Goal: Transaction & Acquisition: Purchase product/service

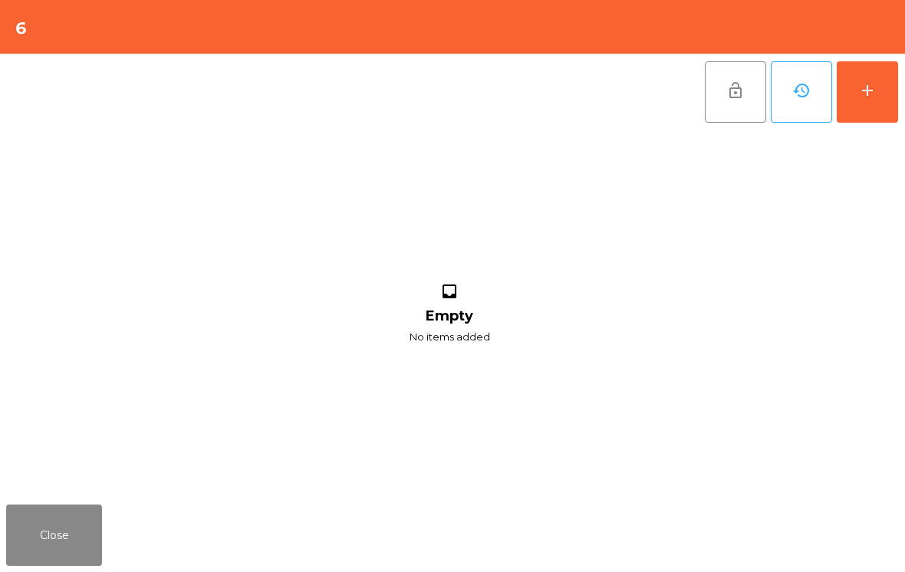
click at [883, 80] on button "add" at bounding box center [867, 91] width 61 height 61
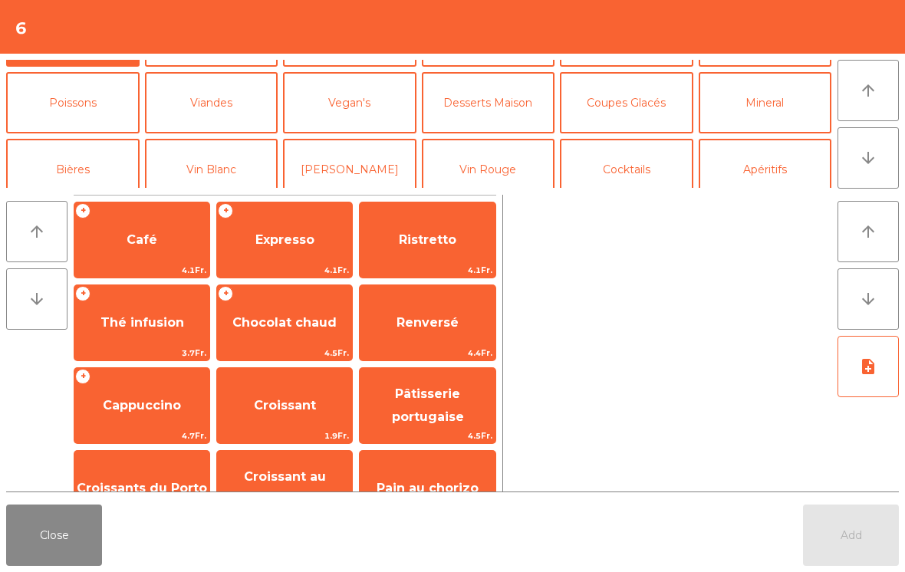
scroll to position [63, 0]
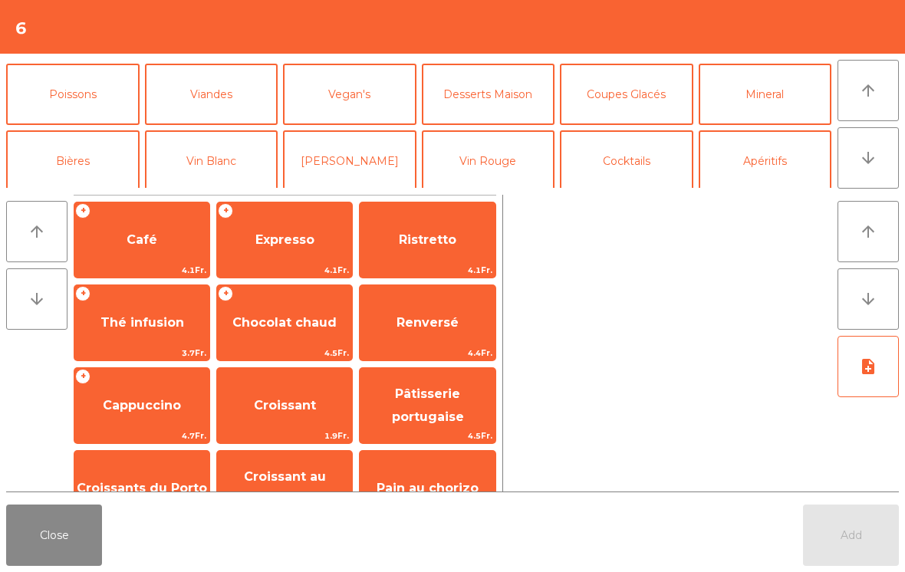
click at [224, 163] on button "Vin Blanc" at bounding box center [211, 160] width 133 height 61
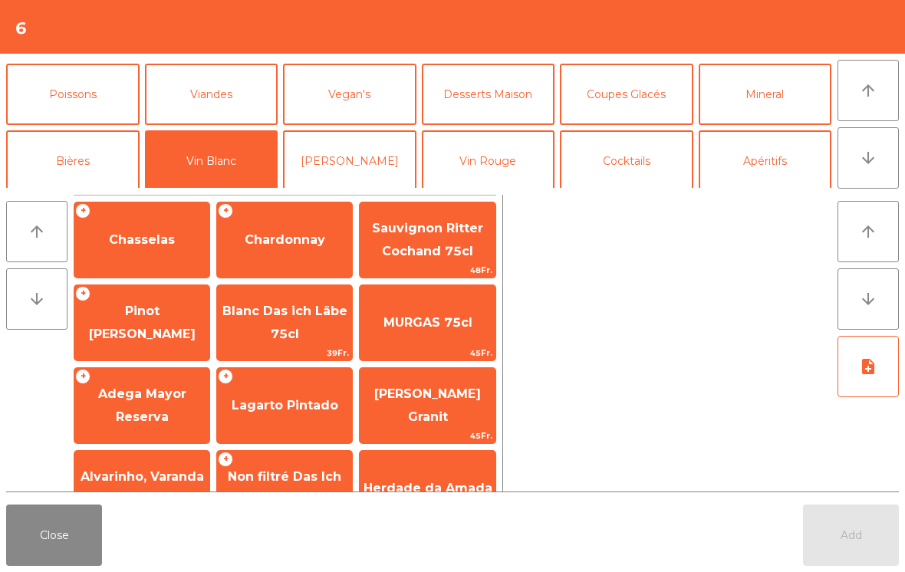
click at [148, 254] on span "Chasselas" at bounding box center [141, 239] width 135 height 41
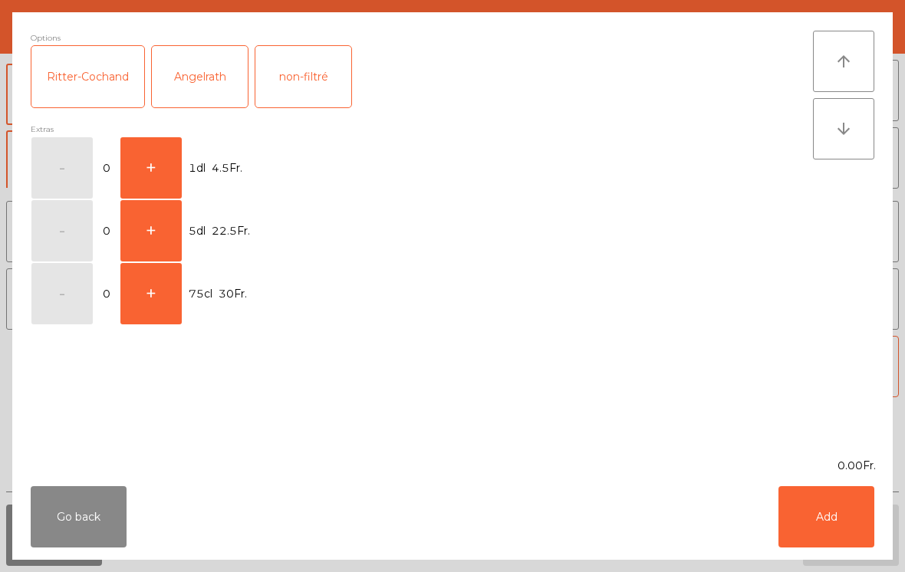
click at [156, 161] on button "+" at bounding box center [150, 167] width 61 height 61
click at [850, 524] on button "Add" at bounding box center [826, 516] width 96 height 61
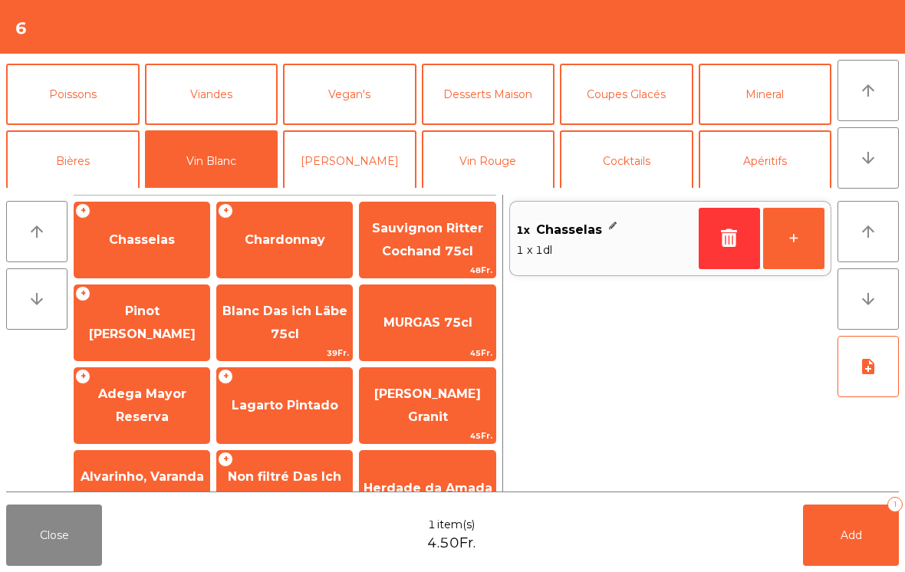
click at [850, 523] on button "Add 1" at bounding box center [851, 535] width 96 height 61
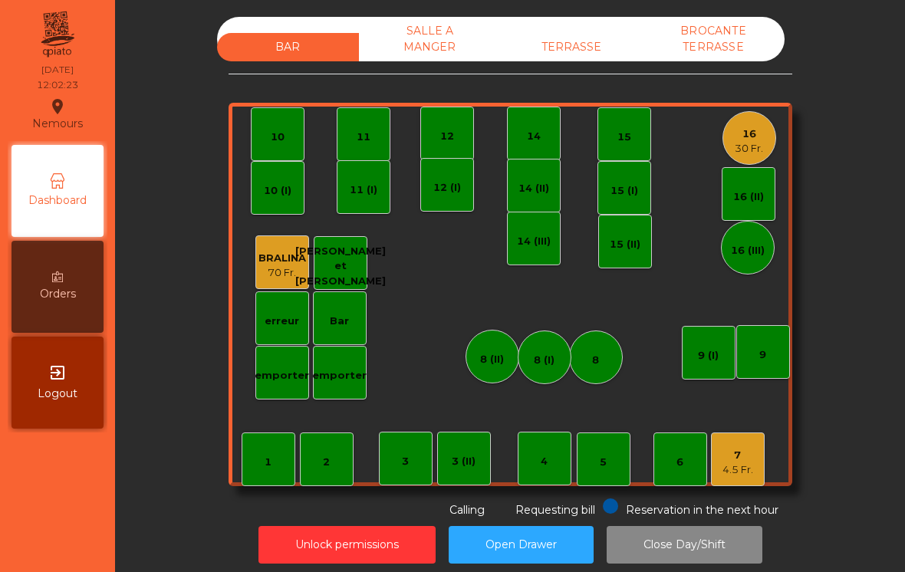
click at [591, 458] on div "5" at bounding box center [604, 460] width 54 height 54
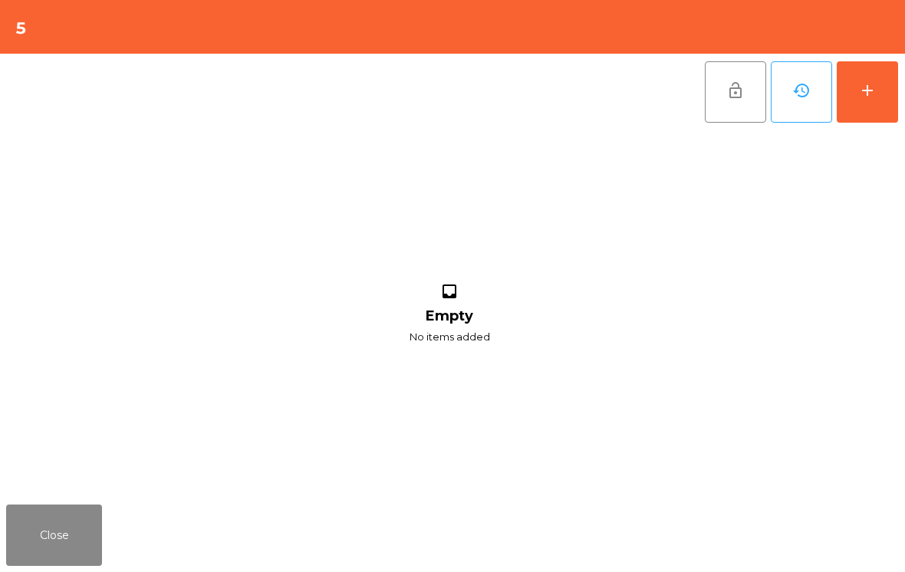
click at [868, 100] on button "add" at bounding box center [867, 91] width 61 height 61
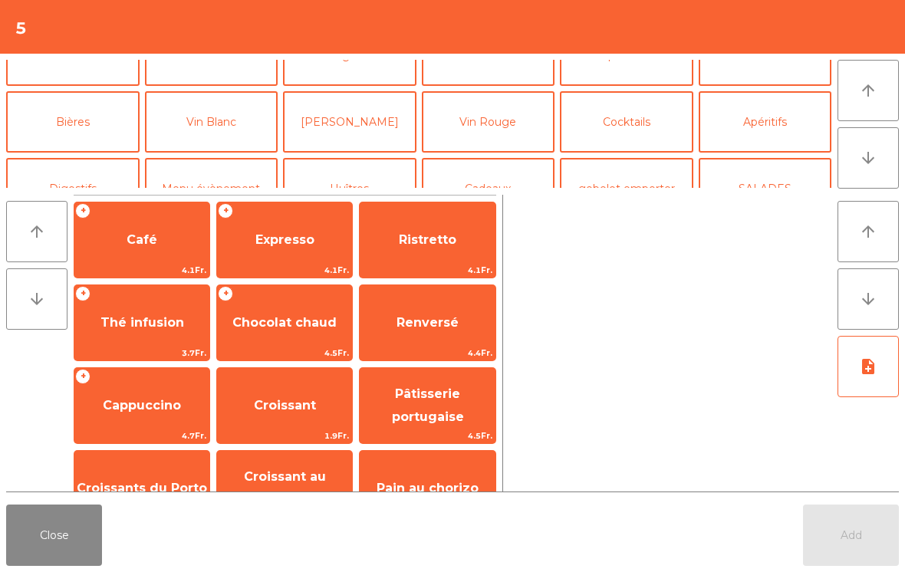
scroll to position [39, 0]
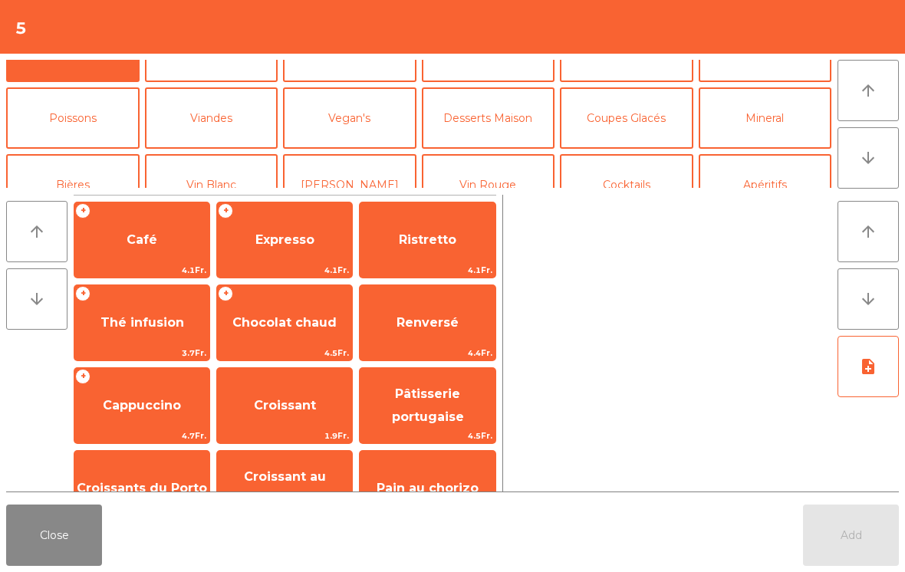
click at [764, 133] on button "Mineral" at bounding box center [765, 117] width 133 height 61
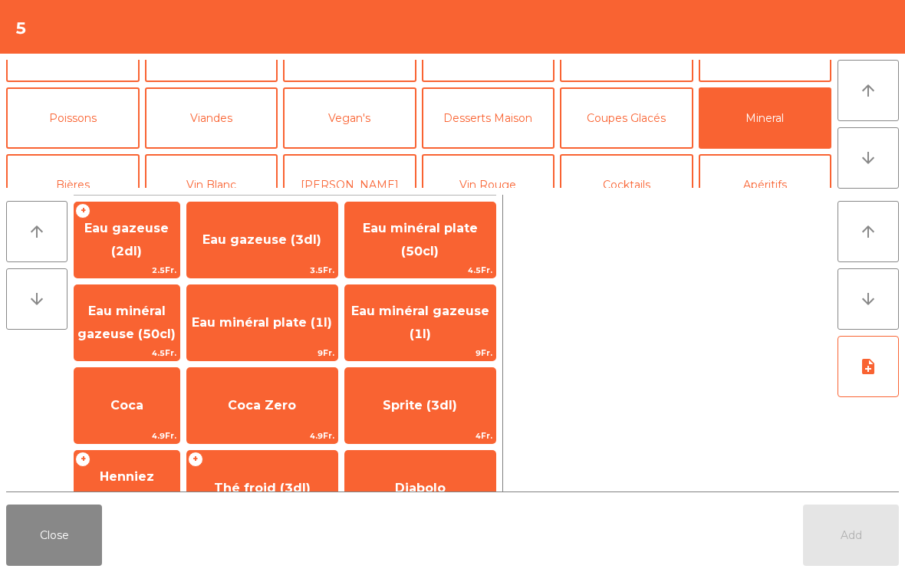
click at [423, 336] on span "Eau minéral gazeuse (1l)" at bounding box center [420, 323] width 138 height 38
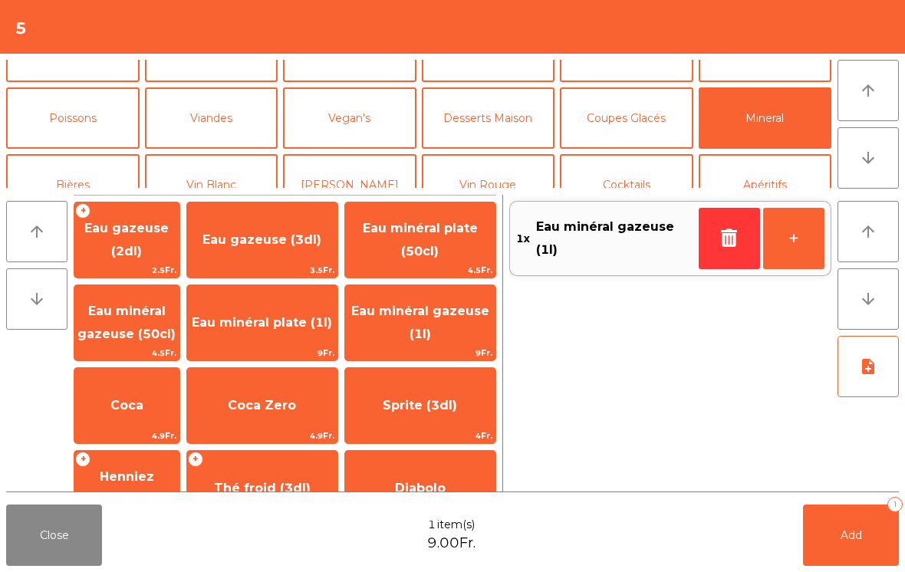
click at [281, 330] on span "Eau minéral plate (1l)" at bounding box center [262, 322] width 140 height 15
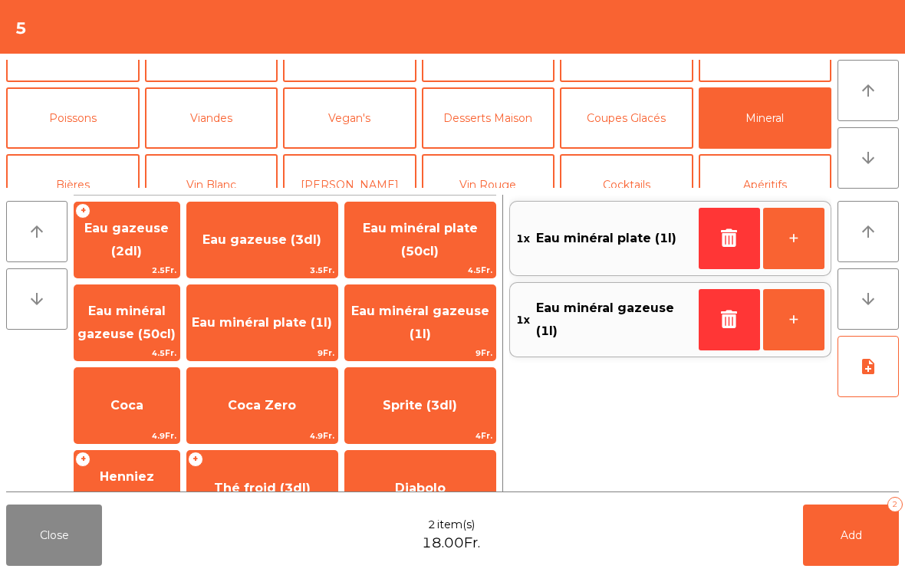
click at [75, 186] on button "Bières" at bounding box center [72, 184] width 133 height 61
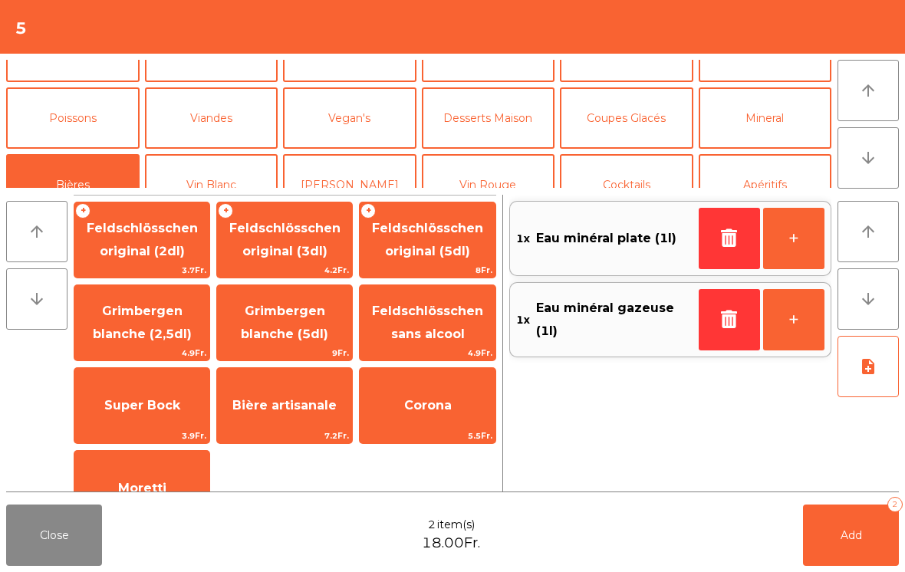
click at [319, 236] on span "Feldschlösschen original (3dl)" at bounding box center [284, 240] width 135 height 65
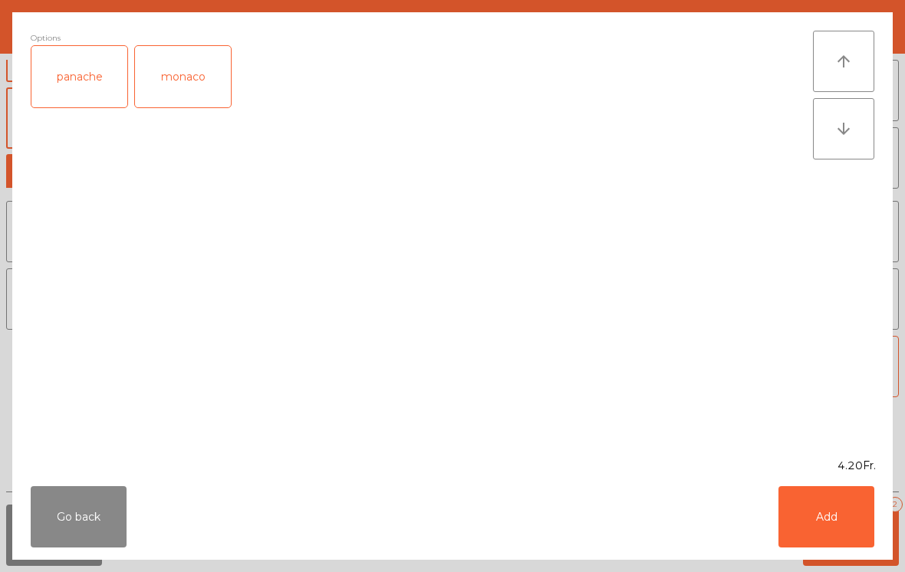
click at [824, 534] on button "Add" at bounding box center [826, 516] width 96 height 61
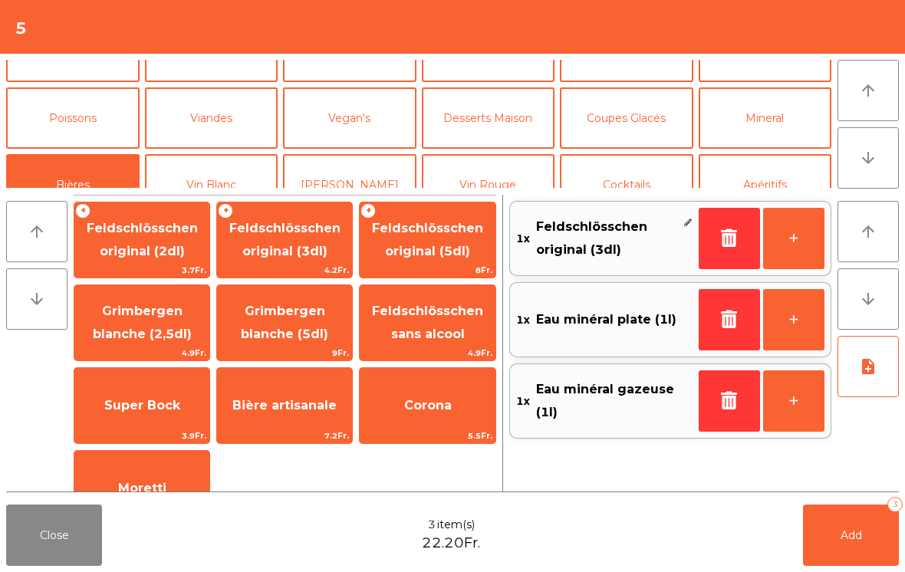
click at [838, 531] on button "Add 3" at bounding box center [851, 535] width 96 height 61
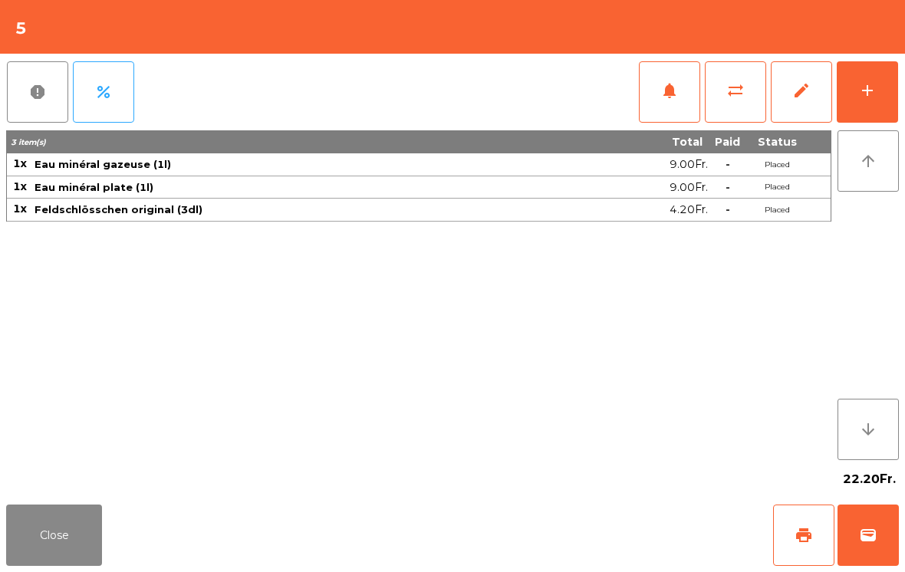
click at [61, 528] on button "Close" at bounding box center [54, 535] width 96 height 61
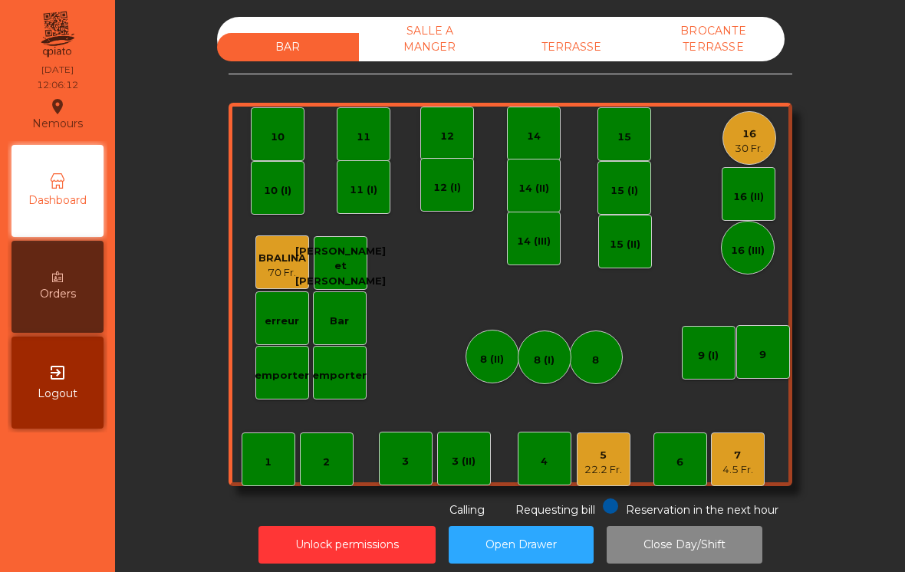
click at [769, 131] on div "16 30 Fr." at bounding box center [749, 138] width 54 height 54
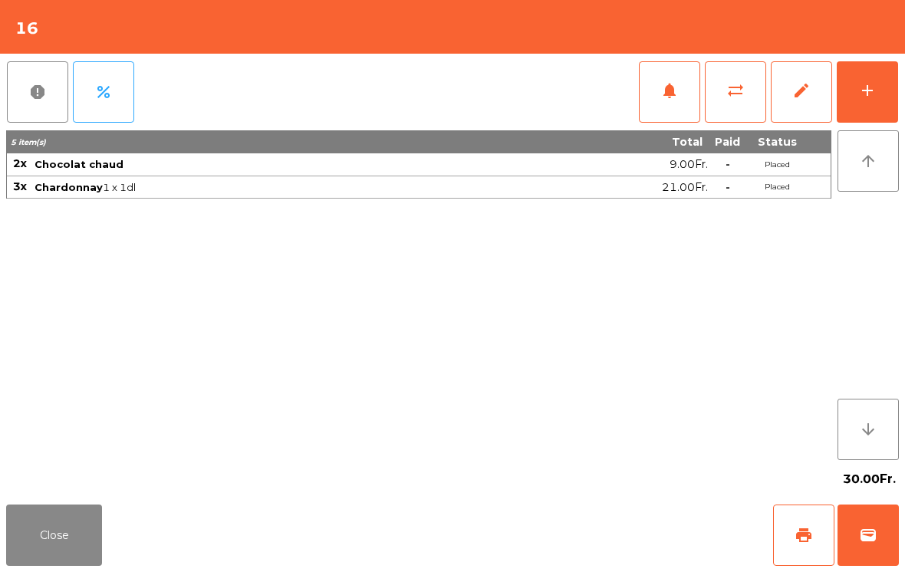
click at [868, 122] on button "add" at bounding box center [867, 91] width 61 height 61
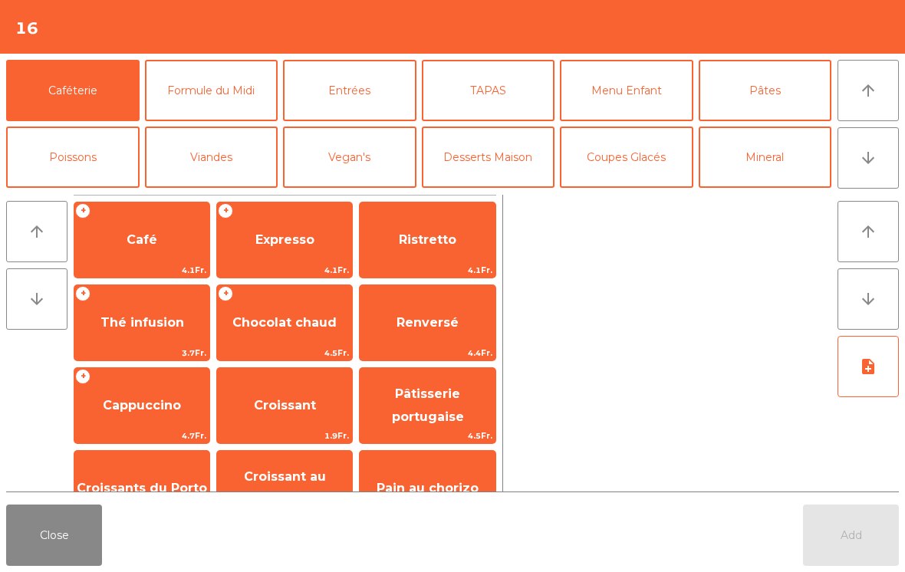
click at [349, 109] on button "Entrées" at bounding box center [349, 90] width 133 height 61
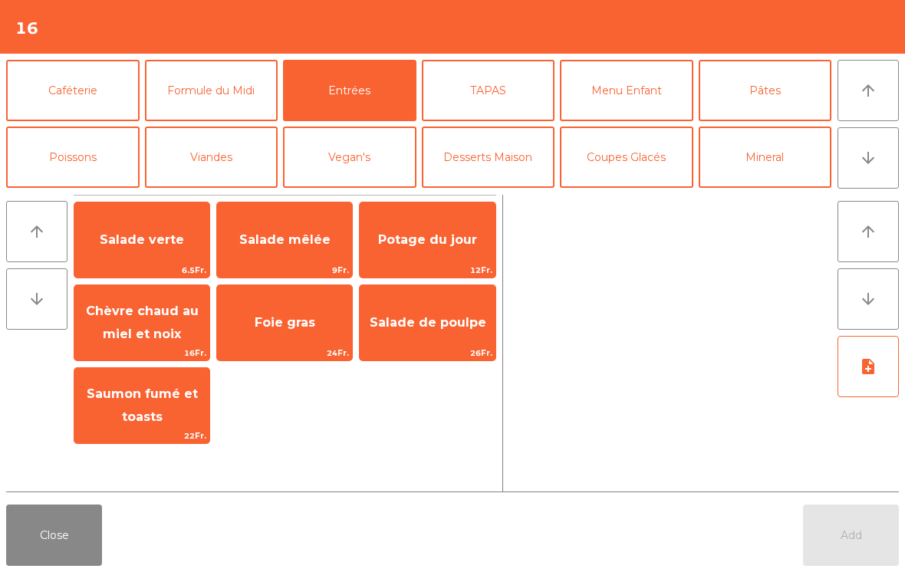
click at [318, 324] on span "Foie gras" at bounding box center [284, 322] width 135 height 41
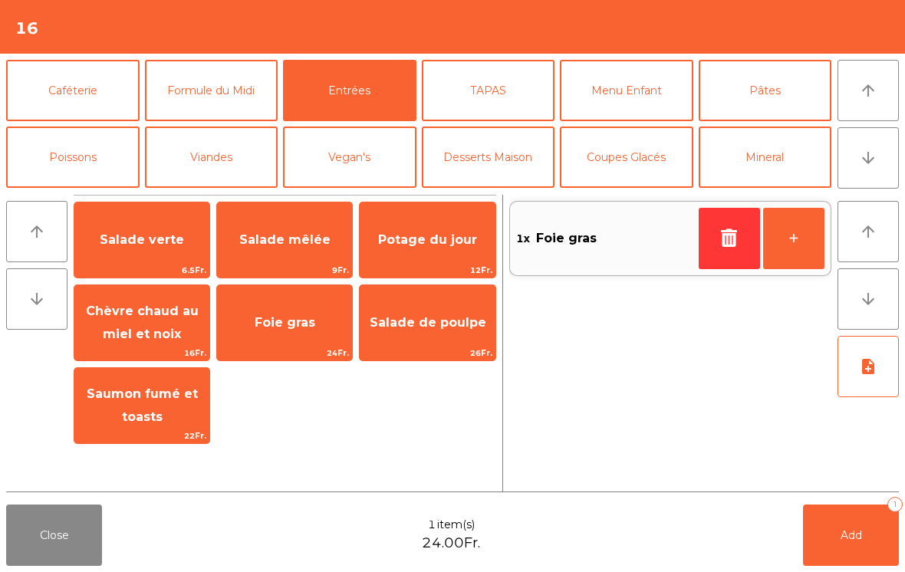
click at [155, 429] on span "22Fr." at bounding box center [141, 436] width 135 height 15
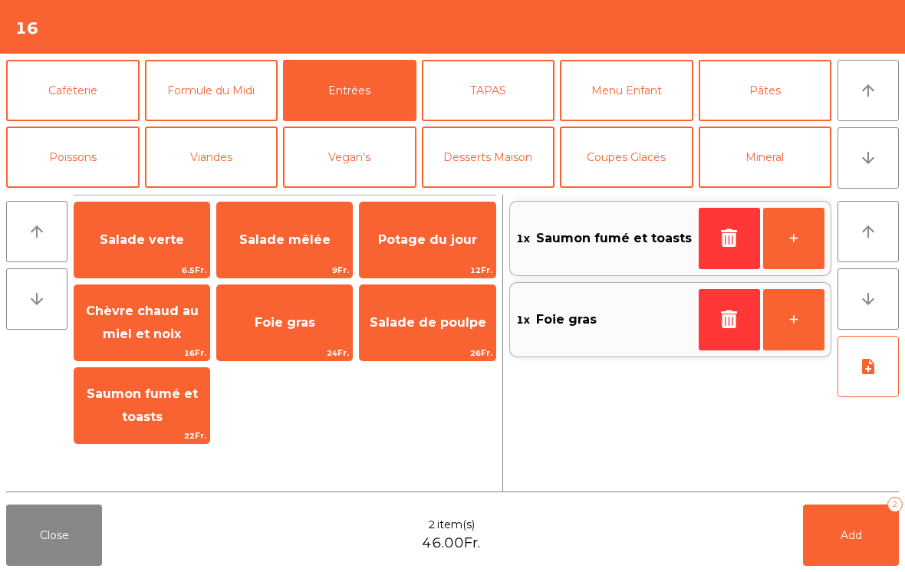
click at [114, 89] on button "Caféterie" at bounding box center [72, 90] width 133 height 61
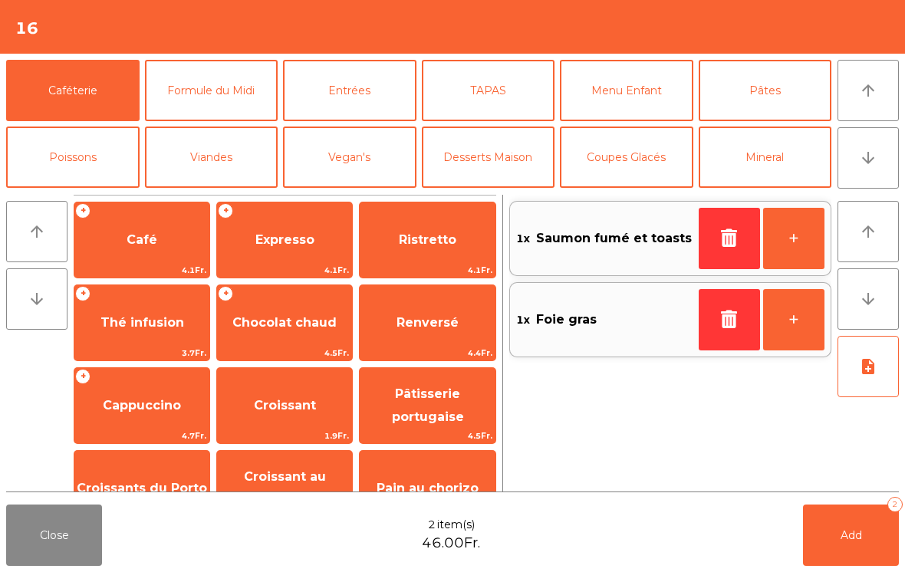
scroll to position [117, 0]
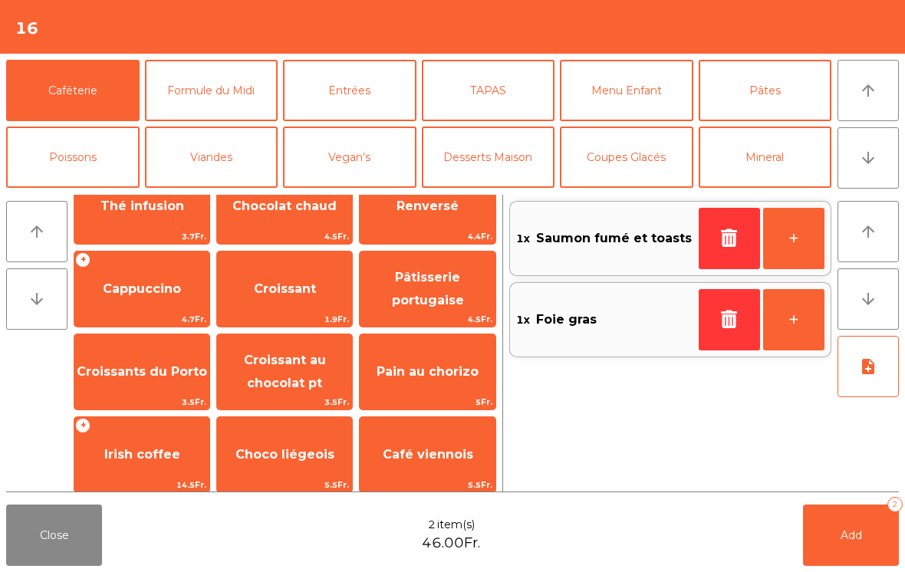
click at [300, 372] on span "Croissant au chocolat pt" at bounding box center [284, 372] width 135 height 65
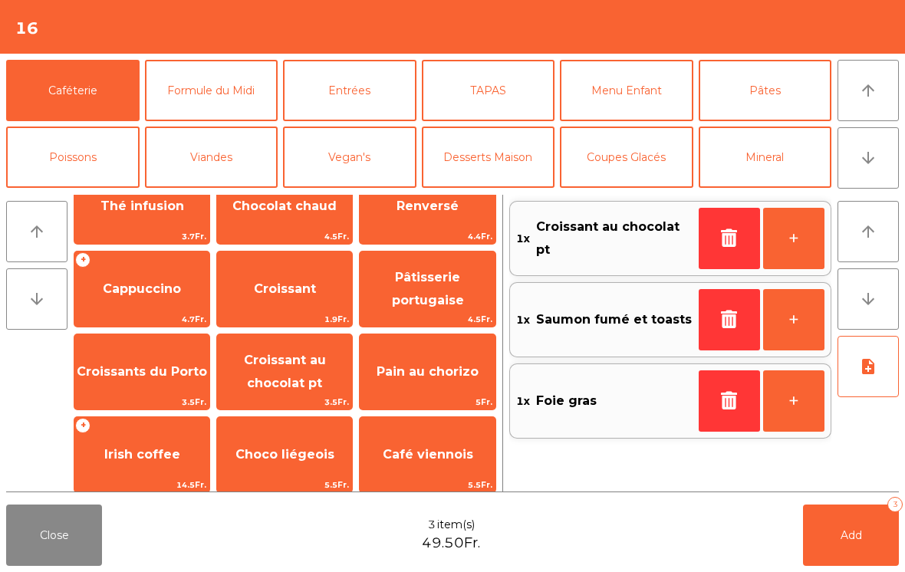
click at [840, 545] on button "Add 3" at bounding box center [851, 535] width 96 height 61
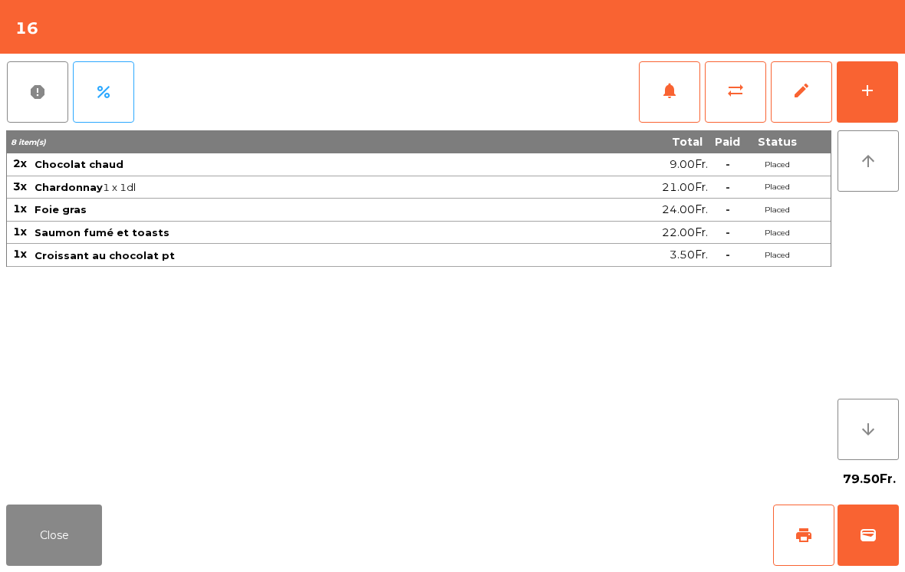
click at [74, 511] on button "Close" at bounding box center [54, 535] width 96 height 61
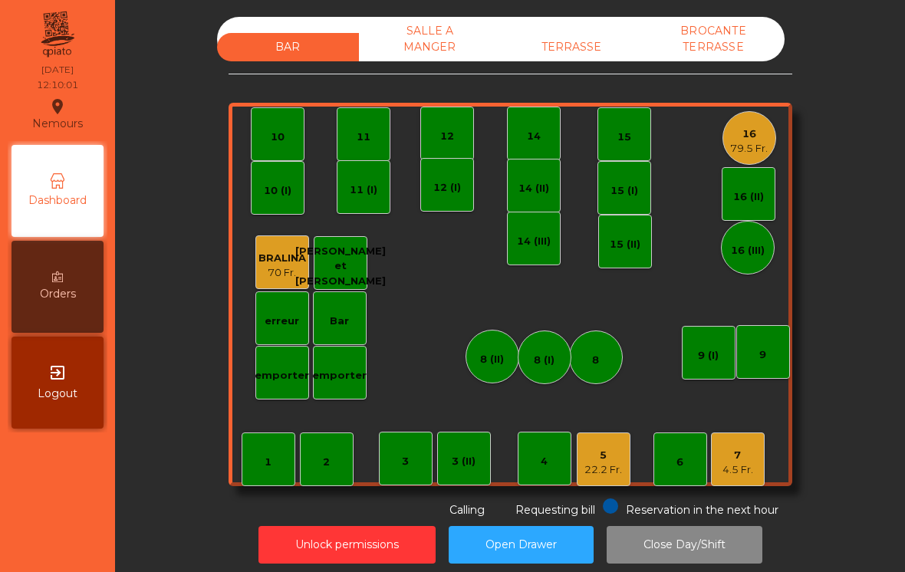
click at [726, 462] on div "4.5 Fr." at bounding box center [737, 469] width 31 height 15
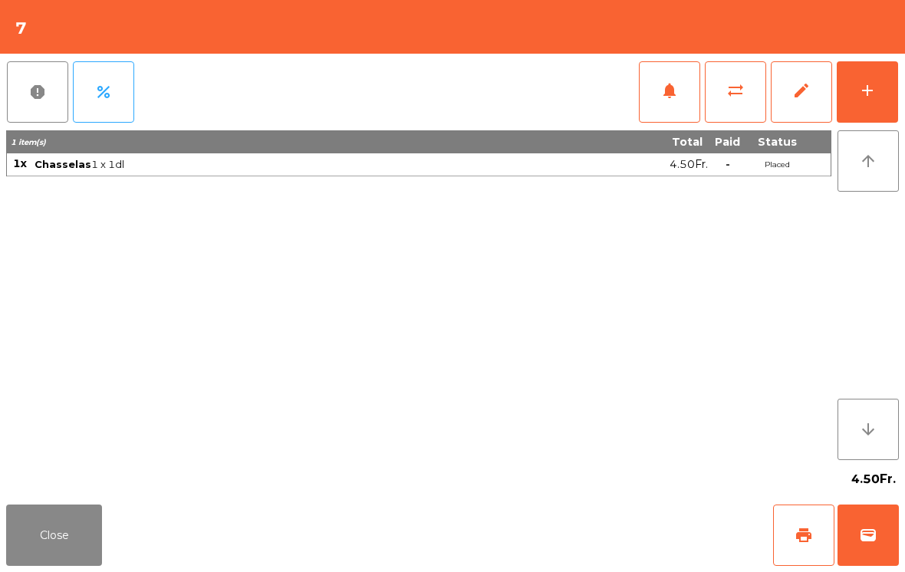
click at [883, 109] on button "add" at bounding box center [867, 91] width 61 height 61
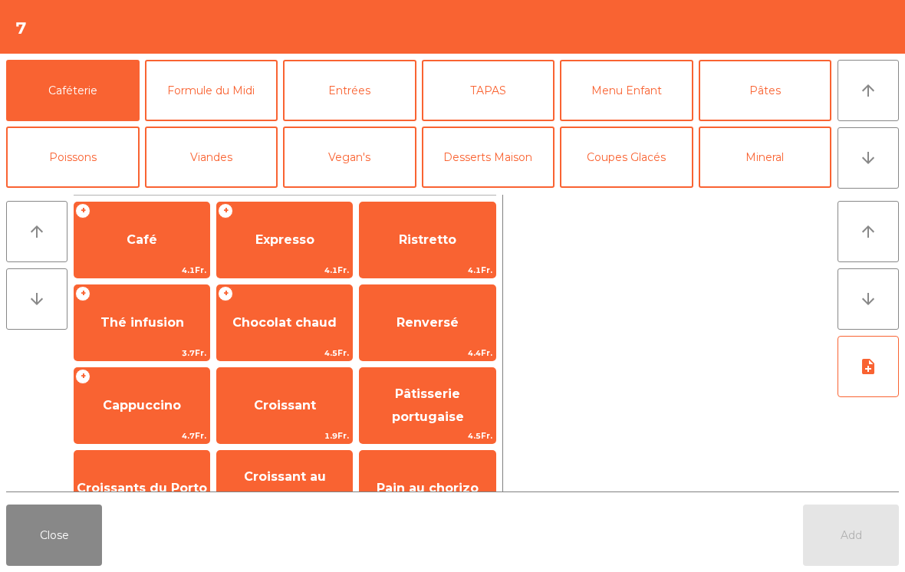
click at [239, 160] on button "Viandes" at bounding box center [211, 157] width 133 height 61
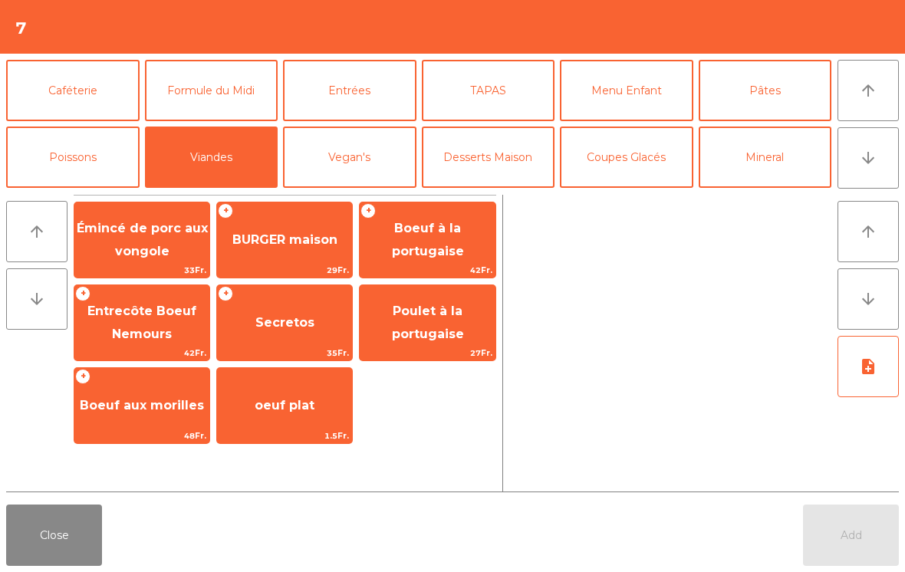
click at [126, 341] on span "Entrecôte Boeuf Nemours" at bounding box center [141, 323] width 109 height 38
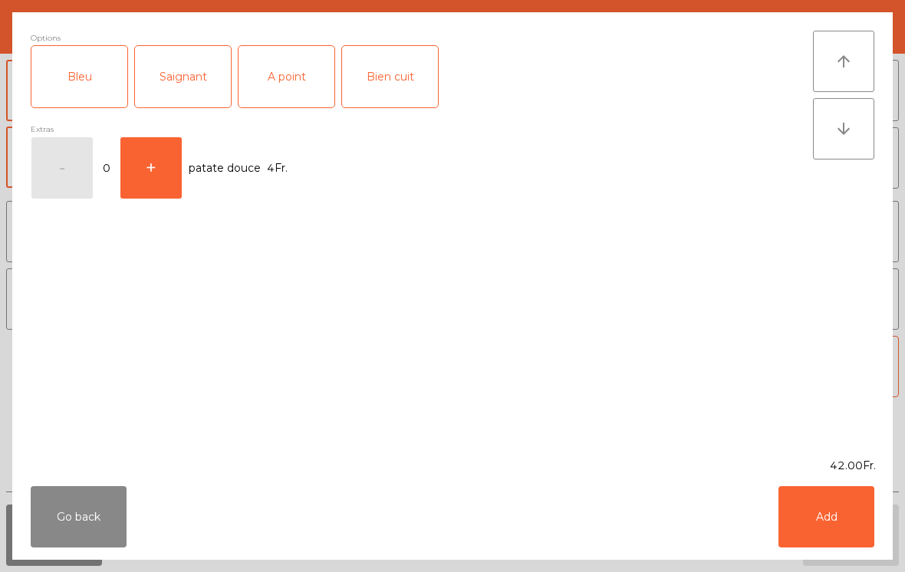
click at [212, 81] on div "Saignant" at bounding box center [183, 76] width 96 height 61
click at [850, 489] on button "Add" at bounding box center [826, 516] width 96 height 61
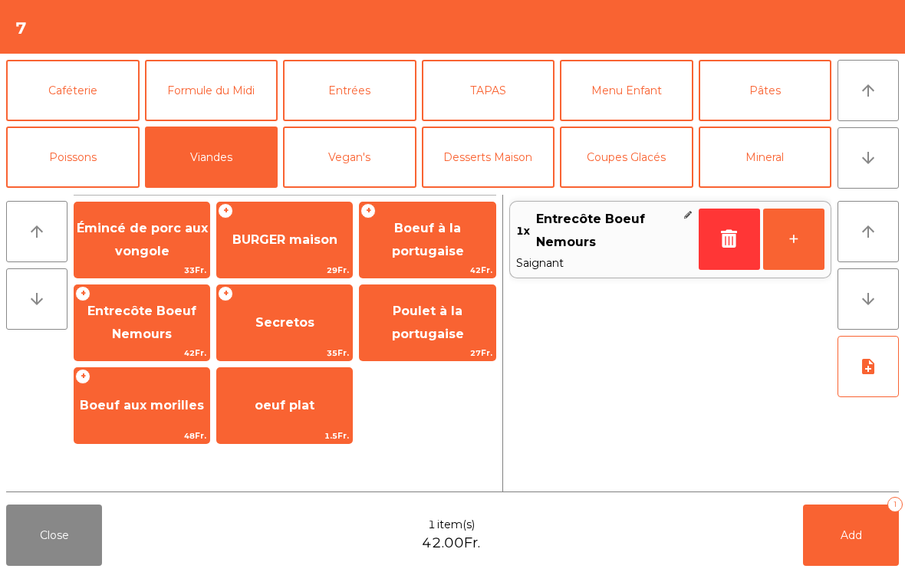
scroll to position [64, 0]
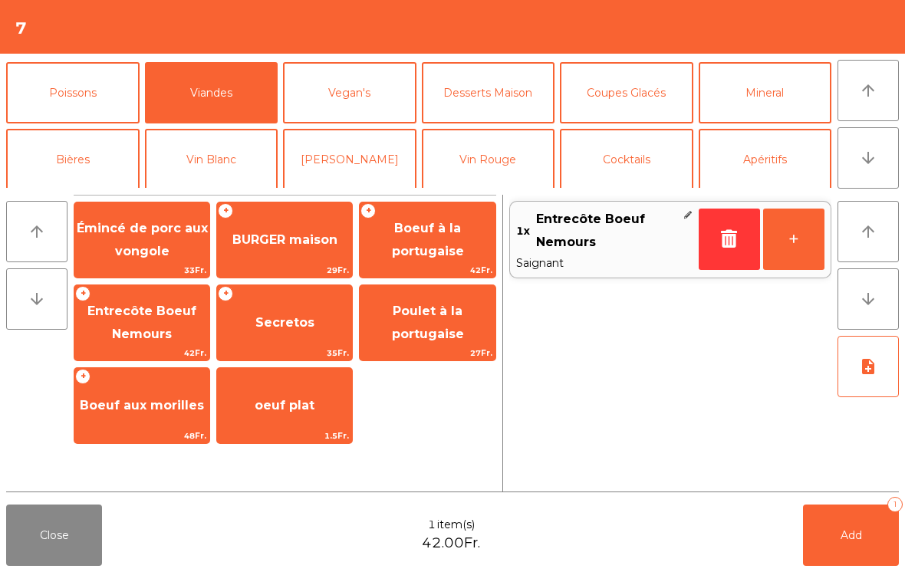
click at [485, 168] on button "Vin Rouge" at bounding box center [488, 159] width 133 height 61
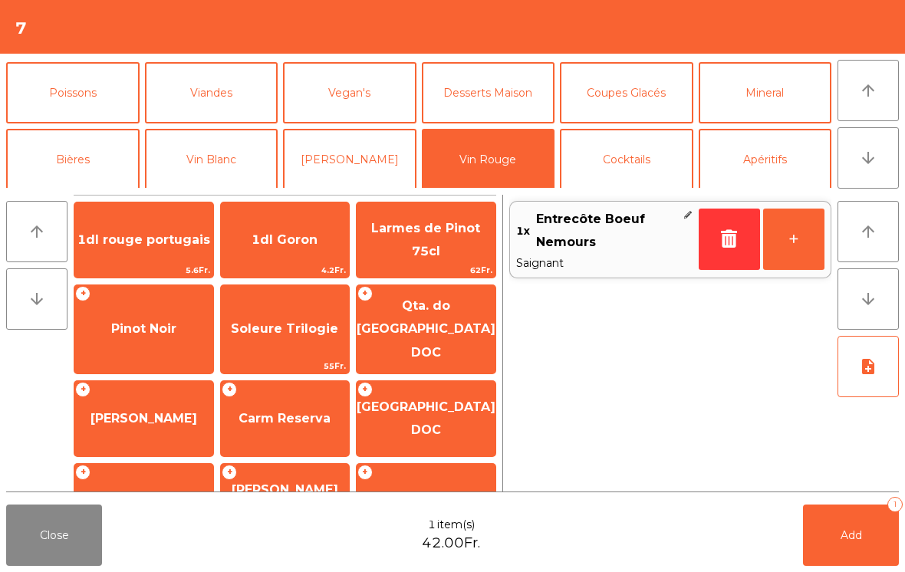
click at [146, 251] on span "1dl rouge portugais" at bounding box center [143, 239] width 139 height 41
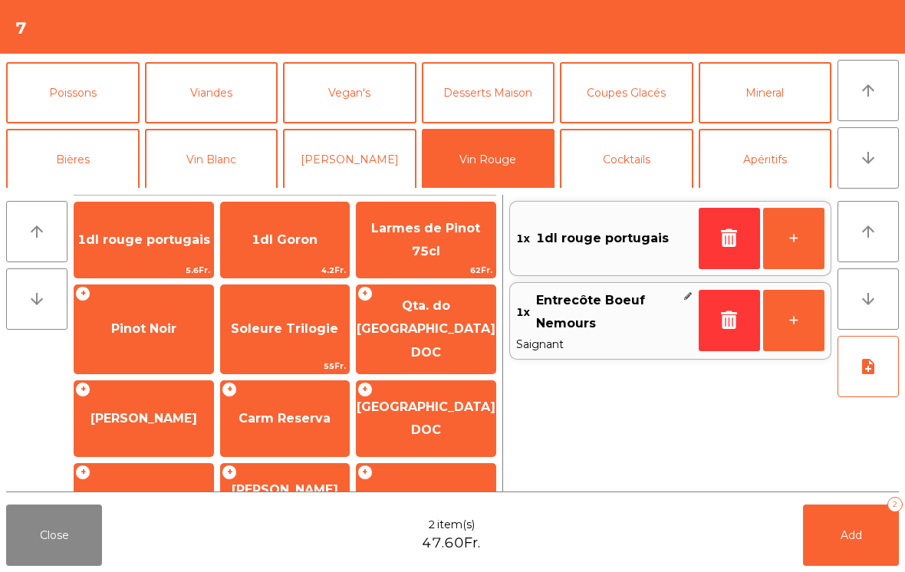
click at [783, 237] on button "+" at bounding box center [793, 238] width 61 height 61
click at [832, 541] on button "Add 3" at bounding box center [851, 535] width 96 height 61
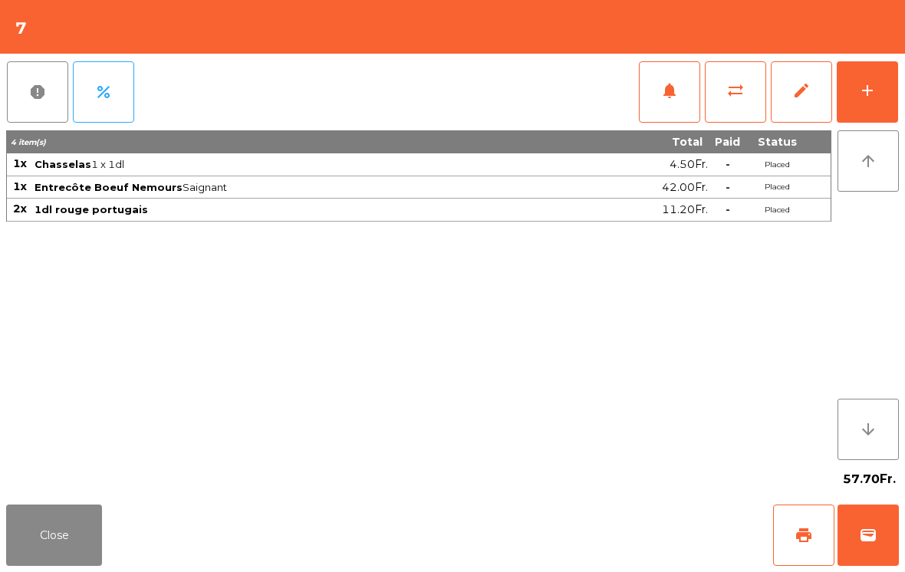
click at [15, 565] on button "Close" at bounding box center [54, 535] width 96 height 61
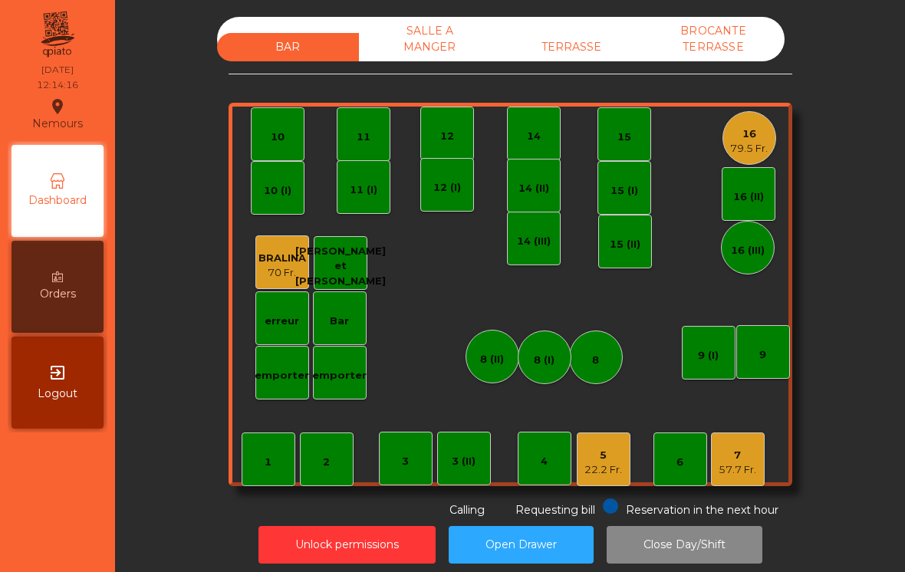
click at [614, 446] on div "5 22.2 Fr." at bounding box center [603, 460] width 38 height 36
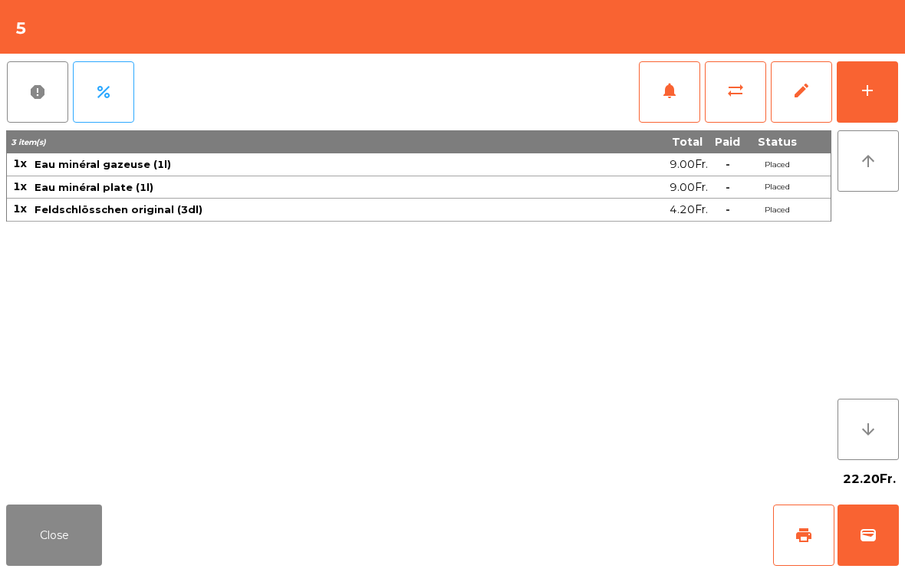
click at [867, 97] on div "add" at bounding box center [867, 90] width 18 height 18
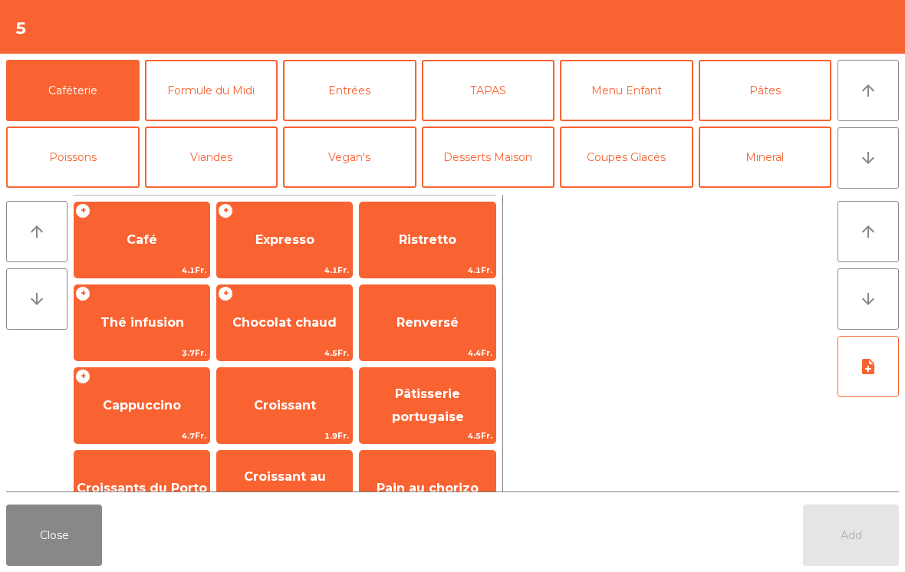
click at [513, 88] on button "TAPAS" at bounding box center [488, 90] width 133 height 61
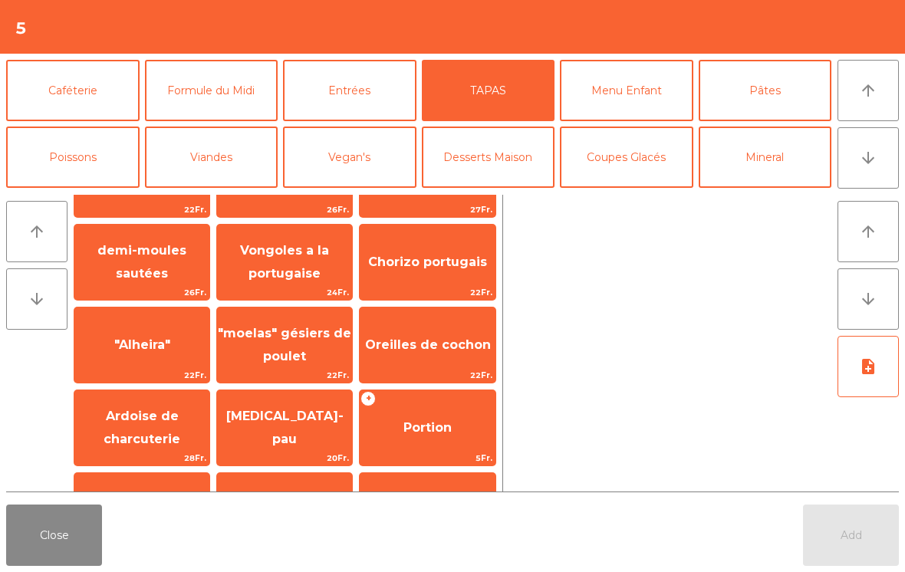
scroll to position [146, 0]
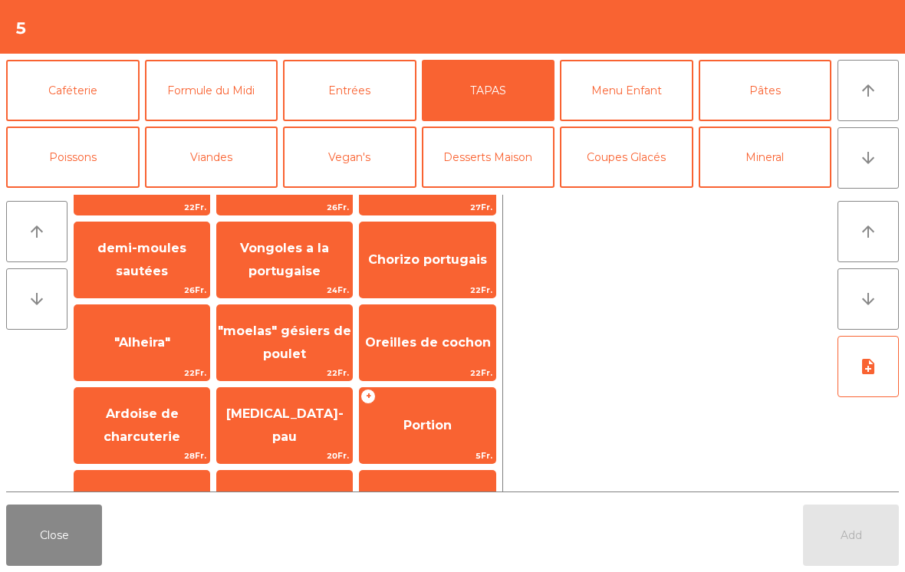
click at [137, 429] on span "Ardoise de charcuterie" at bounding box center [142, 425] width 77 height 38
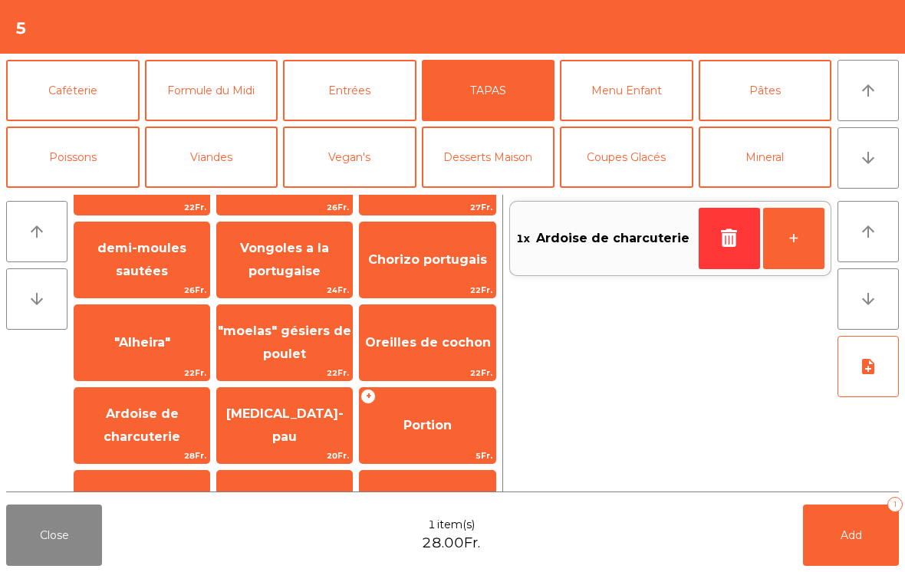
click at [772, 84] on button "Pâtes" at bounding box center [765, 90] width 133 height 61
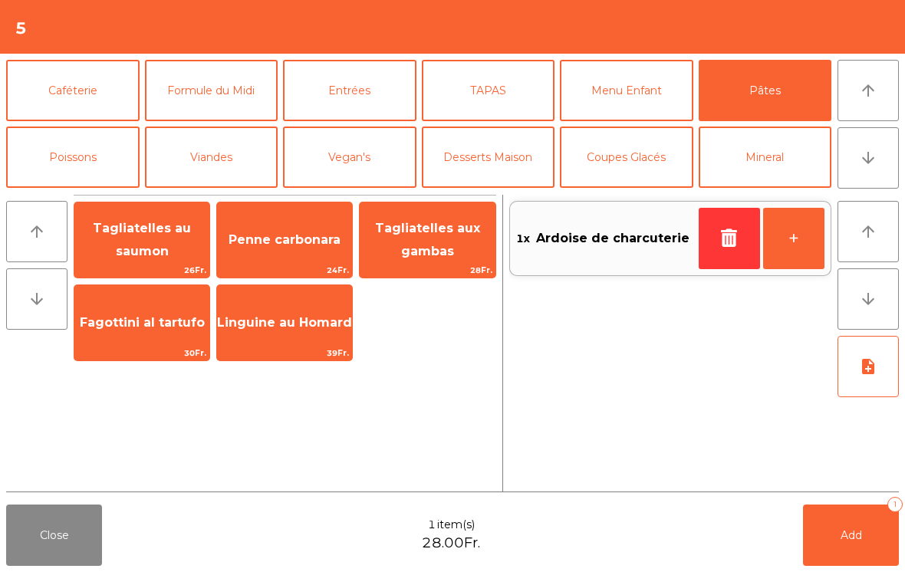
scroll to position [0, 0]
click at [660, 103] on button "Menu Enfant" at bounding box center [626, 90] width 133 height 61
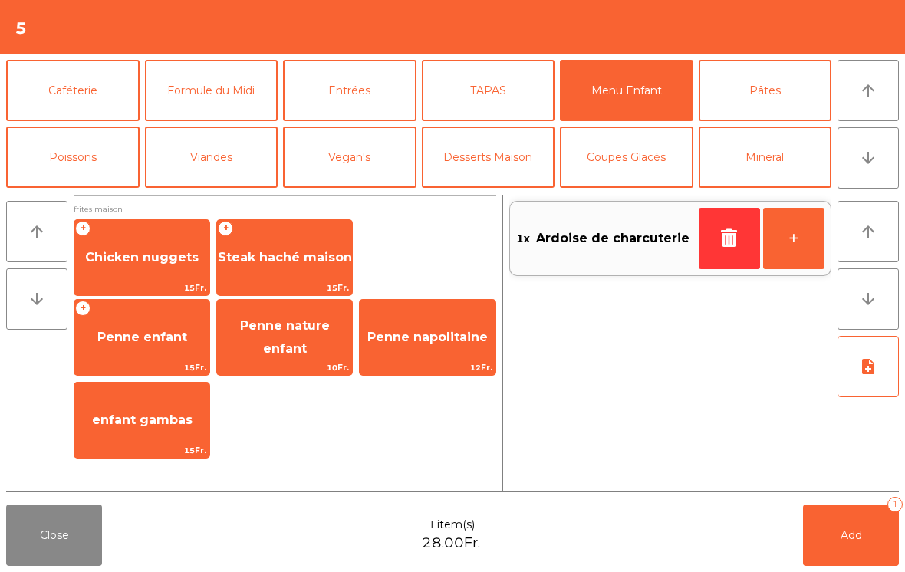
click at [281, 357] on span "Penne nature enfant" at bounding box center [284, 337] width 135 height 65
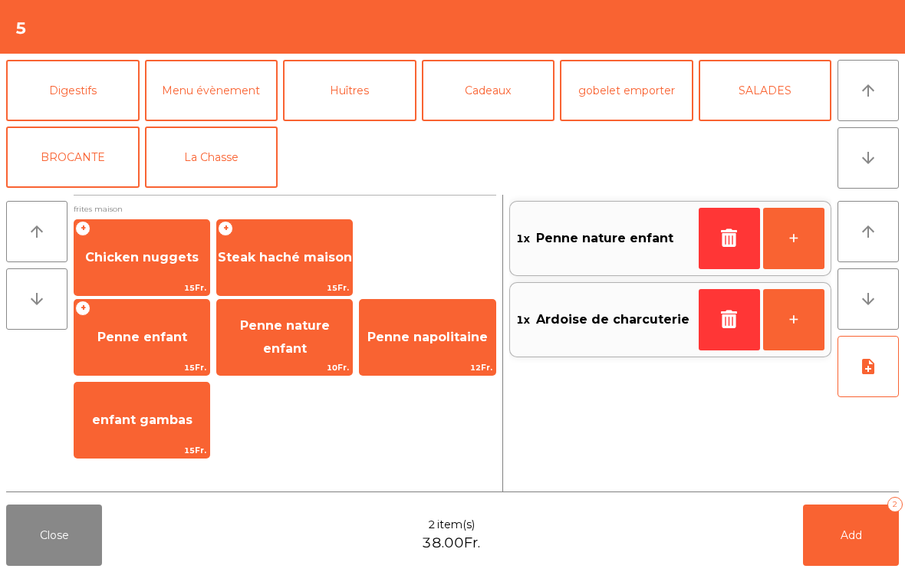
scroll to position [200, 0]
click at [233, 163] on button "La Chasse" at bounding box center [211, 157] width 133 height 61
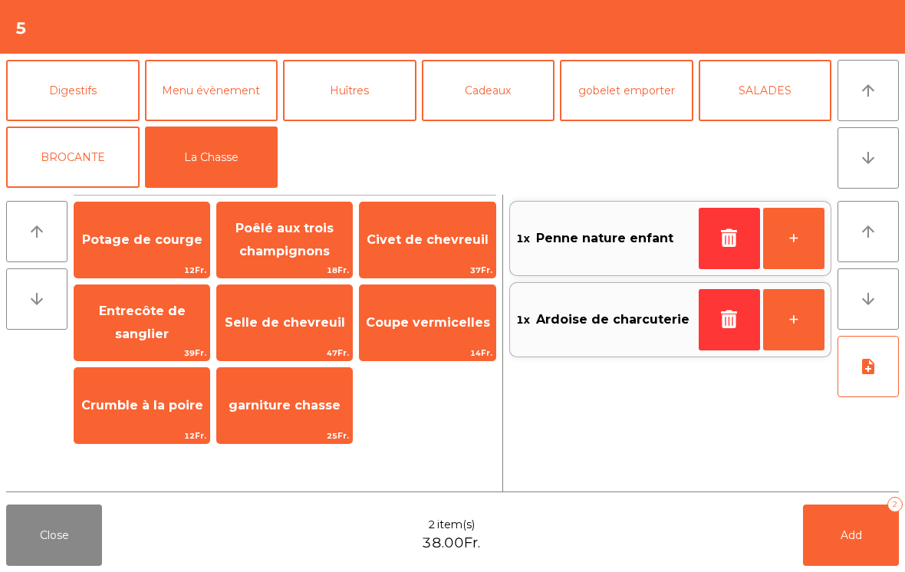
click at [287, 340] on span "Selle de chevreuil" at bounding box center [284, 322] width 135 height 41
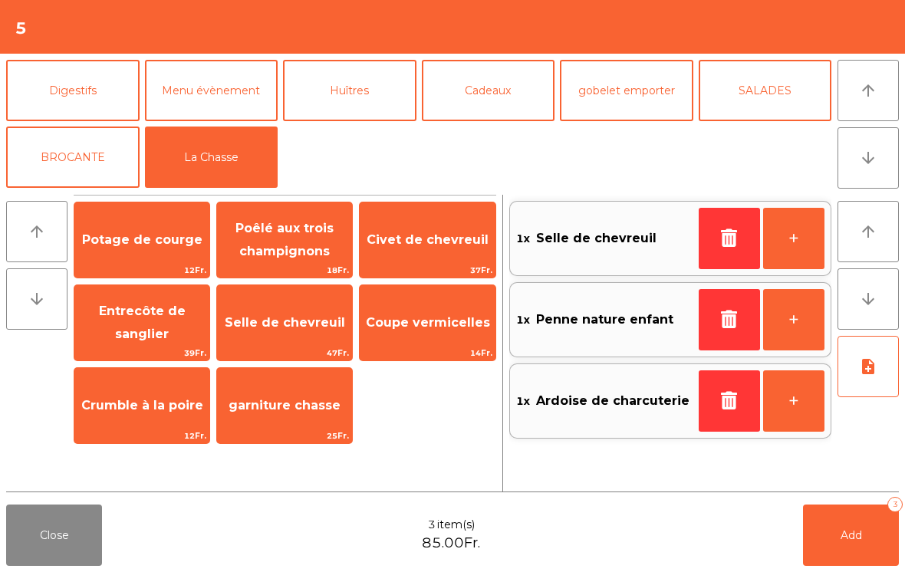
click at [423, 249] on span "Civet de chevreuil" at bounding box center [427, 239] width 135 height 41
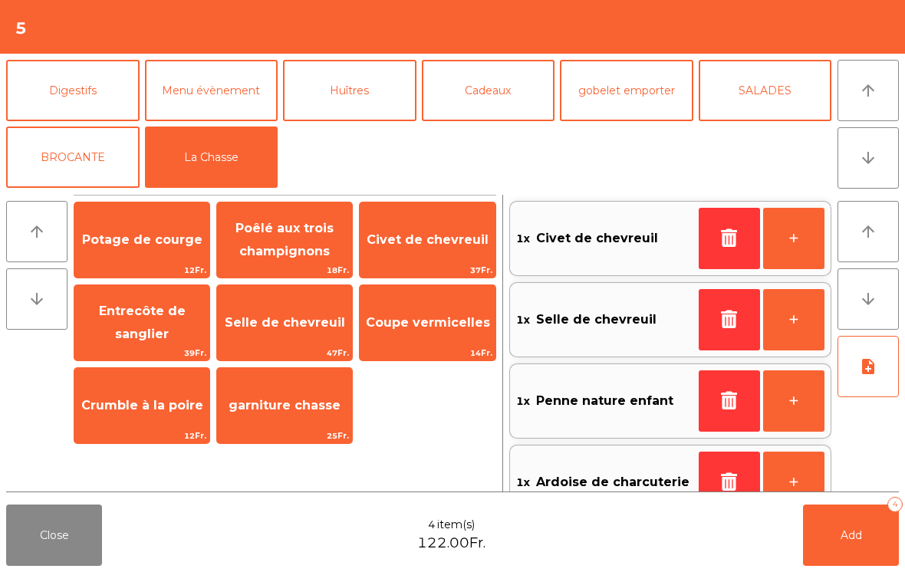
click at [143, 331] on span "Entrecôte de sanglier" at bounding box center [142, 323] width 87 height 38
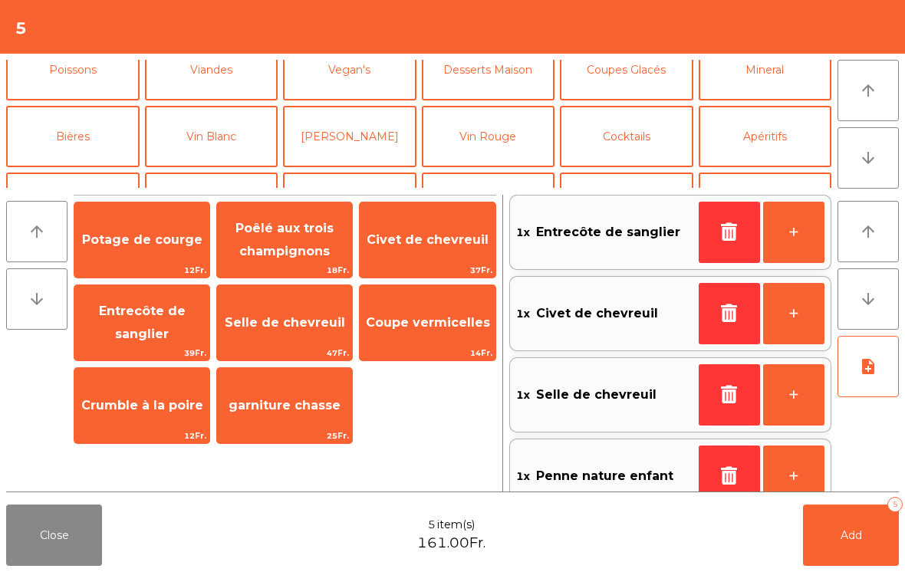
scroll to position [51, 0]
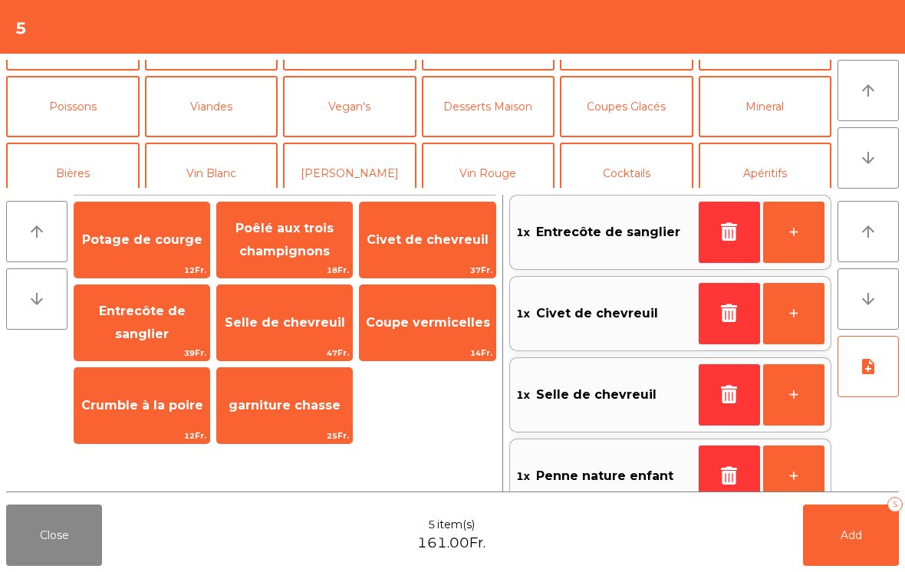
click at [219, 118] on button "Viandes" at bounding box center [211, 106] width 133 height 61
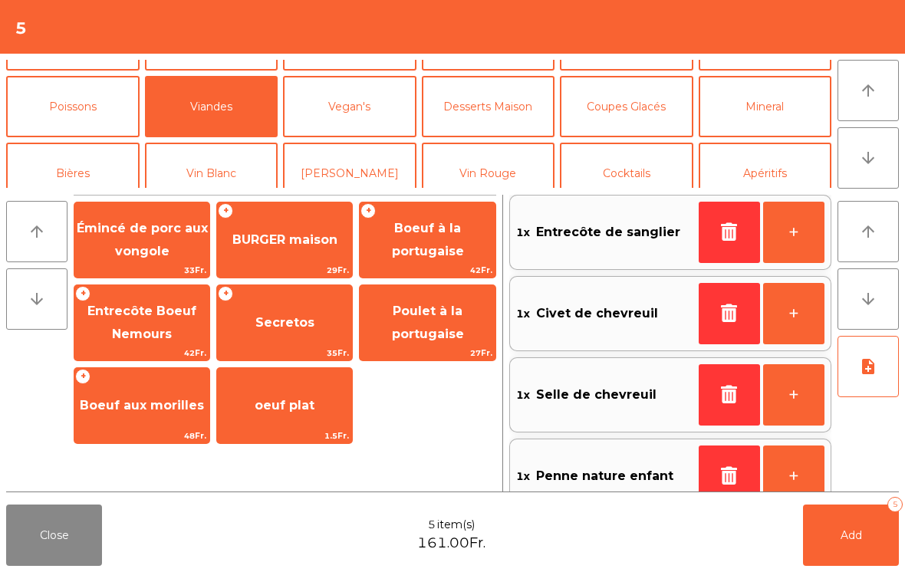
click at [319, 317] on span "Secretos" at bounding box center [284, 322] width 135 height 41
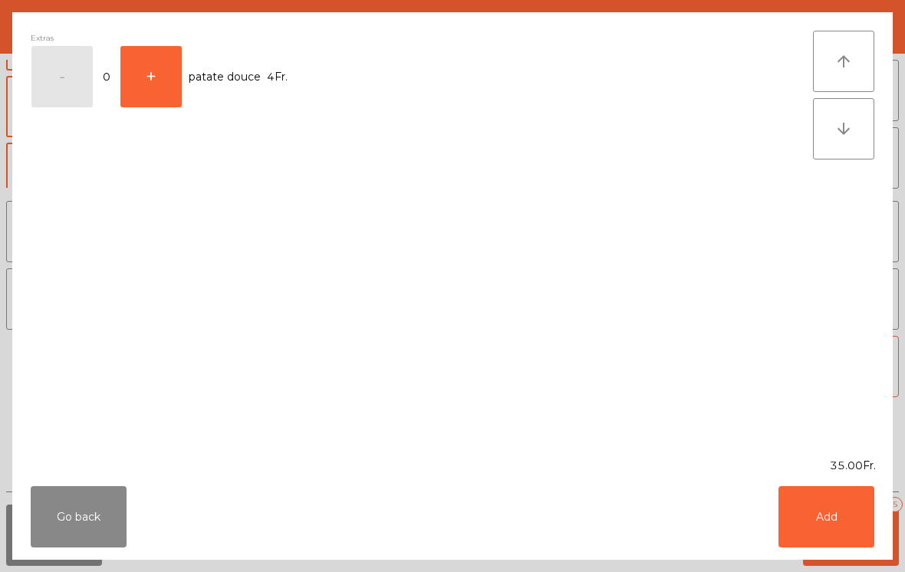
click at [821, 523] on button "Add" at bounding box center [826, 516] width 96 height 61
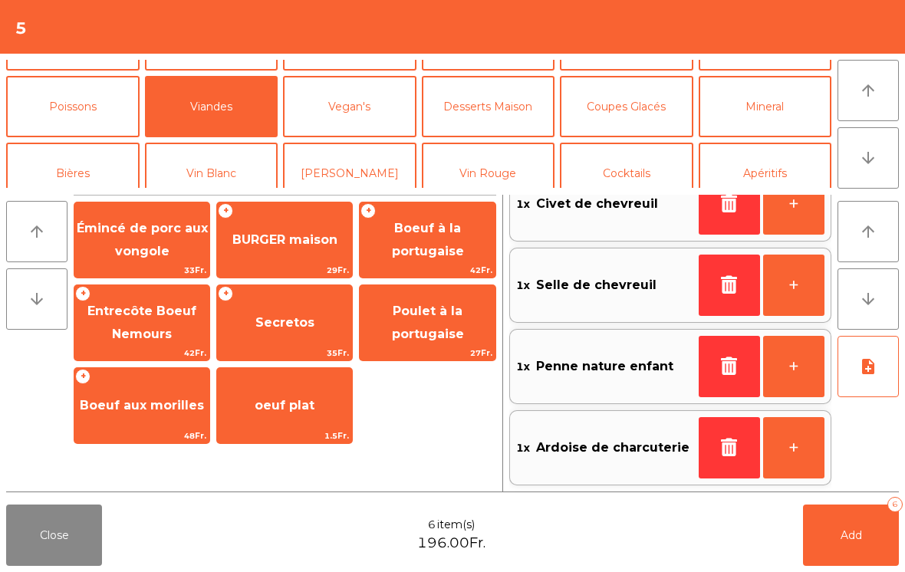
scroll to position [197, 0]
click at [858, 368] on button "note_add" at bounding box center [867, 366] width 61 height 61
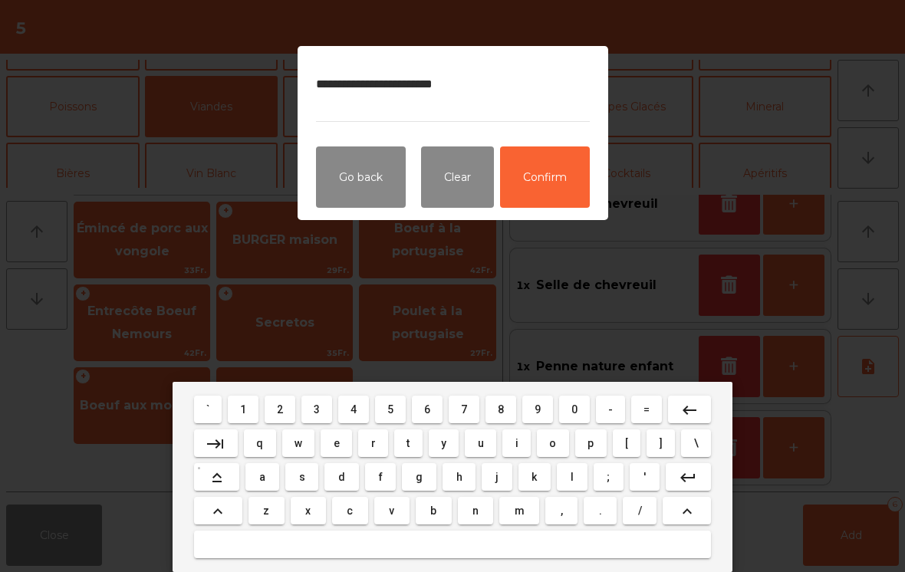
type textarea "**********"
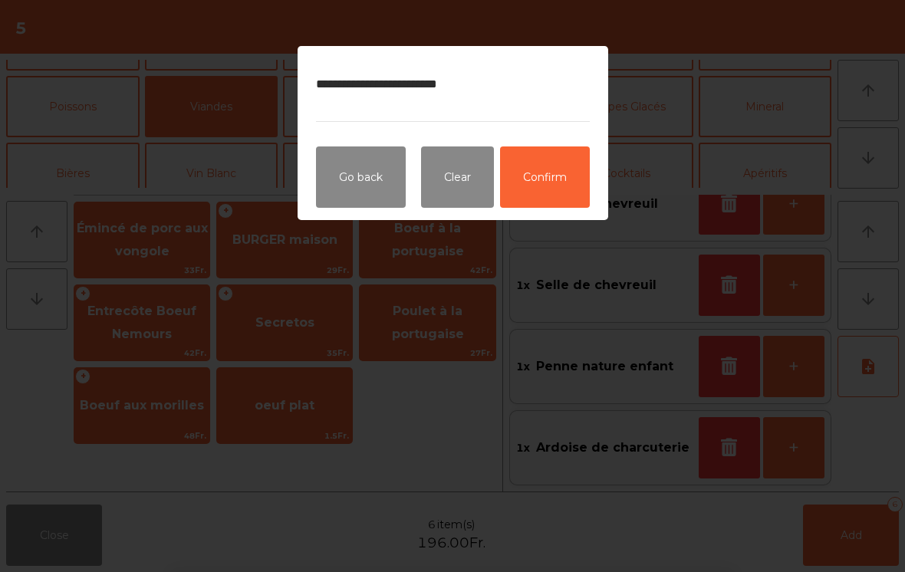
click at [572, 172] on button "Confirm" at bounding box center [545, 176] width 90 height 61
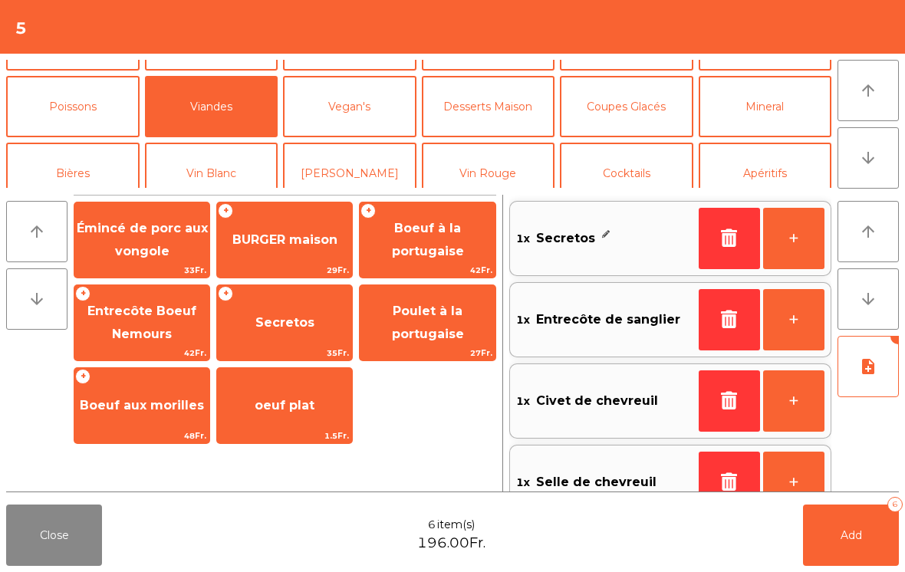
scroll to position [0, 0]
click at [840, 551] on button "Add 6" at bounding box center [851, 535] width 96 height 61
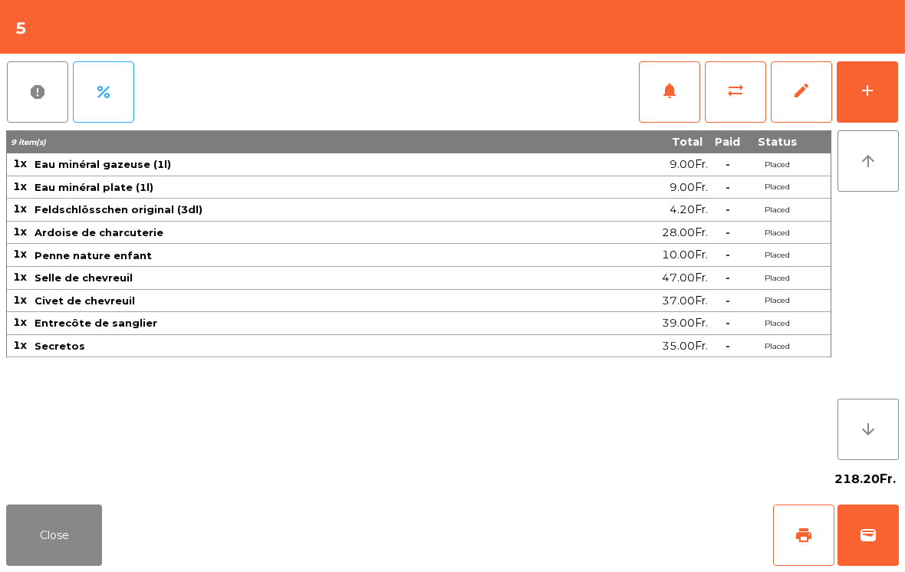
click at [87, 537] on button "Close" at bounding box center [54, 535] width 96 height 61
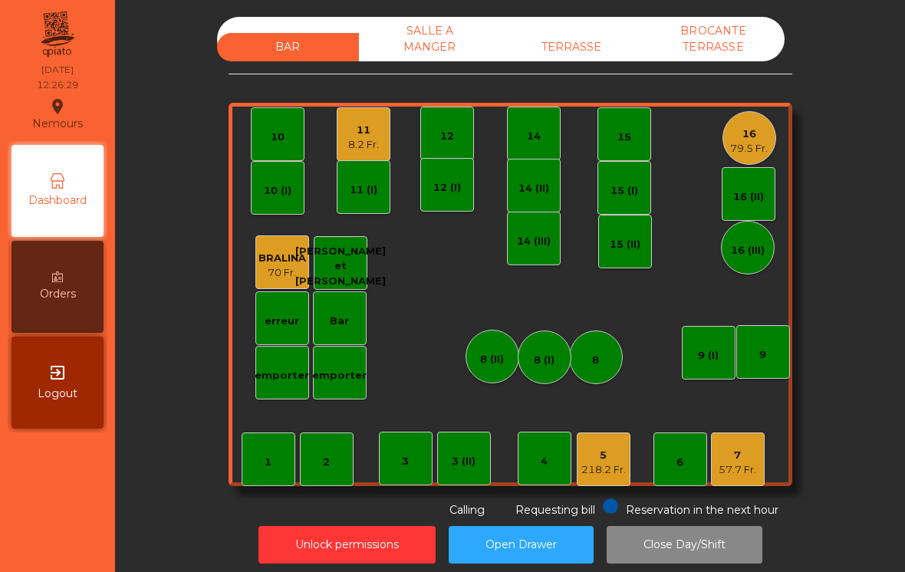
click at [771, 143] on div "16 79.5 Fr." at bounding box center [749, 138] width 54 height 54
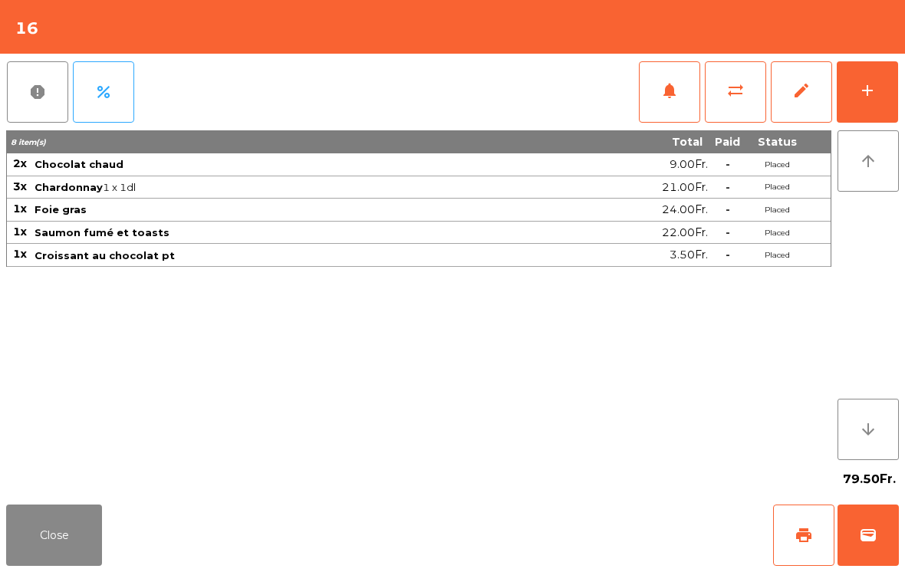
click at [885, 94] on button "add" at bounding box center [867, 91] width 61 height 61
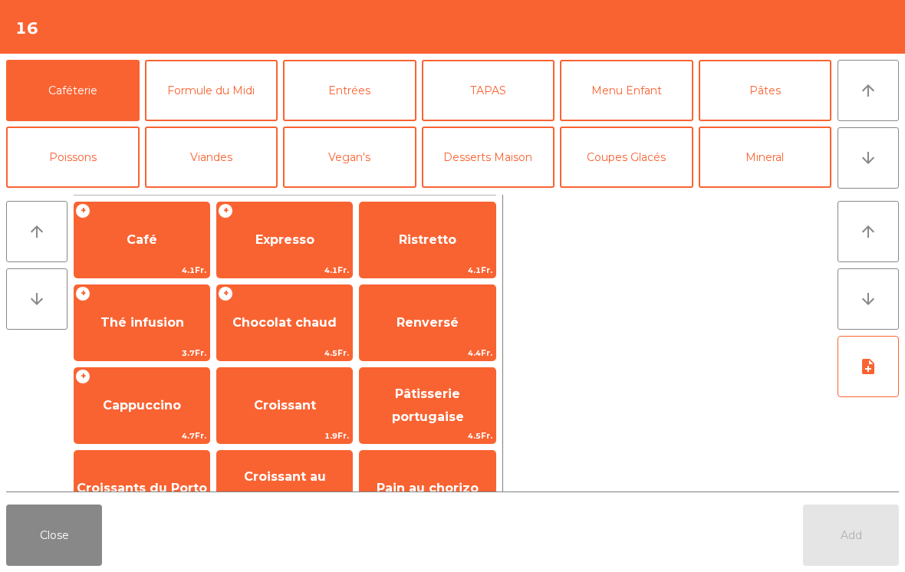
scroll to position [94, 0]
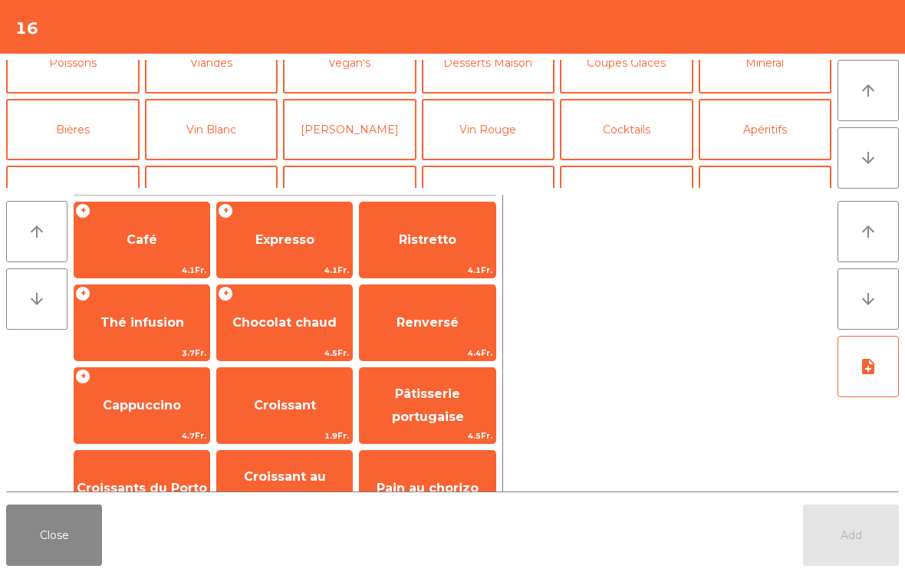
click at [219, 129] on button "Vin Blanc" at bounding box center [211, 129] width 133 height 61
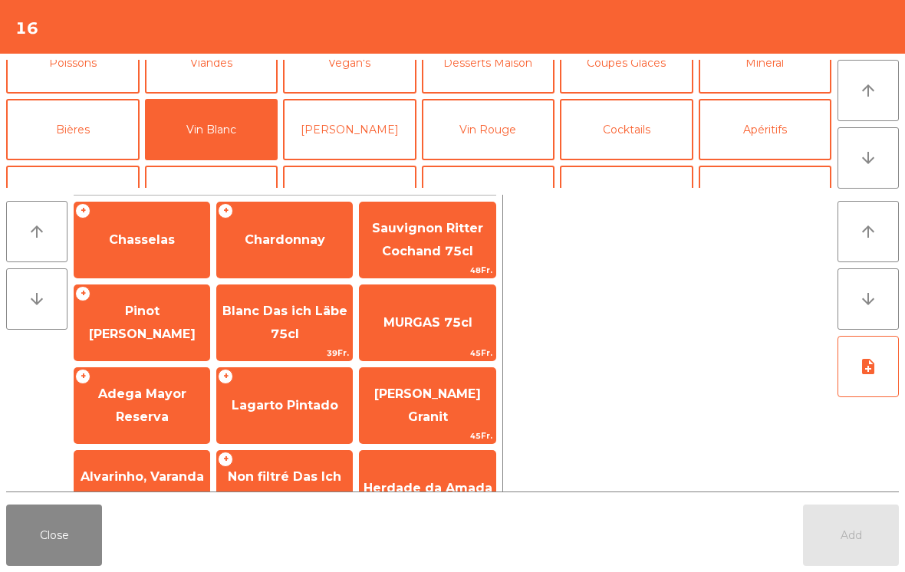
click at [304, 243] on span "Chardonnay" at bounding box center [285, 239] width 81 height 15
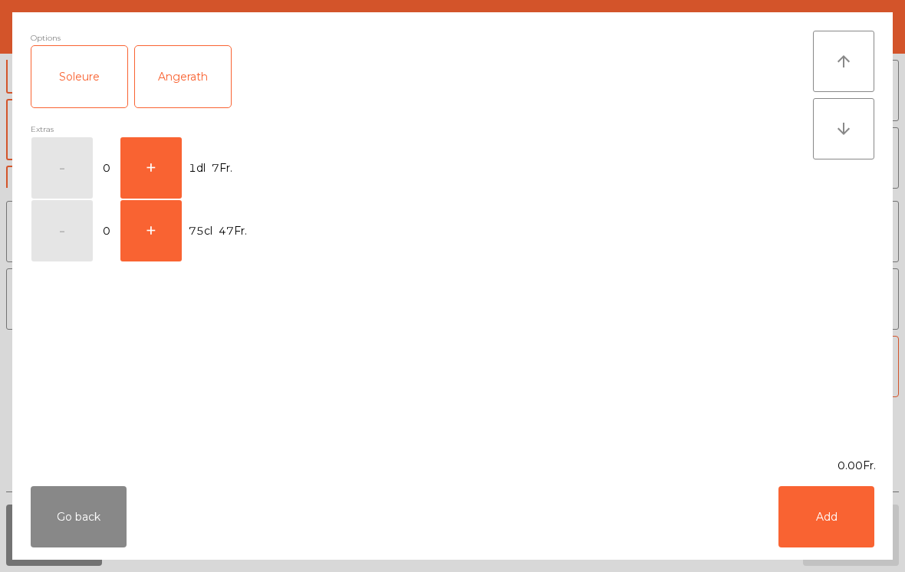
click at [164, 182] on button "+" at bounding box center [150, 167] width 61 height 61
click at [813, 472] on div "7.00Fr." at bounding box center [452, 466] width 880 height 16
click at [851, 505] on button "Add" at bounding box center [826, 516] width 96 height 61
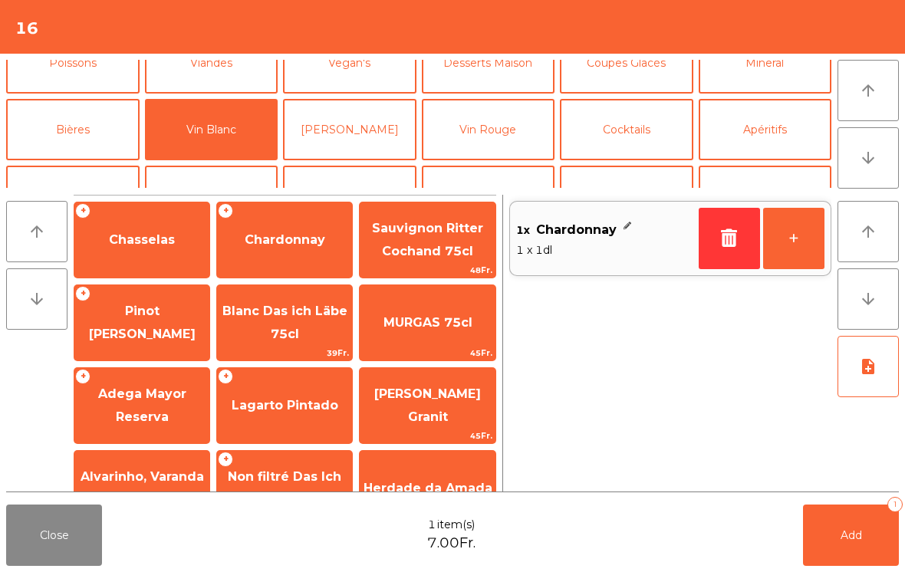
click at [795, 232] on button "+" at bounding box center [793, 238] width 61 height 61
click at [805, 238] on button "+" at bounding box center [793, 238] width 61 height 61
click at [873, 538] on button "Add 3" at bounding box center [851, 535] width 96 height 61
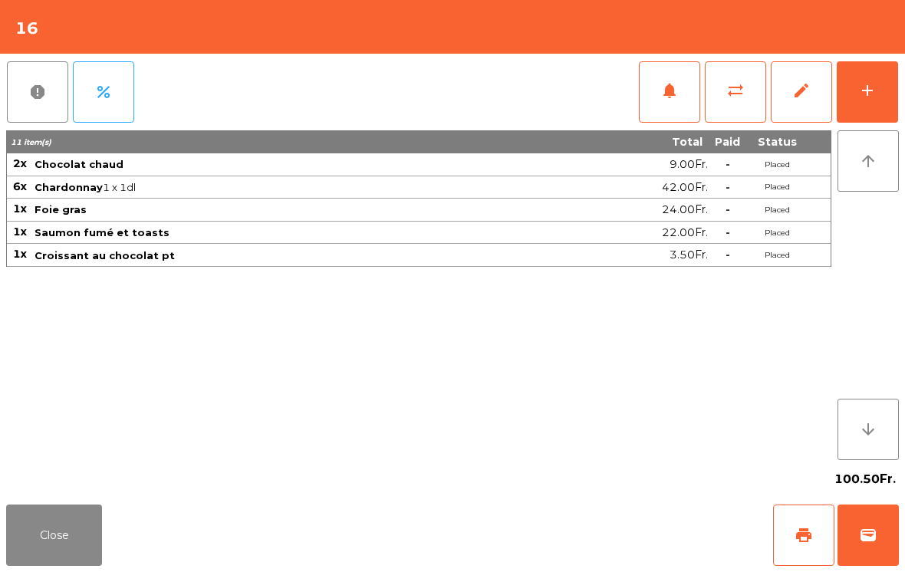
click at [33, 537] on button "Close" at bounding box center [54, 535] width 96 height 61
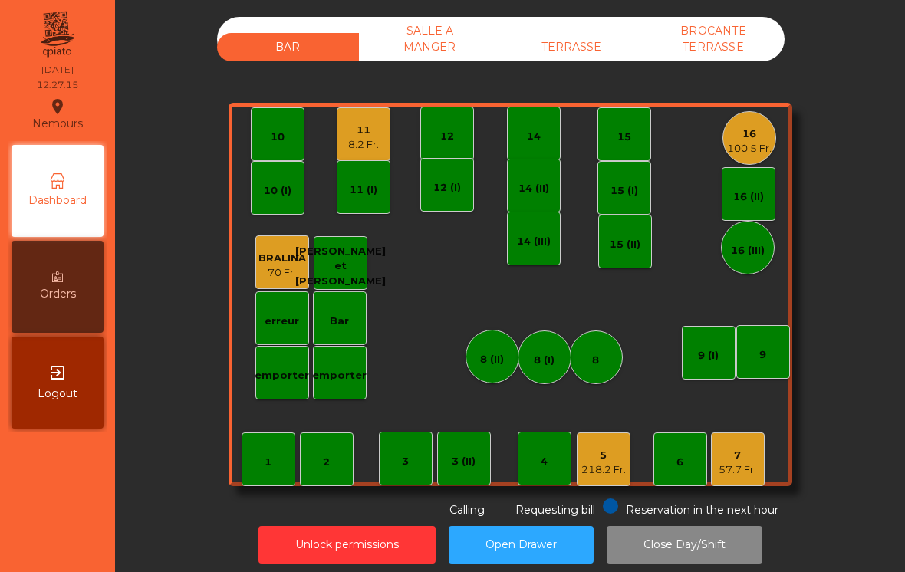
click at [463, 132] on div "12" at bounding box center [447, 134] width 54 height 54
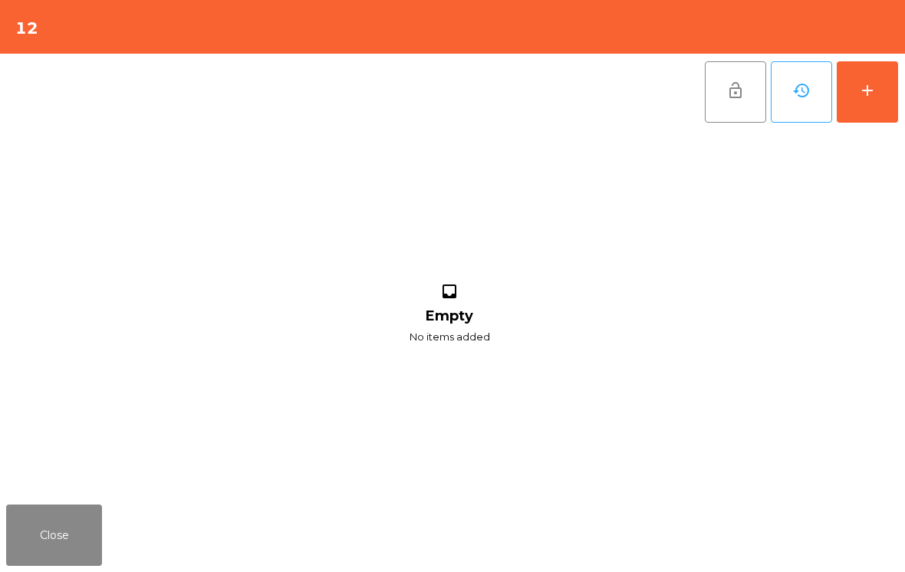
click at [875, 107] on button "add" at bounding box center [867, 91] width 61 height 61
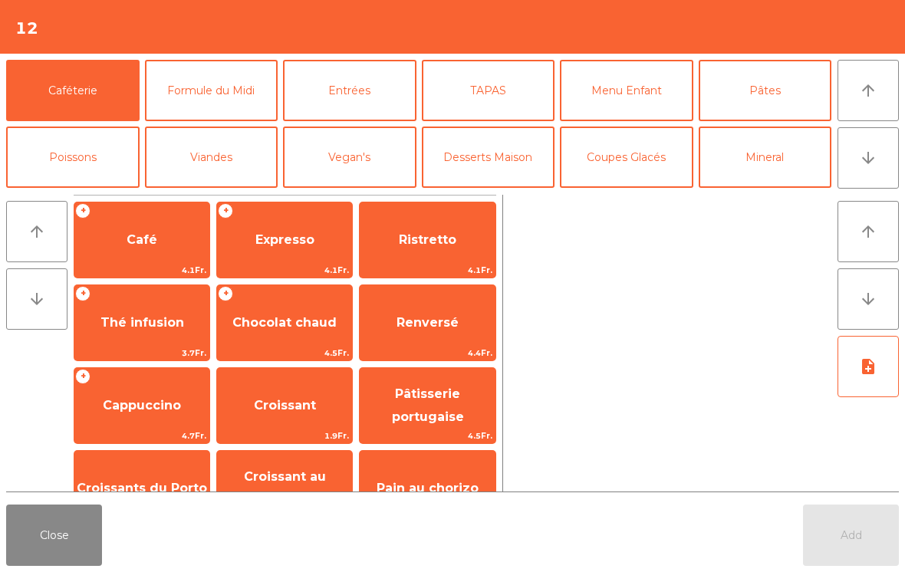
click at [880, 162] on button "arrow_downward" at bounding box center [867, 157] width 61 height 61
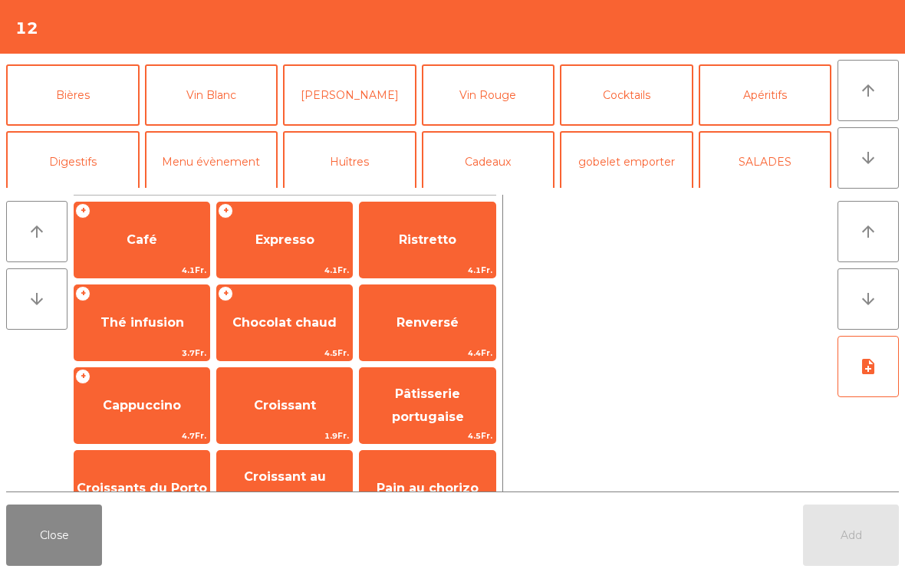
scroll to position [133, 0]
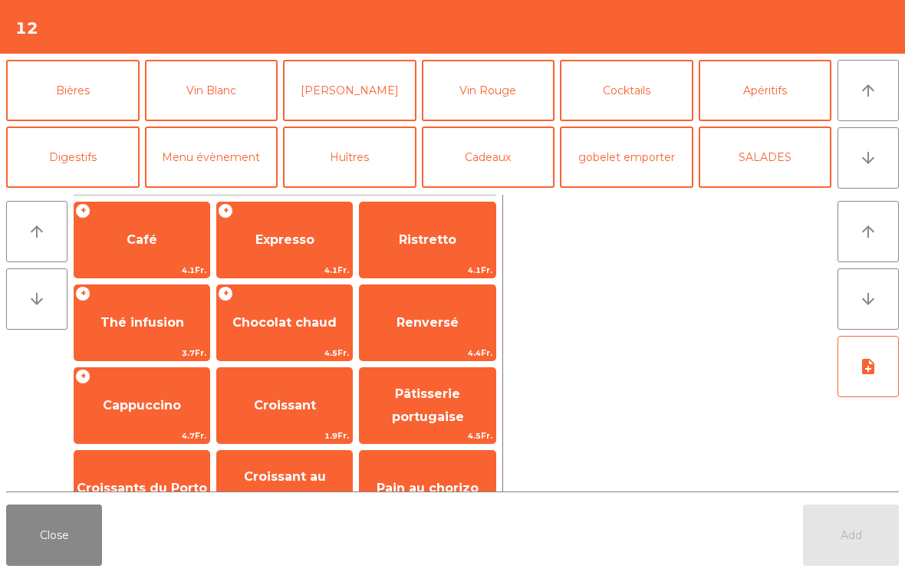
click at [886, 86] on button "arrow_upward" at bounding box center [867, 90] width 61 height 61
click at [788, 54] on button "Mineral" at bounding box center [765, 23] width 133 height 61
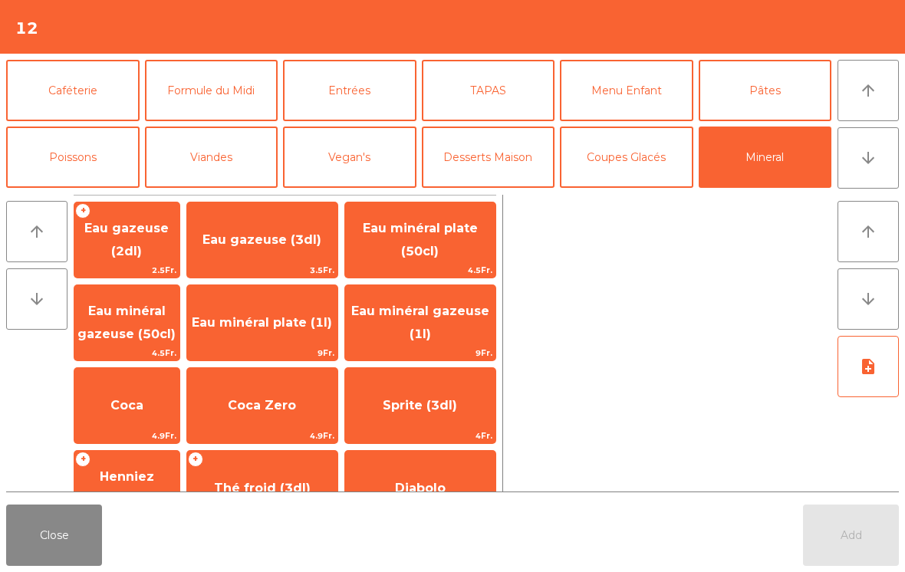
click at [271, 235] on span "Eau gazeuse (3dl)" at bounding box center [261, 239] width 119 height 15
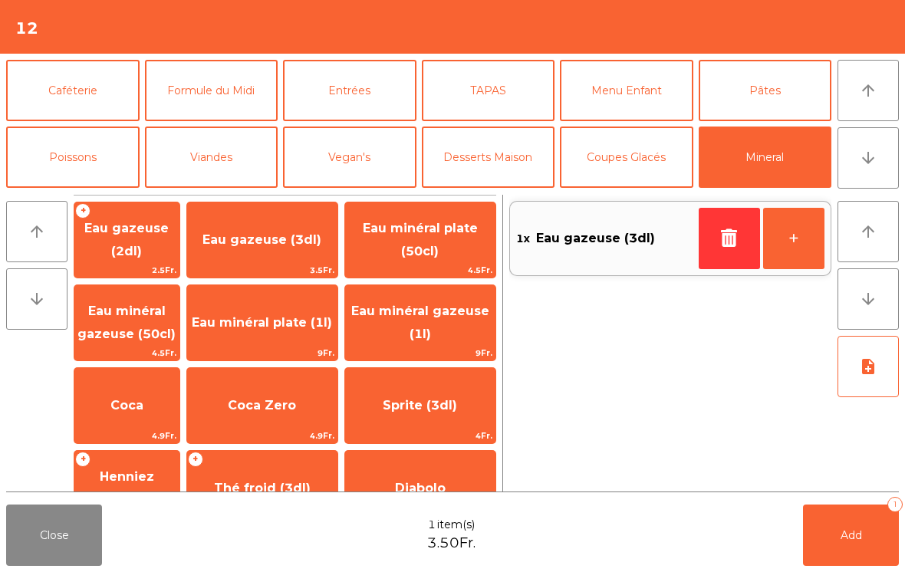
click at [850, 550] on button "Add 1" at bounding box center [851, 535] width 96 height 61
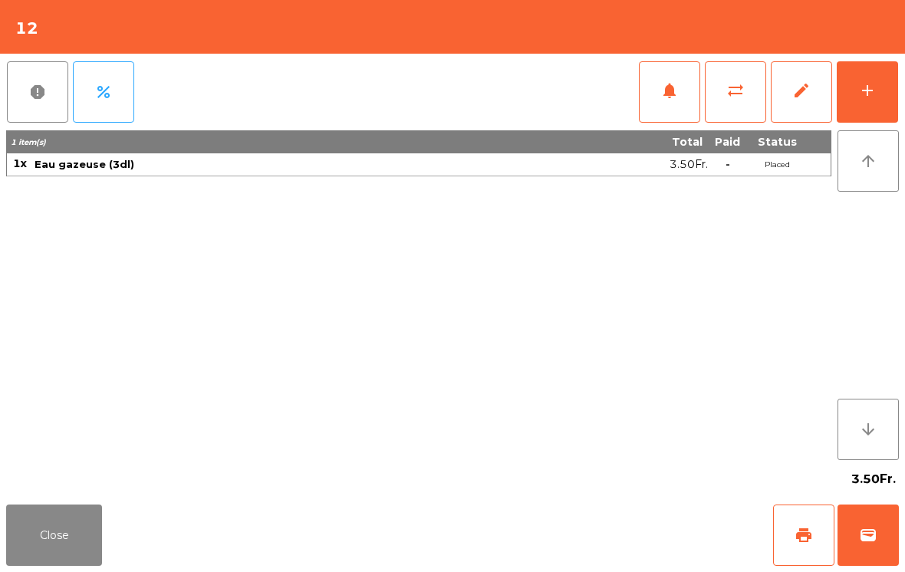
click at [42, 528] on button "Close" at bounding box center [54, 535] width 96 height 61
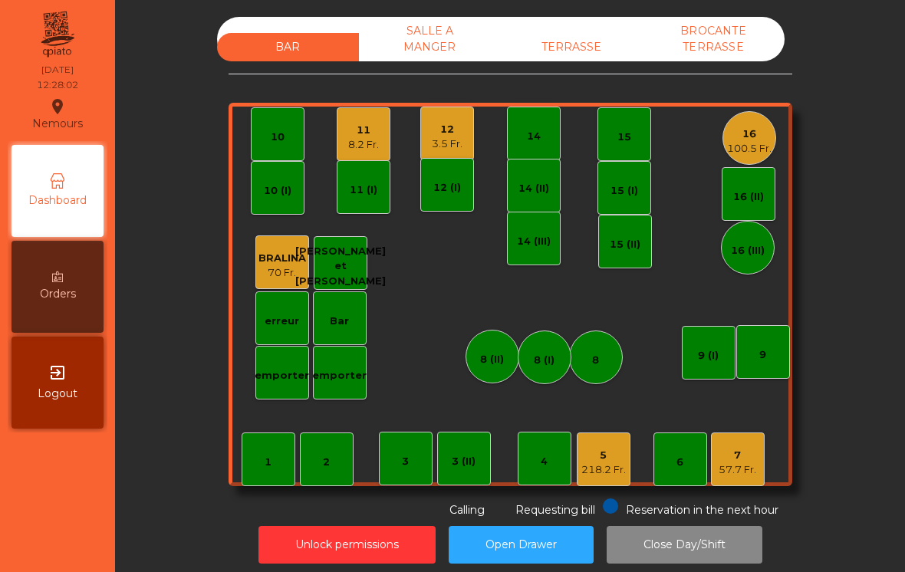
click at [365, 130] on div "11" at bounding box center [363, 130] width 31 height 15
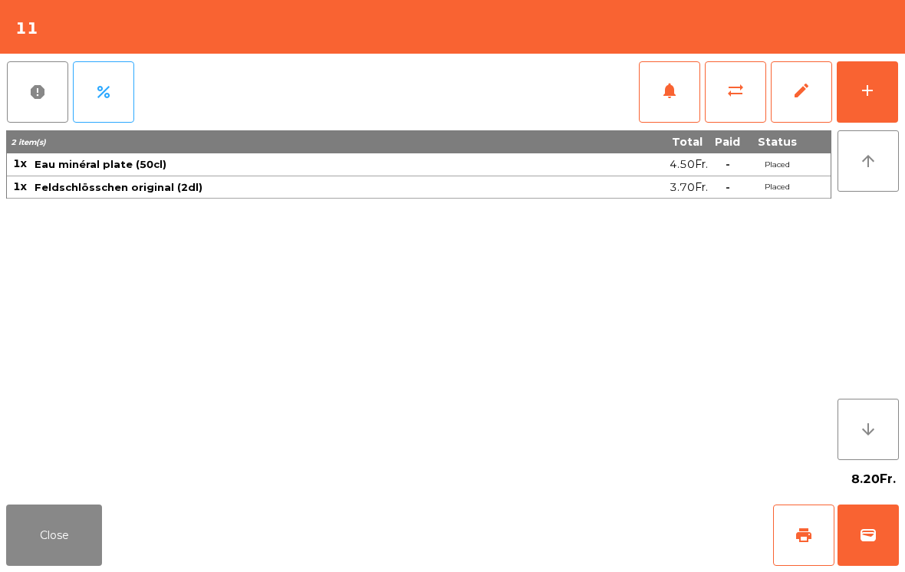
click at [885, 107] on button "add" at bounding box center [867, 91] width 61 height 61
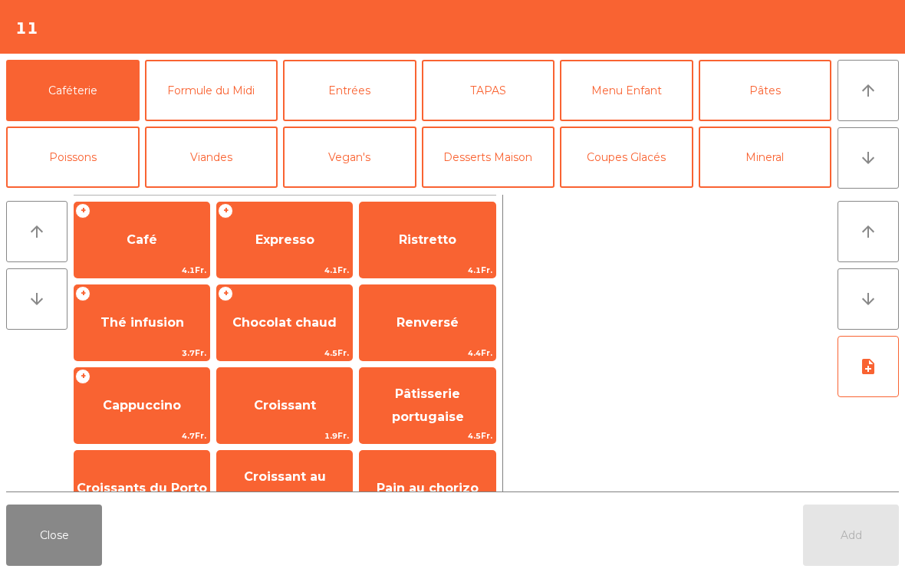
click at [847, 205] on button "arrow_upward" at bounding box center [867, 231] width 61 height 61
click at [831, 140] on button "Mineral" at bounding box center [765, 157] width 133 height 61
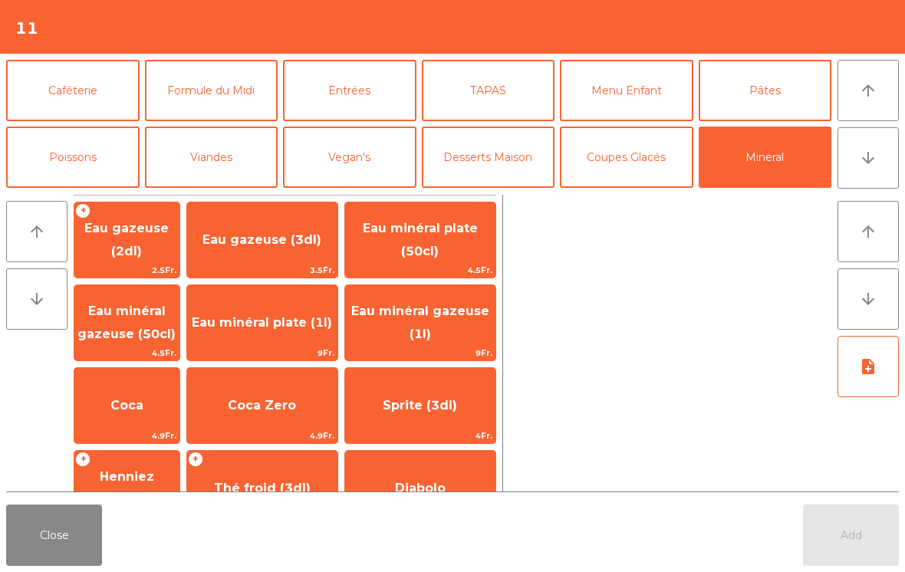
click at [31, 564] on button "Close" at bounding box center [54, 535] width 96 height 61
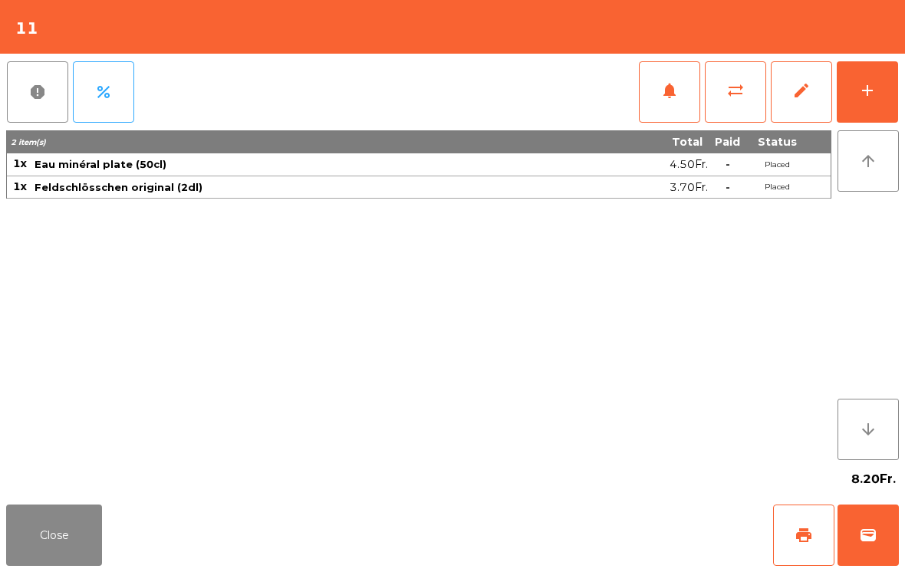
click at [872, 87] on div "add" at bounding box center [867, 90] width 18 height 18
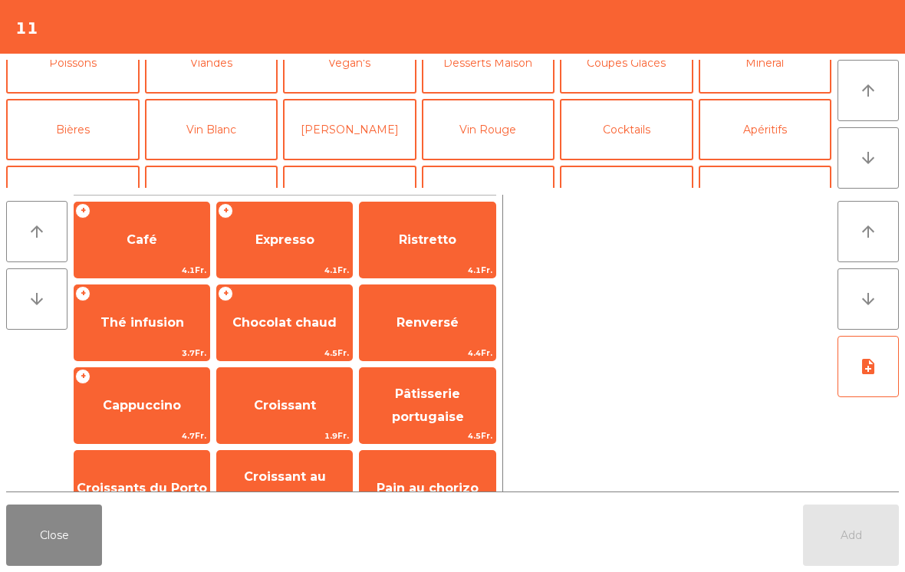
scroll to position [60, 0]
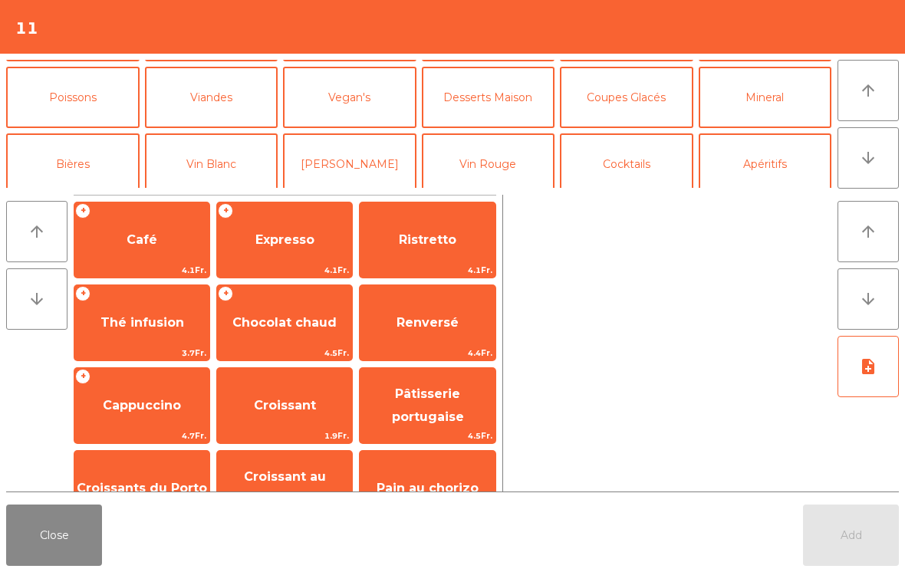
click at [515, 172] on button "Vin Rouge" at bounding box center [488, 163] width 133 height 61
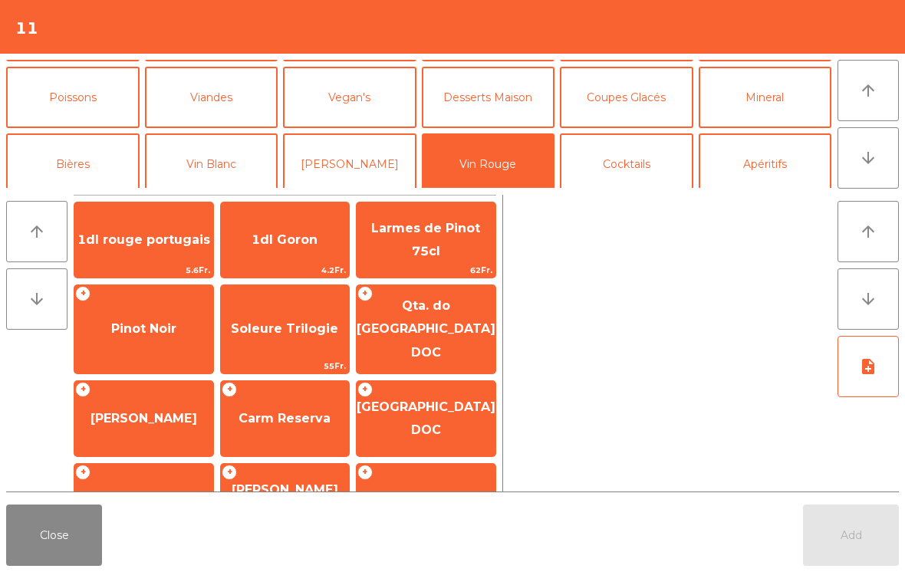
click at [305, 411] on span "Carm Reserva" at bounding box center [285, 418] width 92 height 15
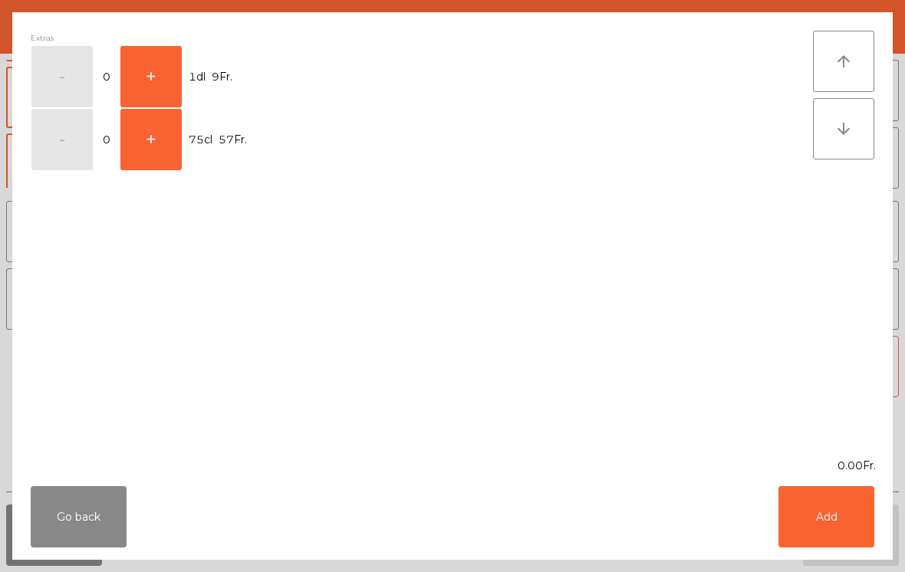
click at [161, 155] on button "+" at bounding box center [150, 139] width 61 height 61
click at [820, 530] on button "Add" at bounding box center [826, 516] width 96 height 61
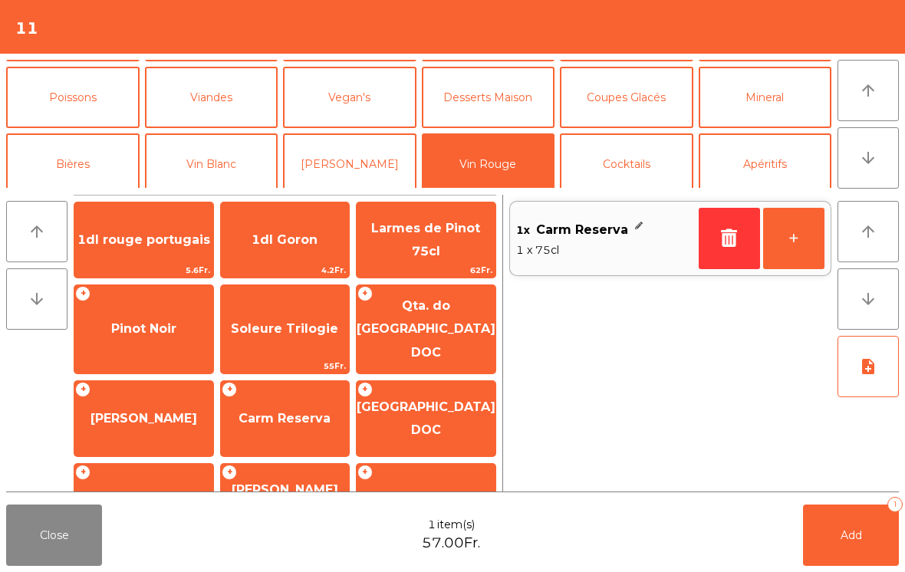
scroll to position [8, 0]
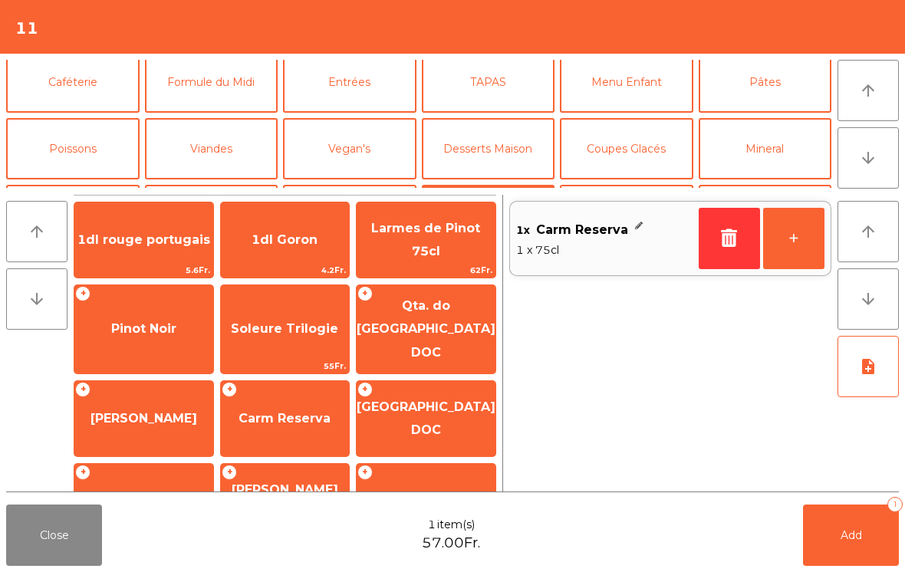
click at [766, 159] on button "Mineral" at bounding box center [765, 148] width 133 height 61
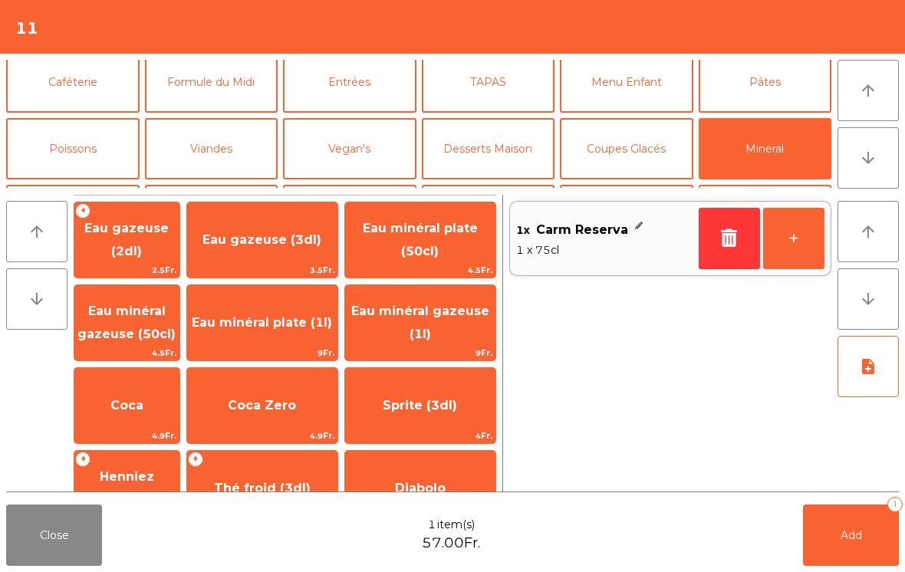
click at [127, 314] on span "Eau minéral gazeuse (50cl)" at bounding box center [126, 323] width 98 height 38
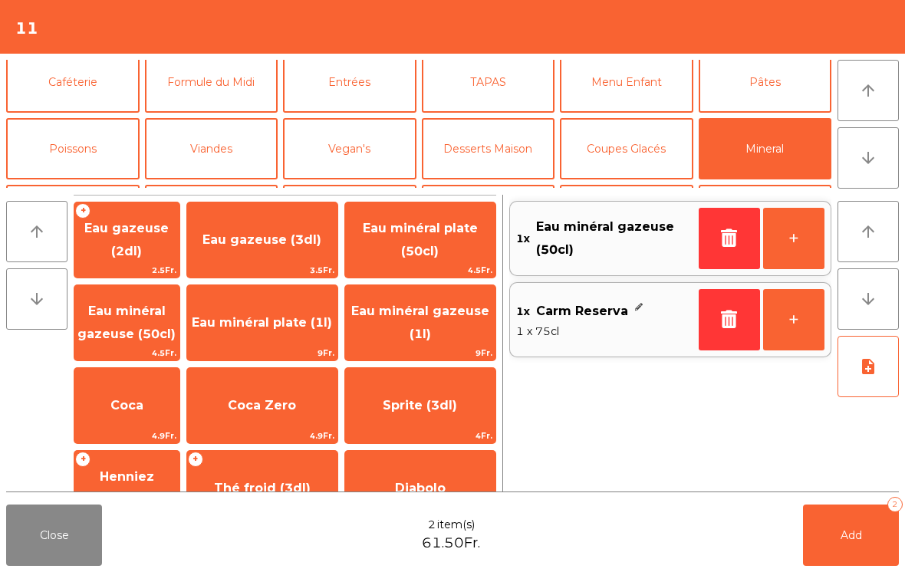
click at [890, 535] on button "Add 2" at bounding box center [851, 535] width 96 height 61
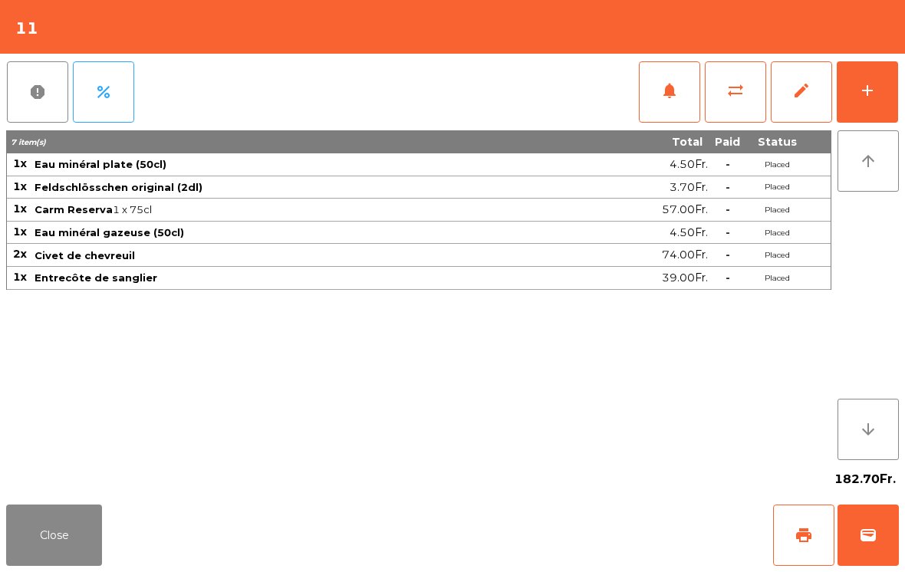
click at [51, 559] on button "Close" at bounding box center [54, 535] width 96 height 61
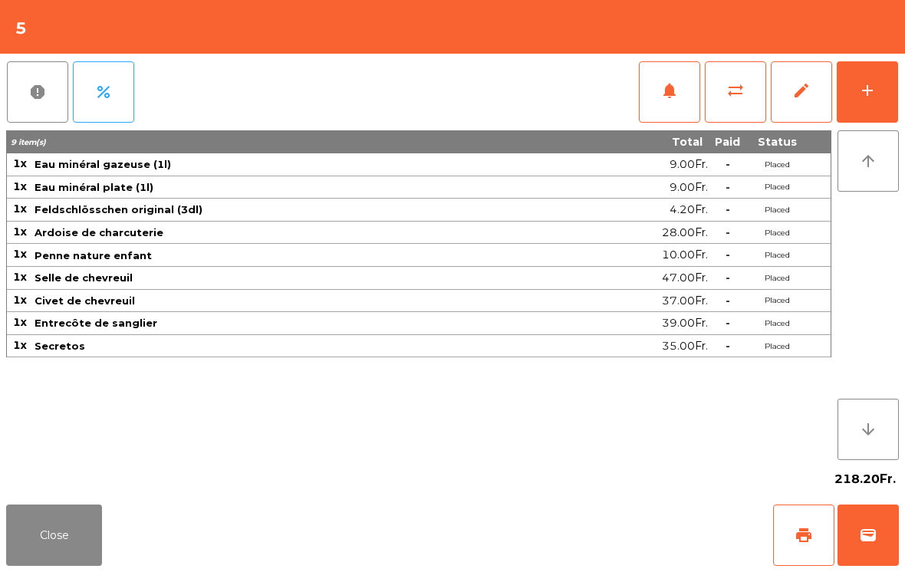
click at [659, 81] on button "notifications" at bounding box center [669, 91] width 61 height 61
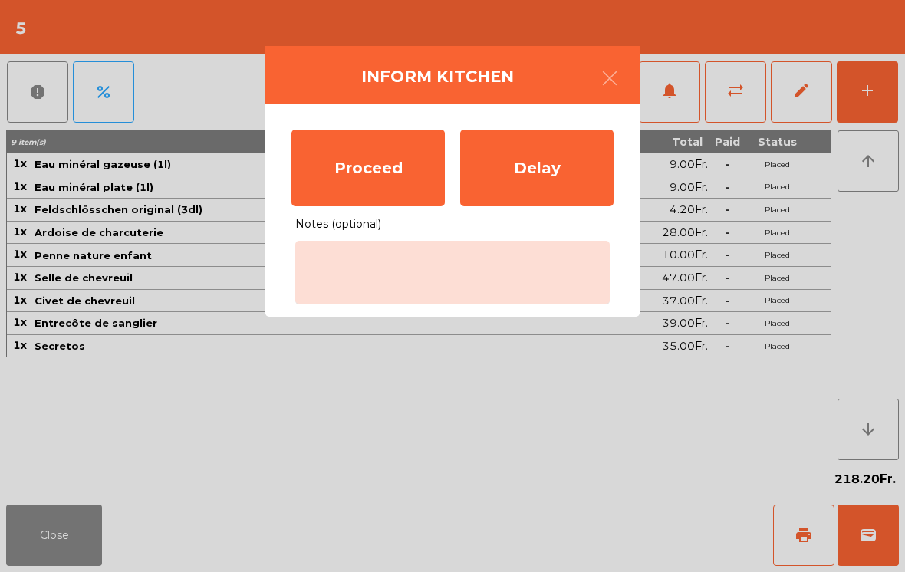
click at [375, 184] on div "Proceed" at bounding box center [367, 168] width 153 height 77
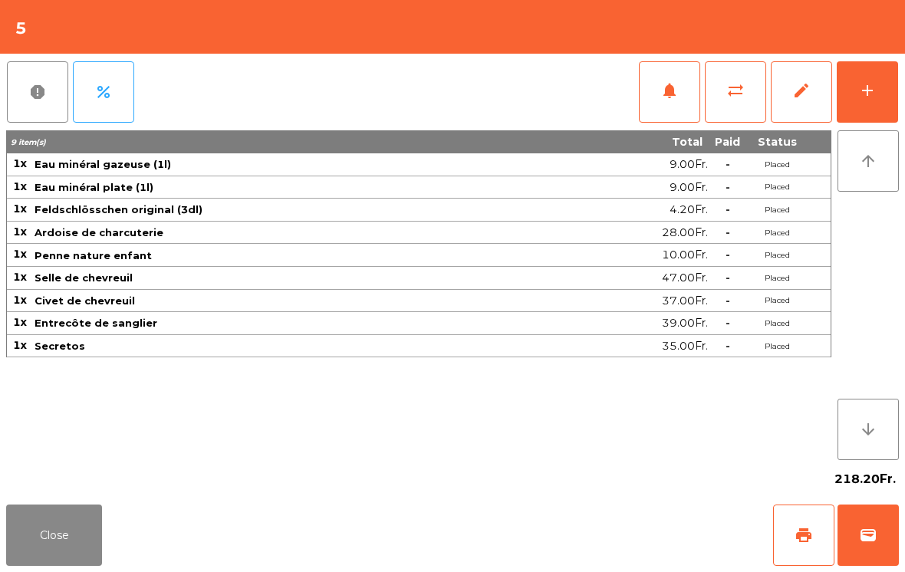
click at [886, 57] on div "notifications sync_alt edit add" at bounding box center [768, 92] width 261 height 77
click at [859, 89] on div "add" at bounding box center [867, 90] width 18 height 18
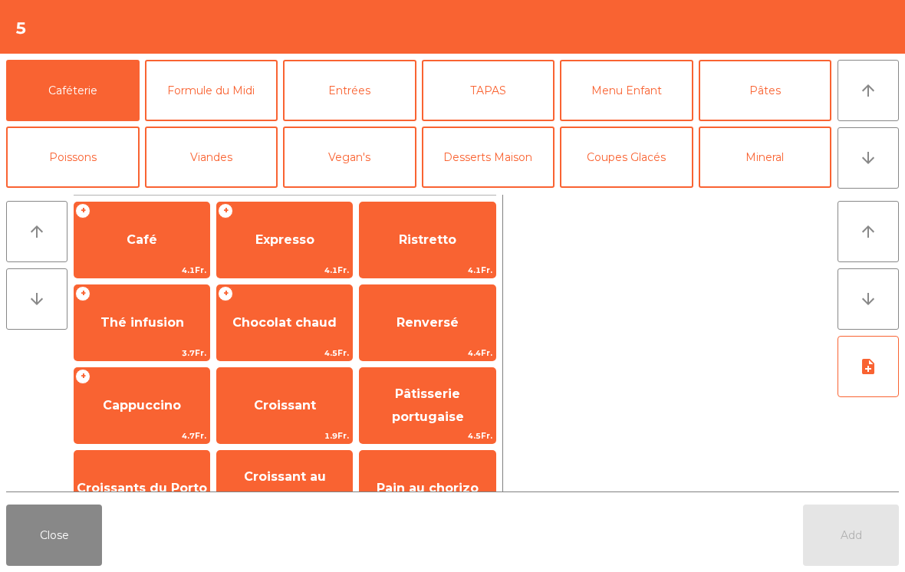
click at [859, 169] on button "arrow_downward" at bounding box center [867, 157] width 61 height 61
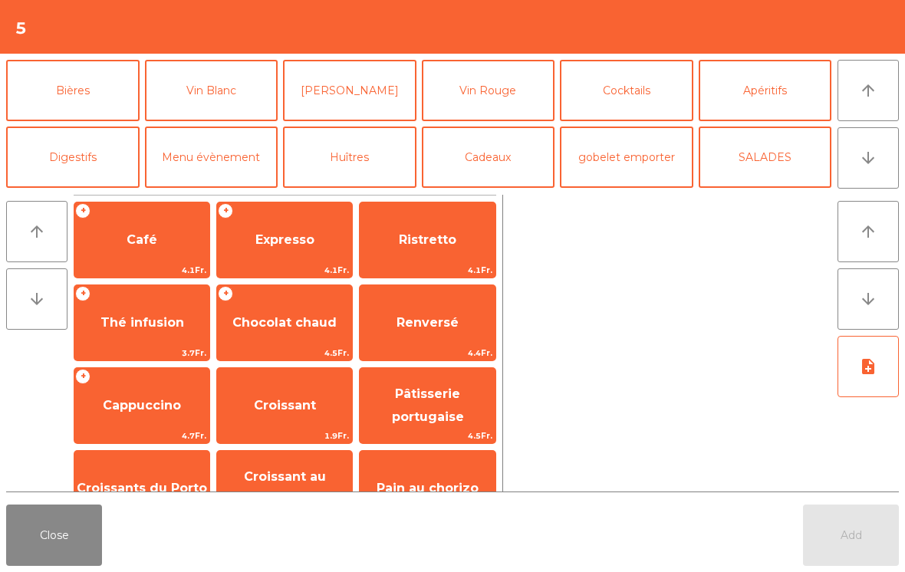
click at [94, 96] on button "Bières" at bounding box center [72, 90] width 133 height 61
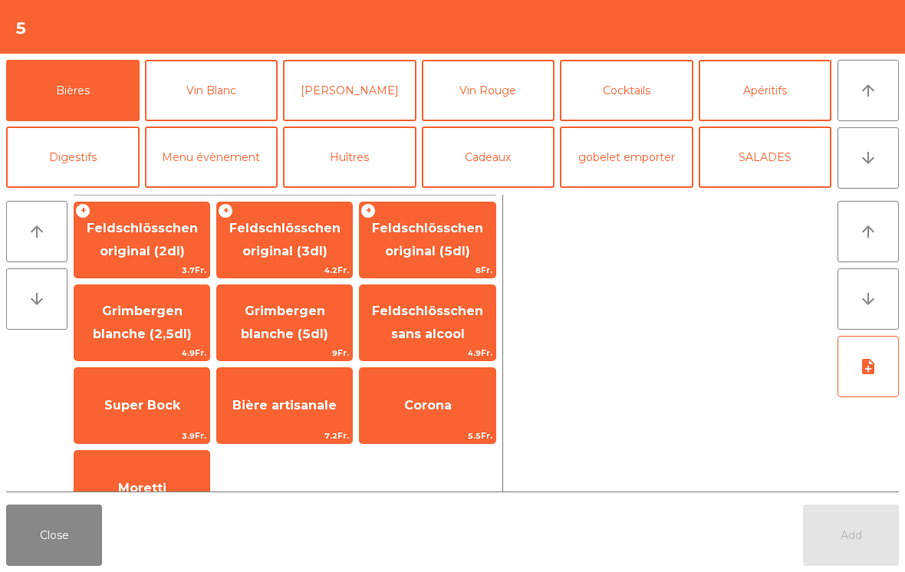
click at [285, 265] on span "4.2Fr." at bounding box center [284, 270] width 135 height 15
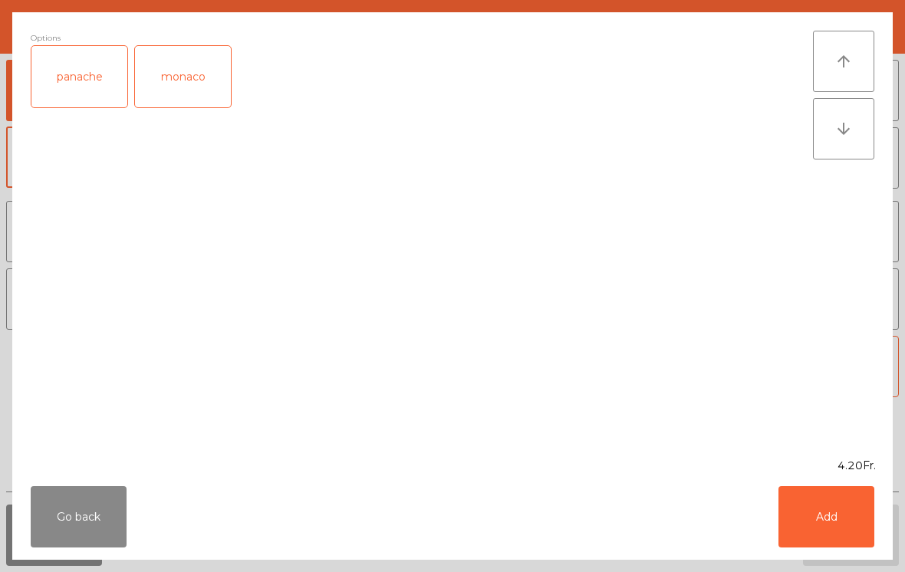
click at [867, 524] on button "Add" at bounding box center [826, 516] width 96 height 61
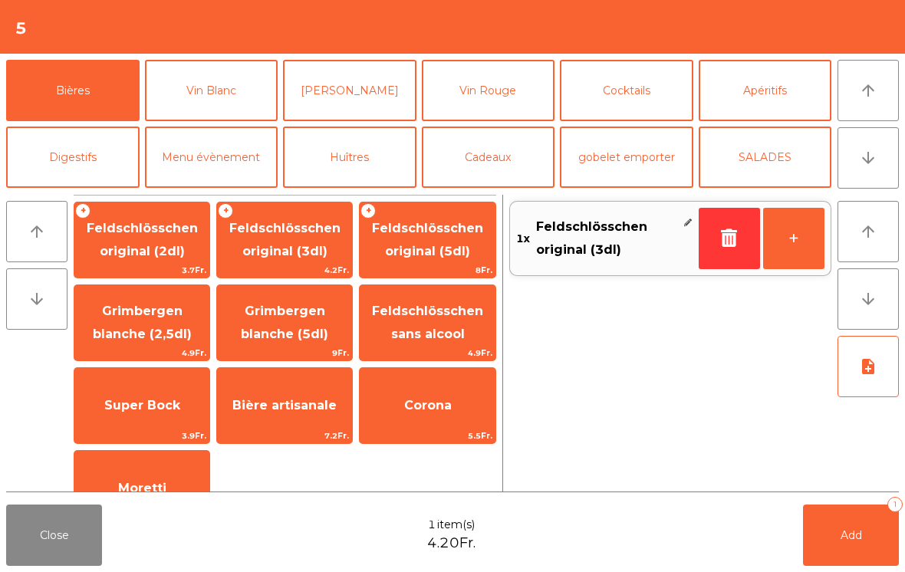
click at [800, 220] on button "+" at bounding box center [793, 238] width 61 height 61
click at [874, 506] on button "Add 2" at bounding box center [851, 535] width 96 height 61
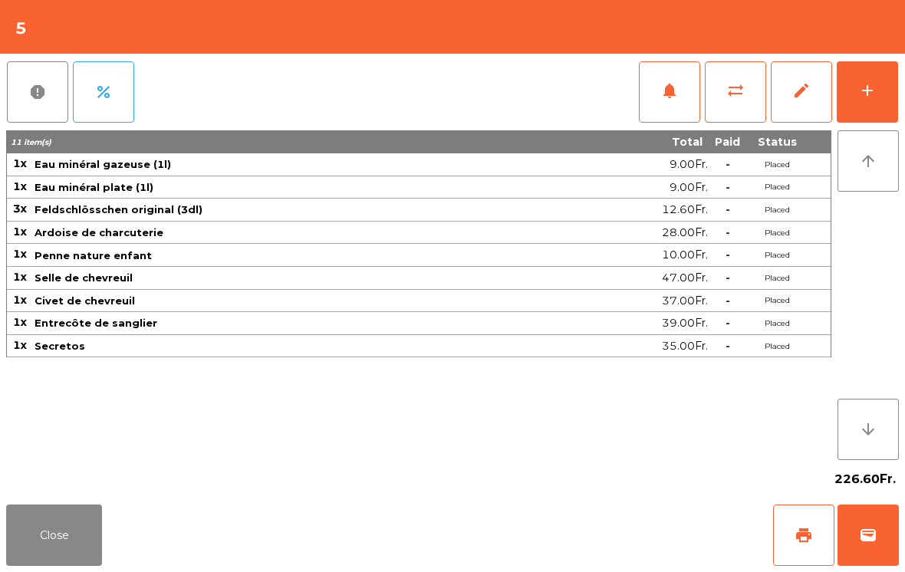
click at [62, 560] on button "Close" at bounding box center [54, 535] width 96 height 61
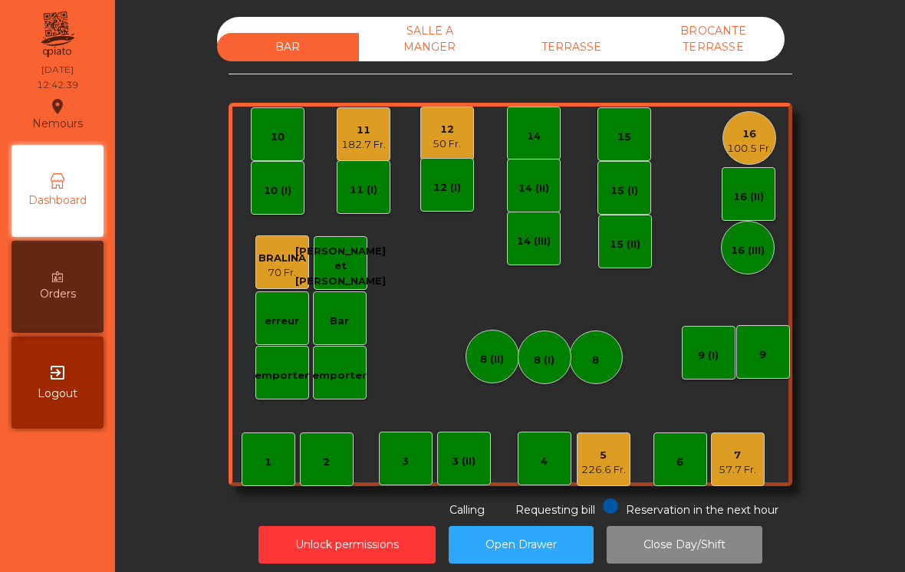
click at [265, 460] on div "1" at bounding box center [268, 462] width 7 height 15
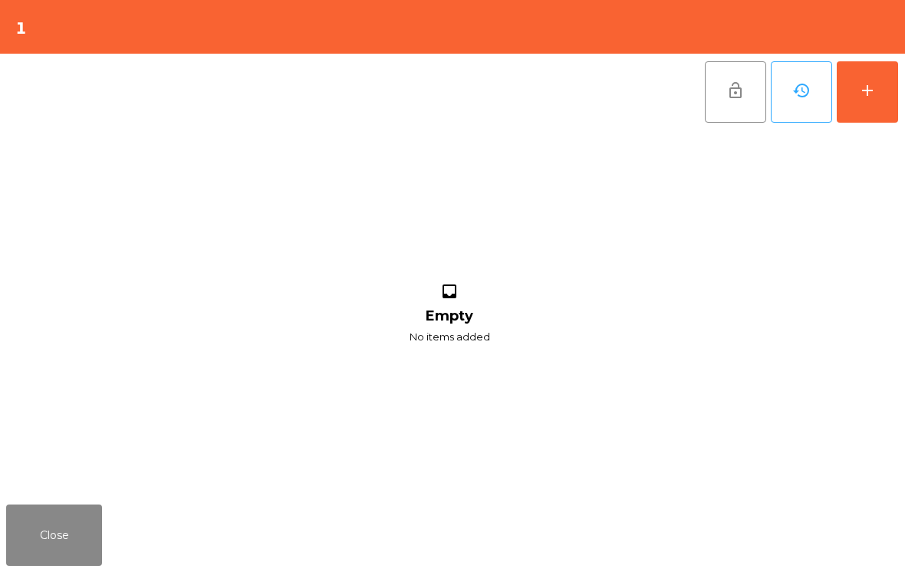
click at [893, 104] on button "add" at bounding box center [867, 91] width 61 height 61
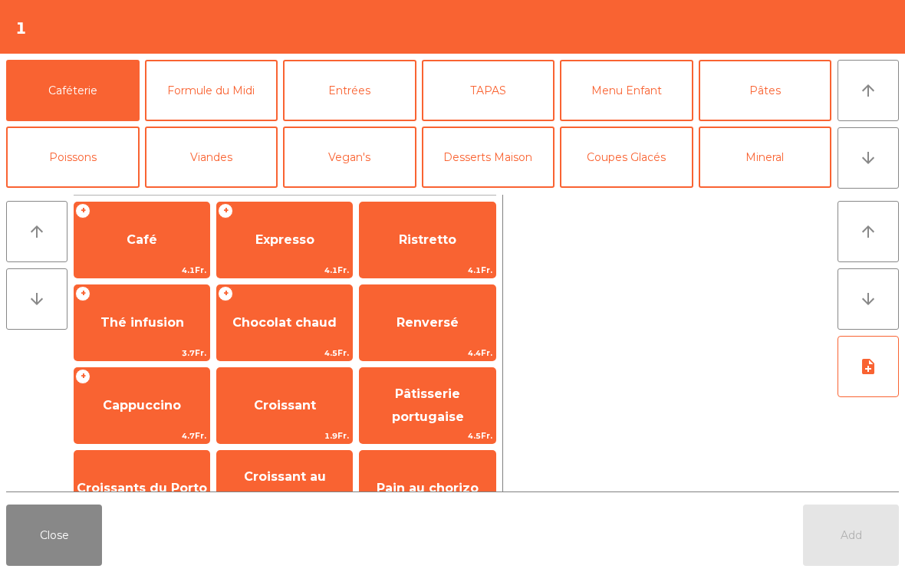
click at [378, 87] on button "Entrées" at bounding box center [349, 90] width 133 height 61
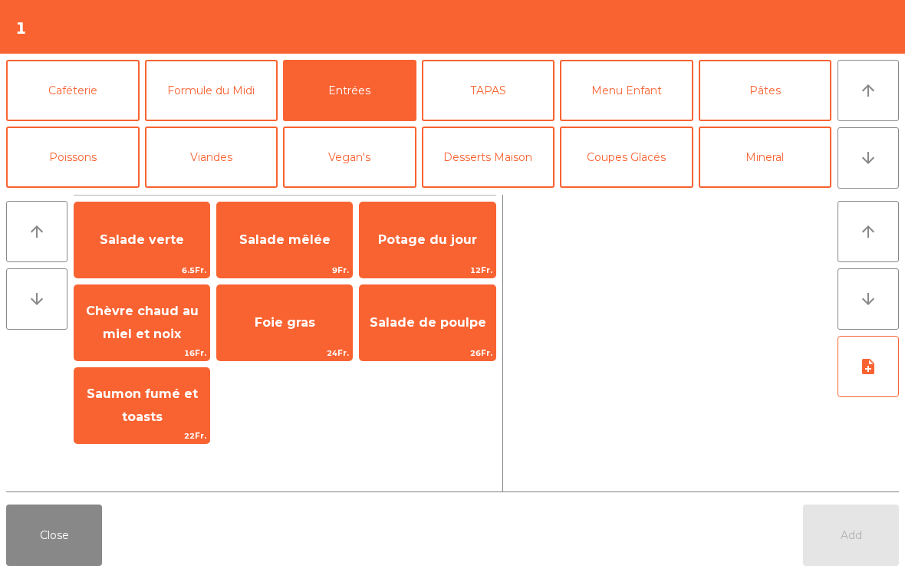
click at [317, 231] on span "Salade mêlée" at bounding box center [284, 239] width 135 height 41
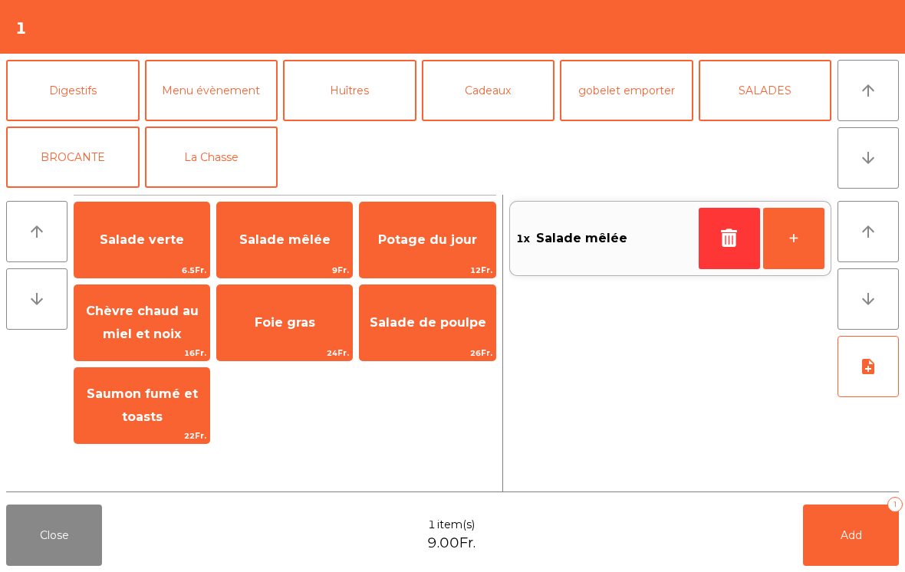
click at [225, 165] on button "La Chasse" at bounding box center [211, 157] width 133 height 61
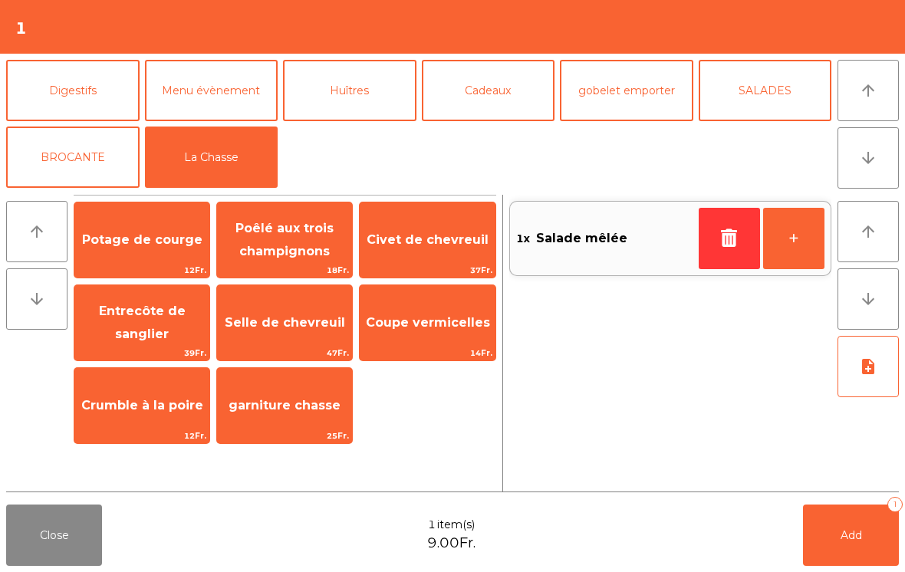
scroll to position [200, 0]
click at [432, 256] on span "Civet de chevreuil" at bounding box center [427, 239] width 135 height 41
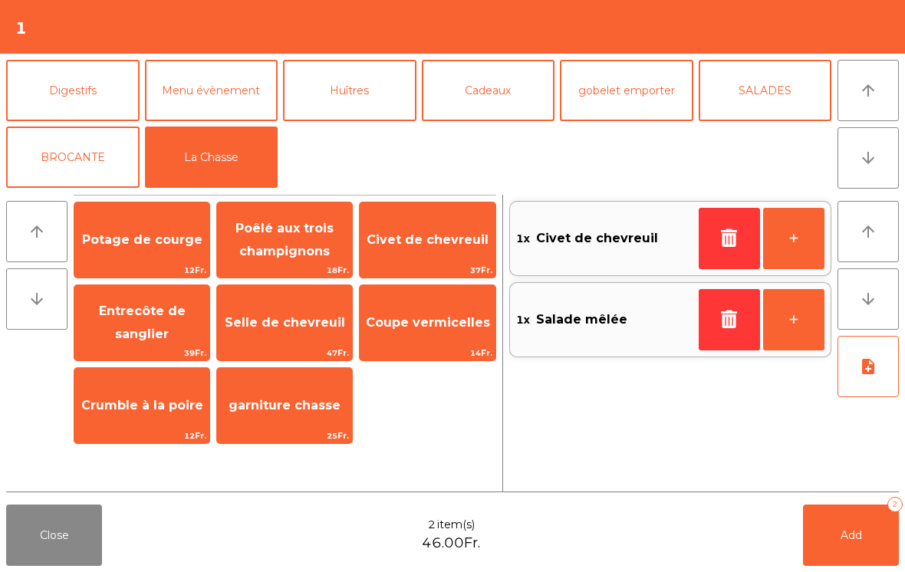
click at [137, 336] on span "Entrecôte de sanglier" at bounding box center [142, 323] width 87 height 38
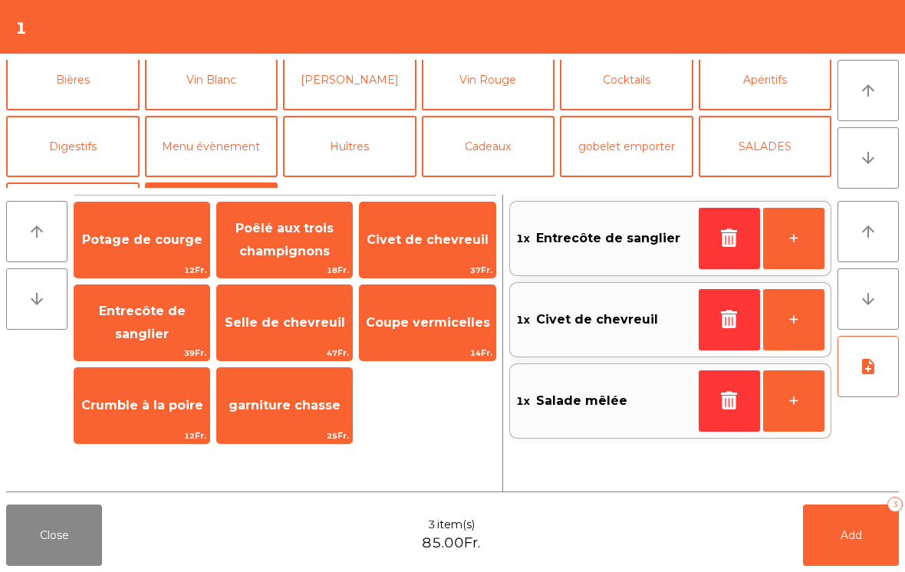
click at [196, 110] on button "Vin Blanc" at bounding box center [211, 79] width 133 height 61
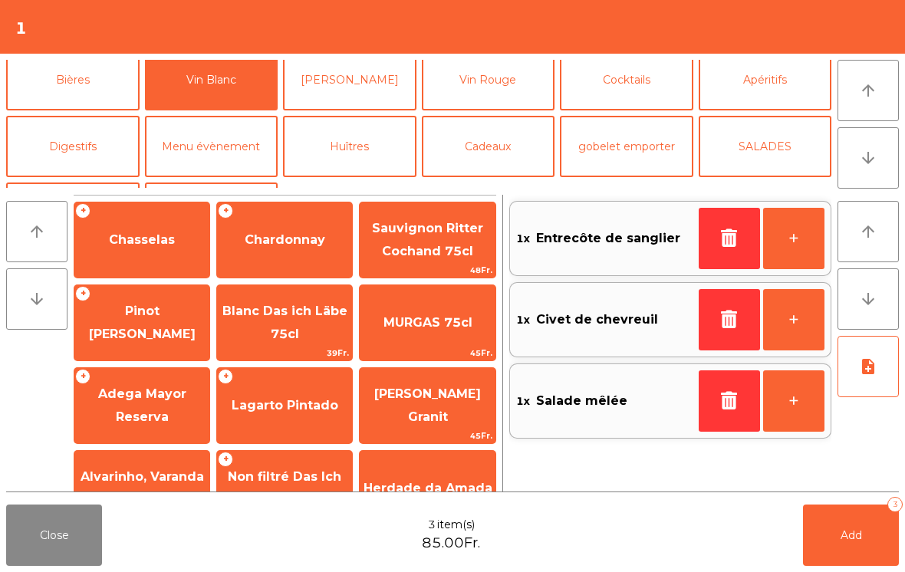
scroll to position [111, 0]
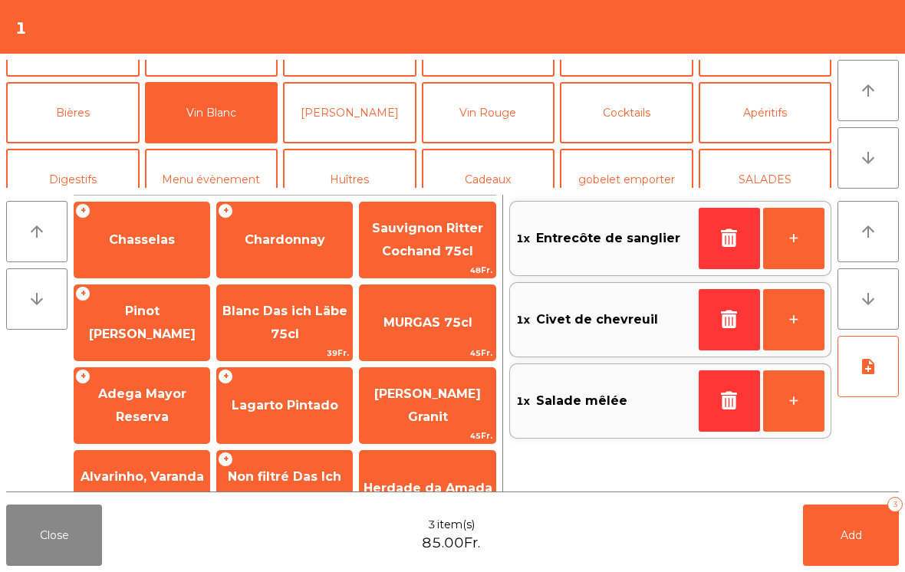
click at [140, 247] on span "Chasselas" at bounding box center [142, 239] width 66 height 15
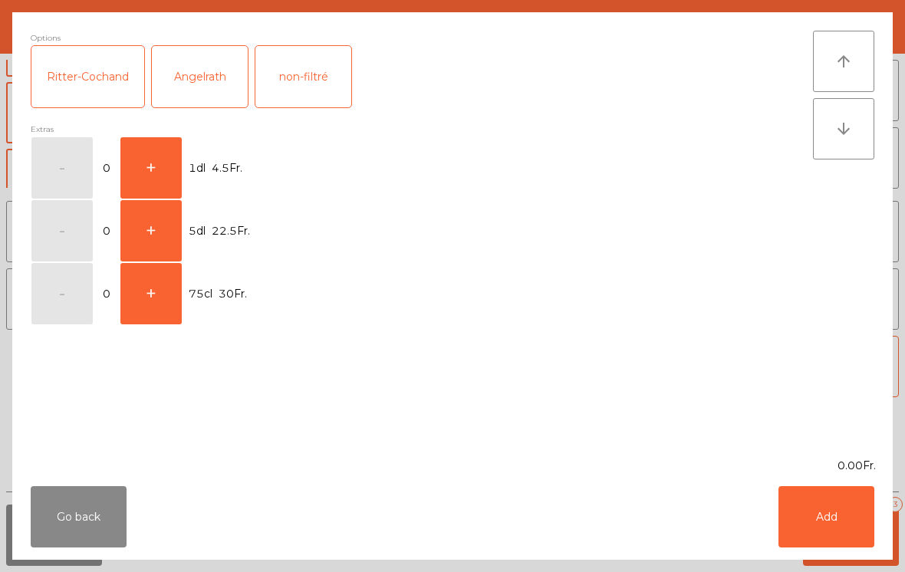
click at [146, 163] on button "+" at bounding box center [150, 167] width 61 height 61
click at [808, 507] on button "Add" at bounding box center [826, 516] width 96 height 61
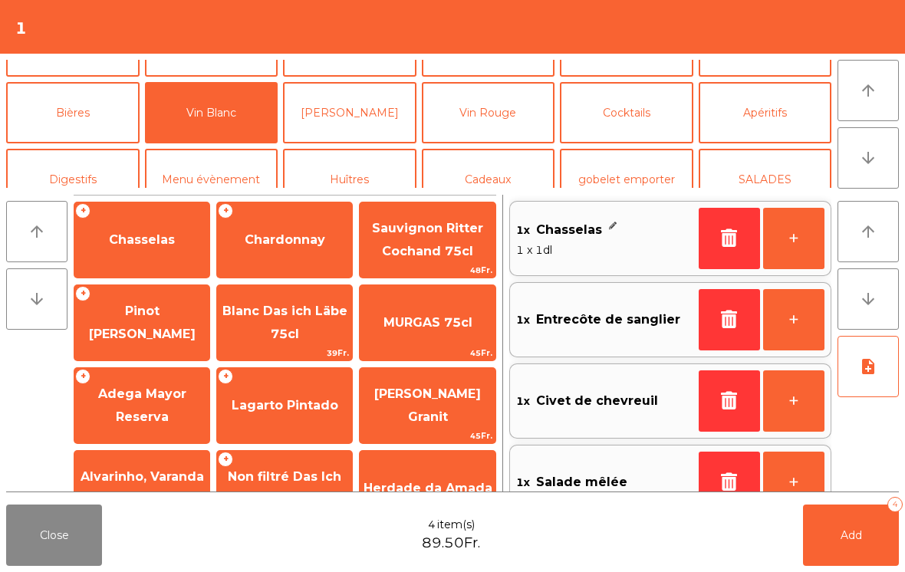
click at [800, 232] on button "+" at bounding box center [793, 238] width 61 height 61
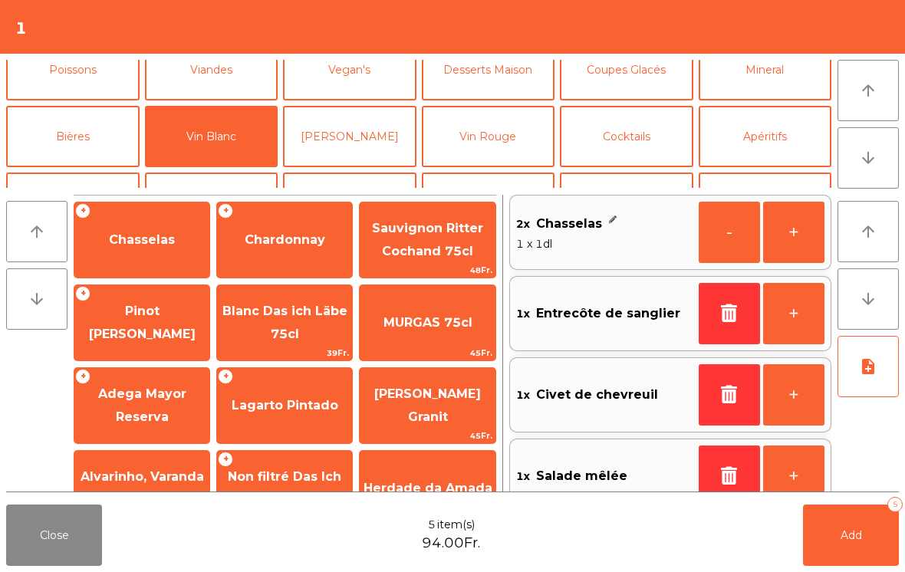
click at [798, 100] on button "Mineral" at bounding box center [765, 69] width 133 height 61
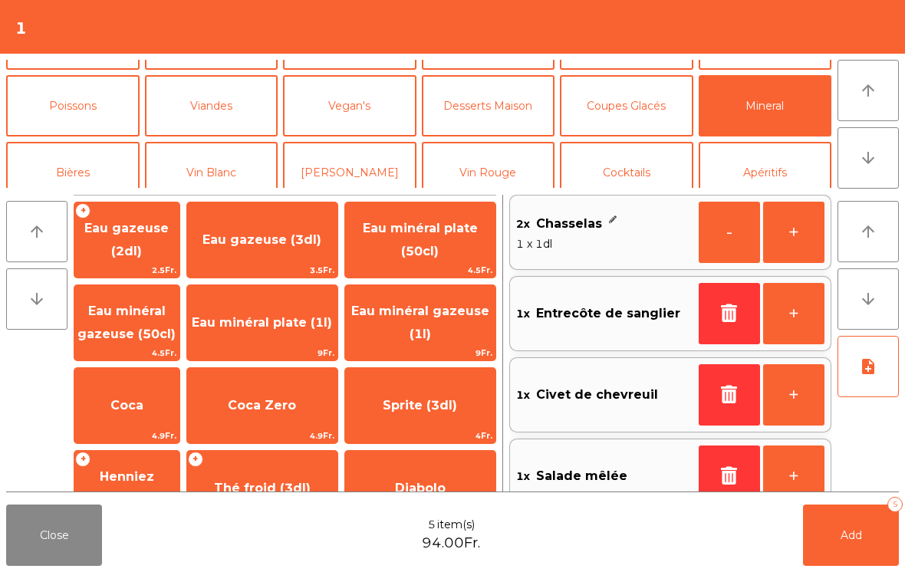
scroll to position [152, 0]
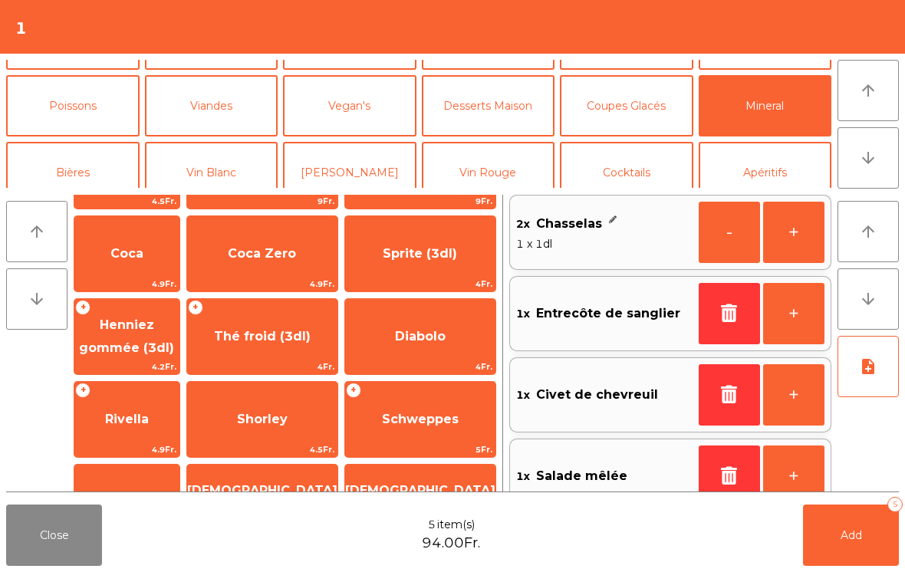
click at [150, 358] on span "Henniez gommée (3dl)" at bounding box center [126, 336] width 105 height 65
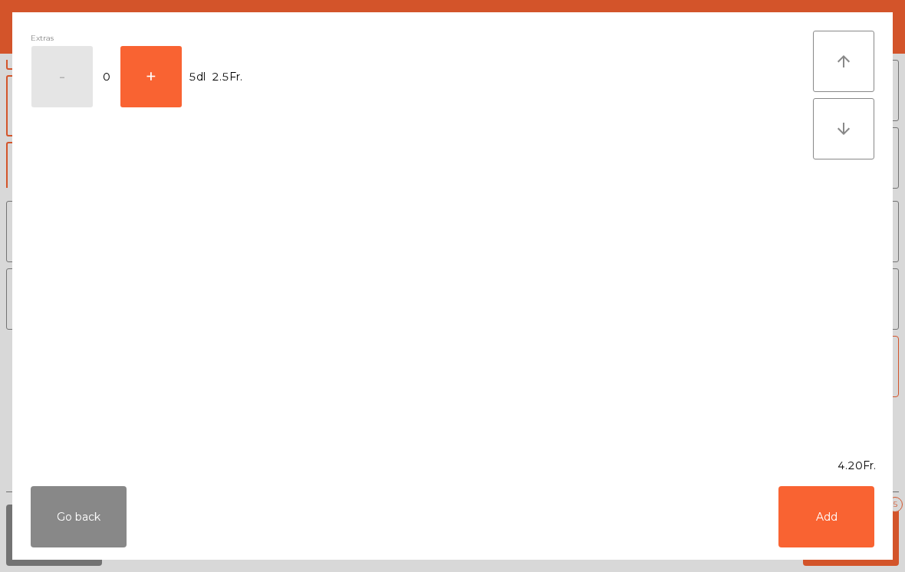
click at [847, 514] on button "Add" at bounding box center [826, 516] width 96 height 61
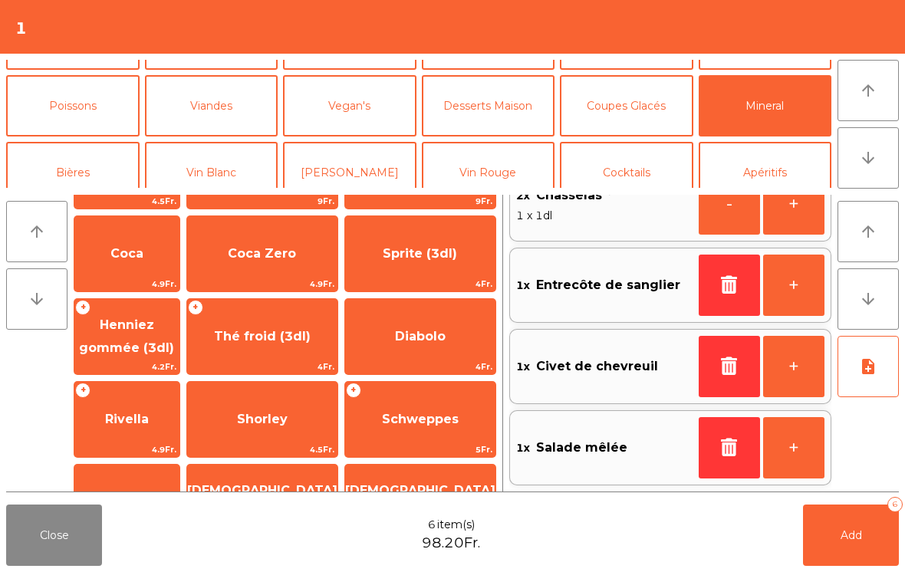
scroll to position [116, 0]
click at [861, 375] on icon "note_add" at bounding box center [868, 366] width 18 height 18
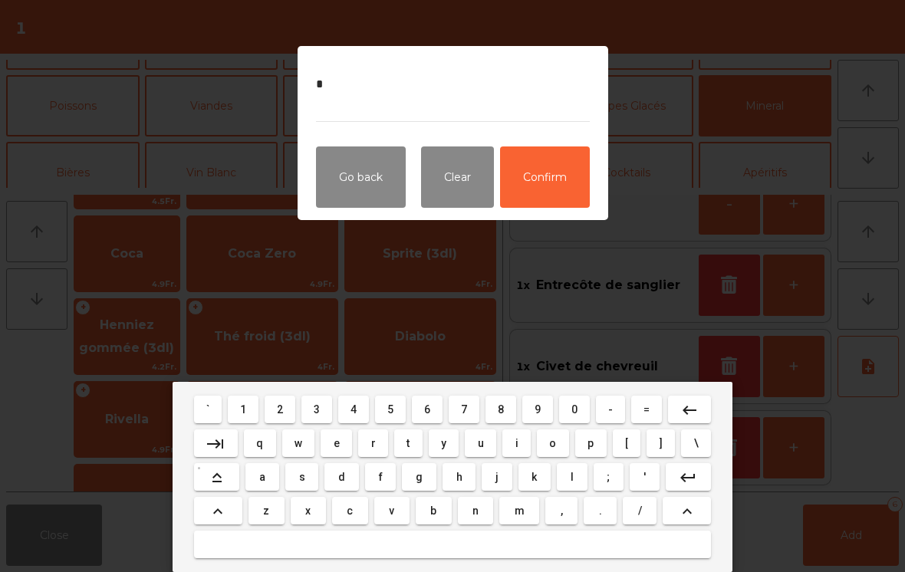
type textarea "**"
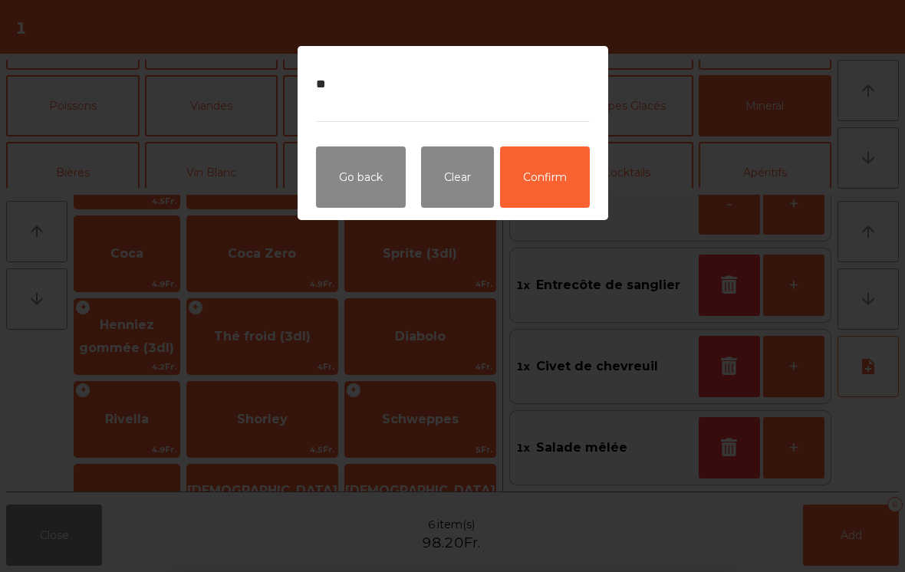
click at [564, 188] on button "Confirm" at bounding box center [545, 176] width 90 height 61
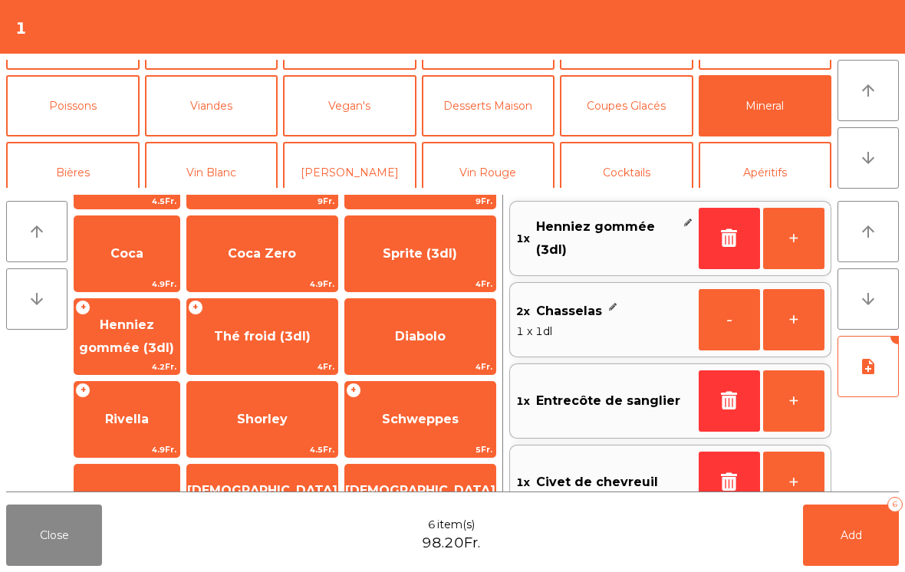
scroll to position [0, 0]
click at [833, 558] on button "Add 6" at bounding box center [851, 535] width 96 height 61
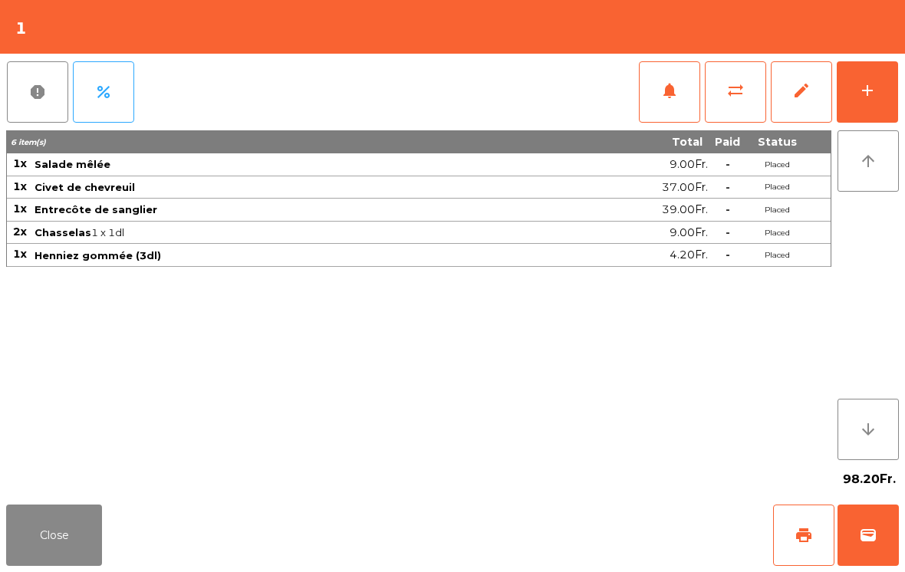
click at [84, 542] on button "Close" at bounding box center [54, 535] width 96 height 61
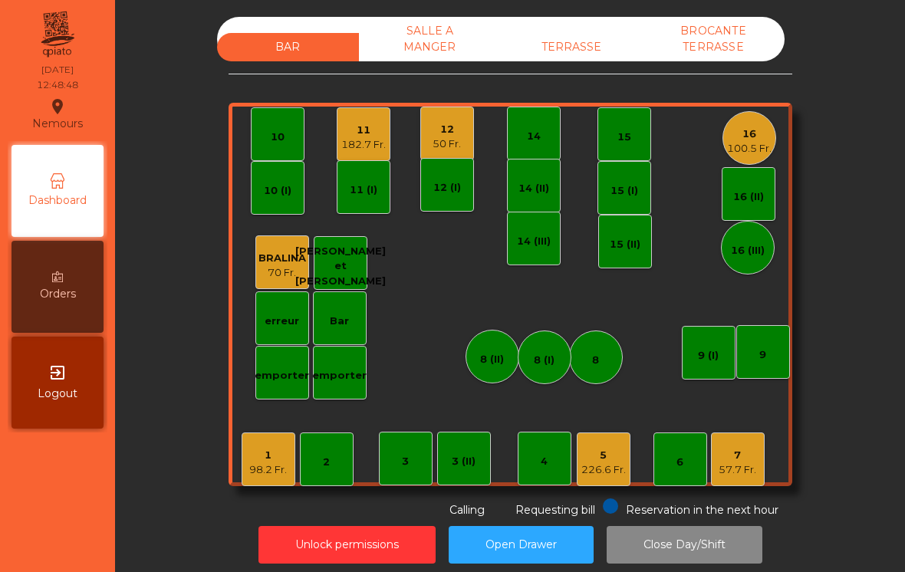
click at [436, 153] on div "12 50 Fr." at bounding box center [447, 134] width 54 height 54
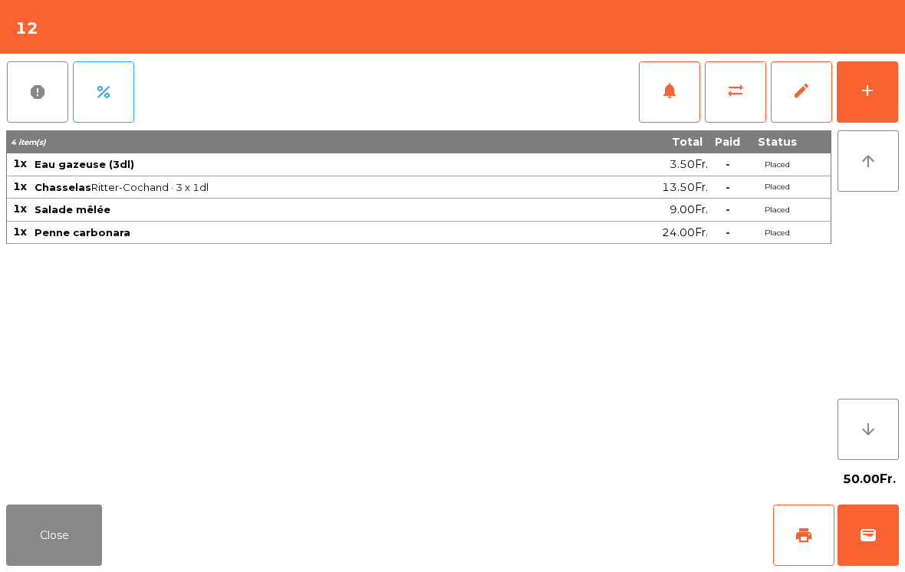
click at [650, 90] on button "notifications" at bounding box center [669, 91] width 61 height 61
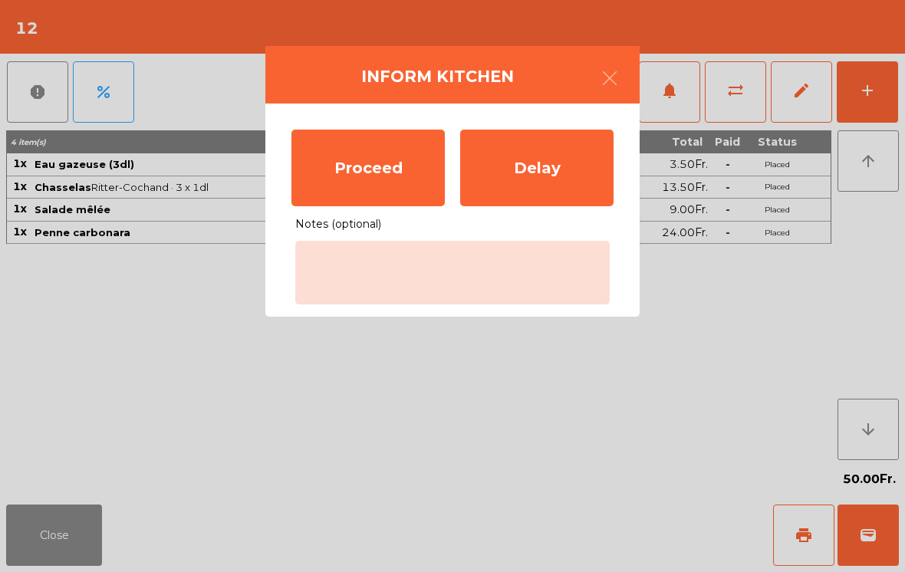
click at [373, 173] on div "Proceed" at bounding box center [367, 168] width 153 height 77
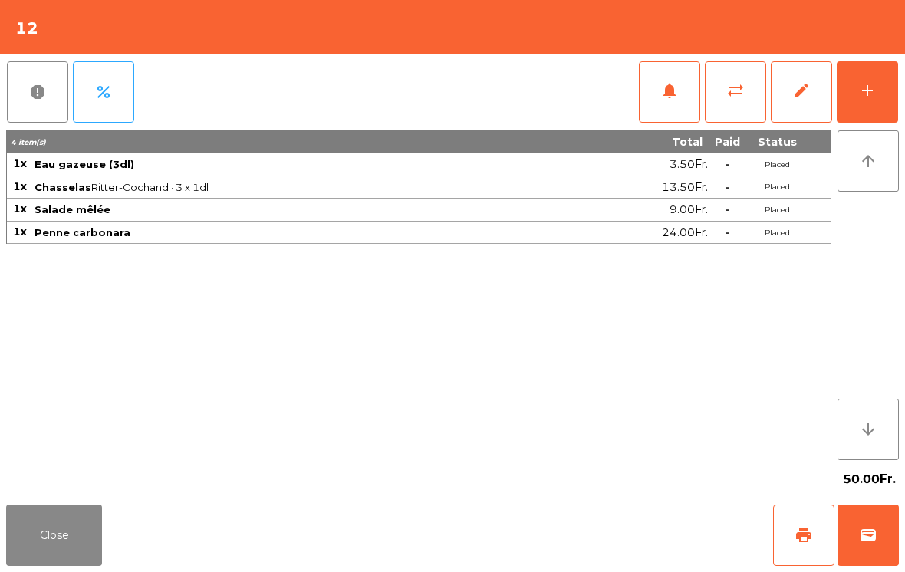
click at [49, 531] on button "Close" at bounding box center [54, 535] width 96 height 61
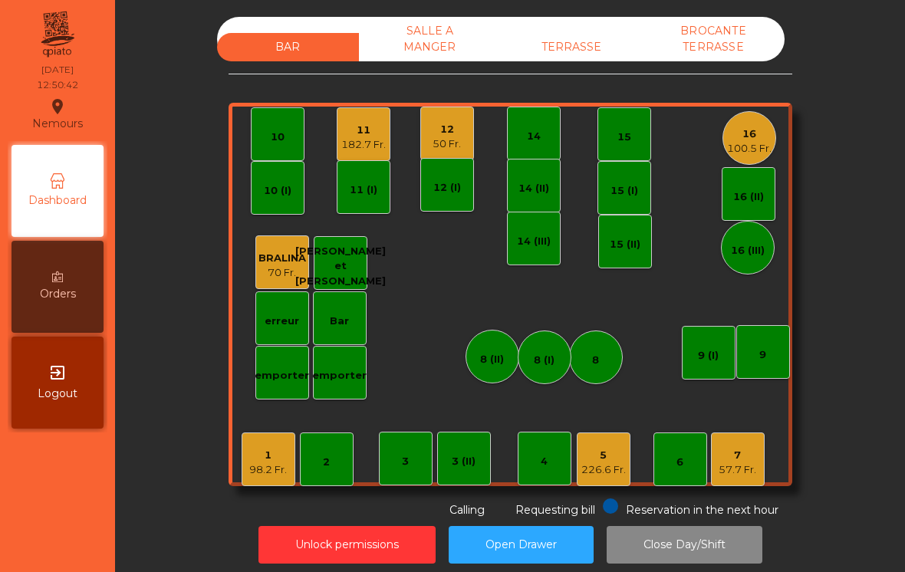
click at [270, 482] on div "1 98.2 Fr." at bounding box center [269, 460] width 54 height 54
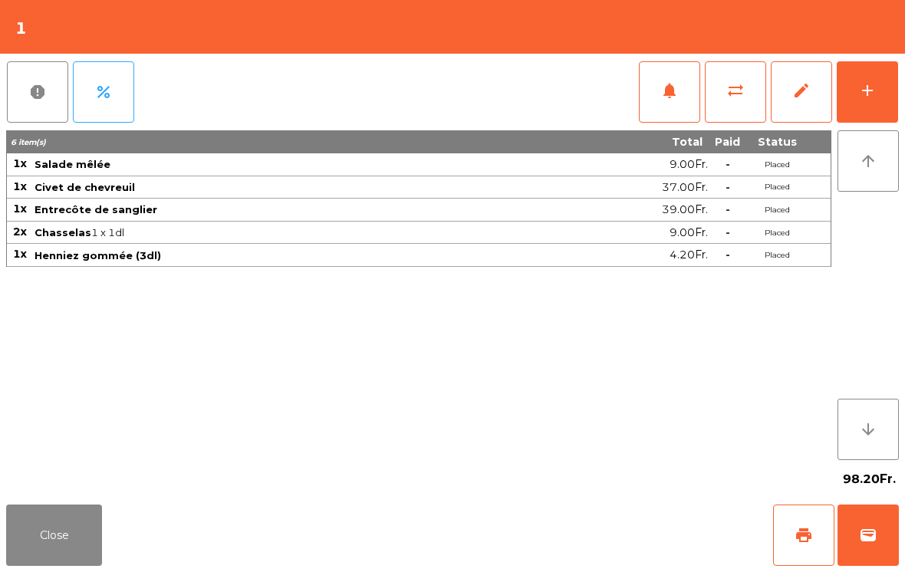
click at [850, 104] on button "add" at bounding box center [867, 91] width 61 height 61
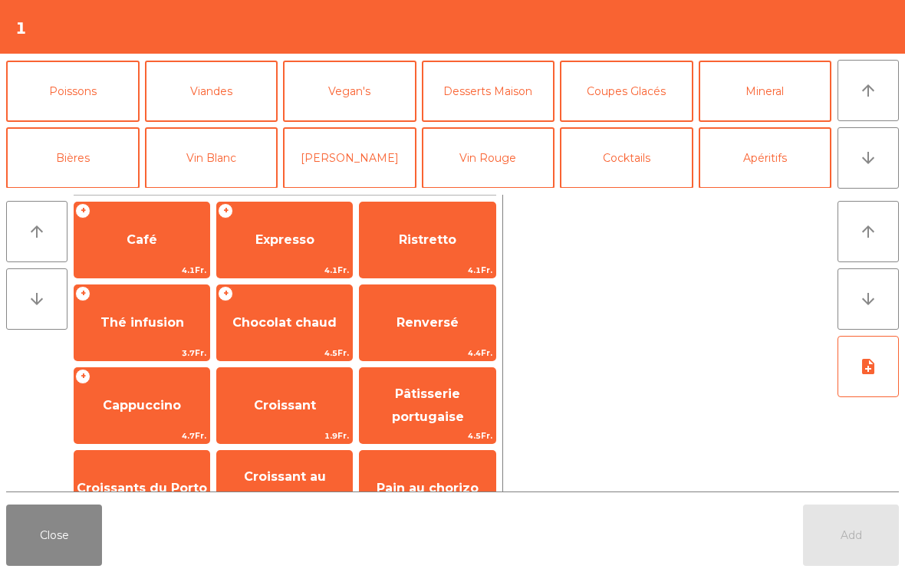
scroll to position [90, 0]
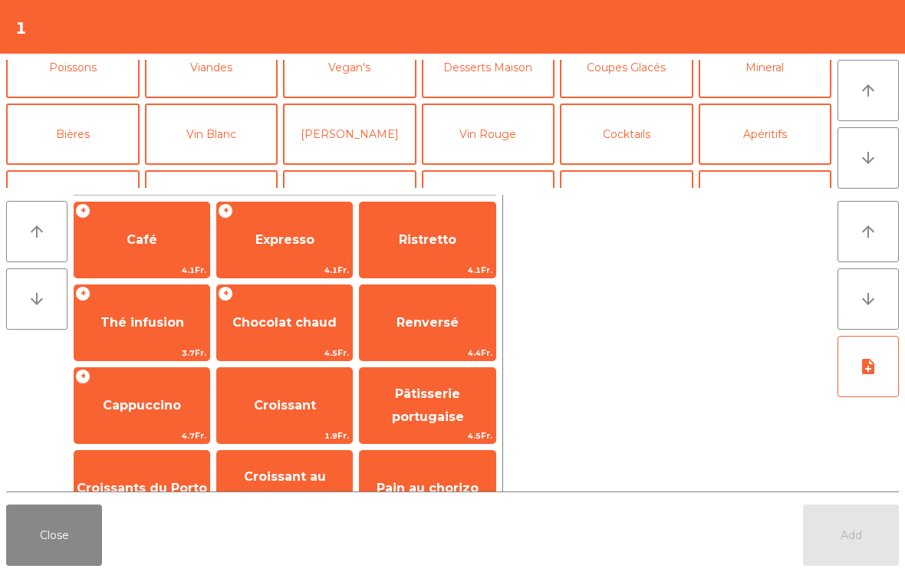
click at [523, 123] on button "Vin Rouge" at bounding box center [488, 134] width 133 height 61
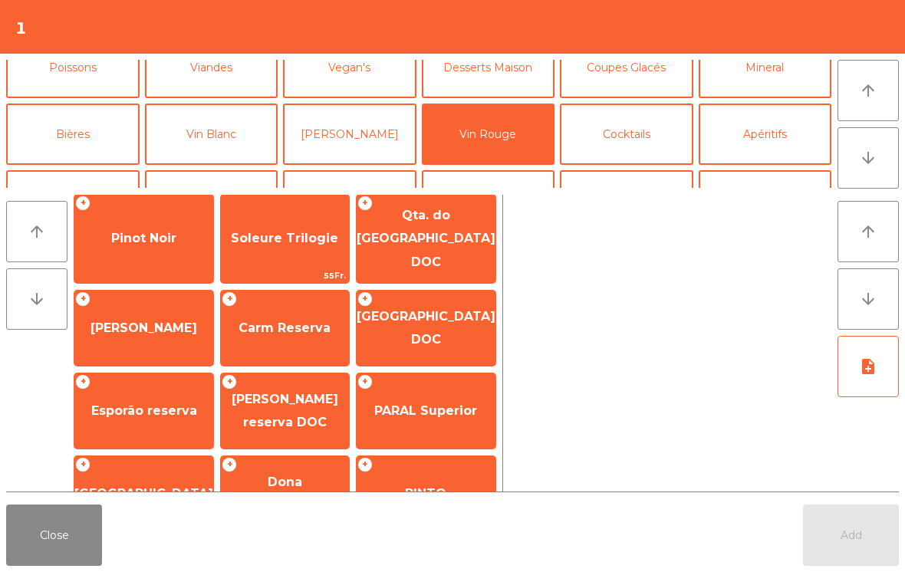
scroll to position [204, 0]
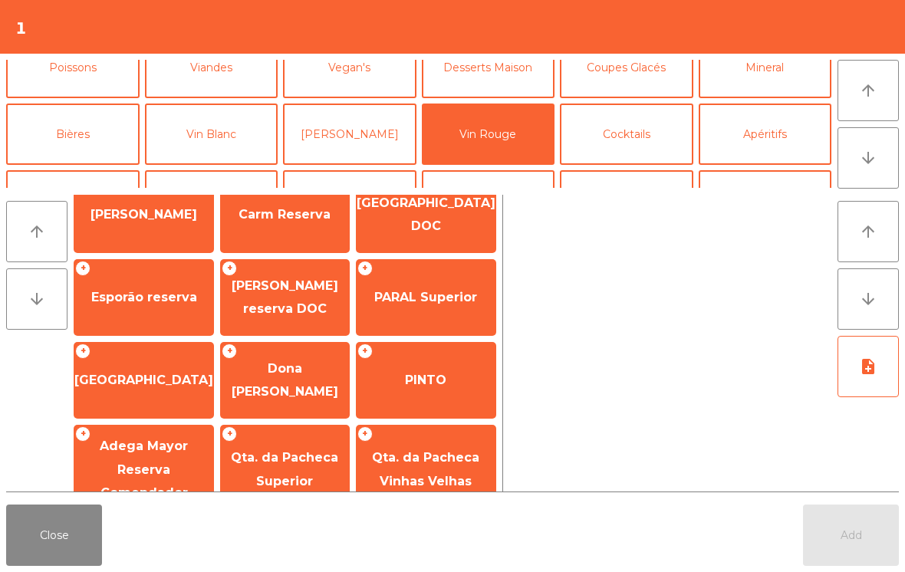
click at [434, 464] on span "Qta. da Pacheca Vinhas Velhas" at bounding box center [425, 469] width 107 height 38
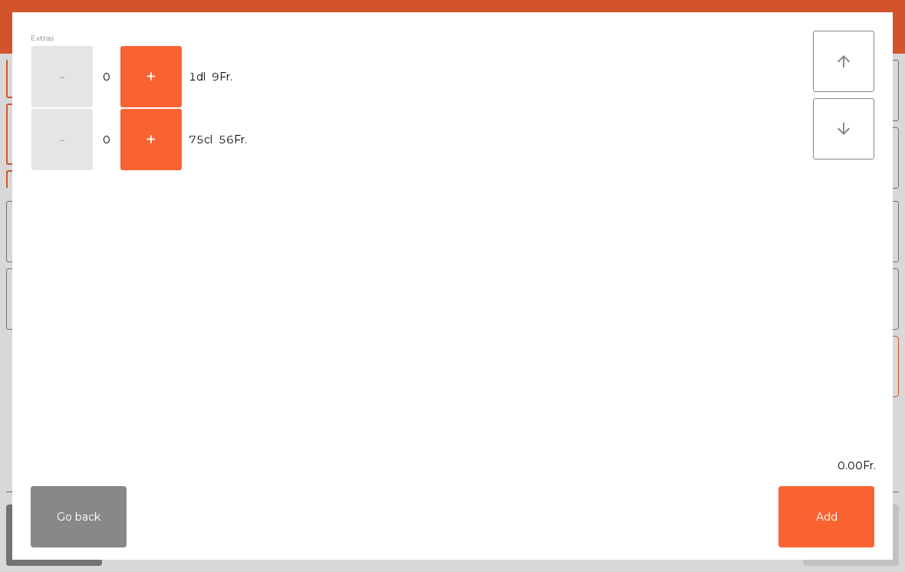
click at [155, 72] on button "+" at bounding box center [150, 76] width 61 height 61
click at [833, 523] on button "Add" at bounding box center [826, 516] width 96 height 61
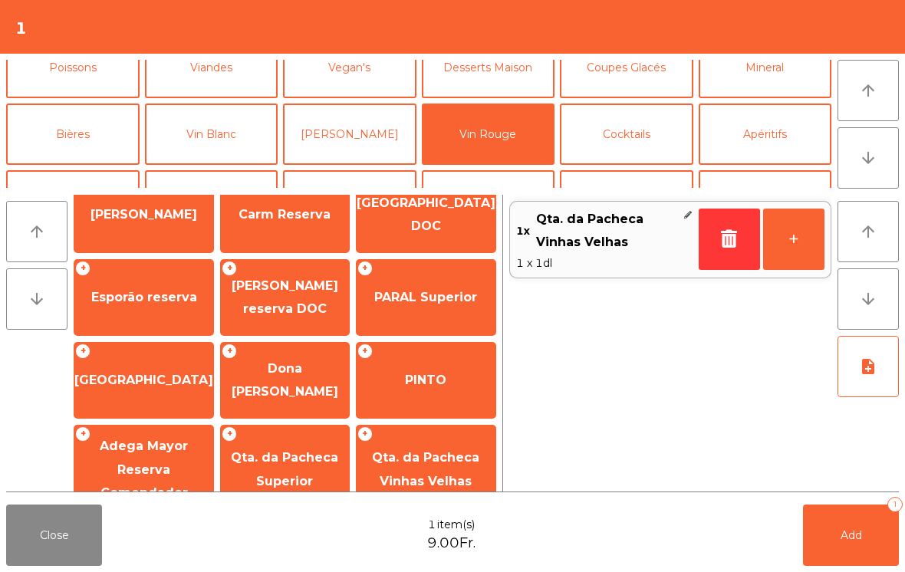
click at [801, 232] on button "+" at bounding box center [793, 239] width 61 height 61
click at [877, 549] on button "Add 2" at bounding box center [851, 535] width 96 height 61
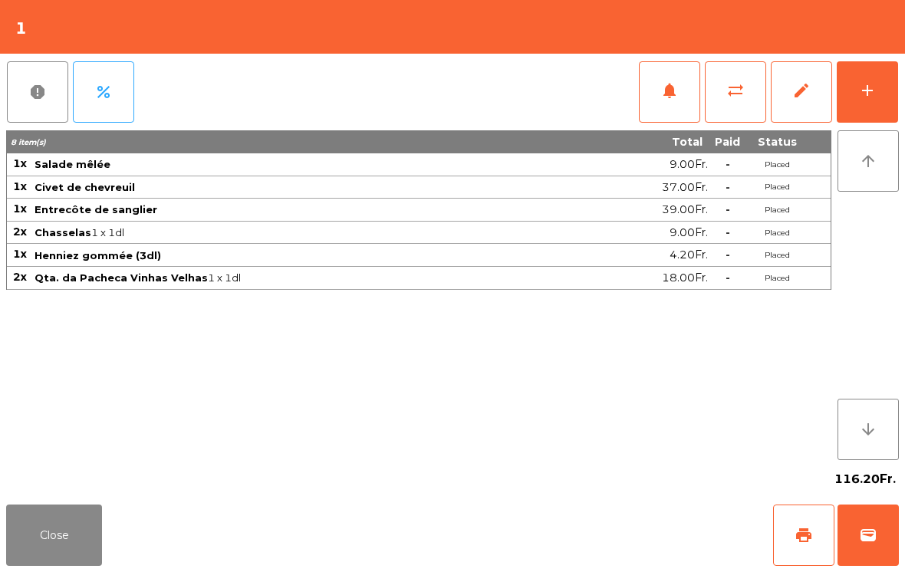
click at [74, 521] on button "Close" at bounding box center [54, 535] width 96 height 61
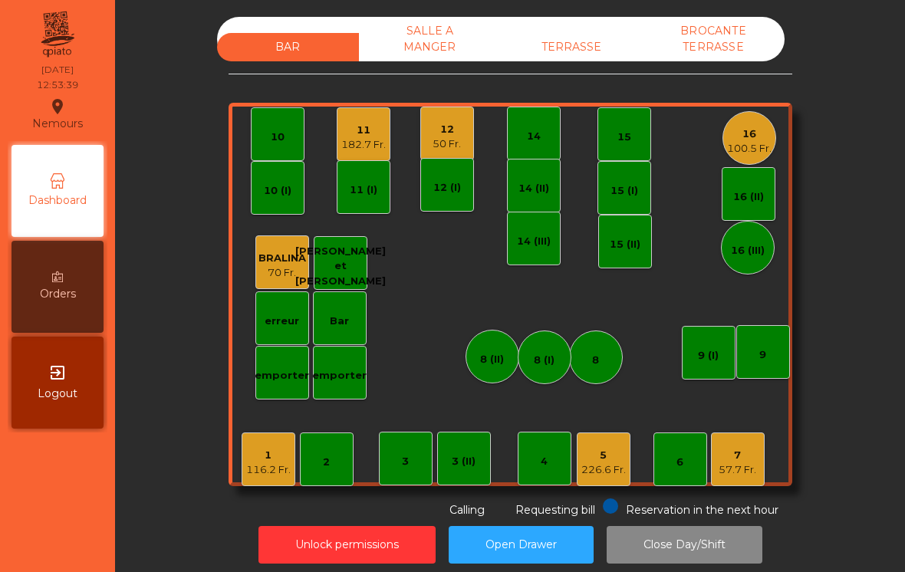
click at [609, 439] on div "5 226.6 Fr." at bounding box center [604, 460] width 54 height 54
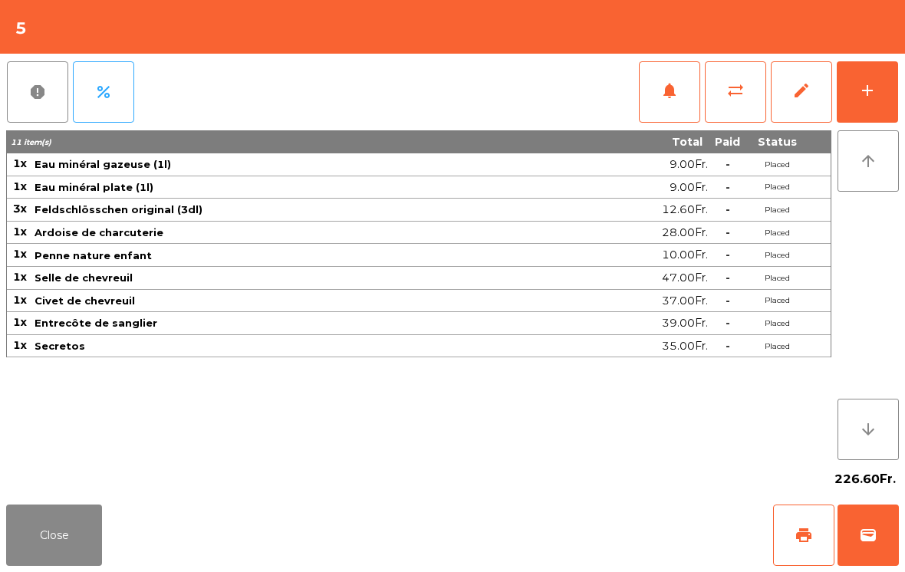
click at [57, 556] on button "Close" at bounding box center [54, 535] width 96 height 61
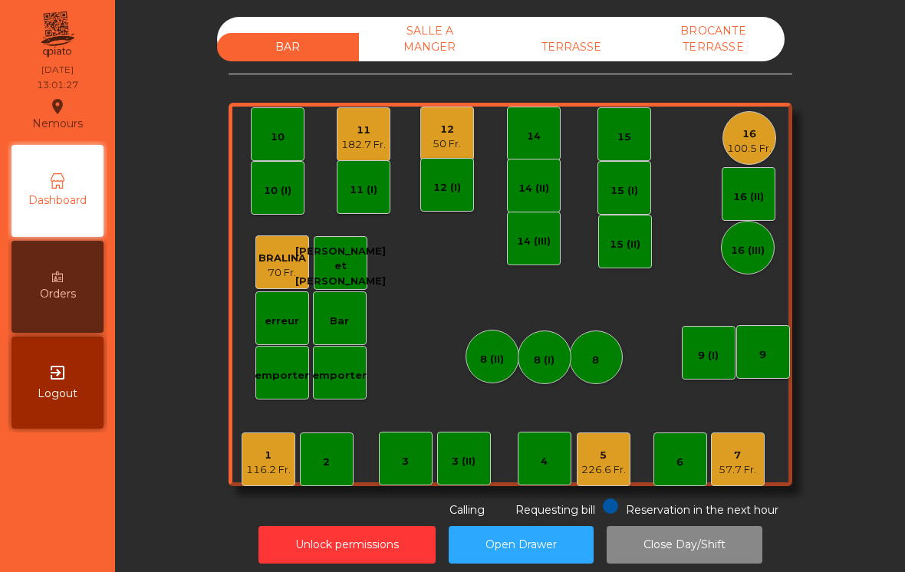
click at [266, 476] on div "116.2 Fr." at bounding box center [268, 469] width 44 height 15
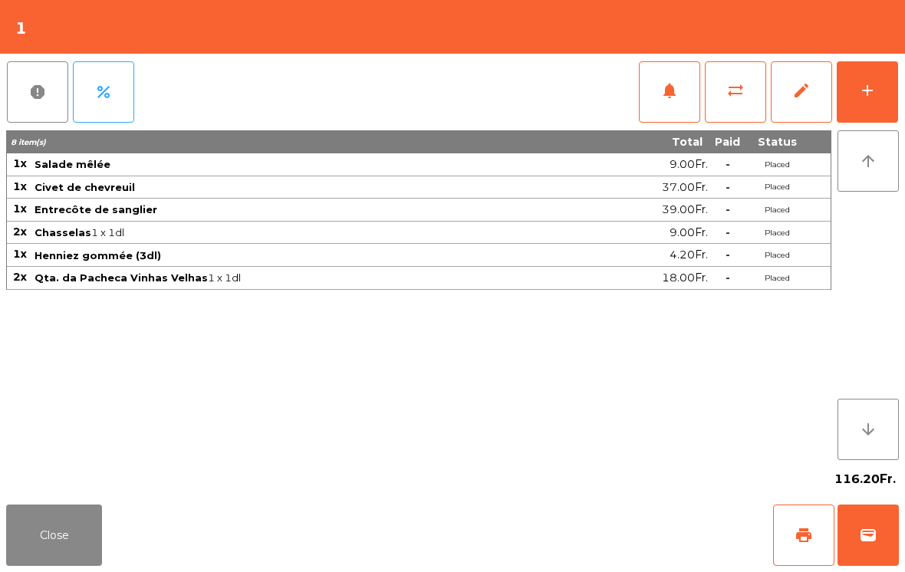
click at [669, 121] on button "notifications" at bounding box center [669, 91] width 61 height 61
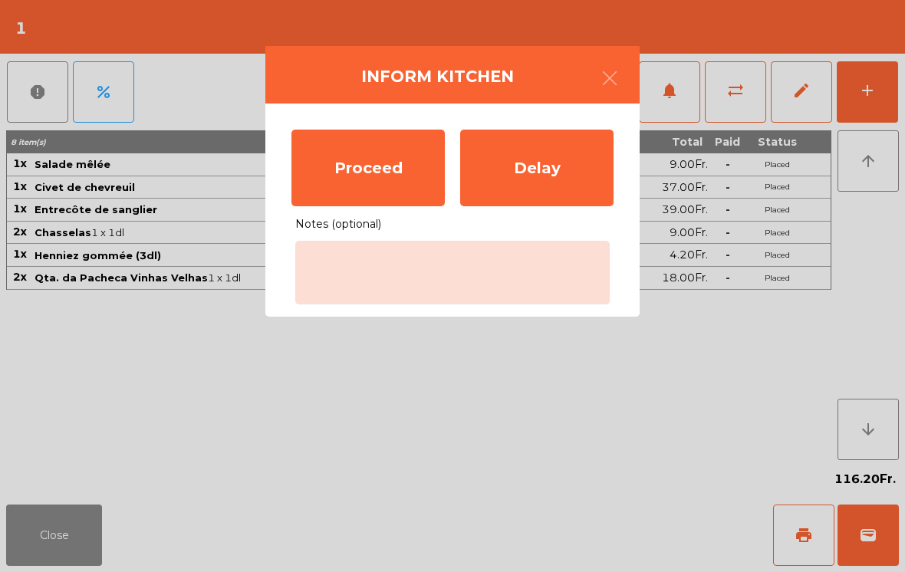
click at [326, 169] on div "Proceed" at bounding box center [367, 168] width 153 height 77
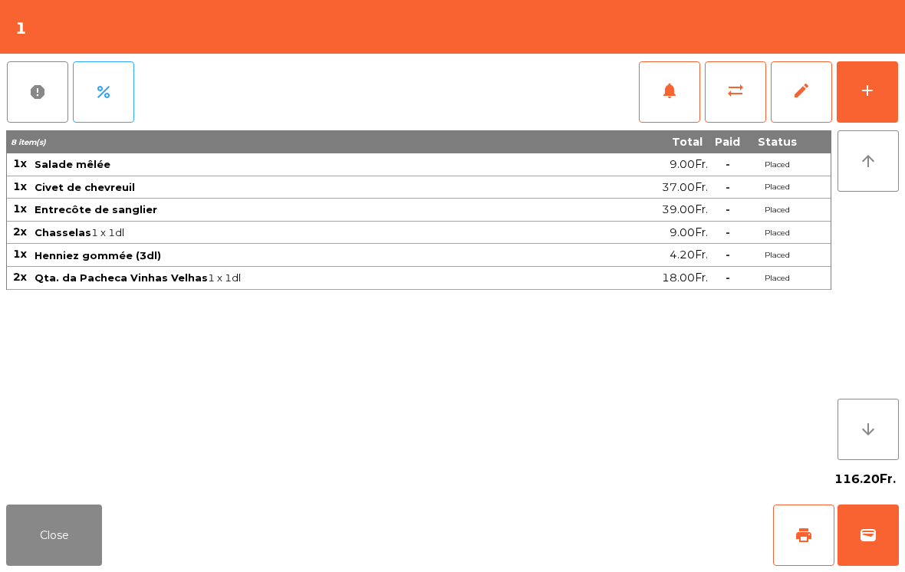
click at [44, 511] on button "Close" at bounding box center [54, 535] width 96 height 61
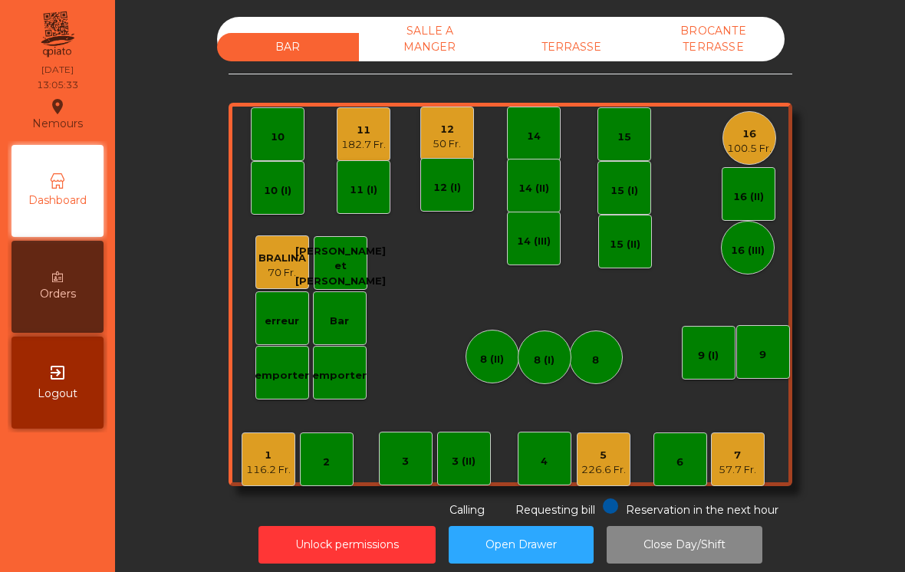
click at [533, 123] on div "14" at bounding box center [534, 133] width 14 height 21
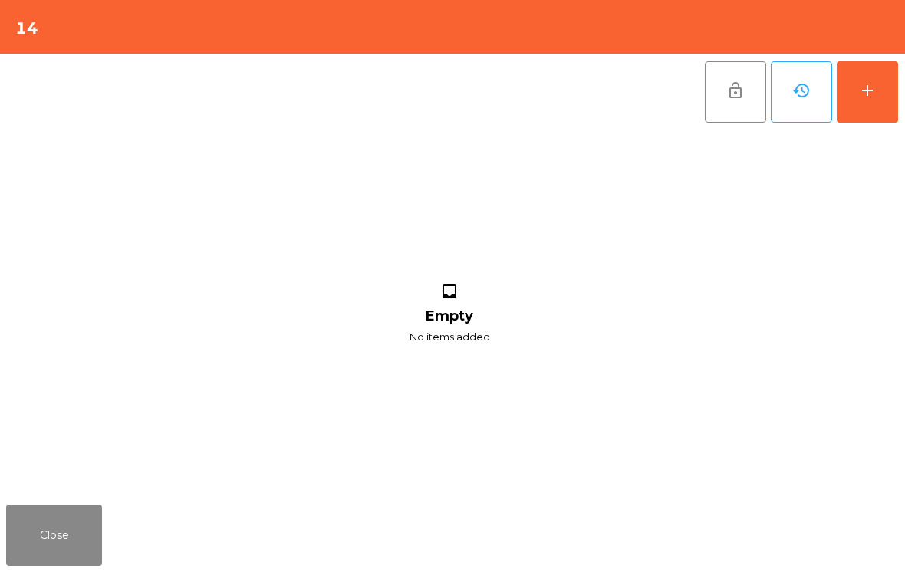
click at [879, 106] on button "add" at bounding box center [867, 91] width 61 height 61
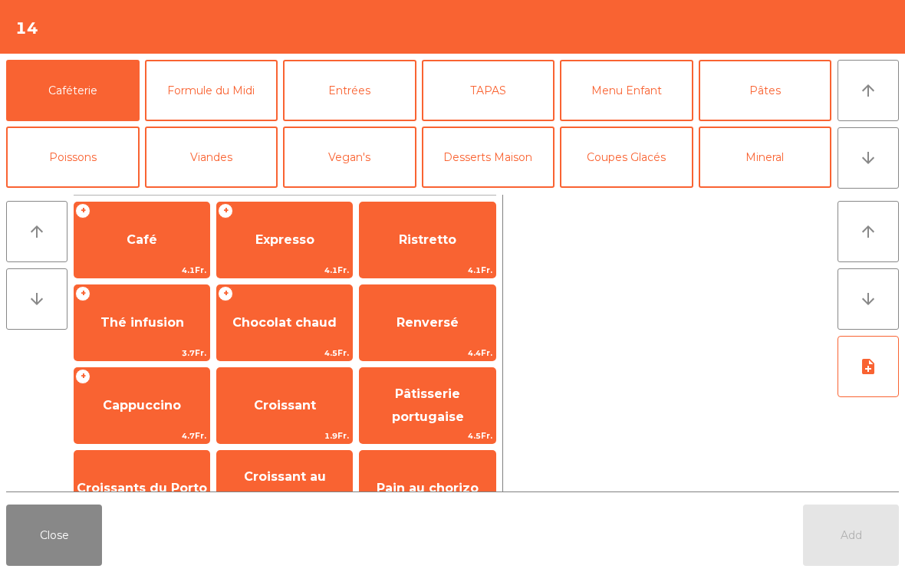
click at [494, 94] on button "TAPAS" at bounding box center [488, 90] width 133 height 61
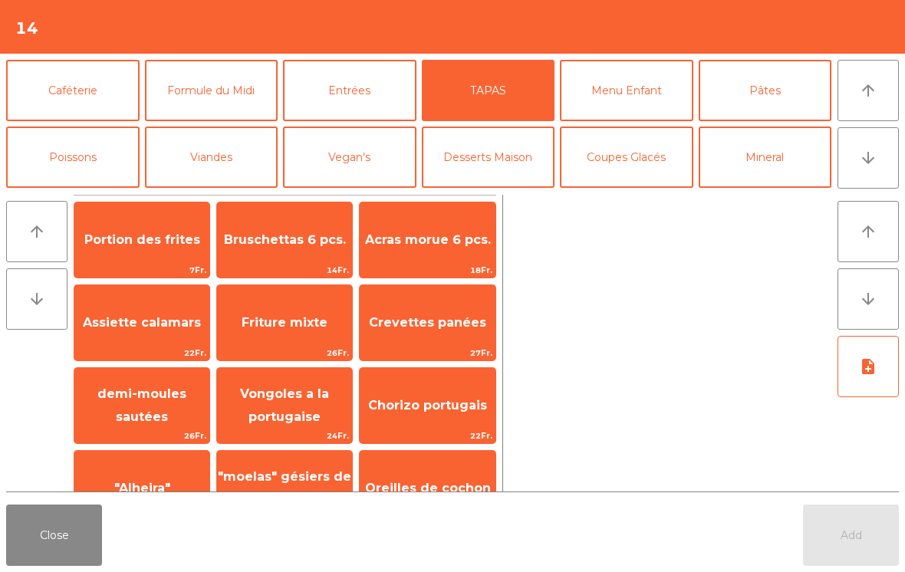
scroll to position [144, 0]
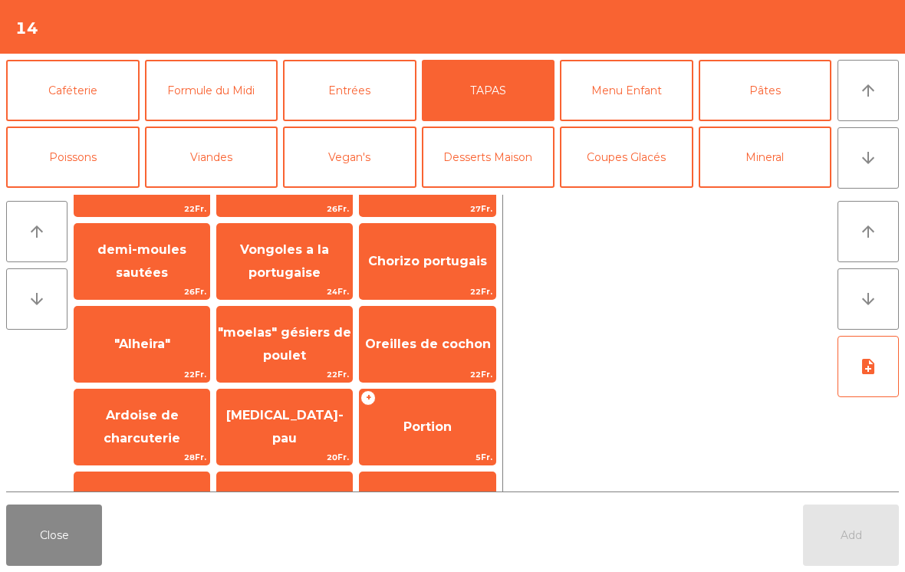
click at [164, 337] on span ""Alheira"" at bounding box center [142, 344] width 56 height 15
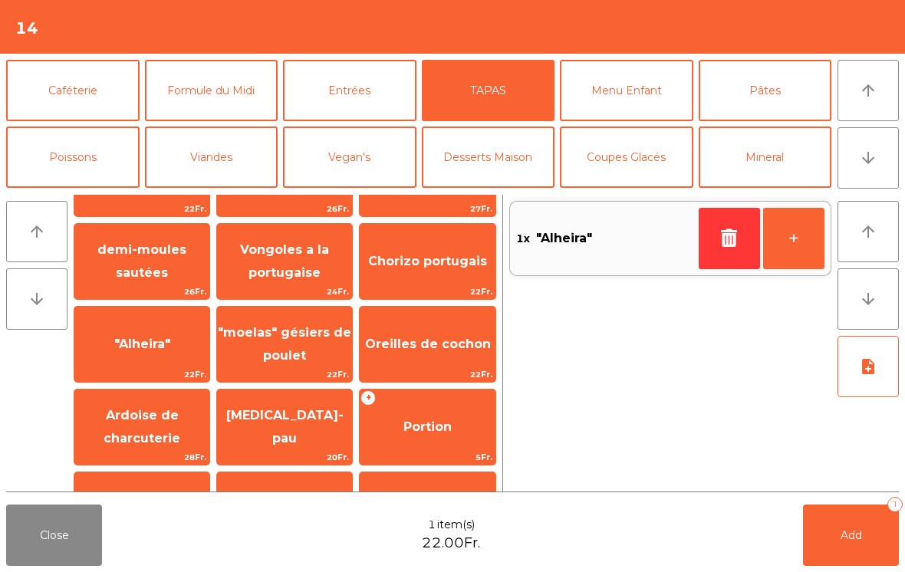
scroll to position [156, 0]
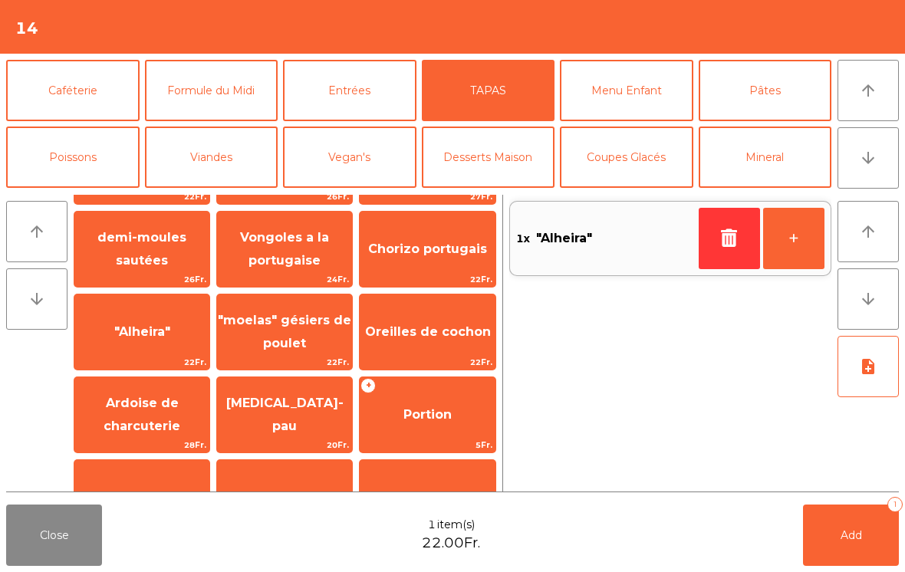
click at [141, 420] on span "Ardoise de charcuterie" at bounding box center [142, 415] width 77 height 38
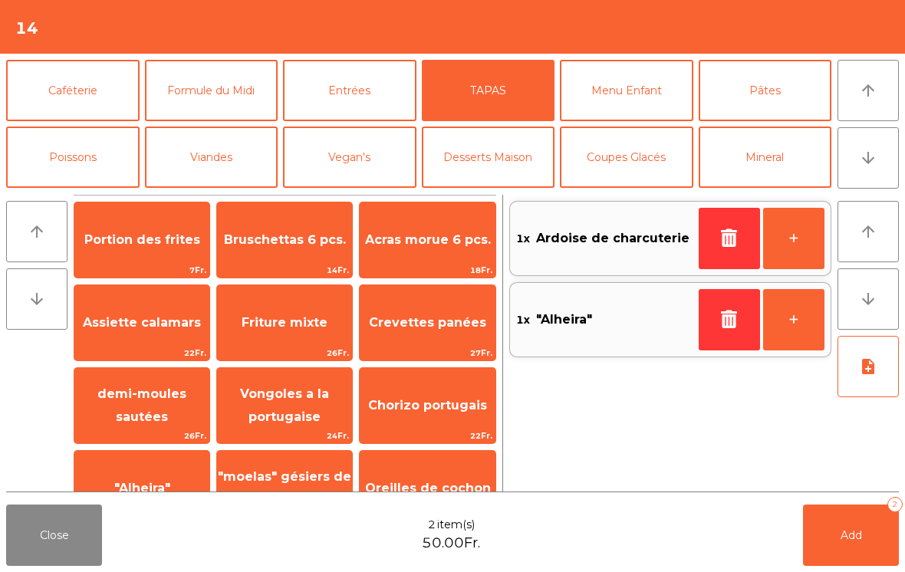
scroll to position [0, 0]
click at [380, 75] on button "Entrées" at bounding box center [349, 90] width 133 height 61
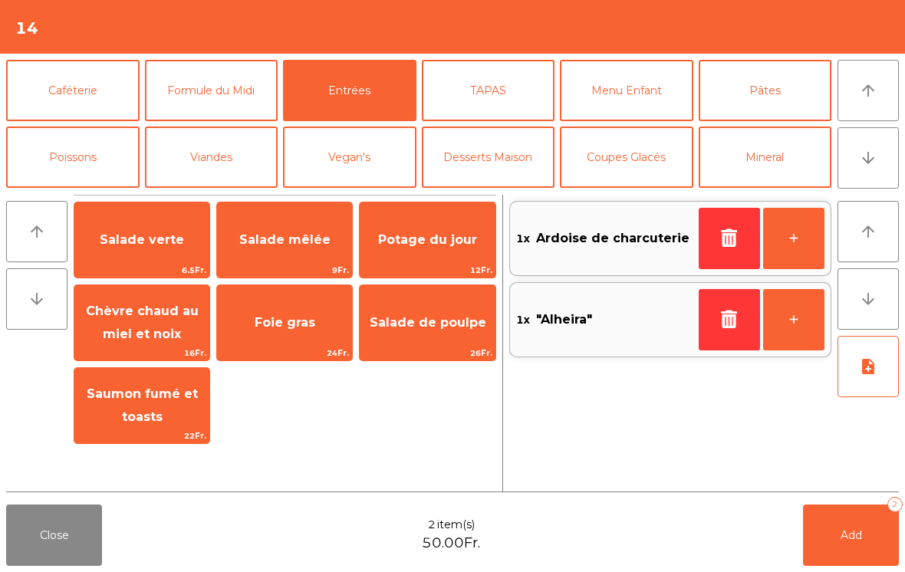
scroll to position [211, 0]
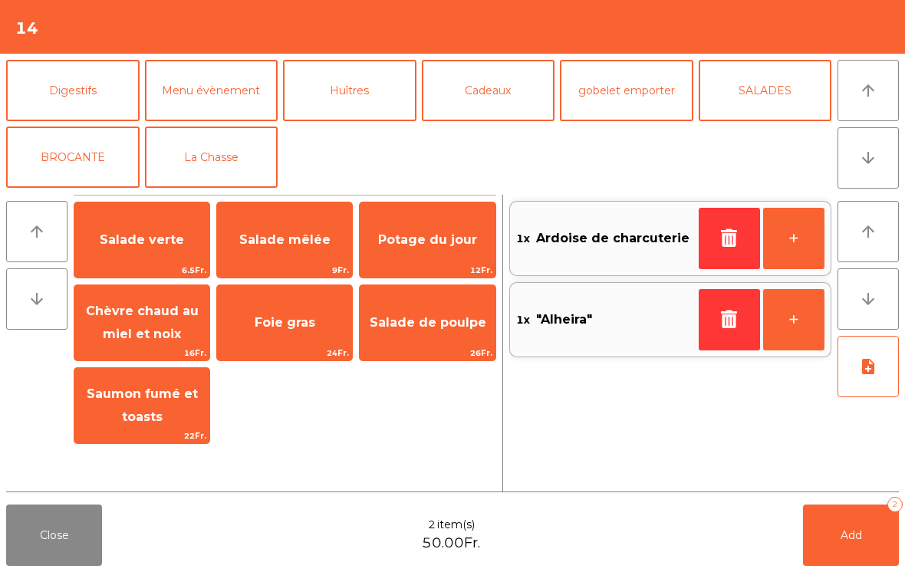
click at [205, 166] on button "La Chasse" at bounding box center [211, 157] width 133 height 61
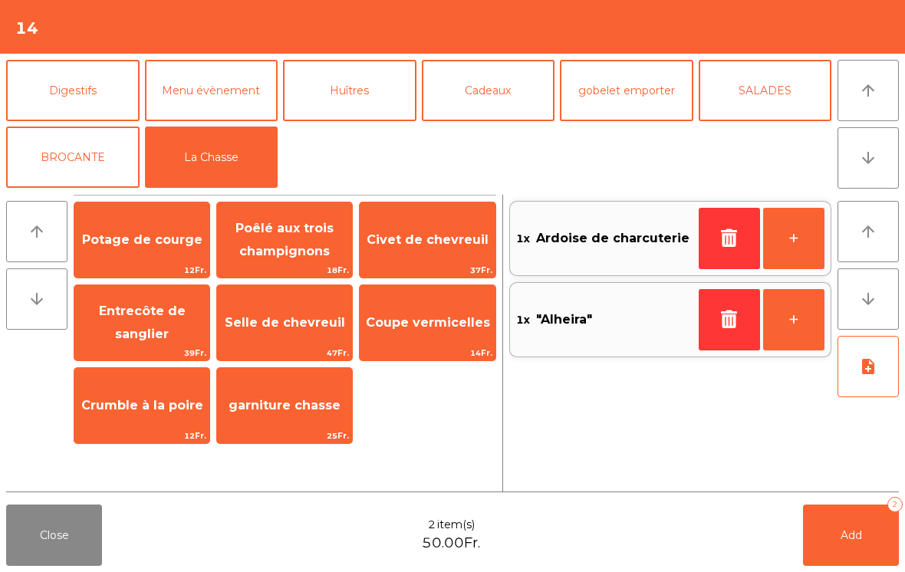
scroll to position [200, 0]
click at [141, 252] on span "Potage de courge" at bounding box center [141, 239] width 135 height 41
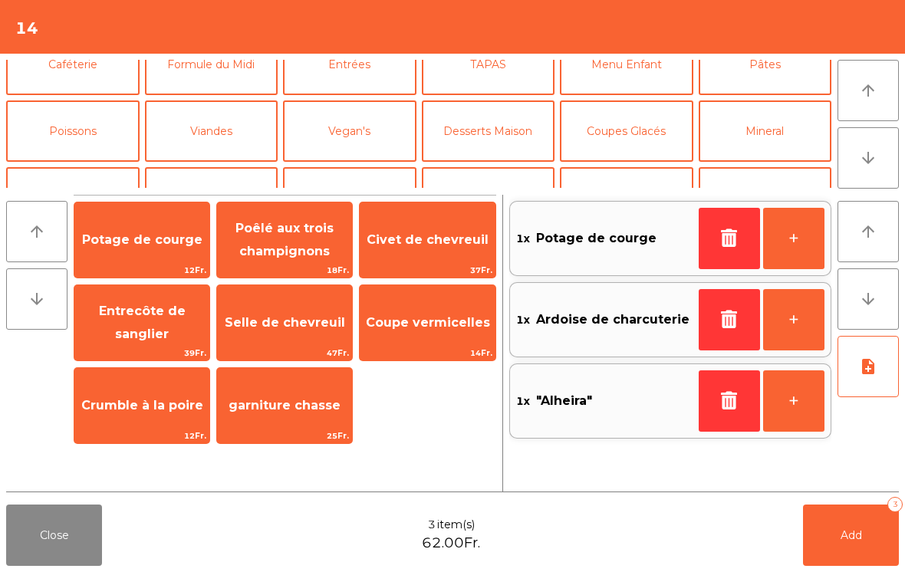
scroll to position [27, 0]
click at [91, 166] on button "Bières" at bounding box center [72, 196] width 133 height 61
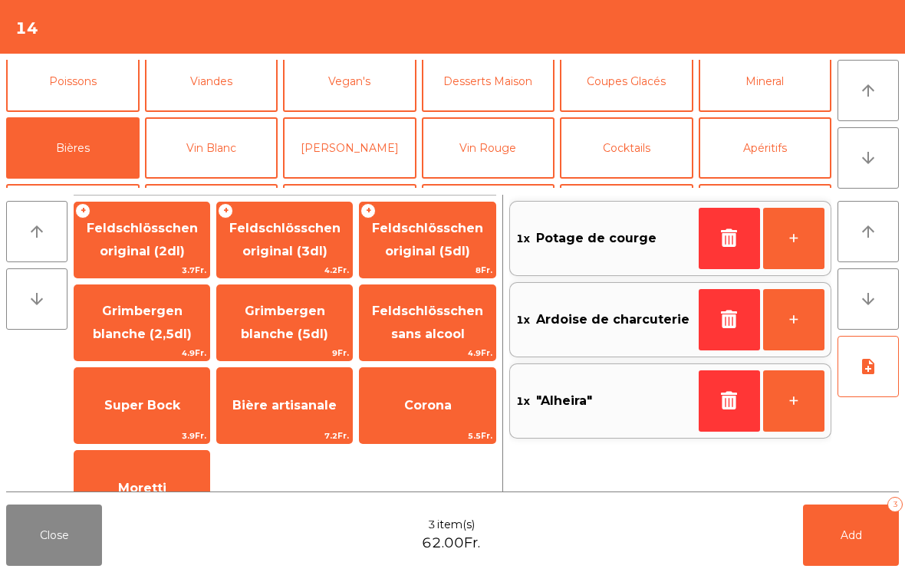
click at [285, 424] on span "Bière artisanale" at bounding box center [284, 405] width 135 height 41
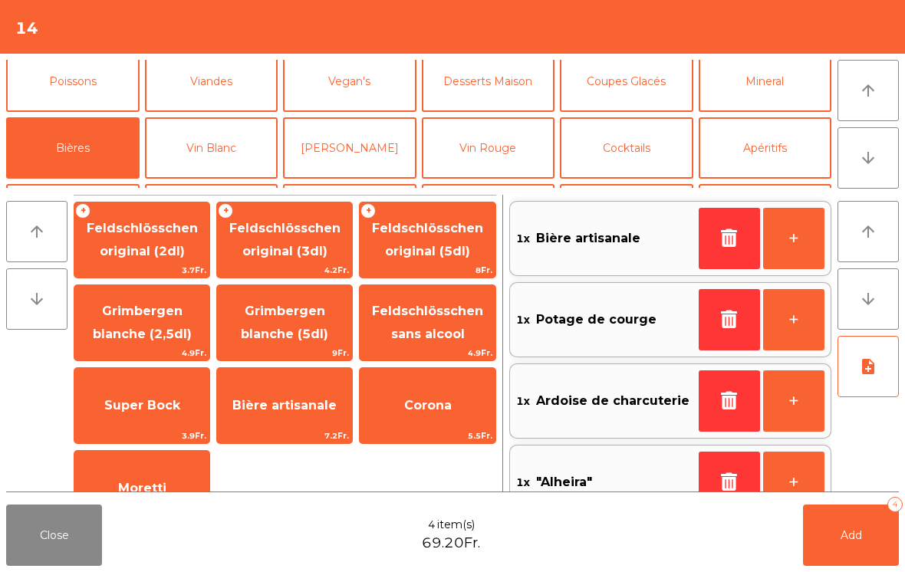
click at [284, 413] on span "Bière artisanale" at bounding box center [284, 405] width 104 height 15
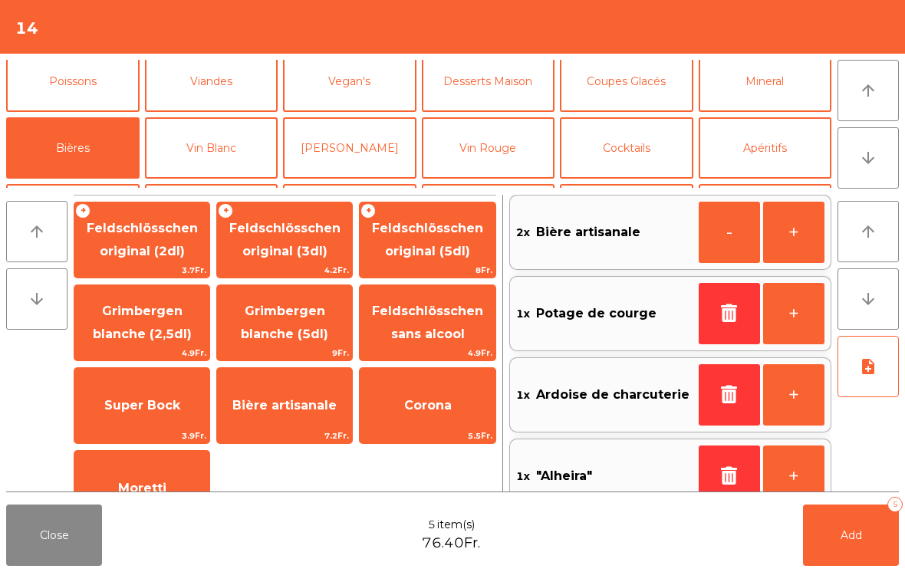
click at [775, 81] on button "Mineral" at bounding box center [765, 81] width 133 height 61
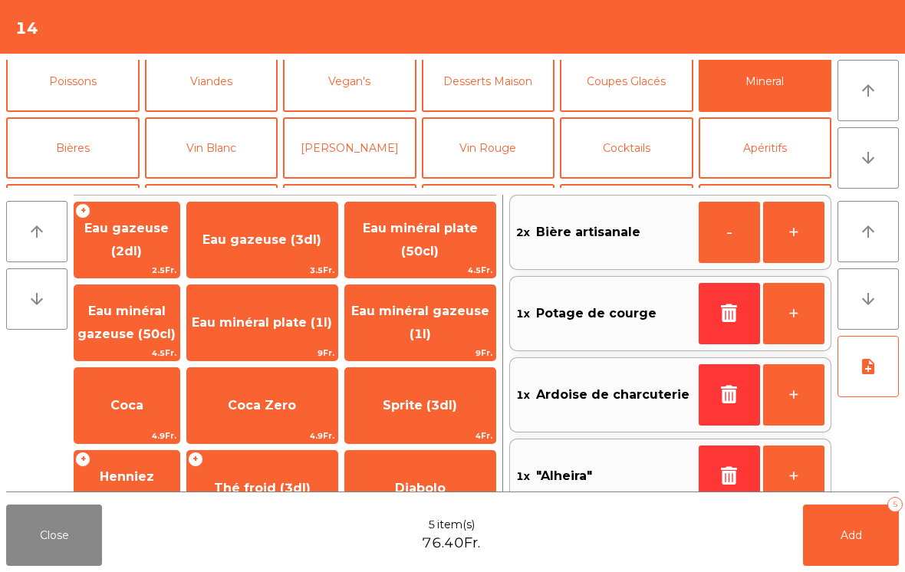
click at [142, 321] on span "Eau minéral gazeuse (50cl)" at bounding box center [126, 323] width 105 height 65
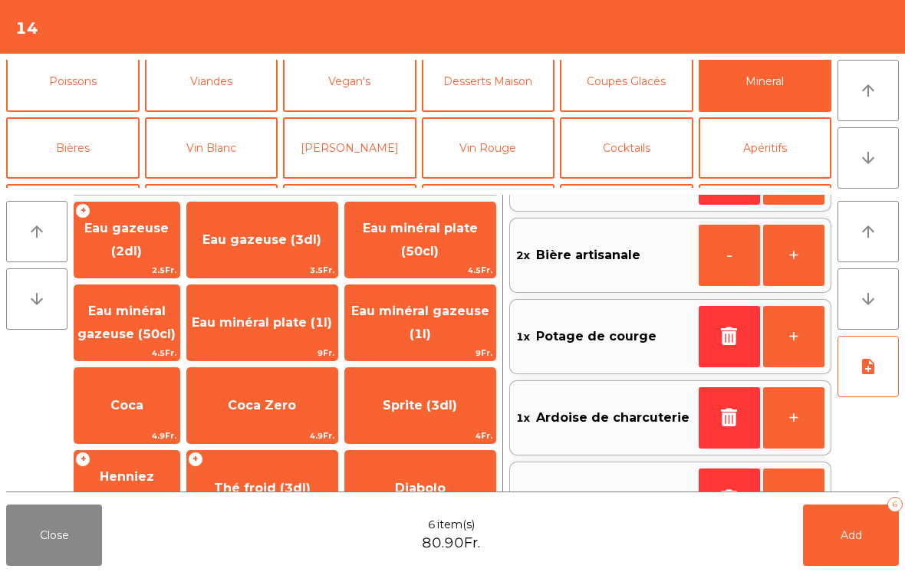
scroll to position [116, 0]
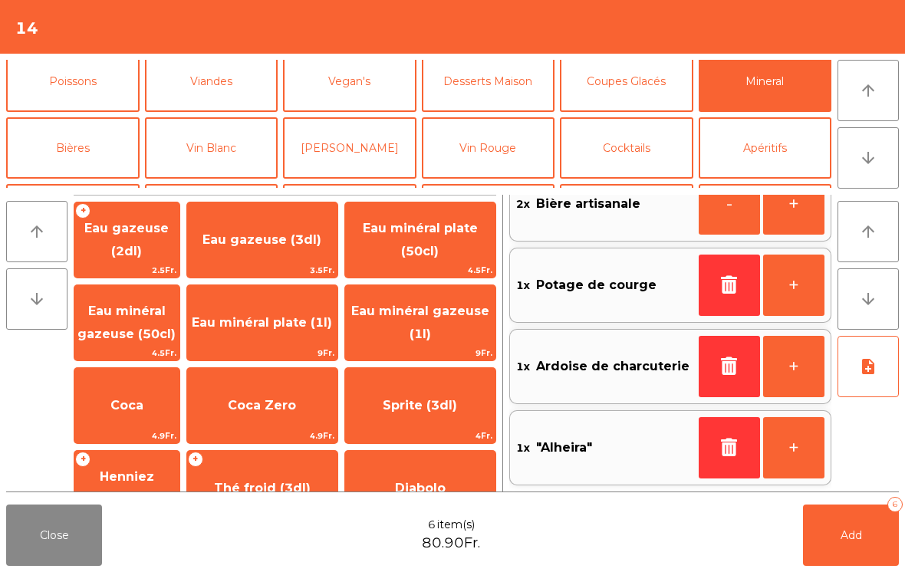
click at [845, 534] on span "Add" at bounding box center [851, 535] width 21 height 14
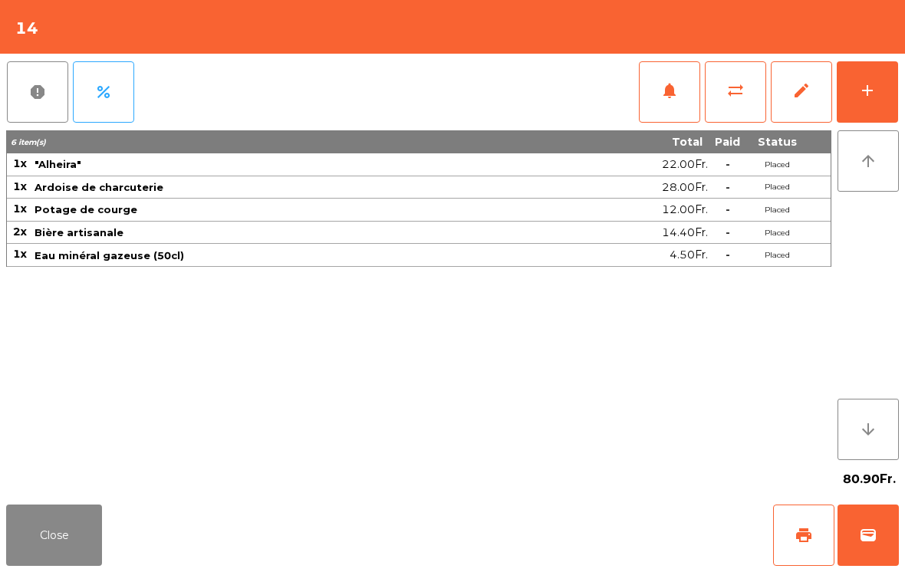
click at [74, 541] on button "Close" at bounding box center [54, 535] width 96 height 61
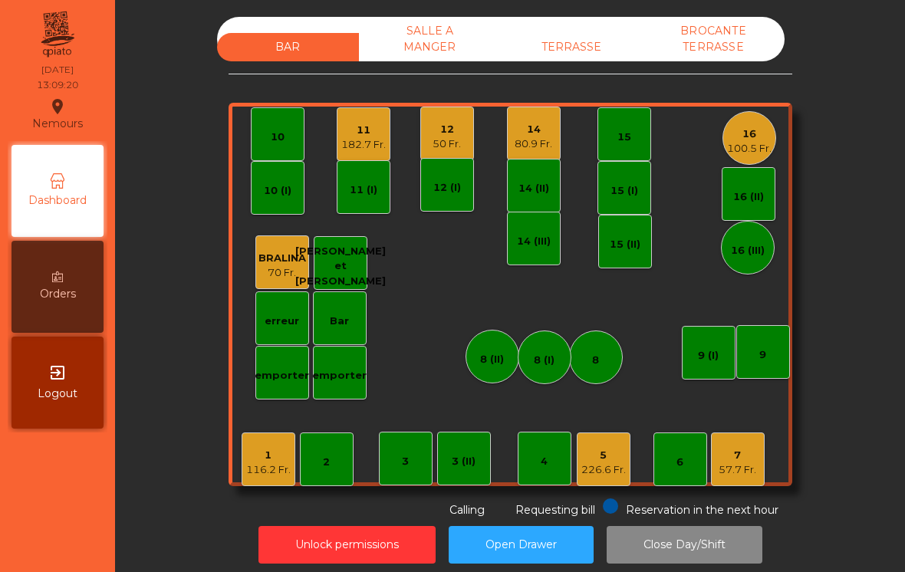
click at [732, 457] on div "7" at bounding box center [738, 455] width 38 height 15
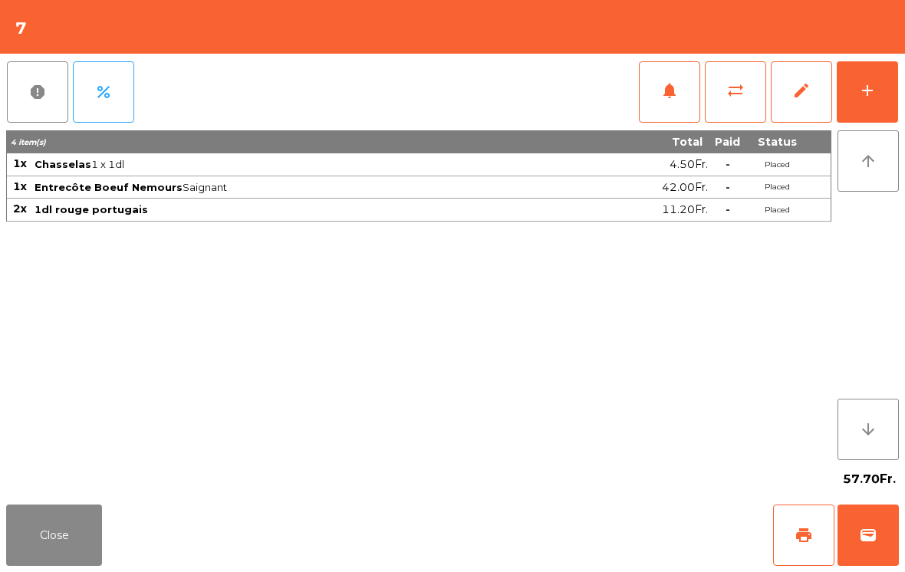
click at [794, 536] on button "print" at bounding box center [803, 535] width 61 height 61
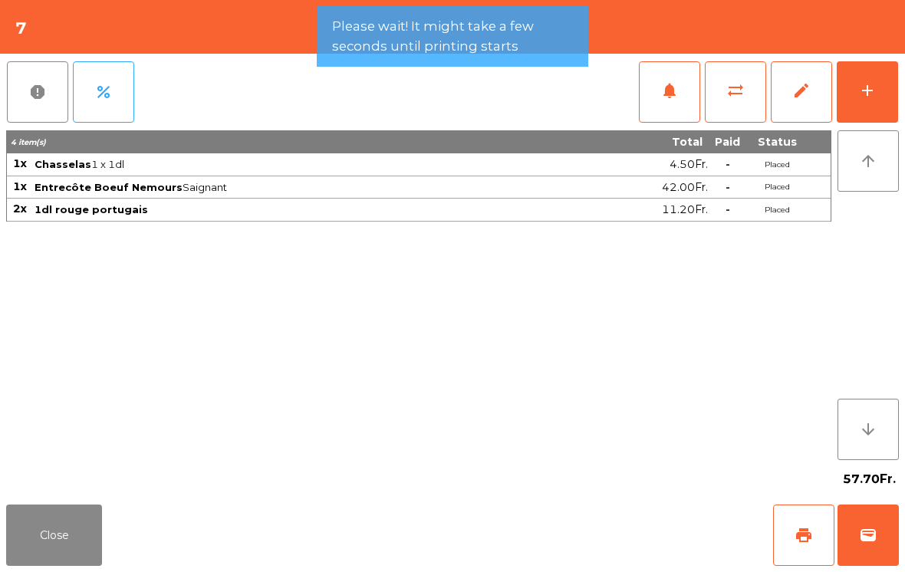
click at [46, 528] on button "Close" at bounding box center [54, 535] width 96 height 61
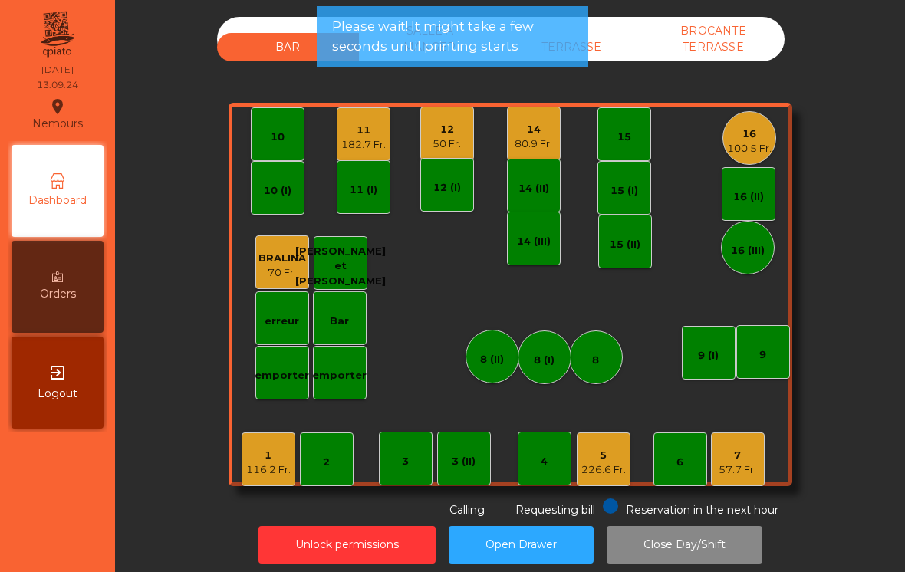
click at [533, 125] on div "14" at bounding box center [534, 129] width 38 height 15
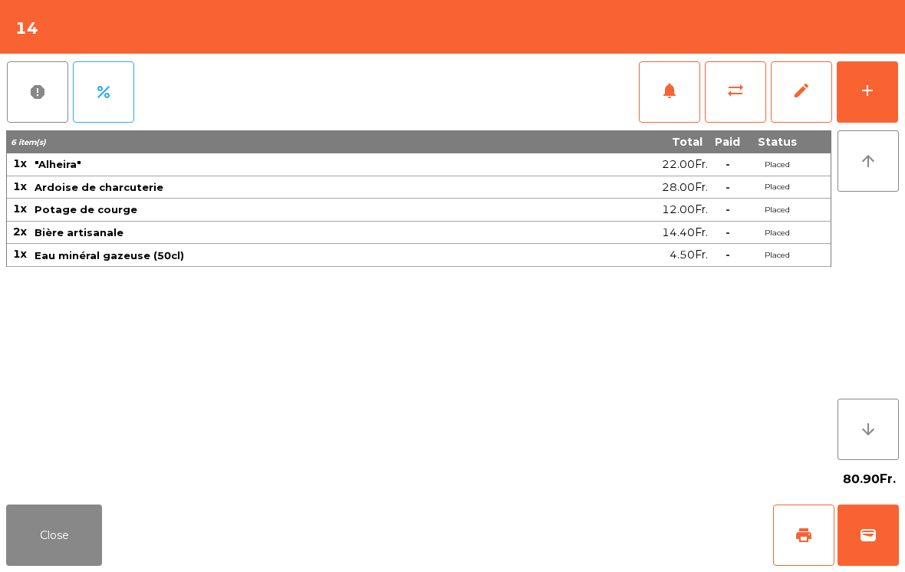
click at [71, 528] on button "Close" at bounding box center [54, 535] width 96 height 61
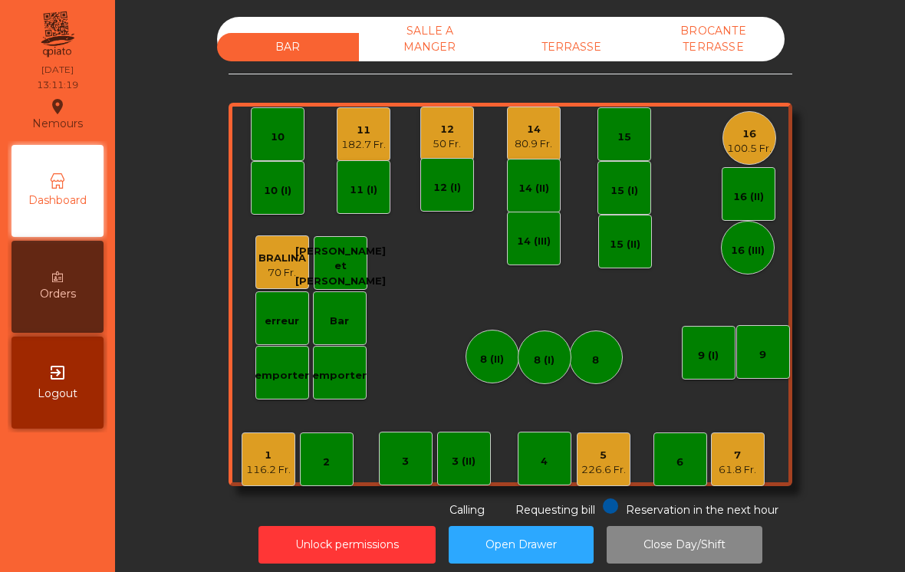
click at [745, 470] on div "61.8 Fr." at bounding box center [738, 469] width 38 height 15
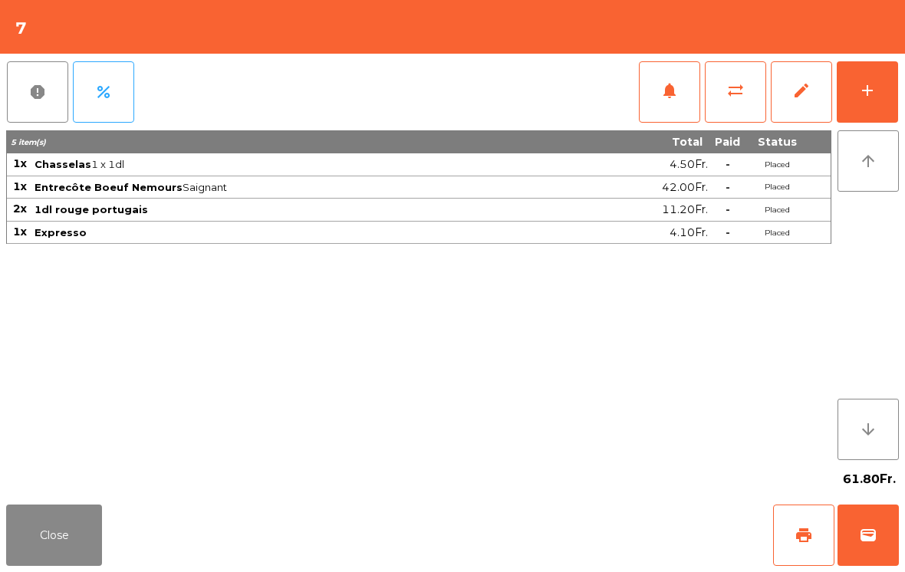
click at [876, 529] on span "wallet" at bounding box center [868, 535] width 18 height 18
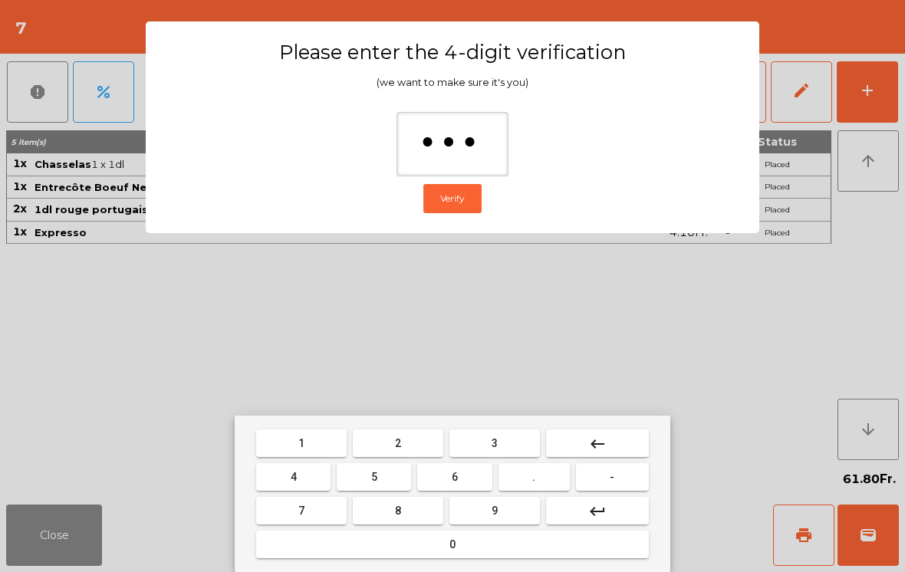
type input "****"
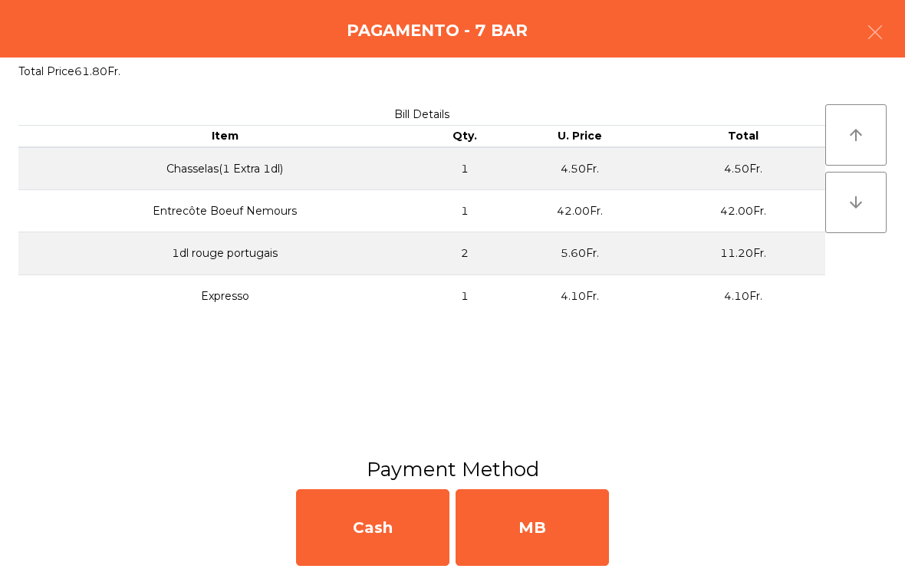
click at [558, 534] on div "MB" at bounding box center [532, 527] width 153 height 77
click at [539, 517] on div "No" at bounding box center [532, 527] width 153 height 77
click at [531, 515] on div "No" at bounding box center [532, 527] width 153 height 77
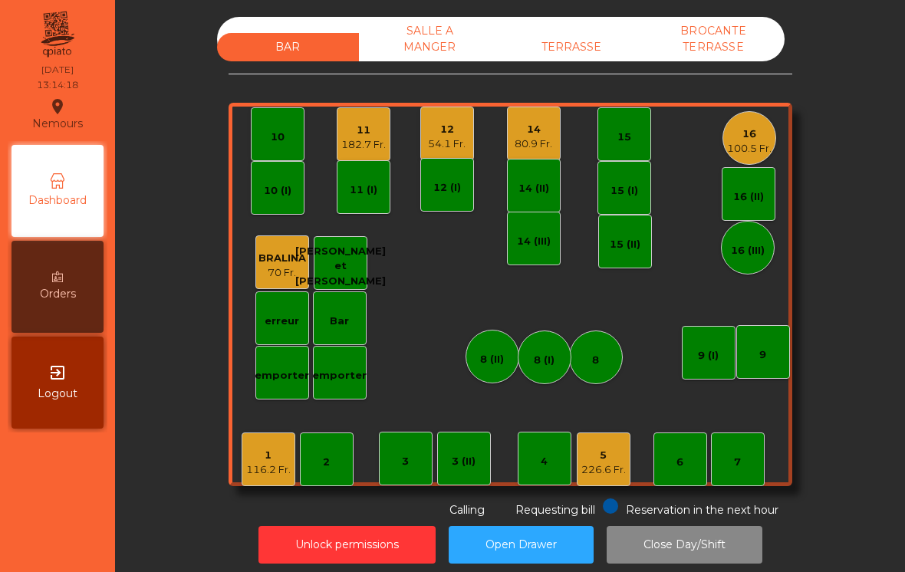
click at [356, 130] on div "11" at bounding box center [363, 130] width 44 height 15
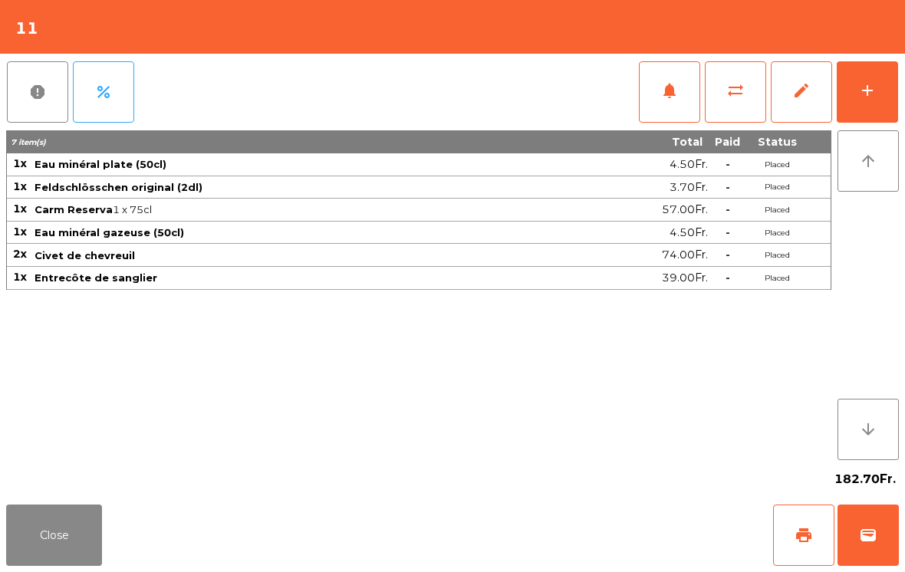
click at [854, 93] on button "add" at bounding box center [867, 91] width 61 height 61
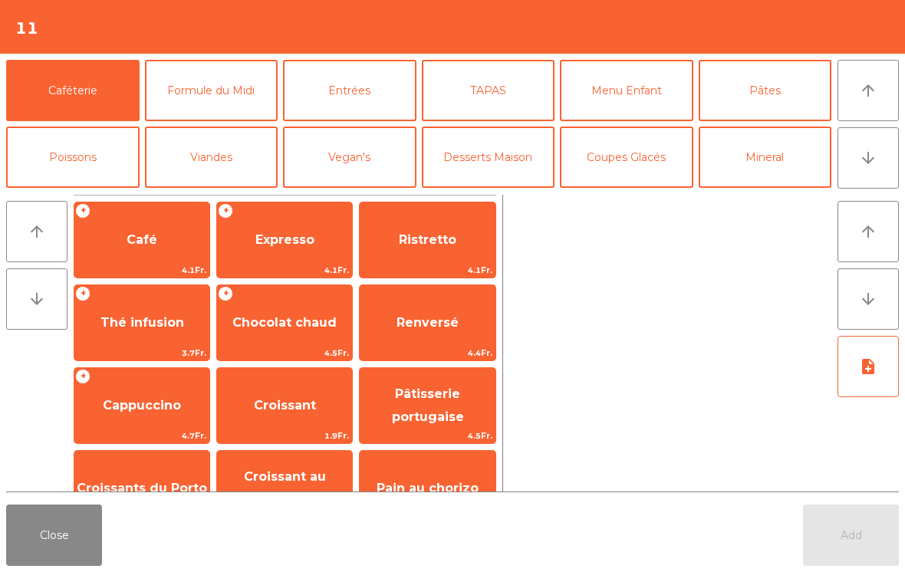
click at [272, 241] on span "Expresso" at bounding box center [284, 239] width 59 height 15
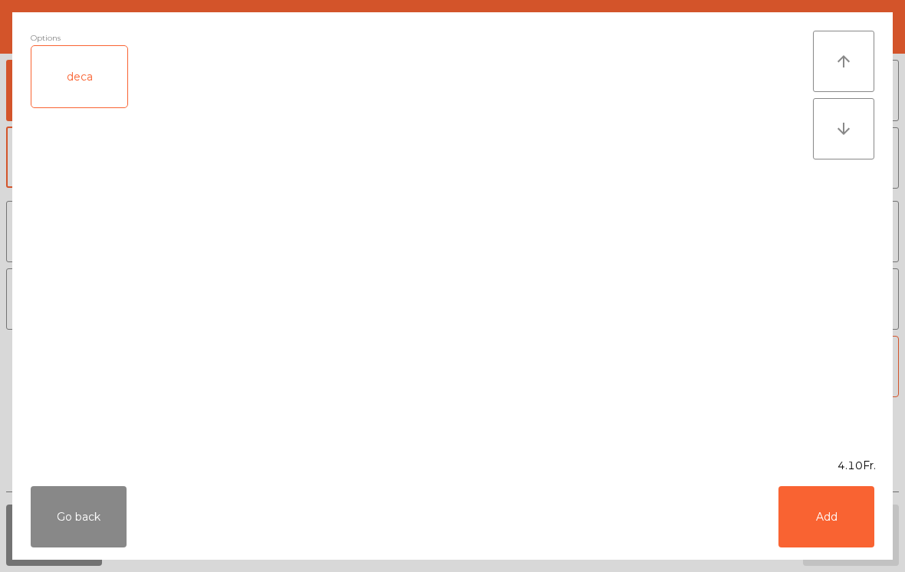
click at [820, 514] on button "Add" at bounding box center [826, 516] width 96 height 61
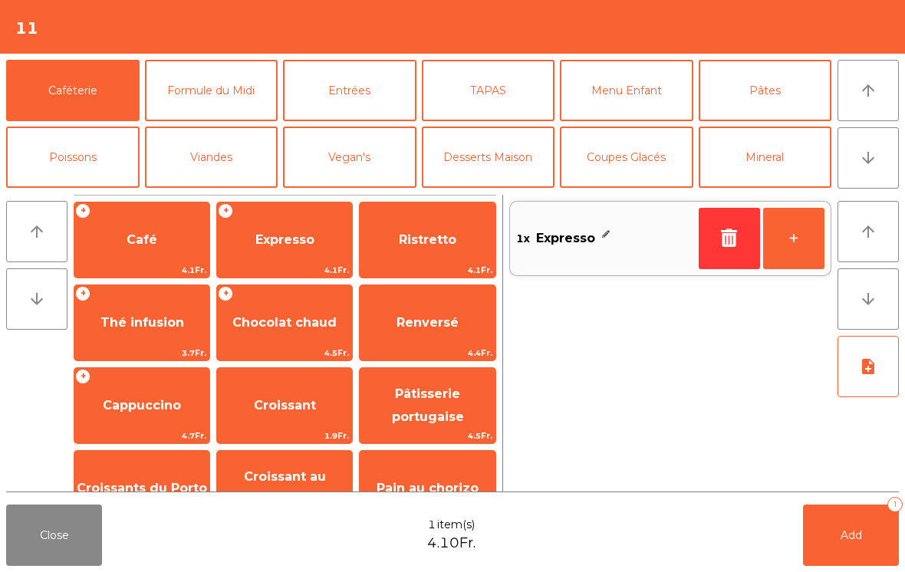
click at [783, 246] on button "+" at bounding box center [793, 238] width 61 height 61
click at [774, 242] on button "+" at bounding box center [793, 238] width 61 height 61
click at [851, 509] on button "Add 3" at bounding box center [851, 535] width 96 height 61
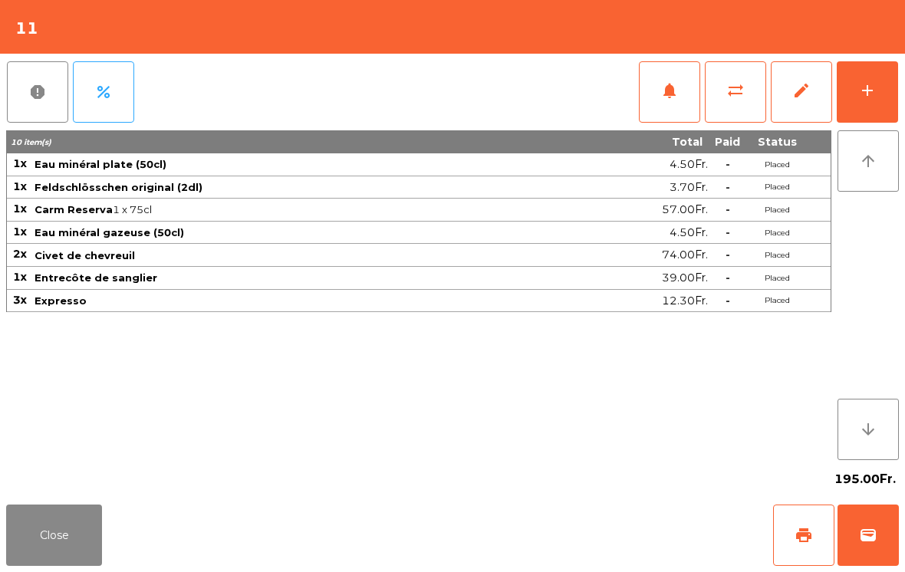
click at [36, 561] on button "Close" at bounding box center [54, 535] width 96 height 61
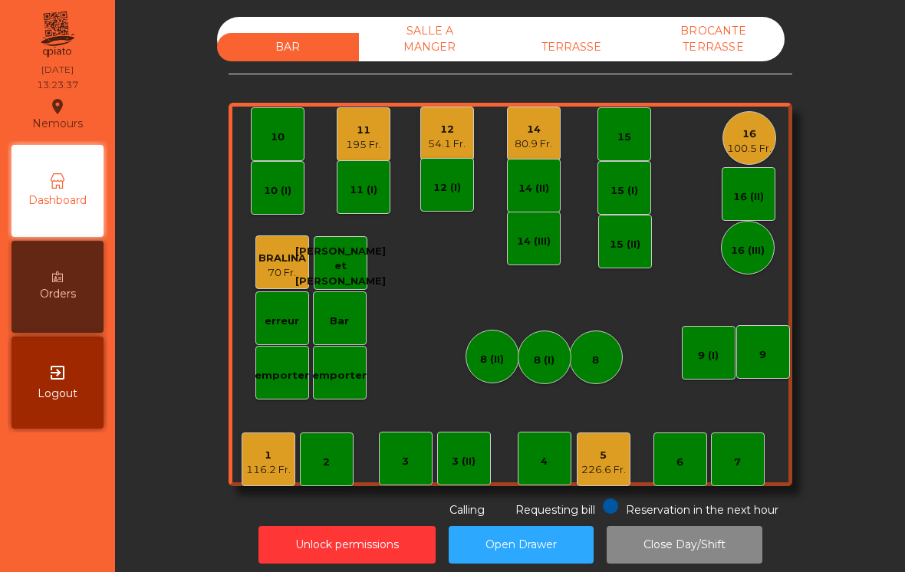
click at [437, 132] on div "12" at bounding box center [447, 129] width 38 height 15
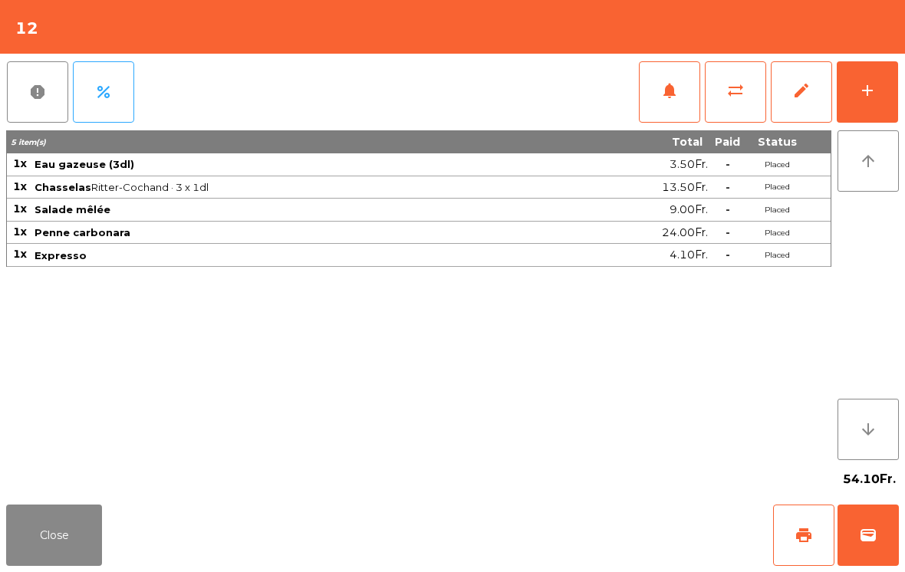
click at [878, 548] on button "wallet" at bounding box center [867, 535] width 61 height 61
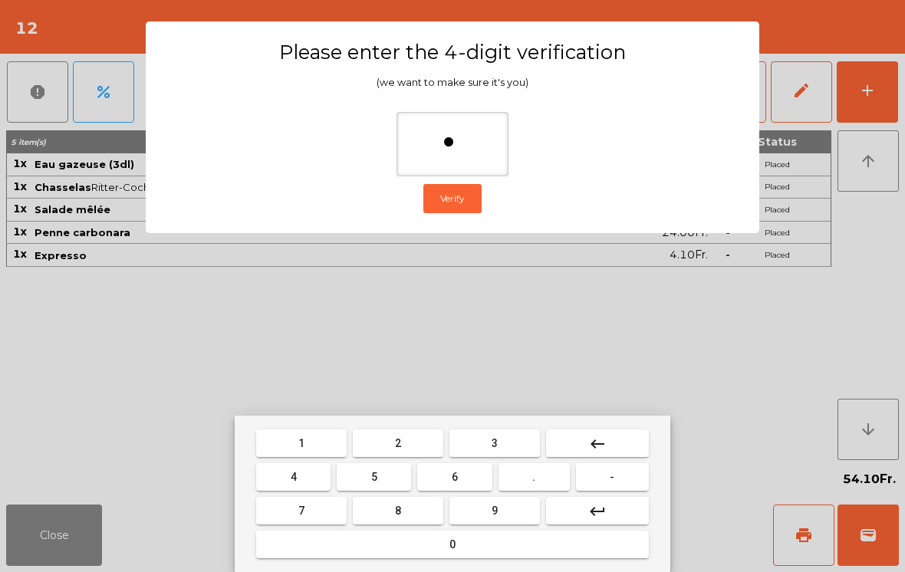
type input "**"
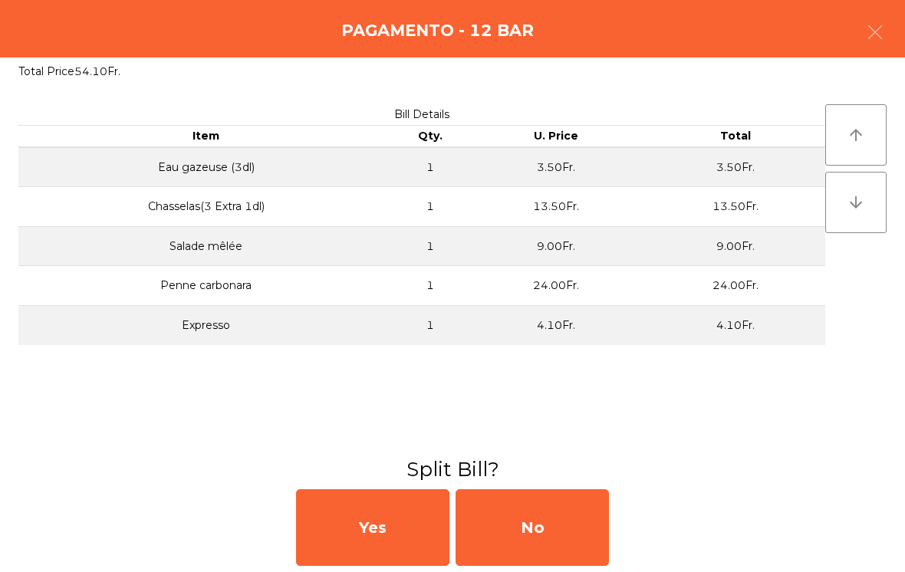
click at [514, 558] on div "No" at bounding box center [532, 527] width 153 height 77
click at [513, 558] on div "MB" at bounding box center [532, 527] width 153 height 77
click at [530, 527] on div "No" at bounding box center [532, 527] width 153 height 77
click at [545, 523] on div "No" at bounding box center [532, 527] width 153 height 77
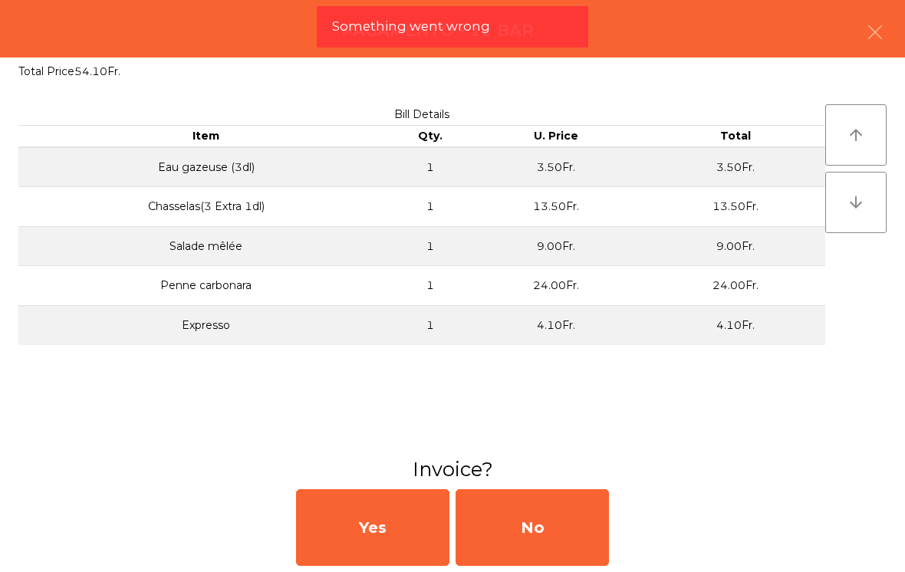
click at [540, 525] on div "No" at bounding box center [532, 527] width 153 height 77
click at [558, 507] on div "No" at bounding box center [532, 527] width 153 height 77
click at [566, 509] on span "Requesting bill" at bounding box center [555, 510] width 80 height 14
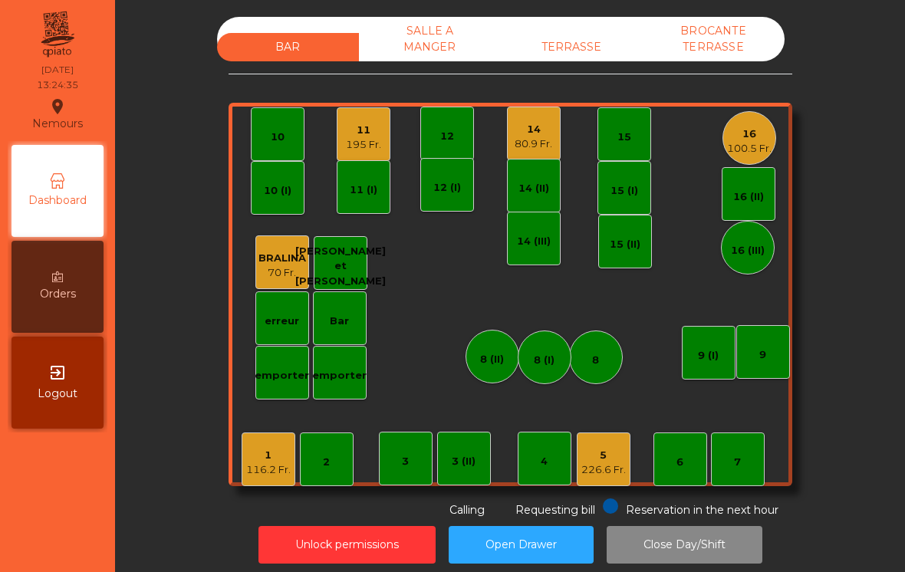
click at [610, 468] on div "226.6 Fr." at bounding box center [603, 469] width 44 height 15
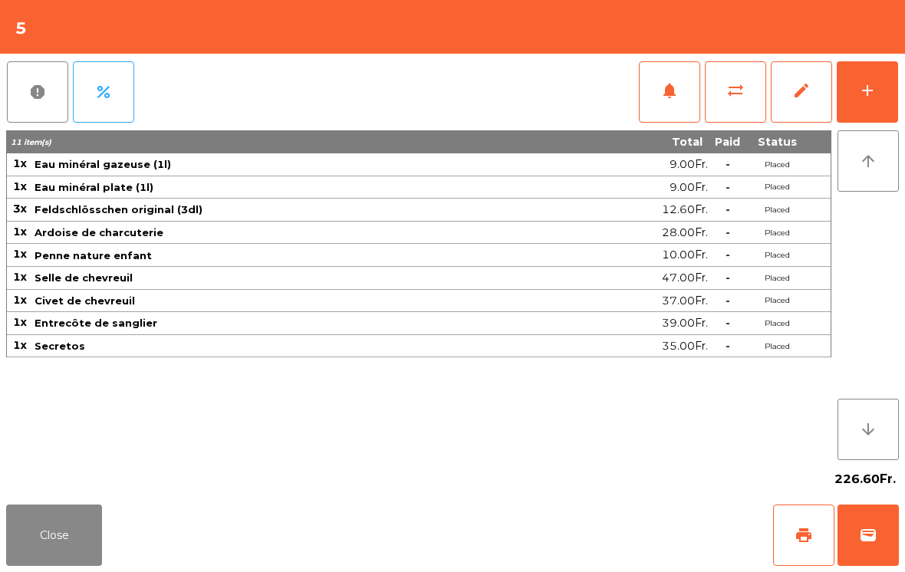
click at [885, 82] on button "add" at bounding box center [867, 91] width 61 height 61
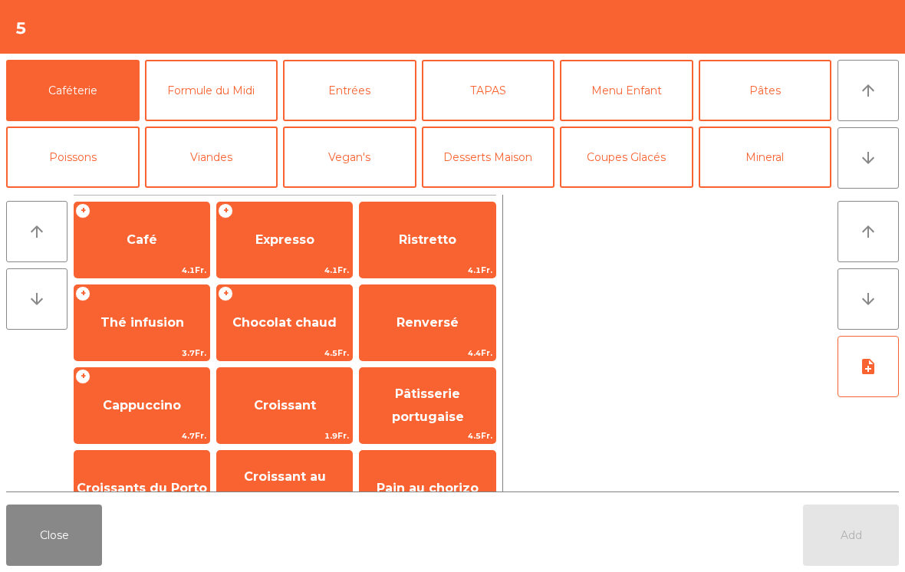
click at [502, 152] on button "Desserts Maison" at bounding box center [488, 157] width 133 height 61
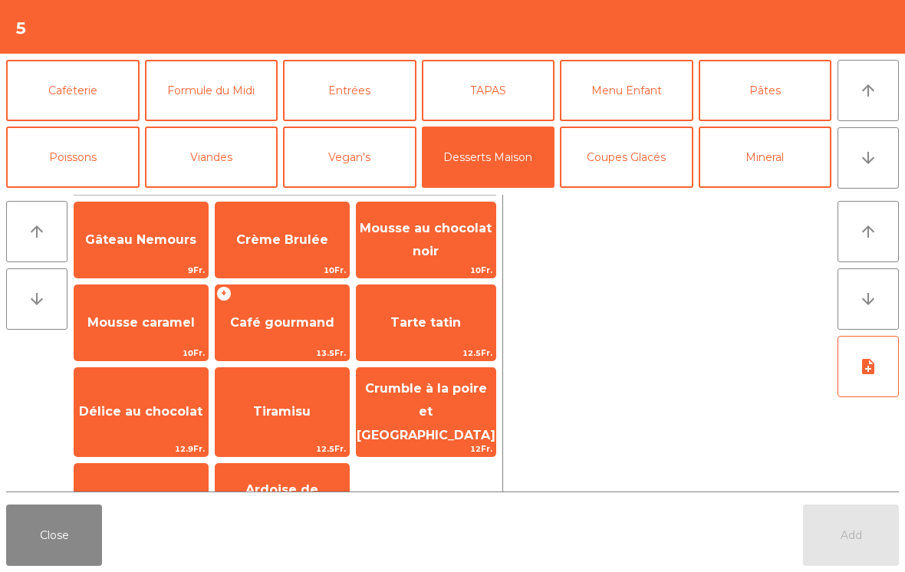
click at [288, 251] on span "Crème Brulée" at bounding box center [281, 239] width 133 height 41
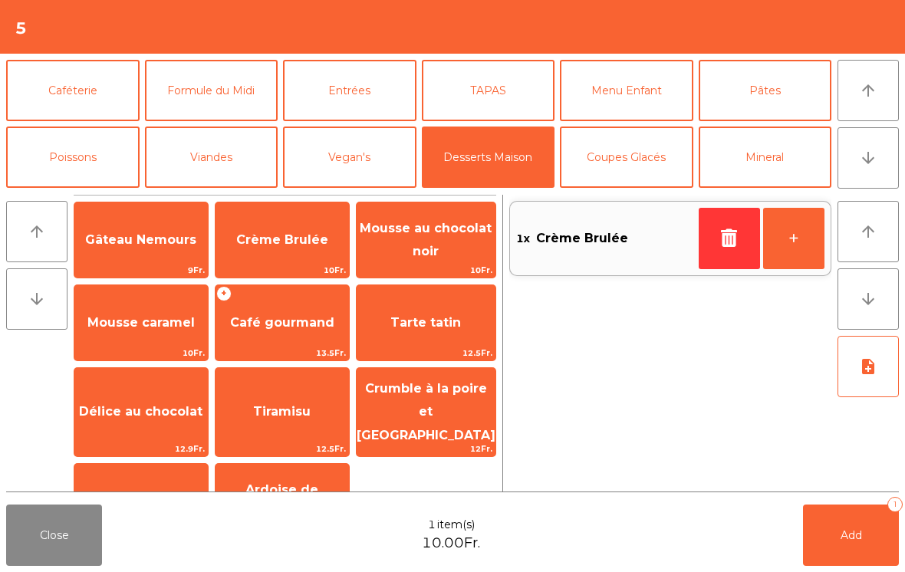
click at [258, 331] on span "Café gourmand" at bounding box center [281, 322] width 133 height 41
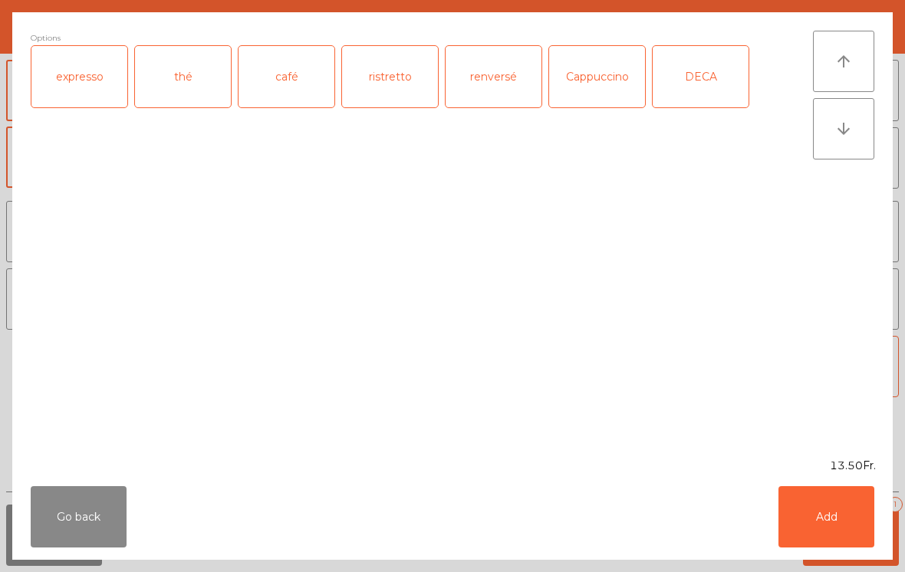
click at [75, 104] on div "expresso" at bounding box center [79, 76] width 96 height 61
click at [867, 517] on button "Add" at bounding box center [826, 516] width 96 height 61
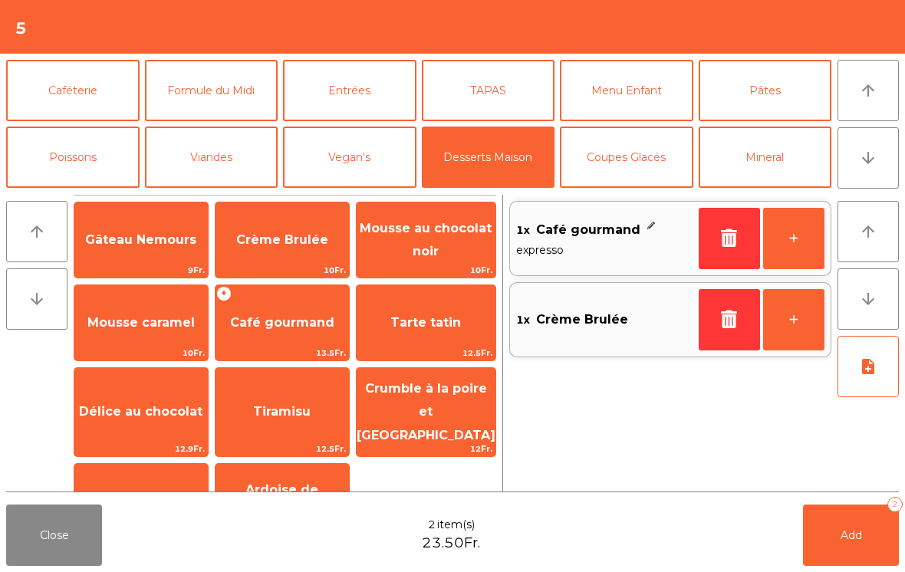
click at [627, 152] on button "Coupes Glacés" at bounding box center [626, 157] width 133 height 61
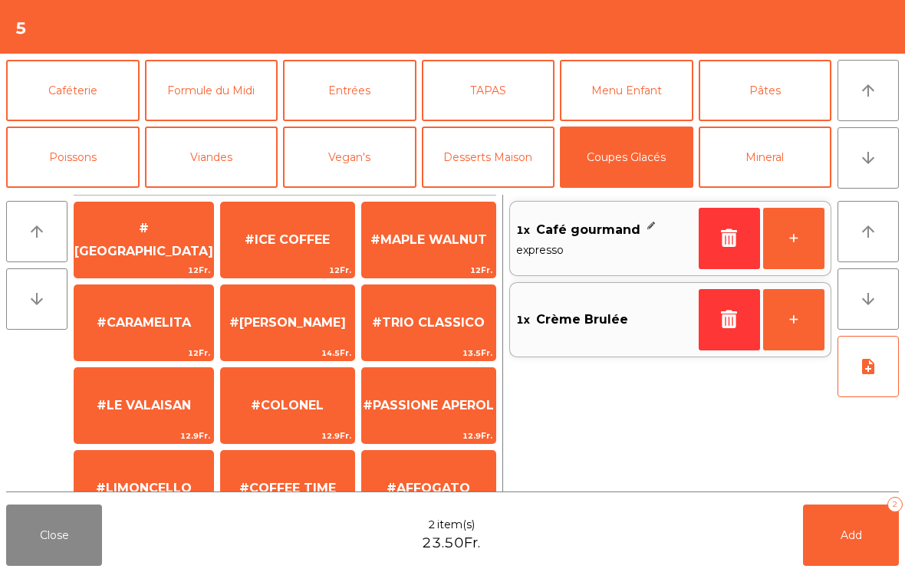
click at [151, 418] on span "#LE VALAISAN" at bounding box center [143, 405] width 139 height 41
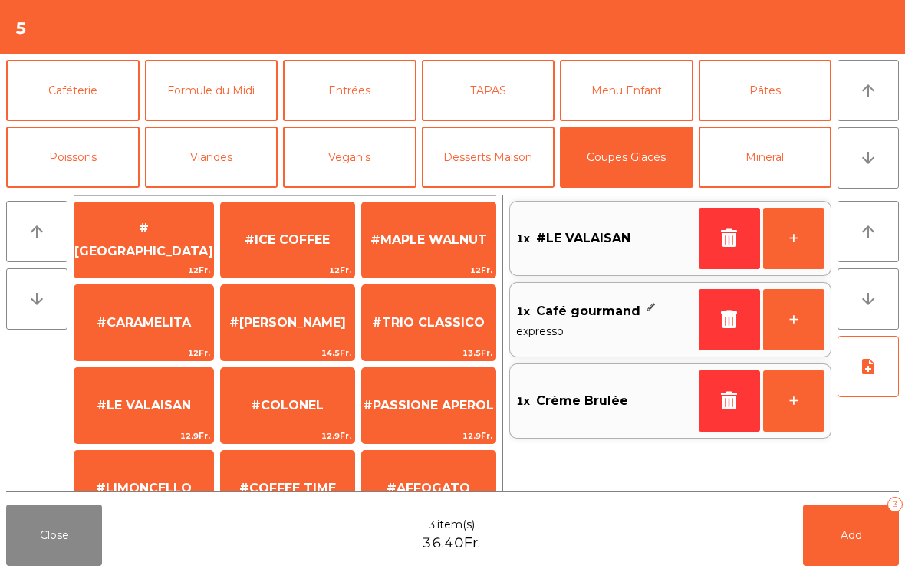
scroll to position [291, 0]
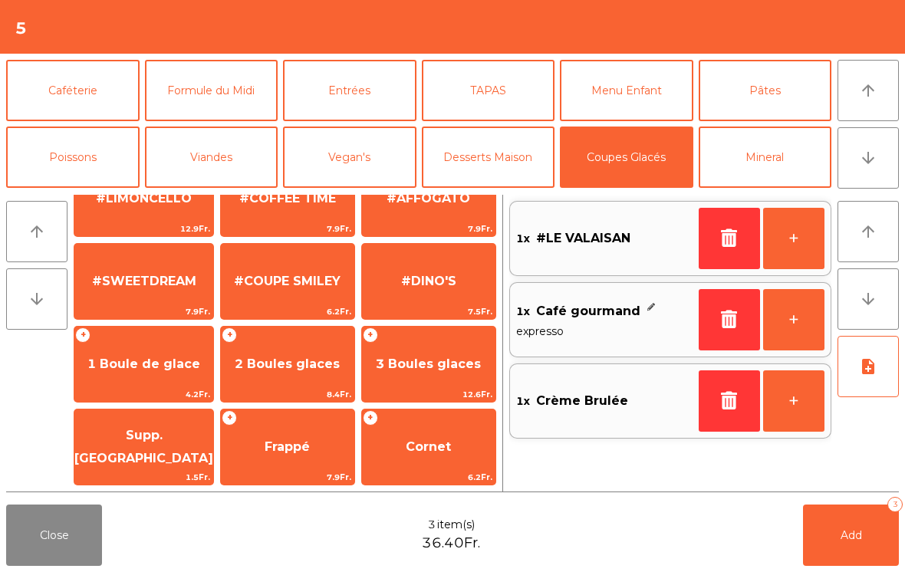
click at [150, 372] on span "1 Boule de glace" at bounding box center [143, 364] width 139 height 41
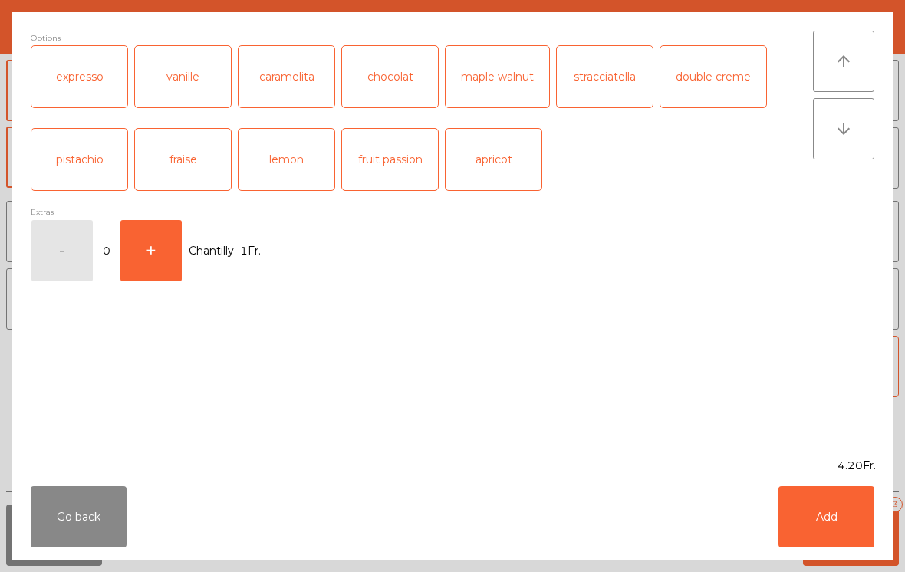
scroll to position [290, 0]
click at [197, 165] on div "fraise" at bounding box center [183, 159] width 96 height 61
click at [827, 505] on button "Add" at bounding box center [826, 516] width 96 height 61
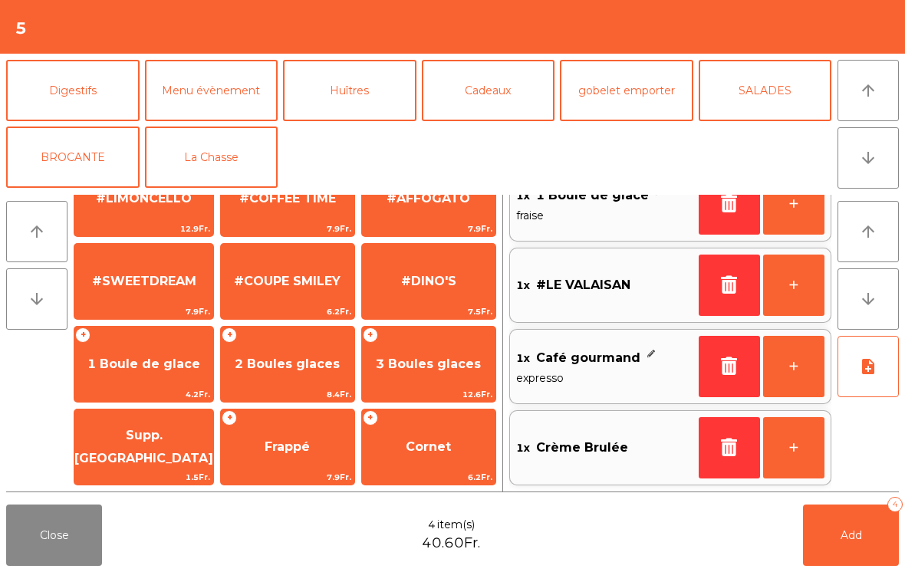
scroll to position [200, 0]
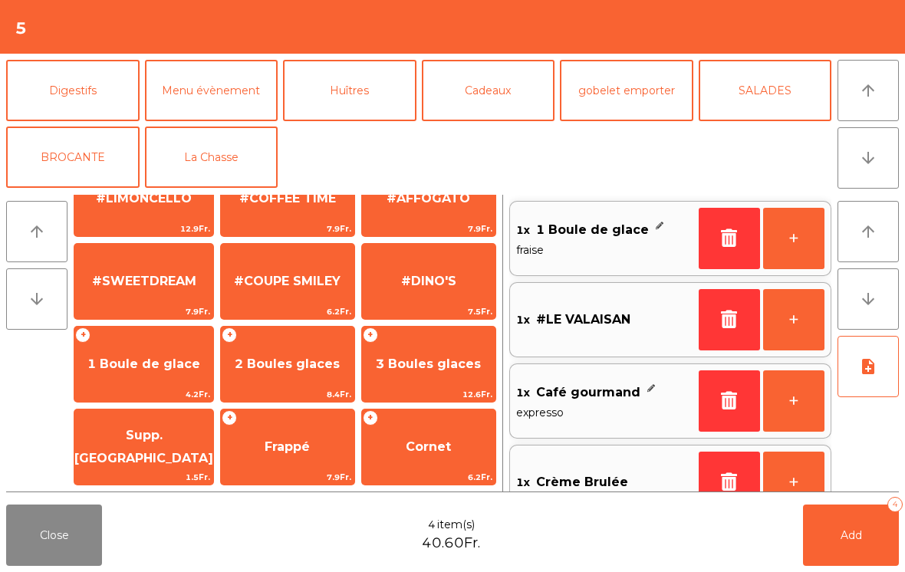
click at [214, 170] on button "La Chasse" at bounding box center [211, 157] width 133 height 61
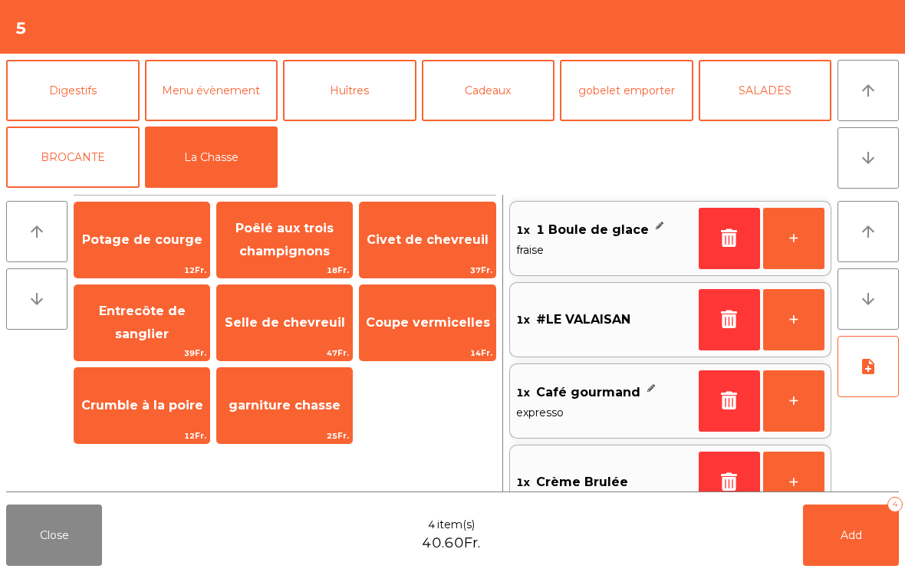
scroll to position [0, 0]
click at [164, 411] on span "Crumble à la poire" at bounding box center [142, 405] width 122 height 15
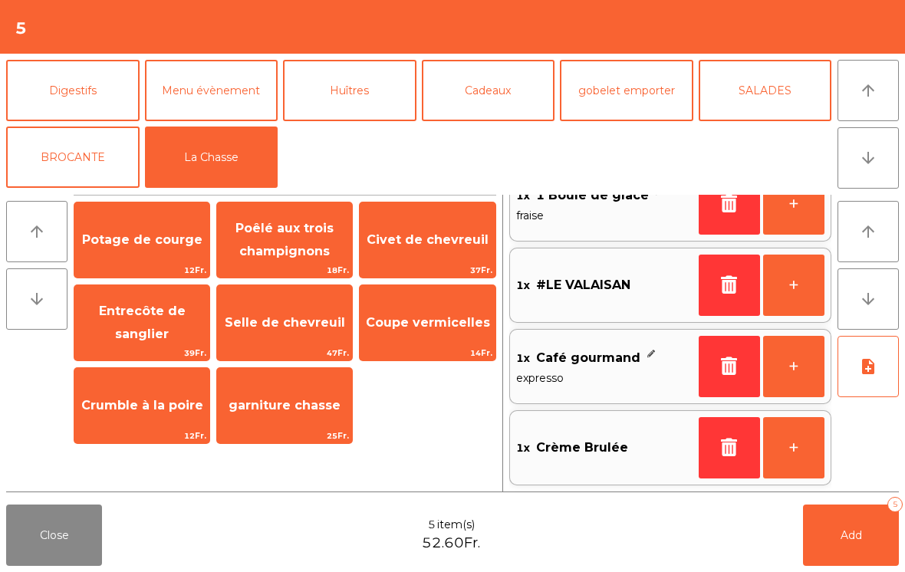
scroll to position [116, 0]
click at [850, 541] on span "Add" at bounding box center [851, 535] width 21 height 14
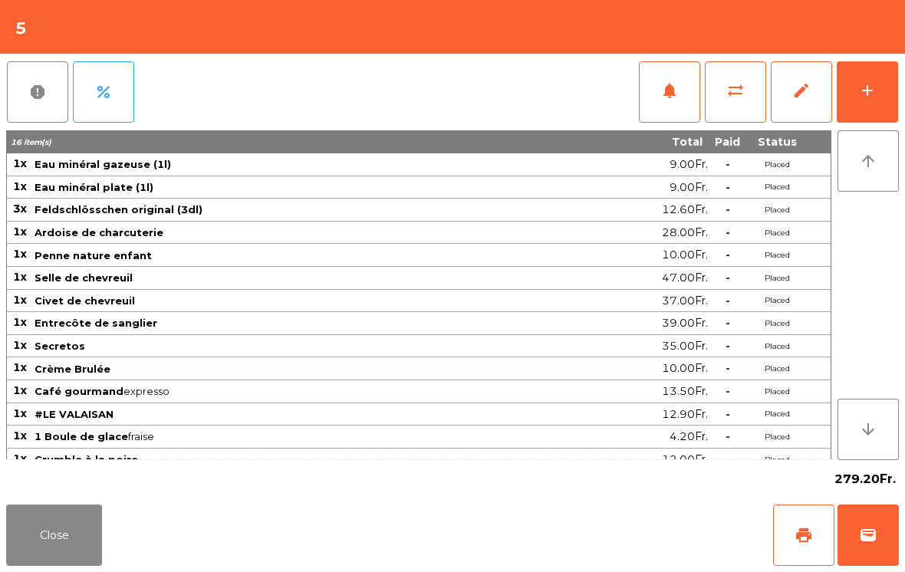
click at [26, 558] on button "Close" at bounding box center [54, 535] width 96 height 61
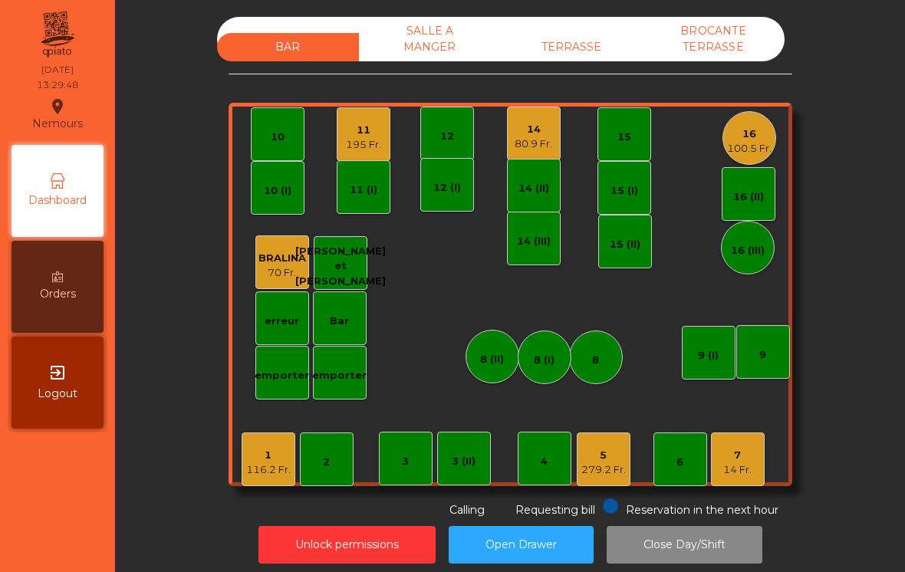
click at [482, 466] on div "3 (II)" at bounding box center [464, 459] width 54 height 54
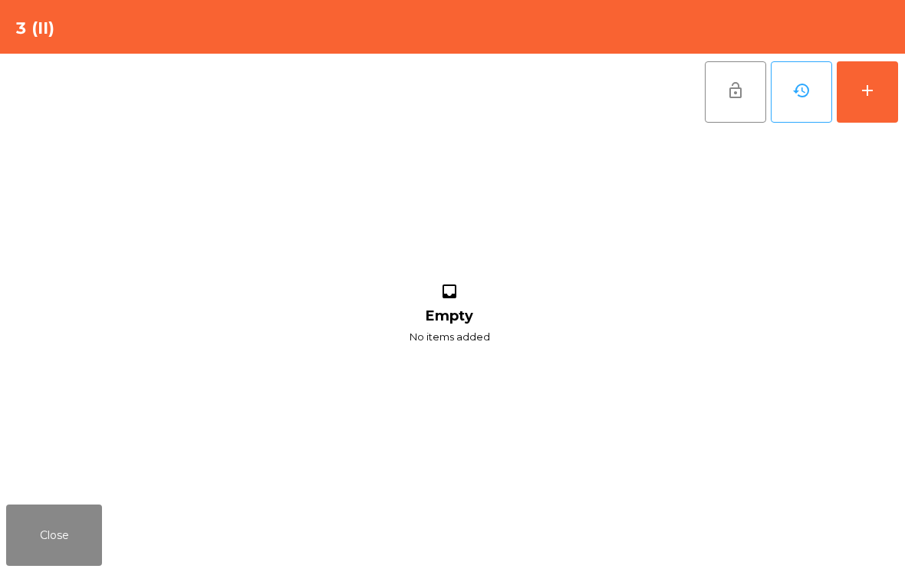
click at [896, 92] on button "add" at bounding box center [867, 91] width 61 height 61
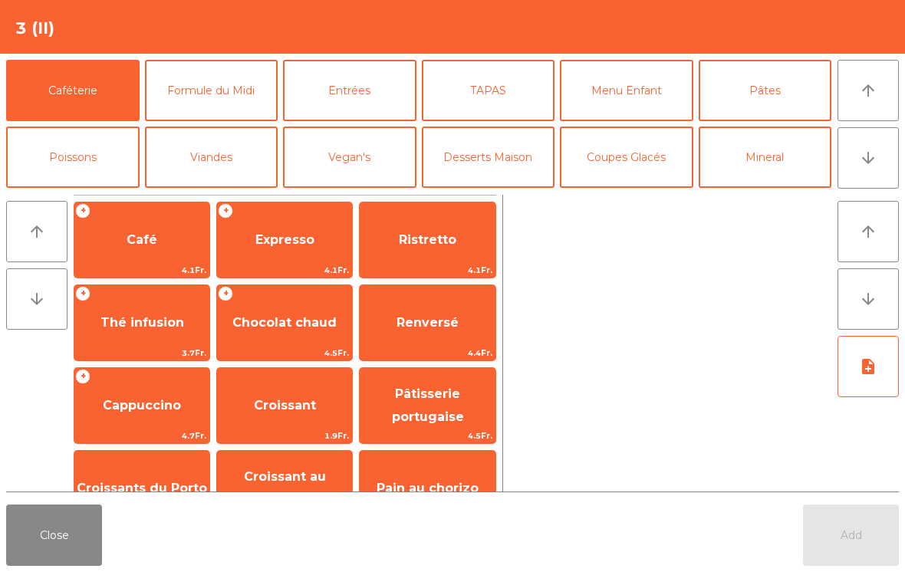
click at [150, 402] on span "Cappuccino" at bounding box center [142, 405] width 78 height 15
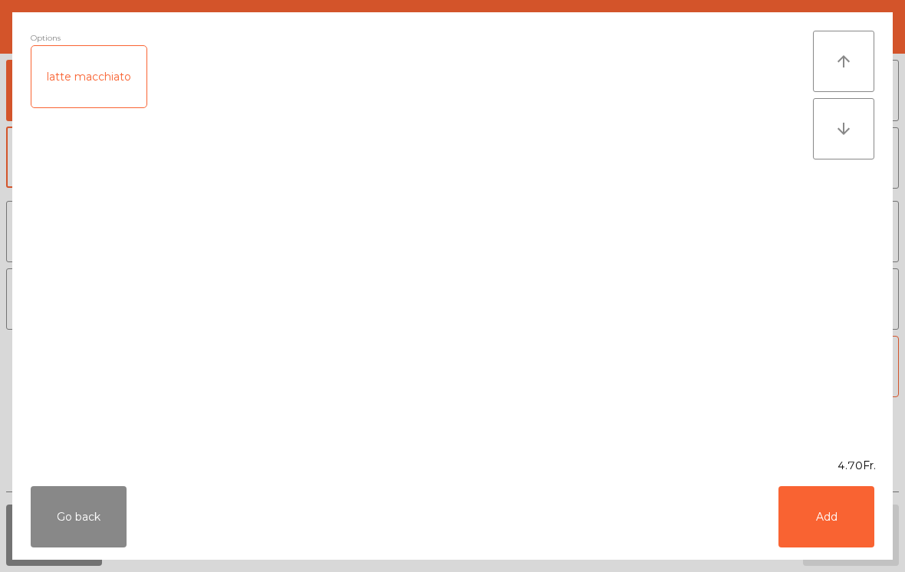
click at [841, 518] on button "Add" at bounding box center [826, 516] width 96 height 61
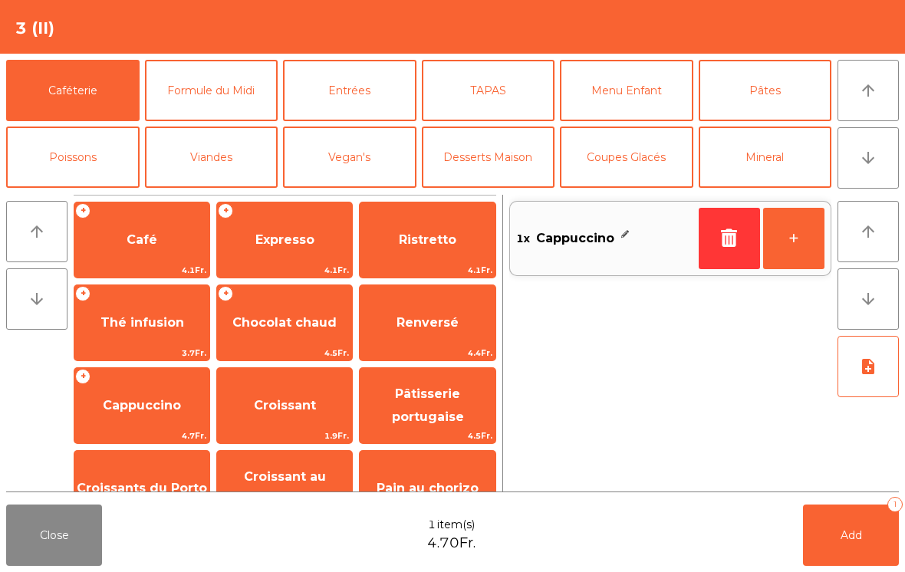
click at [840, 518] on button "Add 1" at bounding box center [851, 535] width 96 height 61
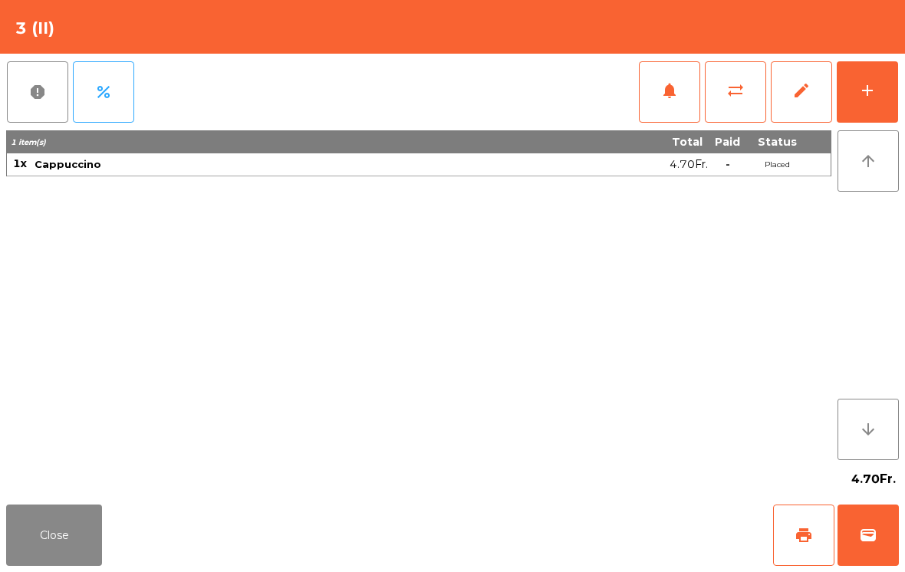
click at [51, 533] on button "Close" at bounding box center [54, 535] width 96 height 61
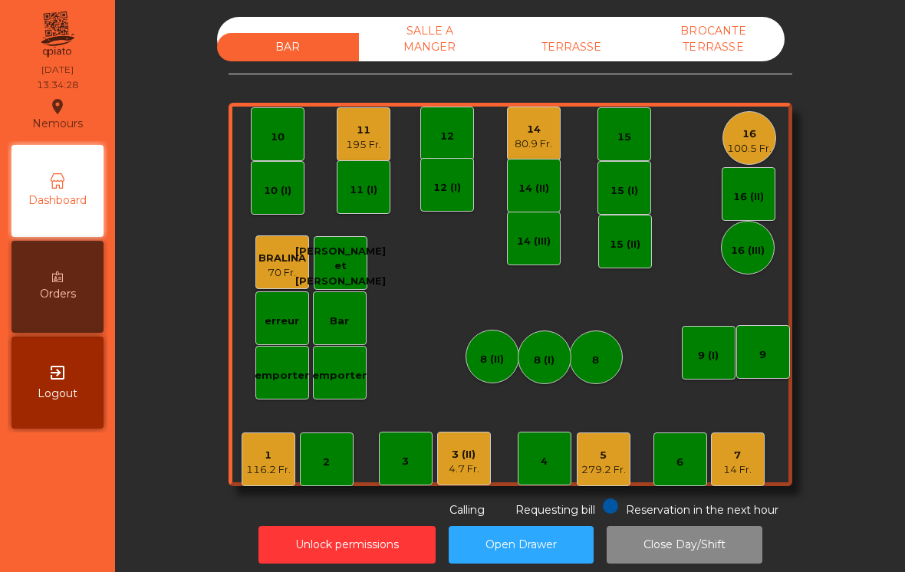
click at [359, 126] on div "11" at bounding box center [363, 130] width 35 height 15
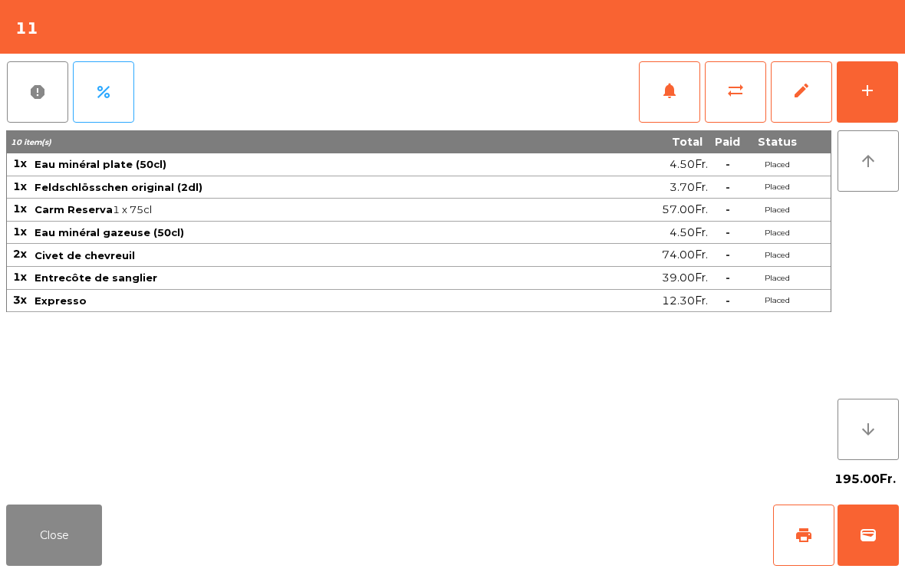
click at [873, 92] on div "add" at bounding box center [867, 90] width 18 height 18
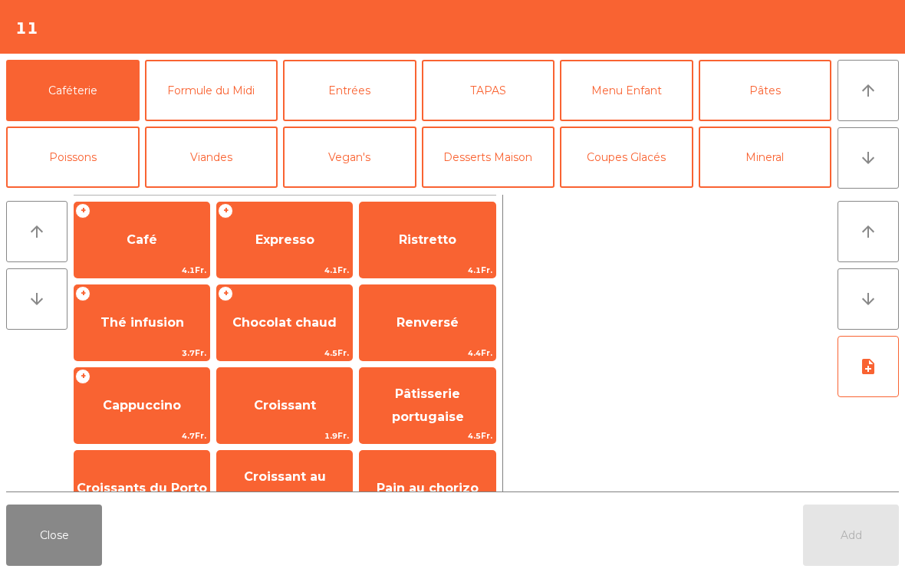
click at [293, 239] on span "Expresso" at bounding box center [284, 239] width 59 height 15
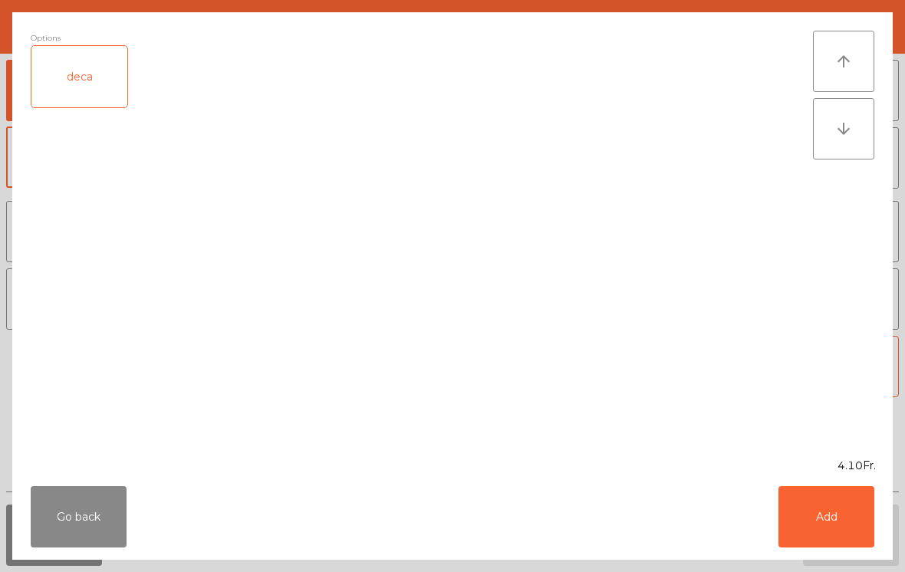
click at [841, 515] on button "Add" at bounding box center [826, 516] width 96 height 61
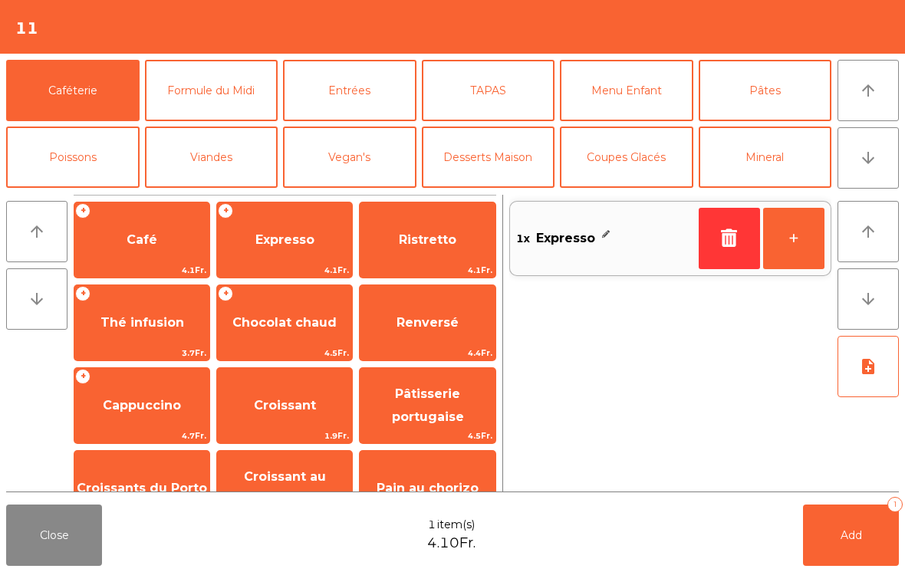
click at [790, 218] on button "+" at bounding box center [793, 238] width 61 height 61
click at [854, 541] on span "Add" at bounding box center [851, 535] width 21 height 14
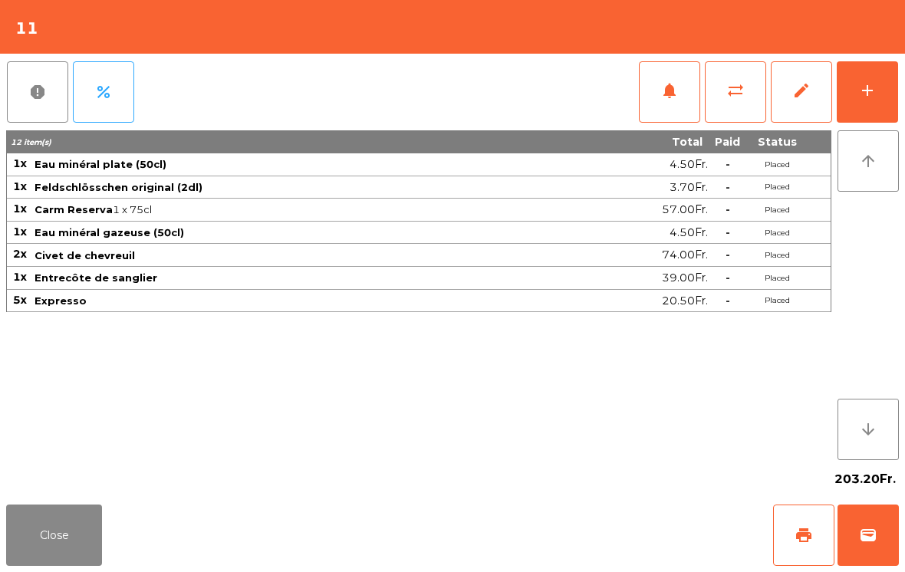
click at [38, 528] on button "Close" at bounding box center [54, 535] width 96 height 61
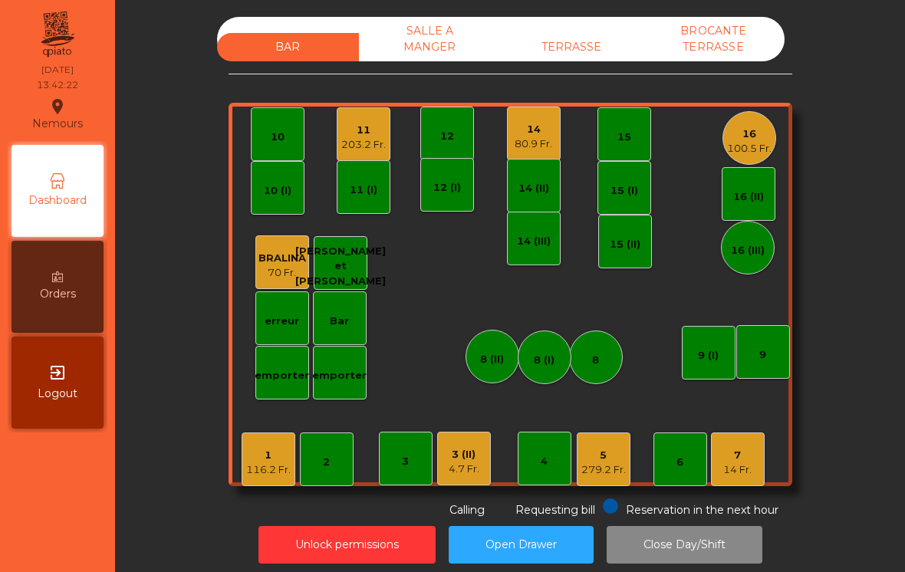
click at [266, 475] on div "116.2 Fr." at bounding box center [268, 469] width 44 height 15
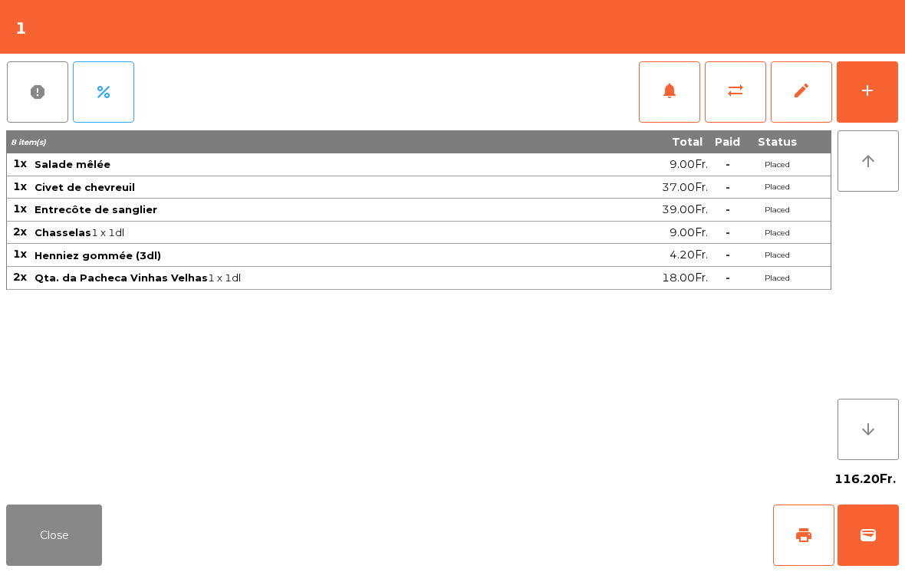
click at [869, 94] on div "add" at bounding box center [867, 90] width 18 height 18
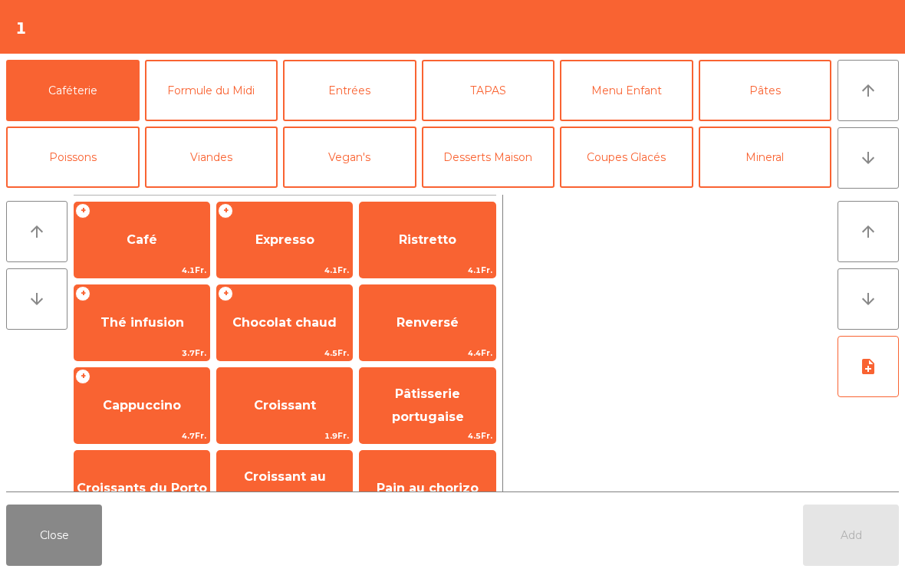
click at [262, 248] on span "Expresso" at bounding box center [284, 239] width 135 height 41
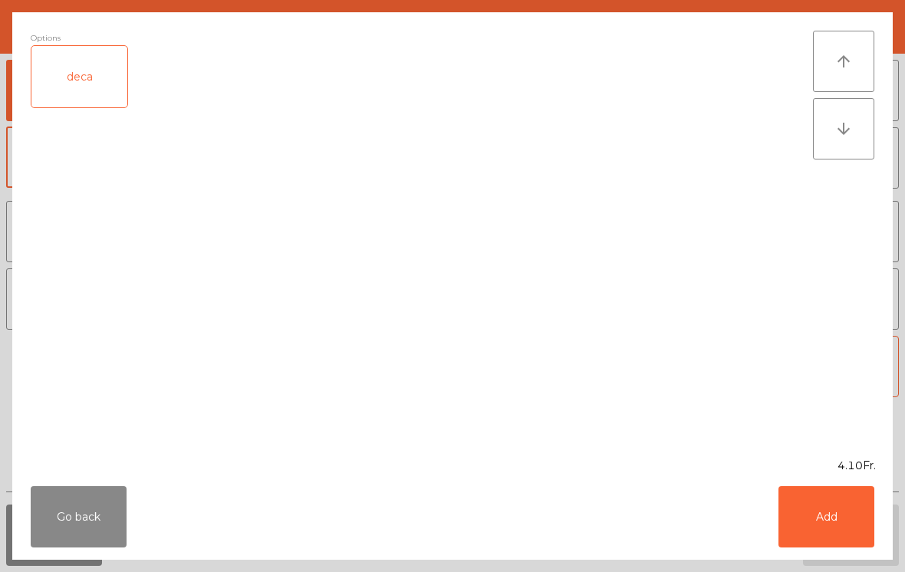
click at [844, 517] on button "Add" at bounding box center [826, 516] width 96 height 61
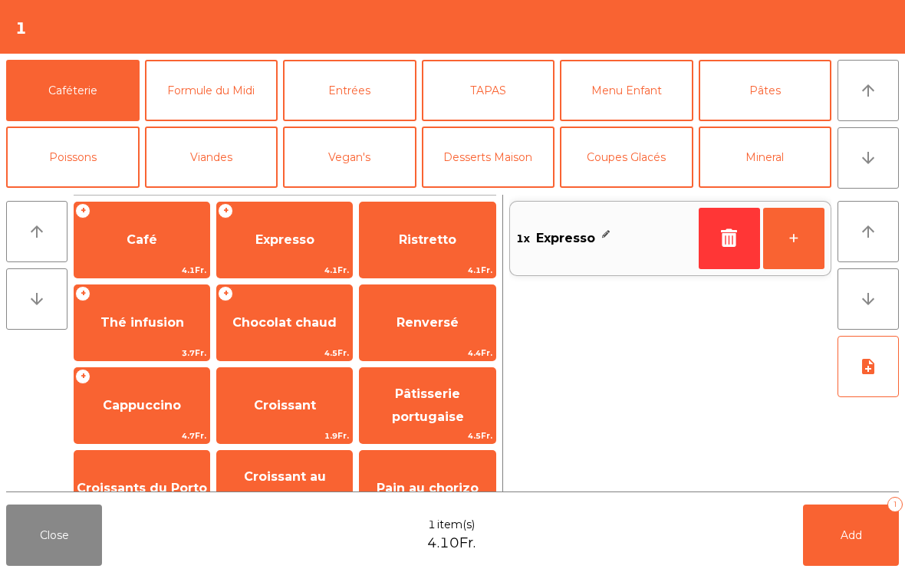
click at [855, 542] on button "Add 1" at bounding box center [851, 535] width 96 height 61
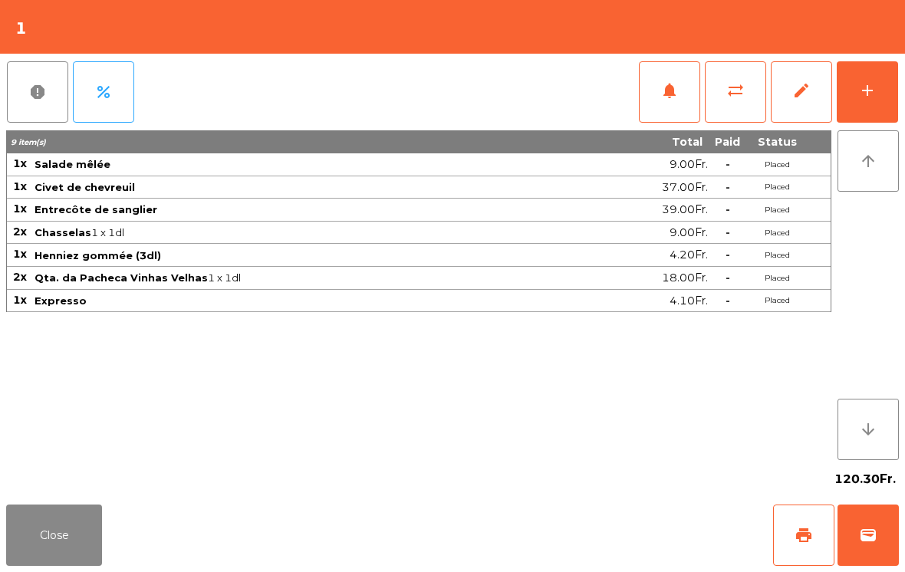
click at [60, 556] on button "Close" at bounding box center [54, 535] width 96 height 61
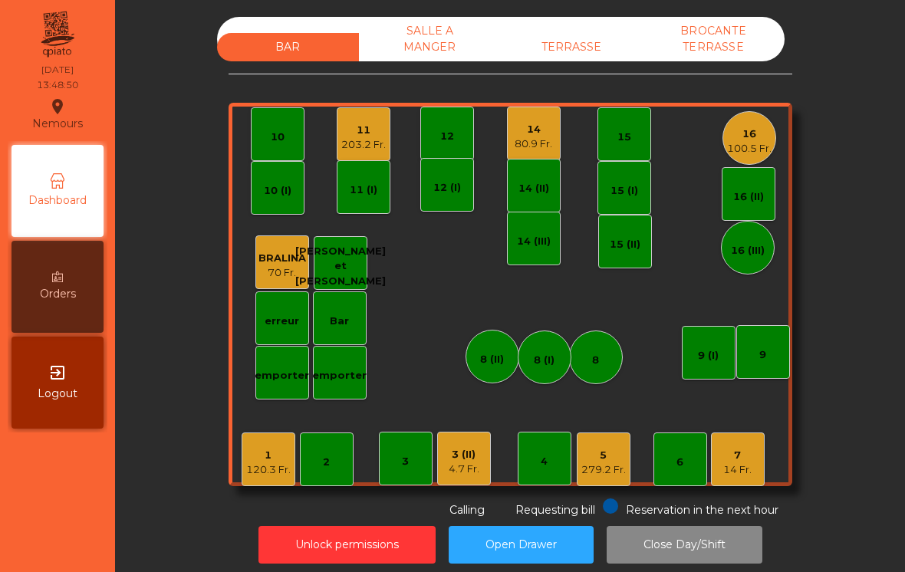
click at [507, 139] on div "14 80.9 Fr." at bounding box center [534, 134] width 54 height 54
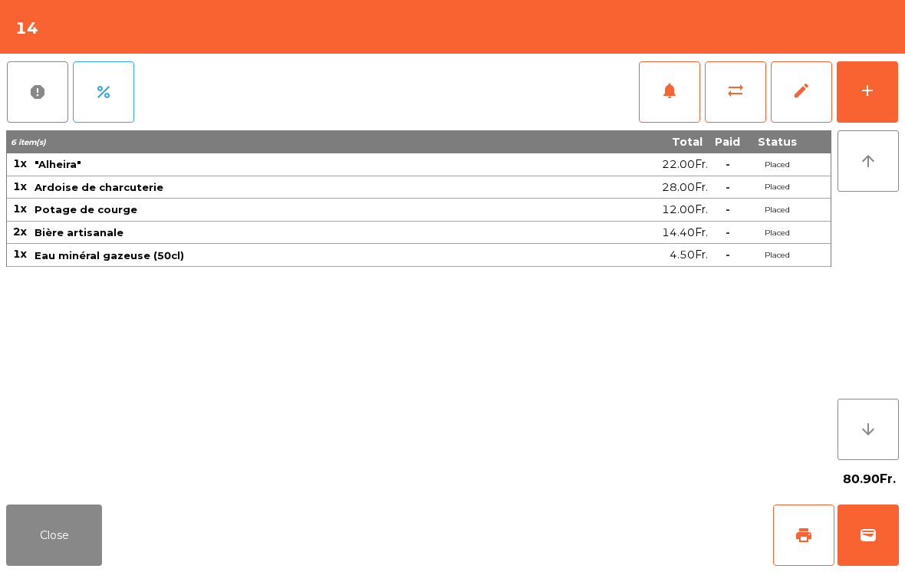
click at [825, 540] on button "print" at bounding box center [803, 535] width 61 height 61
click at [39, 526] on button "Close" at bounding box center [54, 535] width 96 height 61
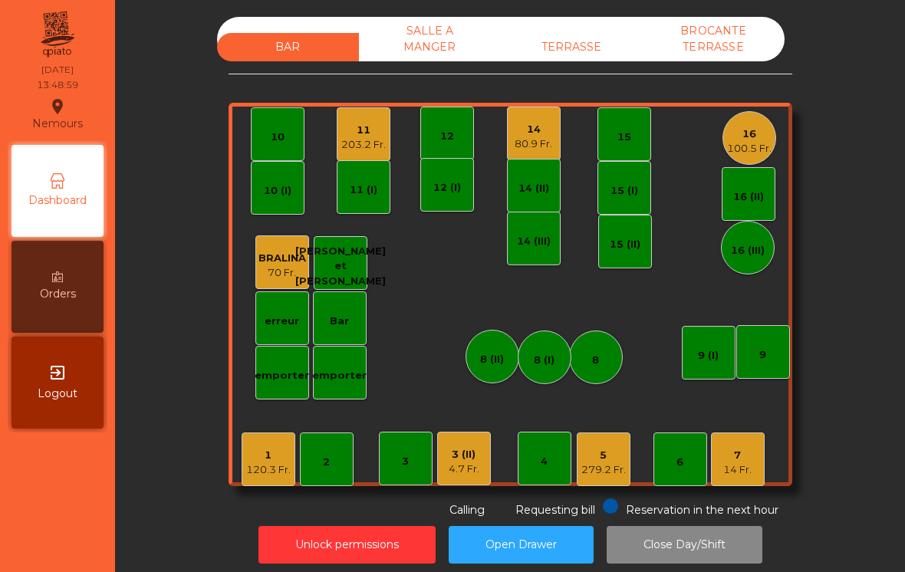
click at [463, 468] on div "4.7 Fr." at bounding box center [464, 469] width 31 height 15
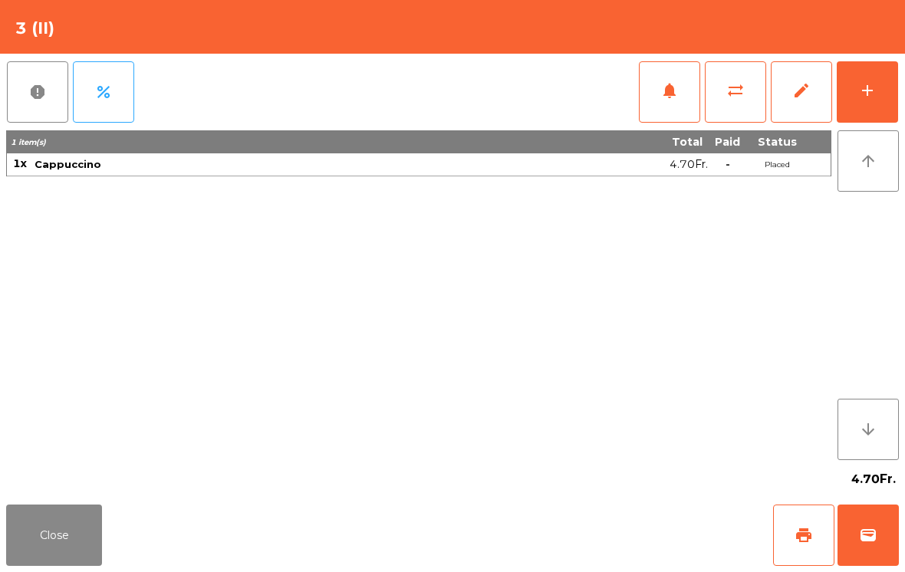
click at [736, 113] on button "sync_alt" at bounding box center [735, 91] width 61 height 61
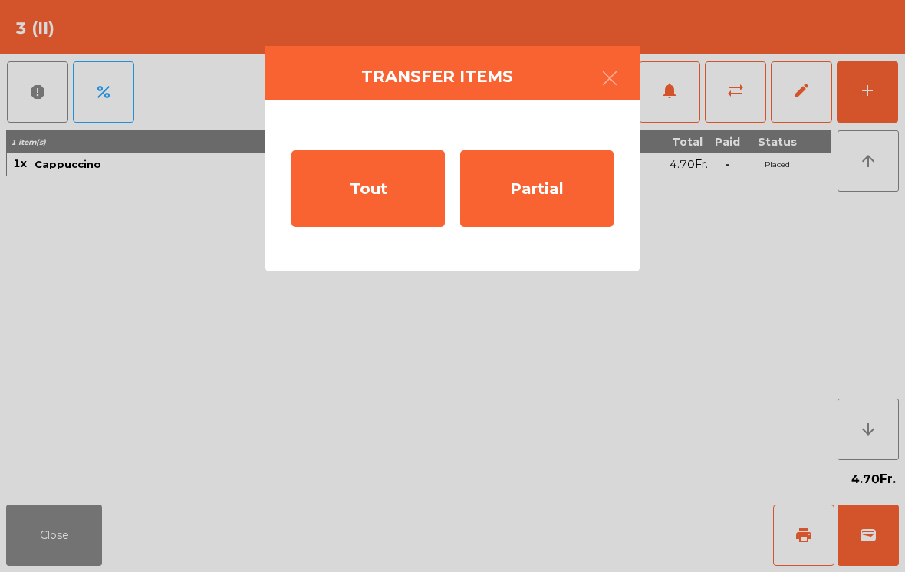
click at [366, 205] on div "Tout" at bounding box center [367, 188] width 153 height 77
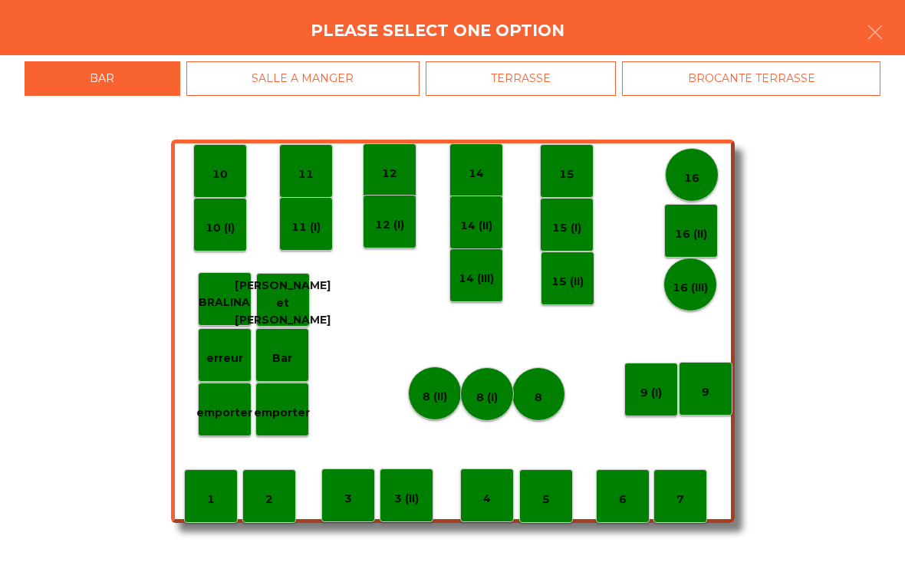
click at [237, 353] on p "erreur" at bounding box center [224, 359] width 37 height 18
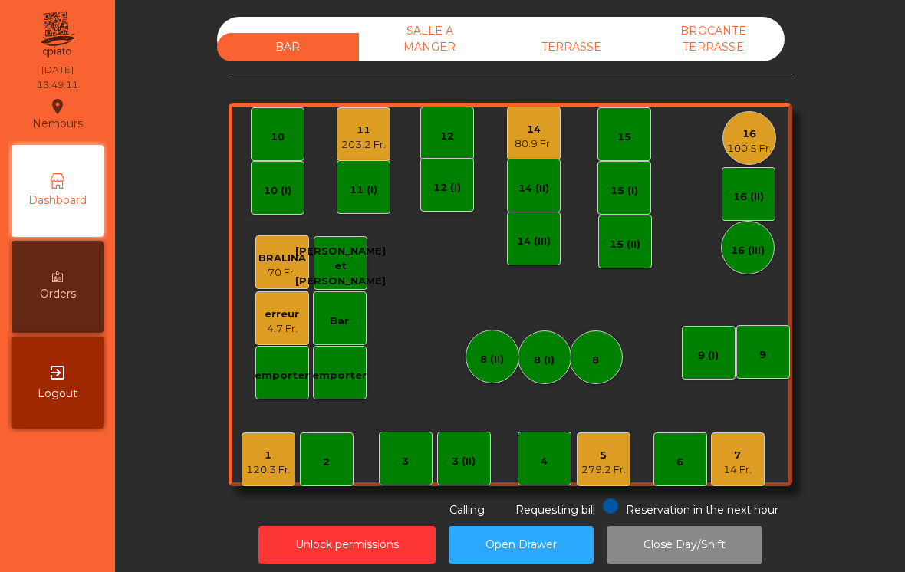
click at [534, 147] on div "80.9 Fr." at bounding box center [534, 144] width 38 height 15
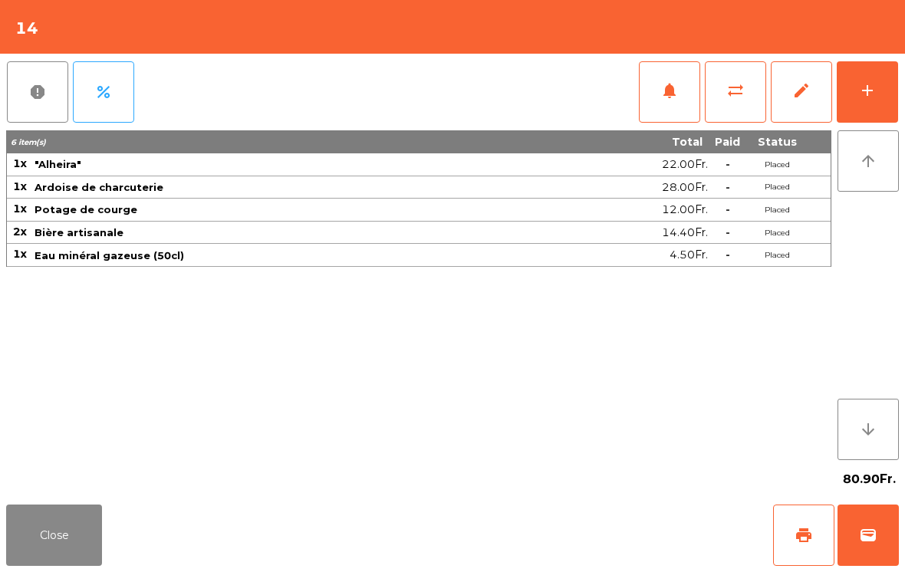
click at [853, 542] on button "wallet" at bounding box center [867, 535] width 61 height 61
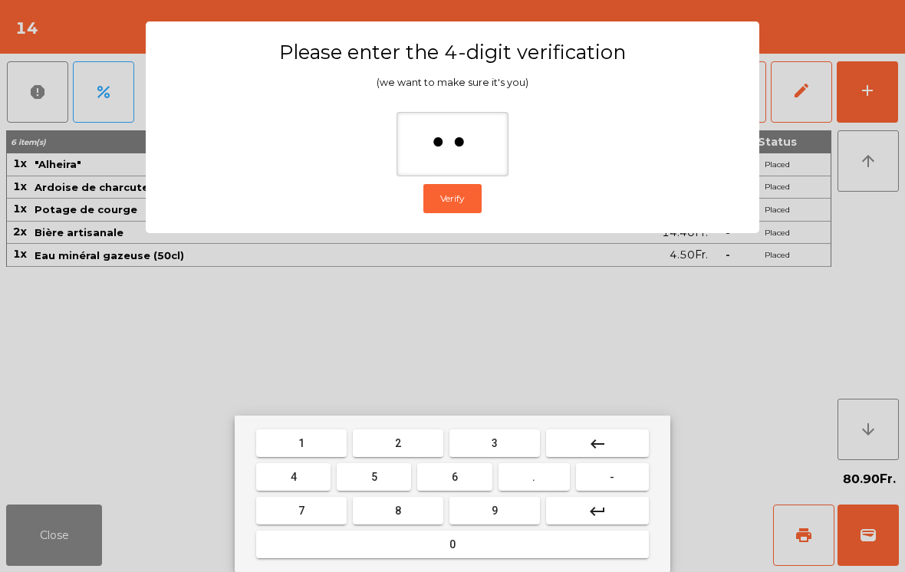
type input "***"
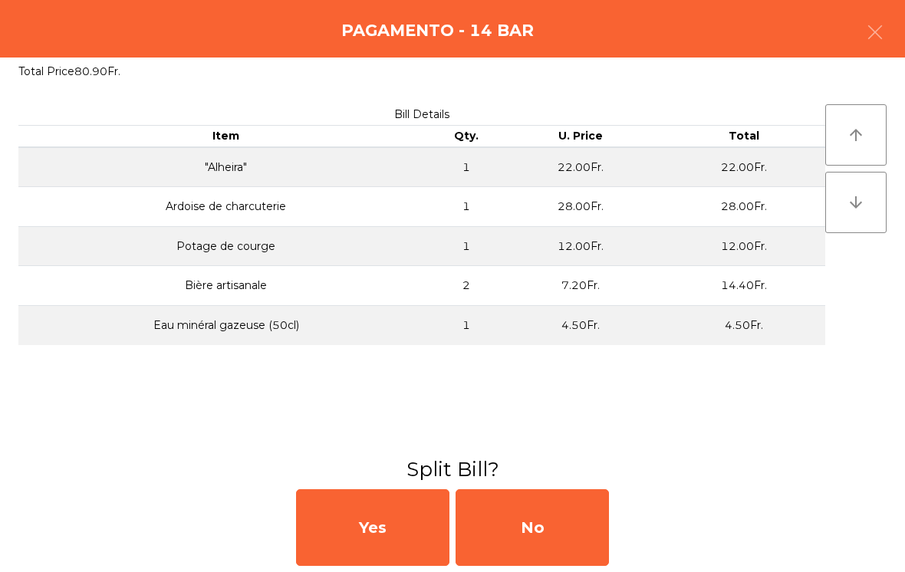
click at [547, 521] on div "No" at bounding box center [532, 527] width 153 height 77
click at [557, 521] on div "MB" at bounding box center [532, 527] width 153 height 77
click at [544, 521] on div "No" at bounding box center [532, 527] width 153 height 77
click at [560, 515] on div "No" at bounding box center [532, 527] width 153 height 77
click at [560, 514] on div "No" at bounding box center [532, 527] width 153 height 77
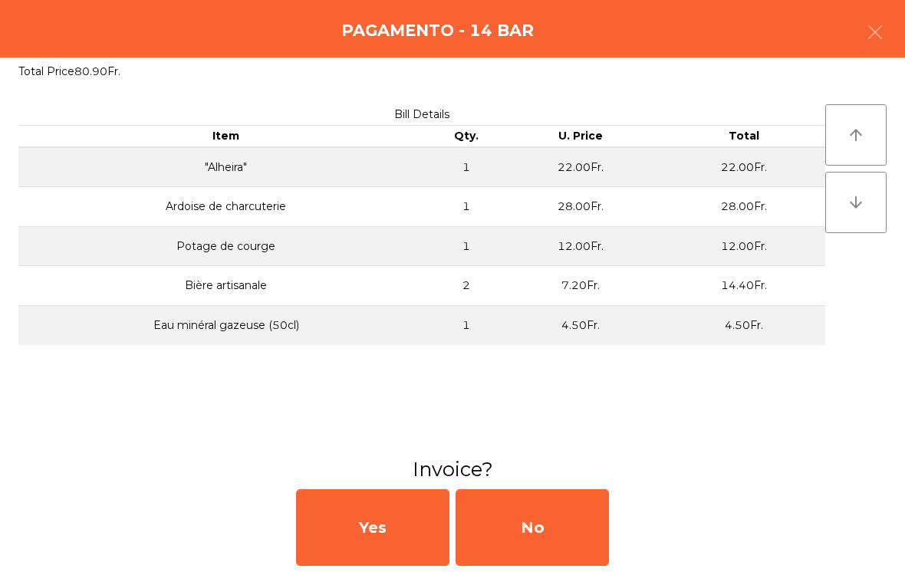
click at [548, 521] on div "No" at bounding box center [532, 527] width 153 height 77
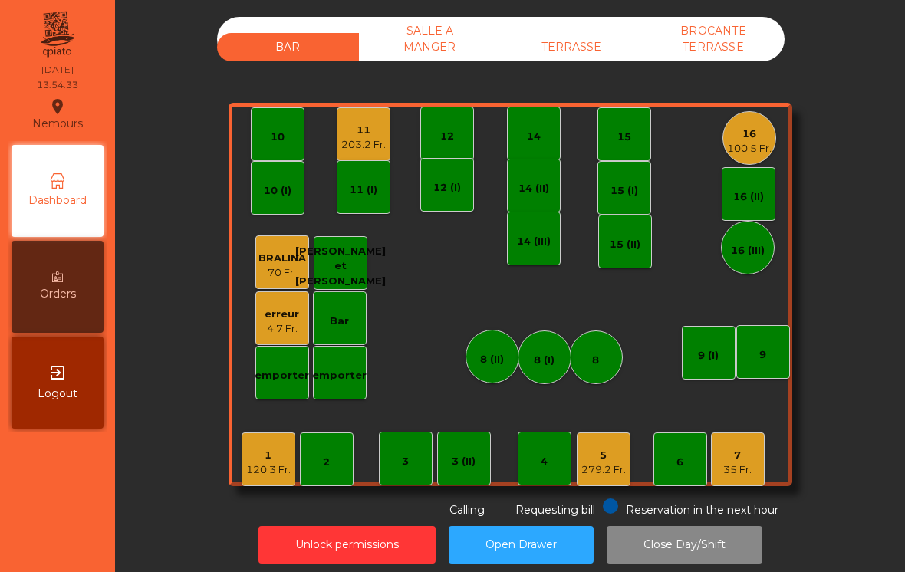
click at [602, 469] on div "279.2 Fr." at bounding box center [603, 469] width 44 height 15
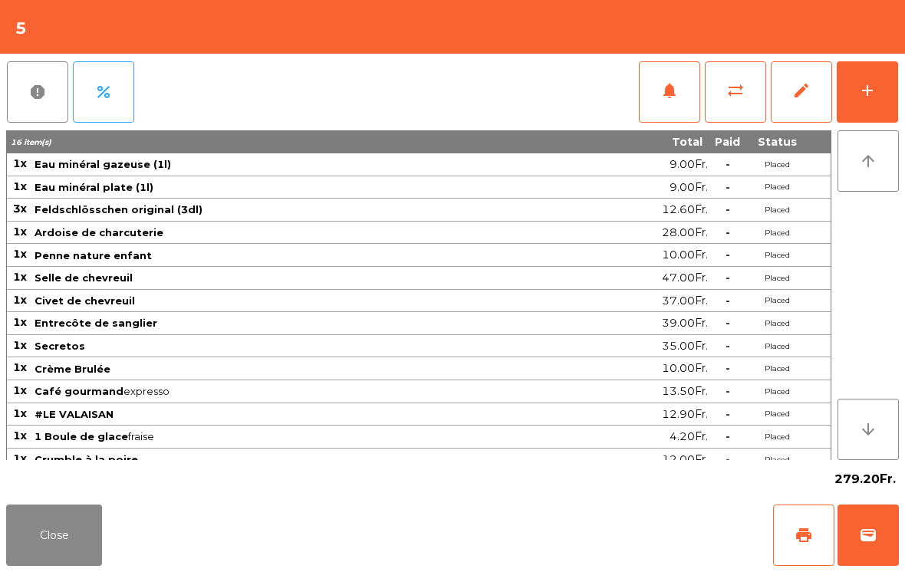
click at [883, 551] on button "wallet" at bounding box center [867, 535] width 61 height 61
click at [609, 554] on div "Close print wallet" at bounding box center [452, 535] width 905 height 74
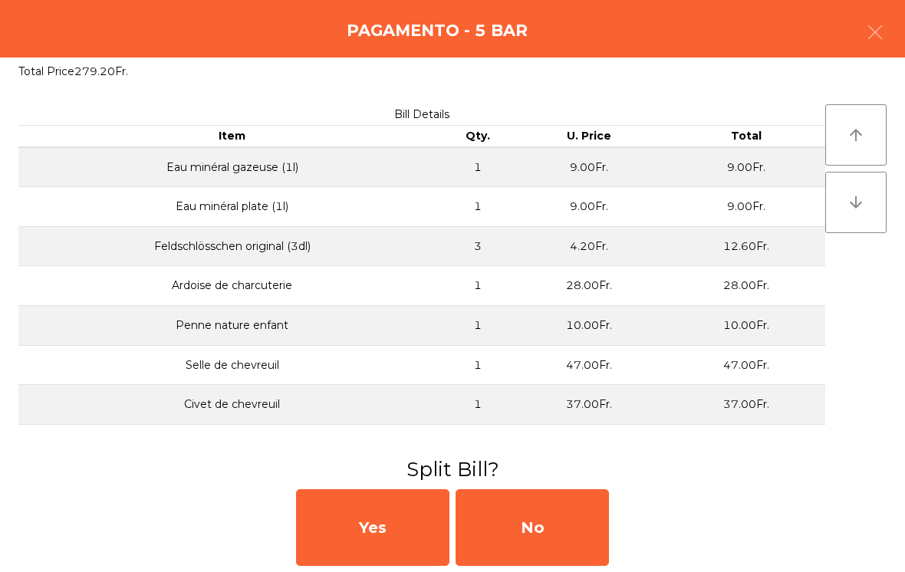
click at [600, 518] on div "No" at bounding box center [532, 527] width 153 height 77
click at [592, 519] on div "MB" at bounding box center [532, 527] width 153 height 77
click at [584, 518] on div "No" at bounding box center [532, 527] width 153 height 77
click at [582, 522] on div "No" at bounding box center [532, 527] width 153 height 77
click at [577, 525] on div "No" at bounding box center [532, 527] width 153 height 77
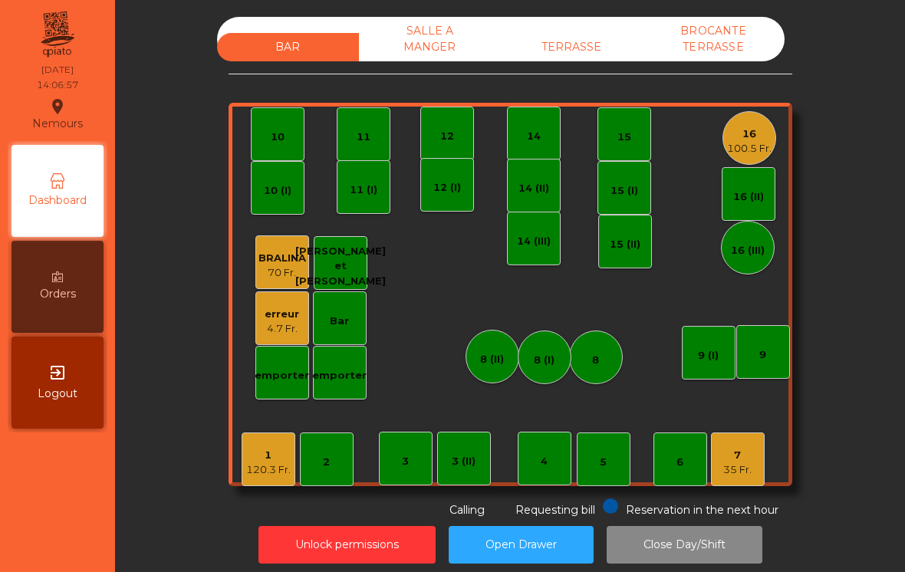
click at [742, 485] on div "7 35 Fr." at bounding box center [738, 460] width 54 height 54
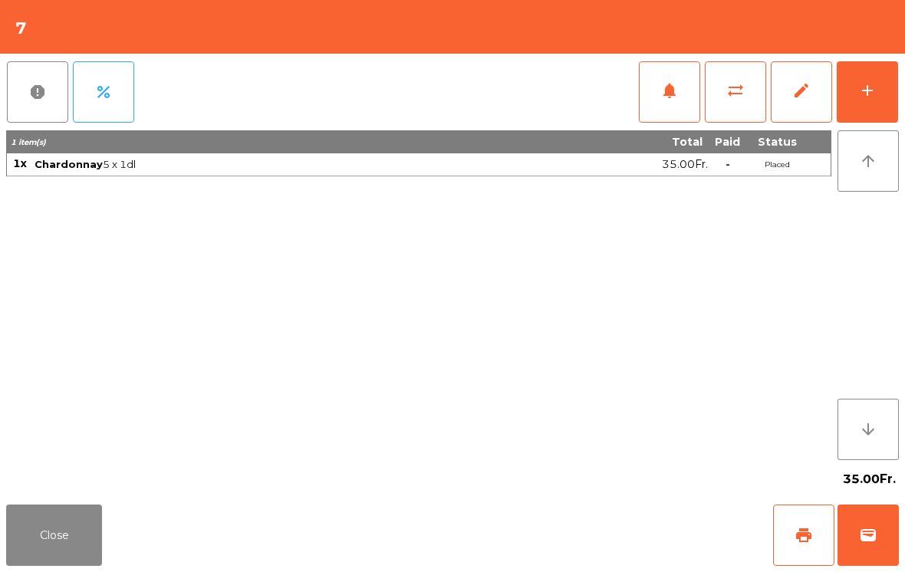
click at [877, 109] on button "add" at bounding box center [867, 91] width 61 height 61
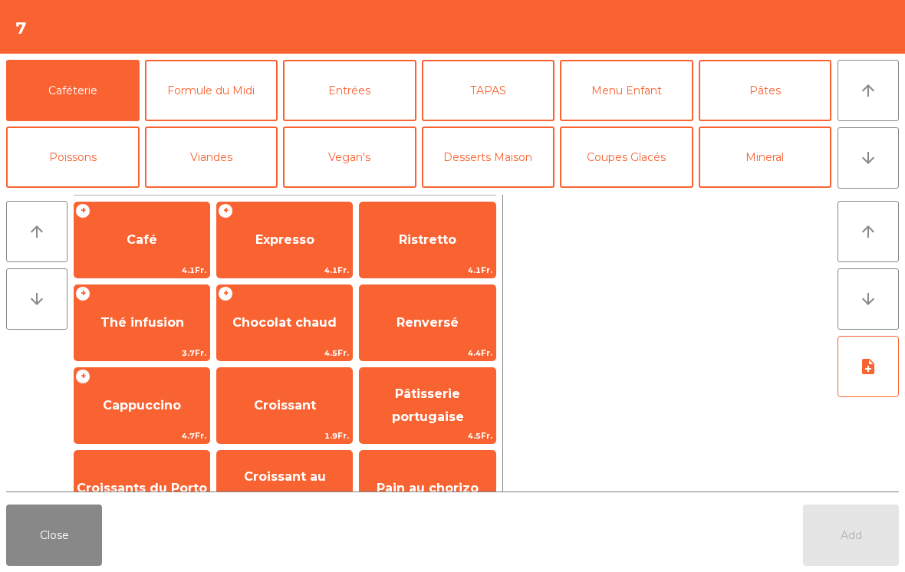
click at [788, 158] on button "Mineral" at bounding box center [765, 157] width 133 height 61
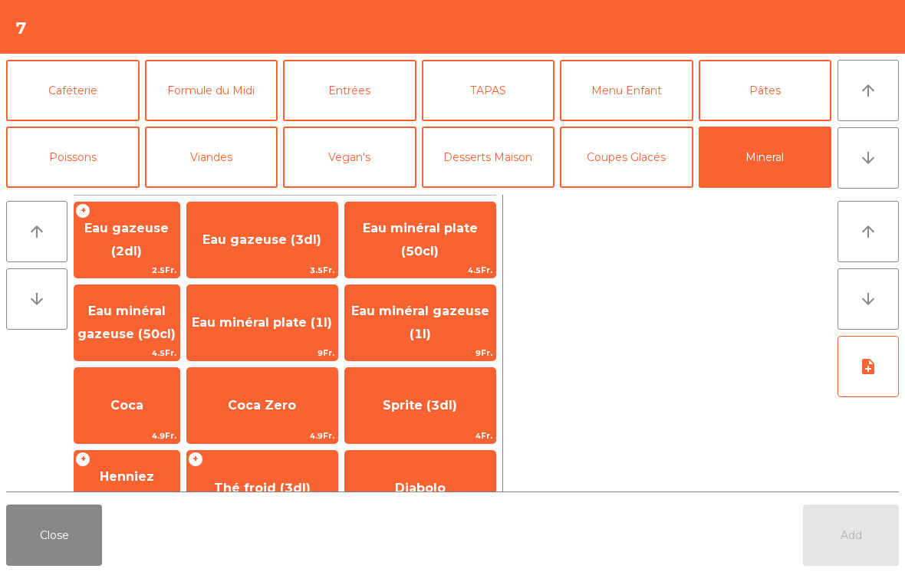
click at [305, 321] on span "Eau minéral plate (1l)" at bounding box center [262, 322] width 150 height 41
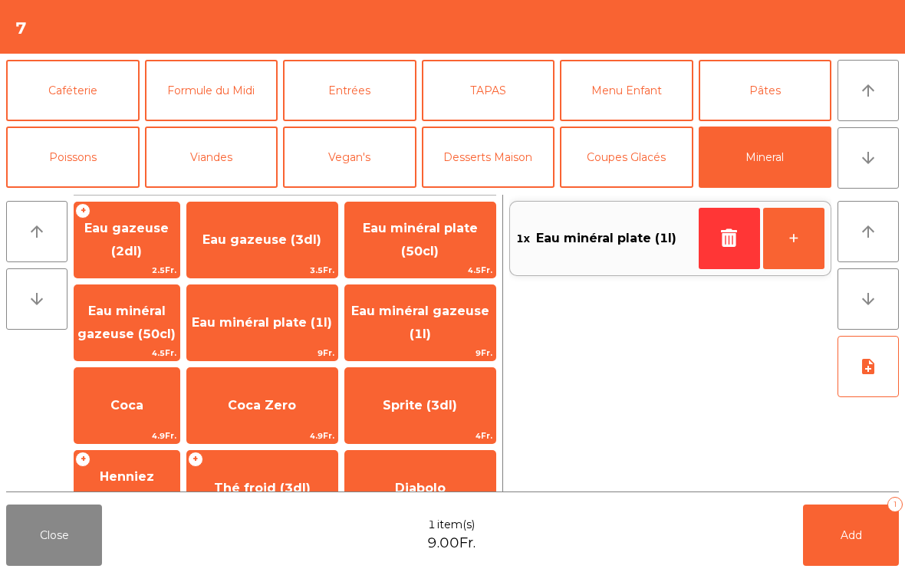
scroll to position [53, 0]
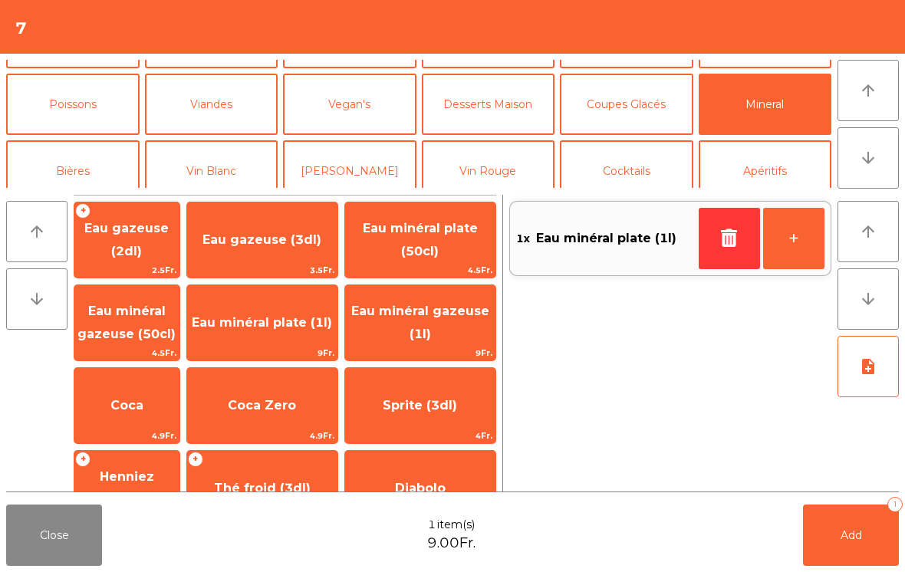
click at [240, 178] on button "Vin Blanc" at bounding box center [211, 170] width 133 height 61
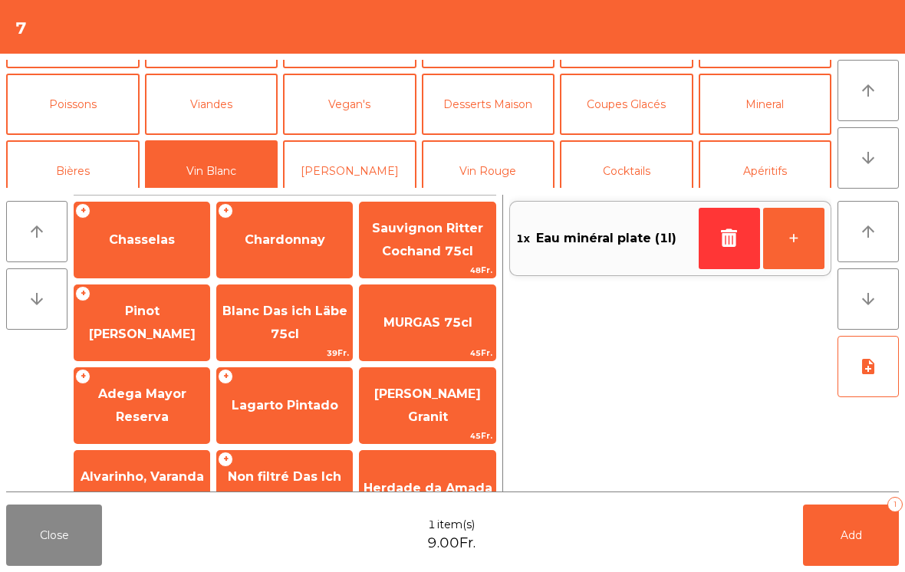
click at [304, 245] on span "Chardonnay" at bounding box center [285, 239] width 81 height 15
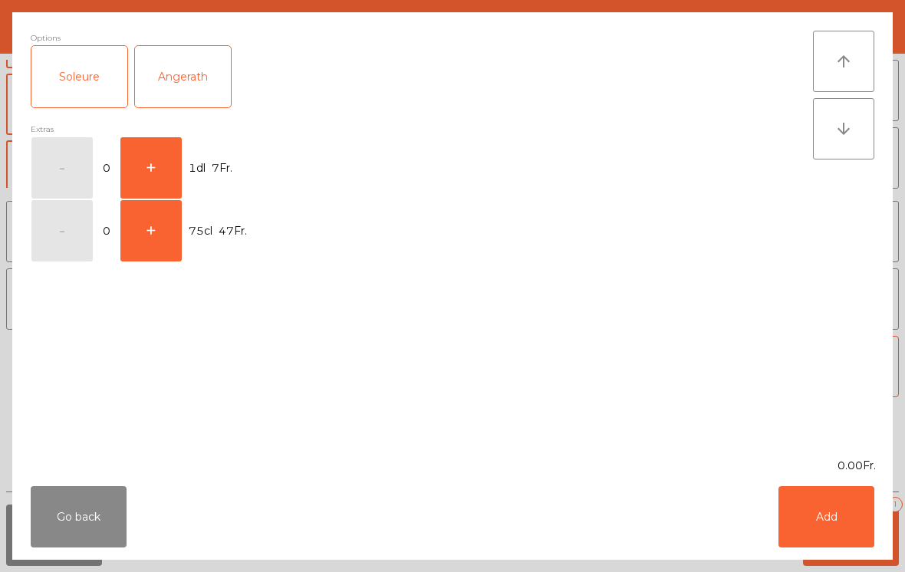
click at [176, 163] on button "+" at bounding box center [150, 167] width 61 height 61
click at [162, 167] on button "+" at bounding box center [150, 167] width 61 height 61
click at [151, 163] on button "+" at bounding box center [150, 167] width 61 height 61
click at [851, 508] on button "Add" at bounding box center [826, 516] width 96 height 61
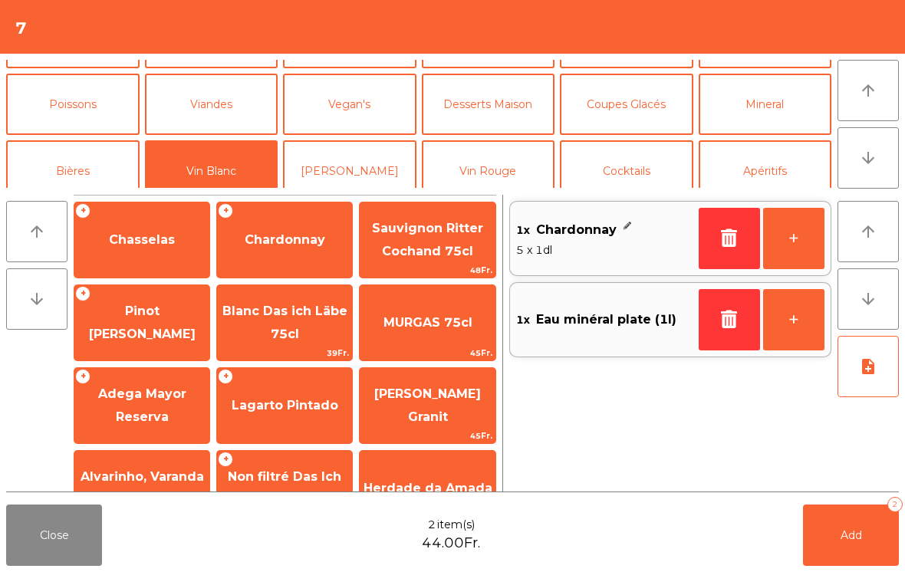
click at [863, 541] on button "Add 2" at bounding box center [851, 535] width 96 height 61
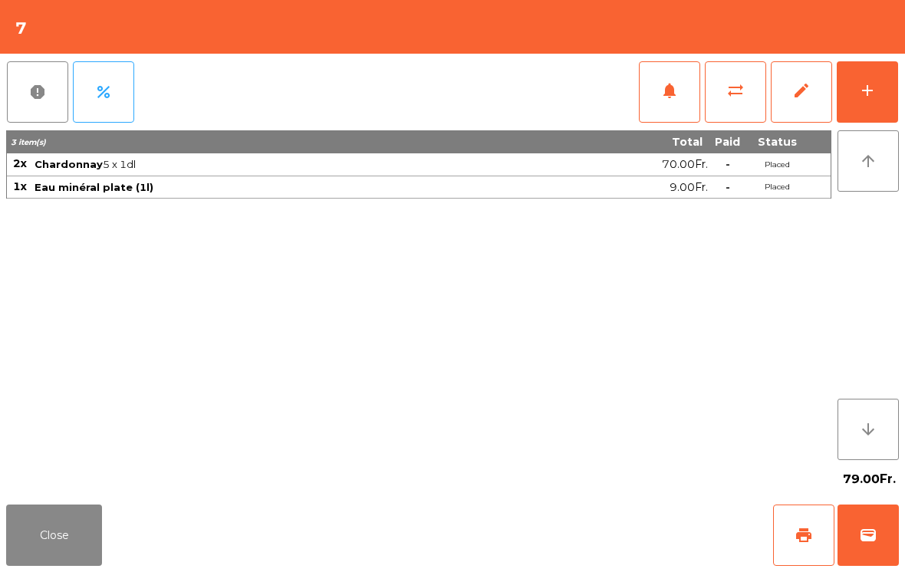
click at [28, 562] on button "Close" at bounding box center [54, 535] width 96 height 61
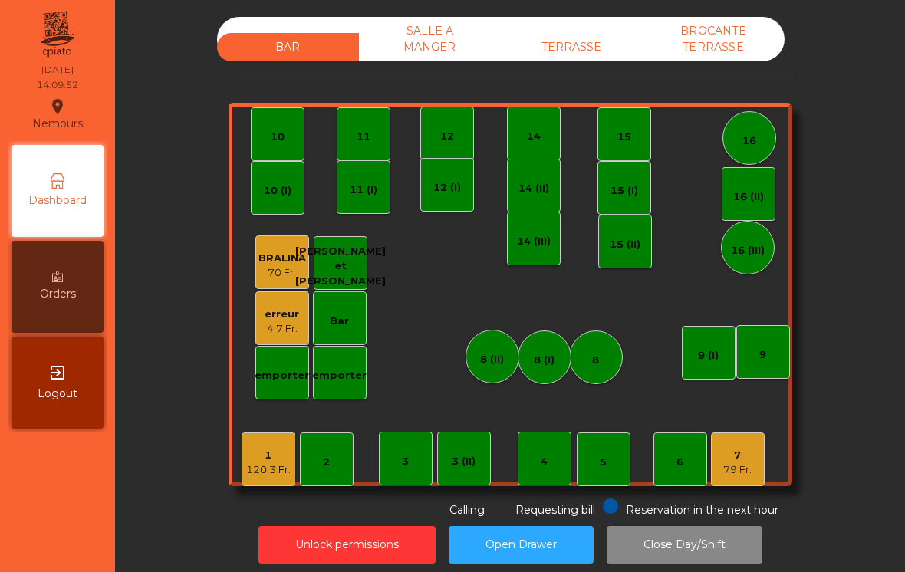
click at [259, 466] on div "120.3 Fr." at bounding box center [268, 469] width 44 height 15
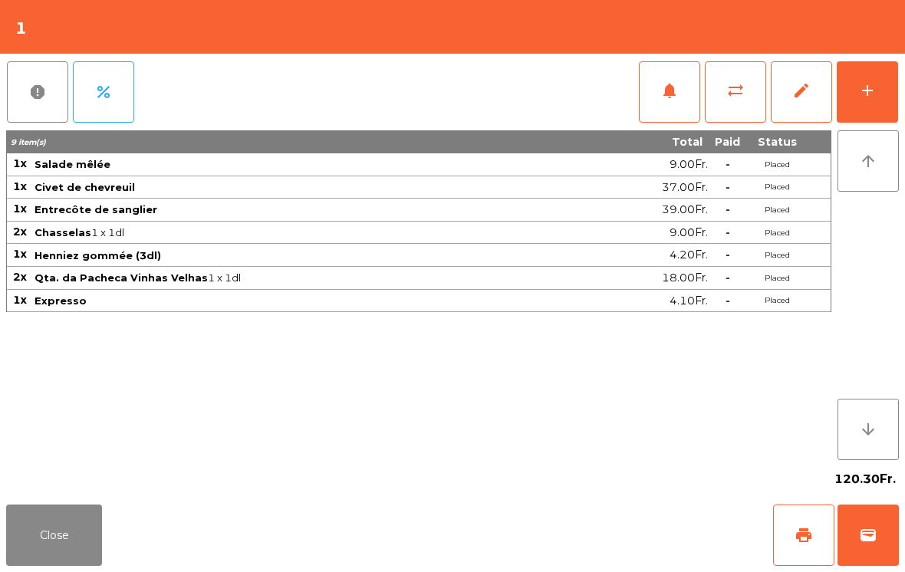
click at [801, 531] on span "print" at bounding box center [804, 535] width 18 height 18
click at [872, 546] on button "wallet" at bounding box center [867, 535] width 61 height 61
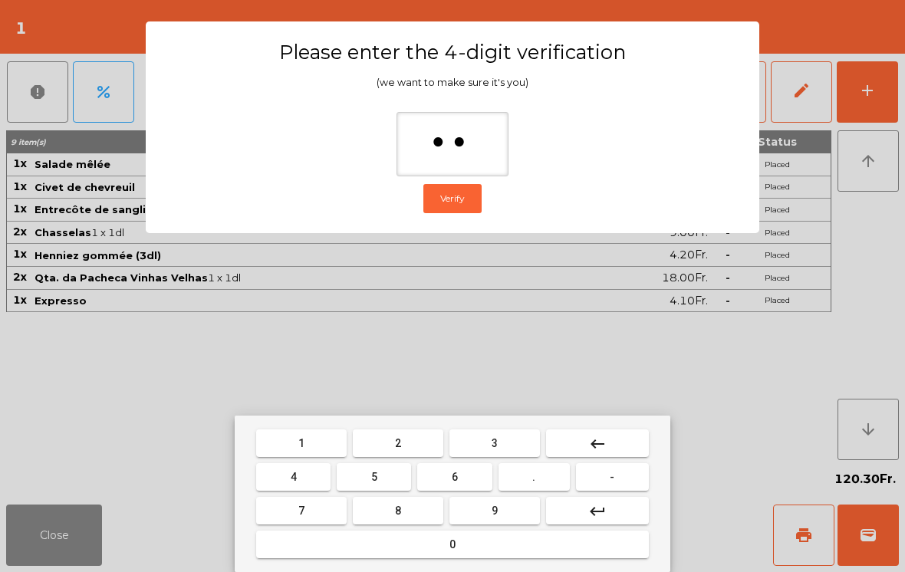
type input "***"
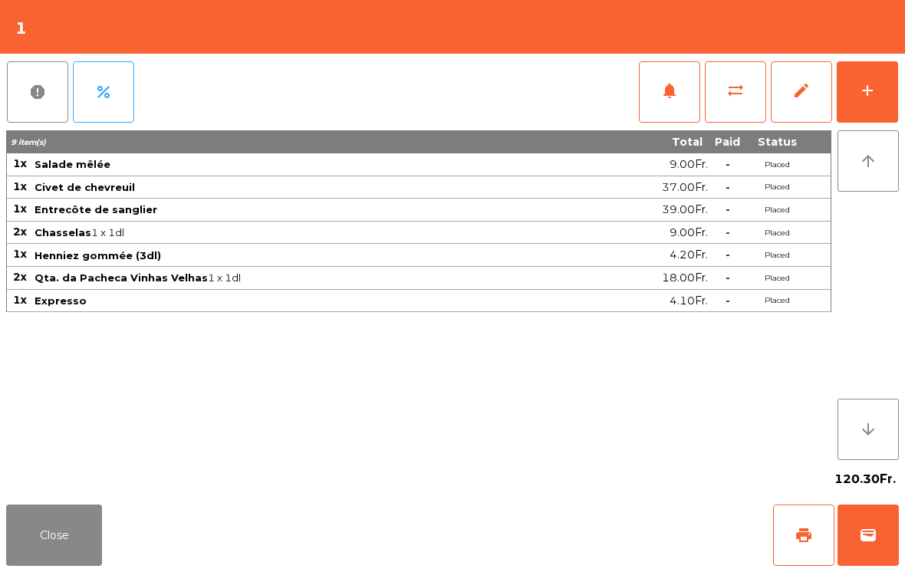
click at [561, 515] on div "Close print wallet" at bounding box center [452, 535] width 905 height 74
click at [538, 513] on div "Close print wallet" at bounding box center [452, 535] width 905 height 74
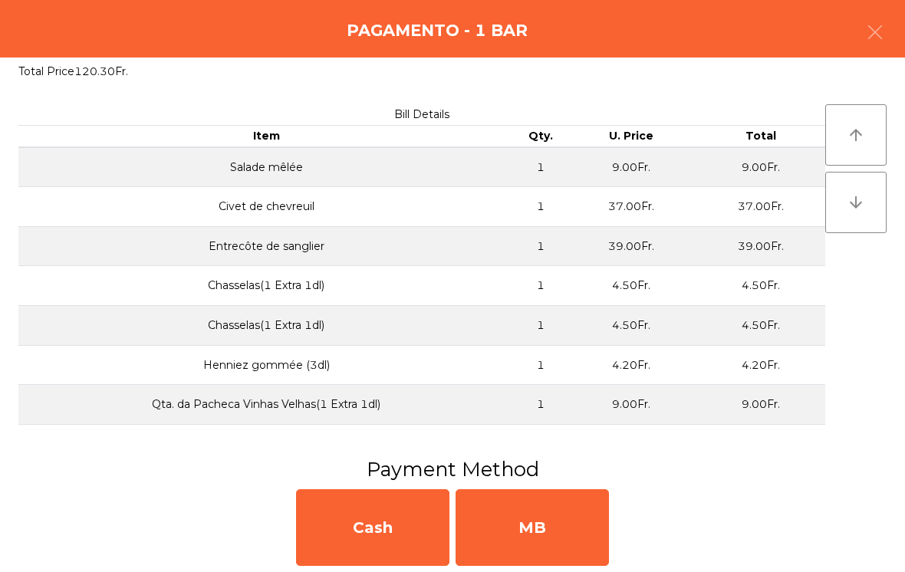
click at [540, 513] on div "MB" at bounding box center [532, 527] width 153 height 77
click at [533, 518] on div "No" at bounding box center [532, 527] width 153 height 77
click at [528, 519] on div "No" at bounding box center [532, 527] width 153 height 77
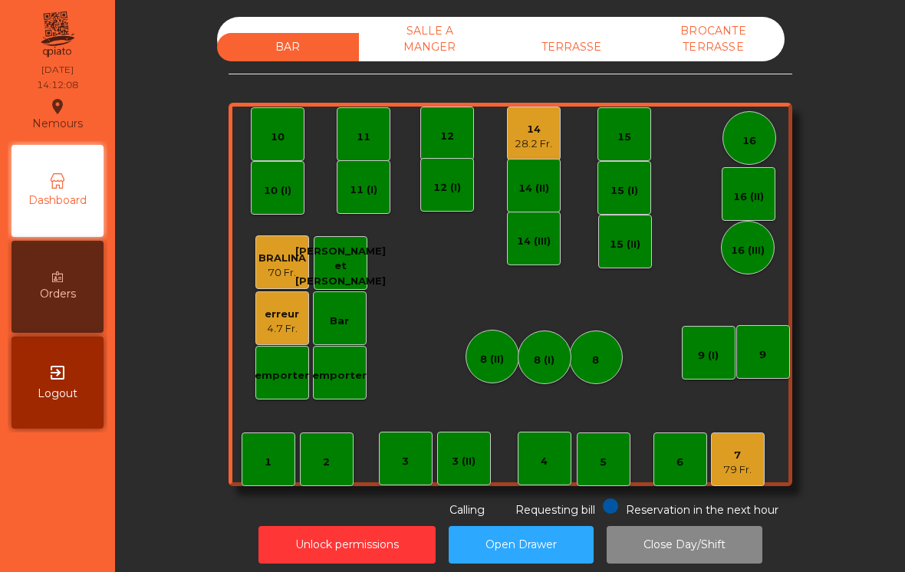
click at [329, 337] on div "Bar" at bounding box center [340, 318] width 54 height 54
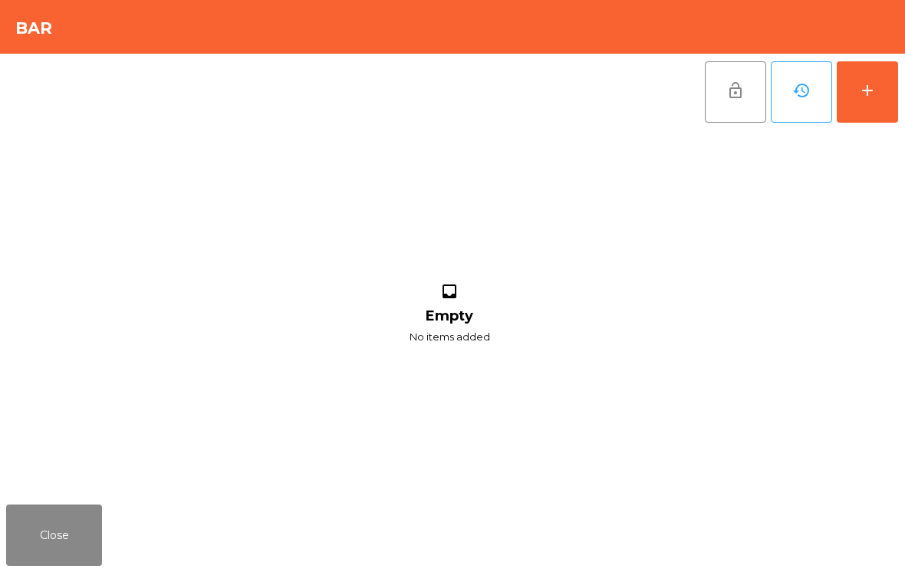
click at [874, 97] on div "add" at bounding box center [867, 90] width 18 height 18
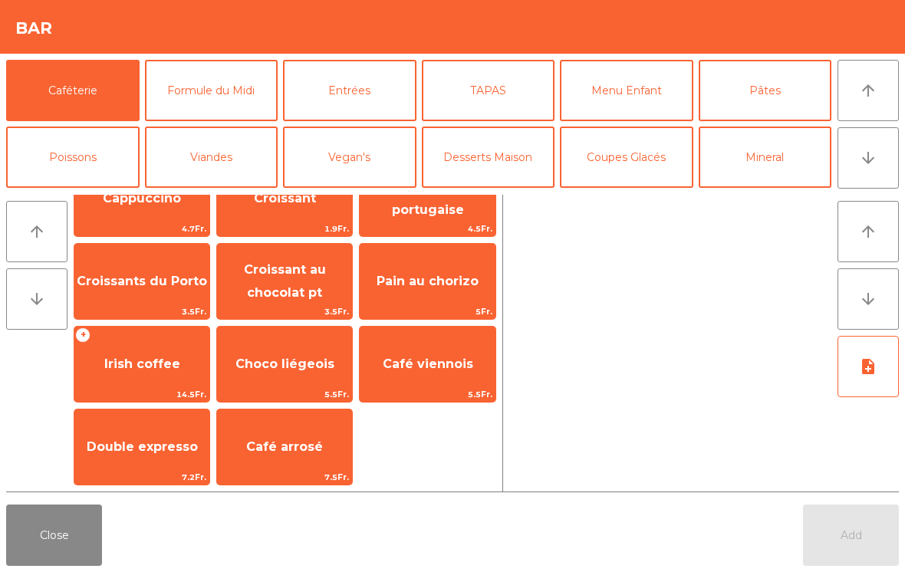
scroll to position [0, 0]
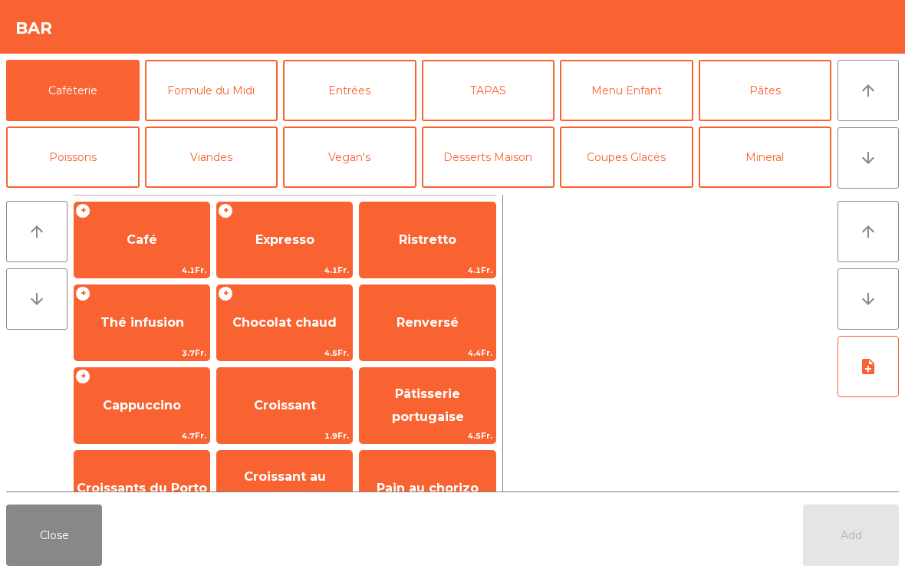
click at [47, 544] on button "Close" at bounding box center [54, 535] width 96 height 61
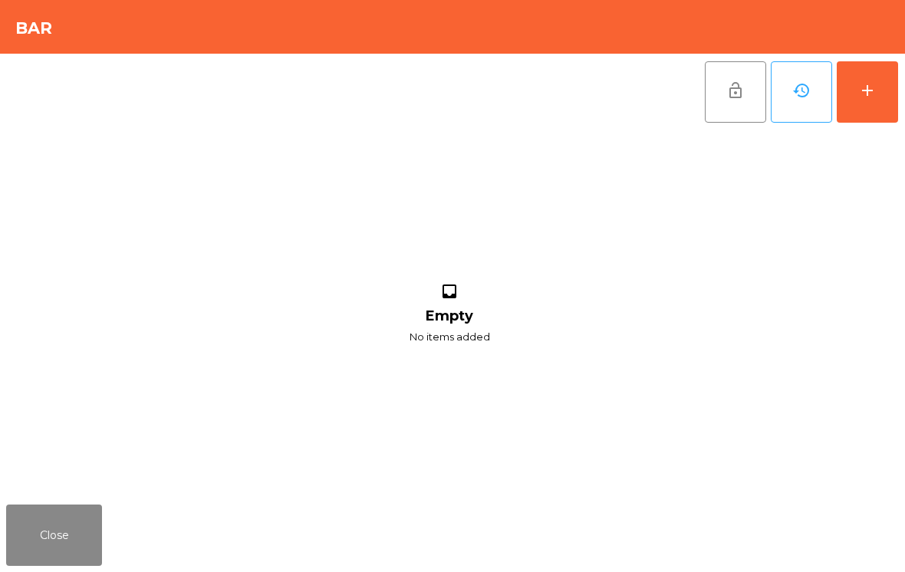
click at [51, 544] on button "Close" at bounding box center [54, 535] width 96 height 61
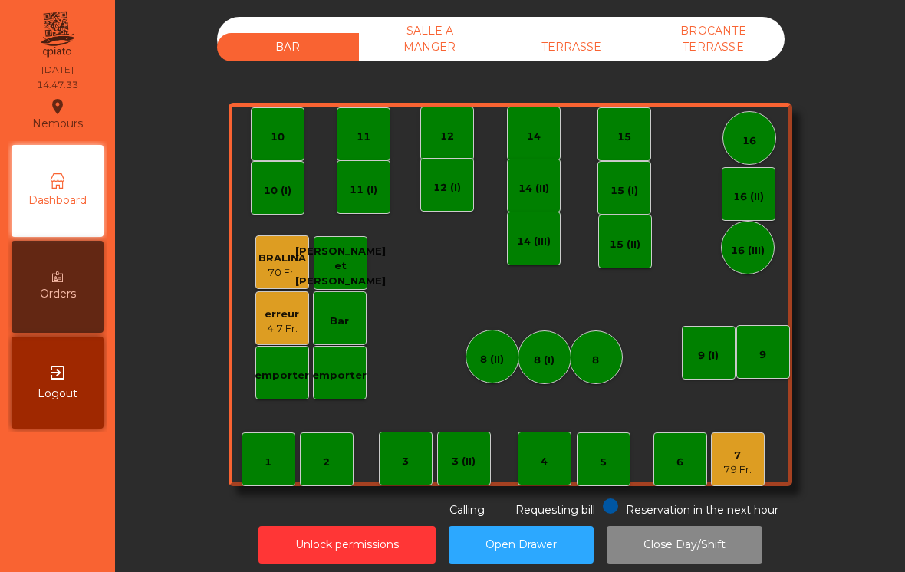
click at [280, 471] on div "1" at bounding box center [269, 460] width 54 height 54
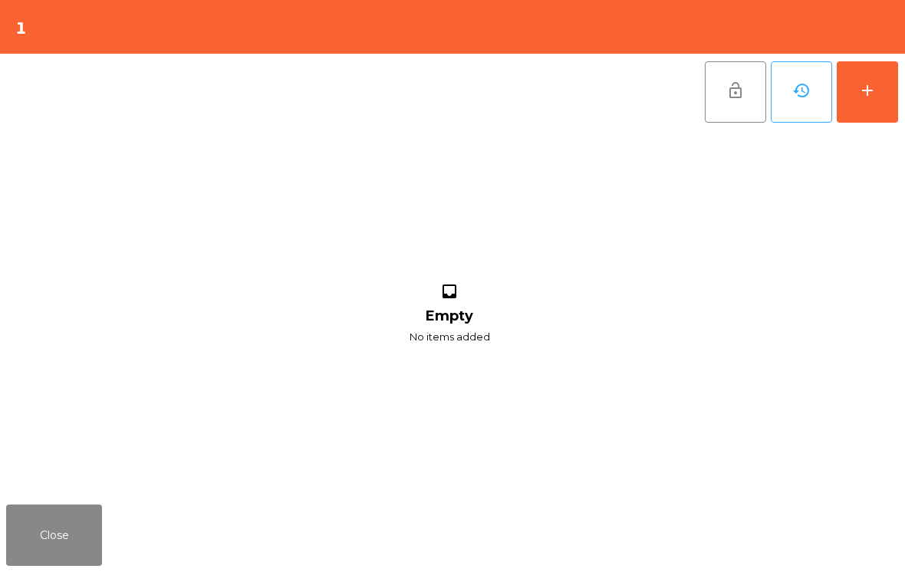
click at [876, 87] on div "add" at bounding box center [867, 90] width 18 height 18
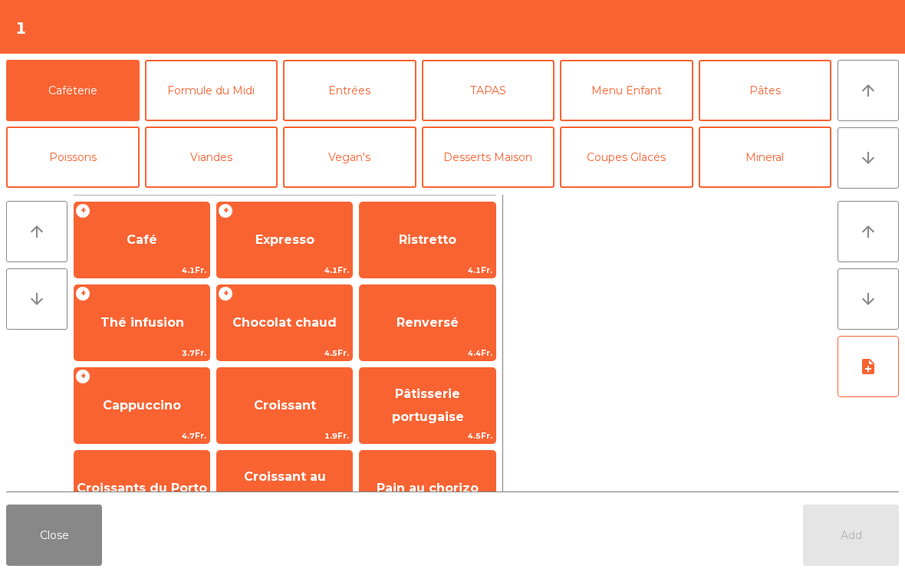
click at [154, 413] on span "Cappuccino" at bounding box center [142, 405] width 78 height 15
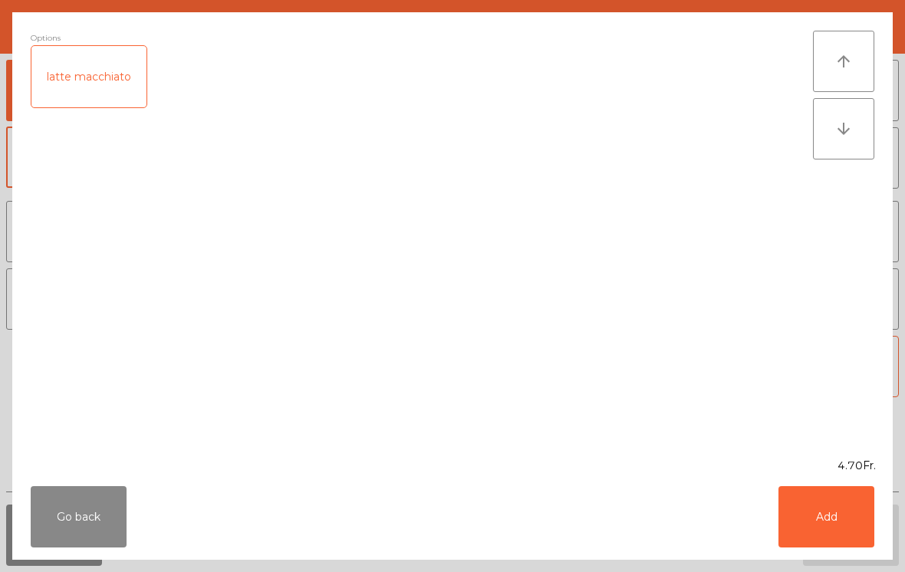
click at [817, 525] on button "Add" at bounding box center [826, 516] width 96 height 61
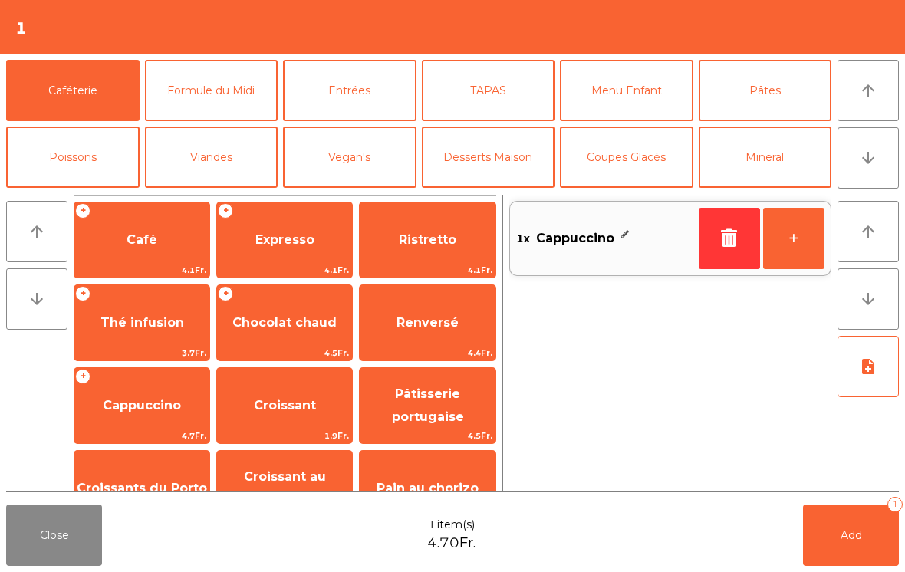
click at [303, 336] on span "Chocolat chaud" at bounding box center [284, 322] width 135 height 41
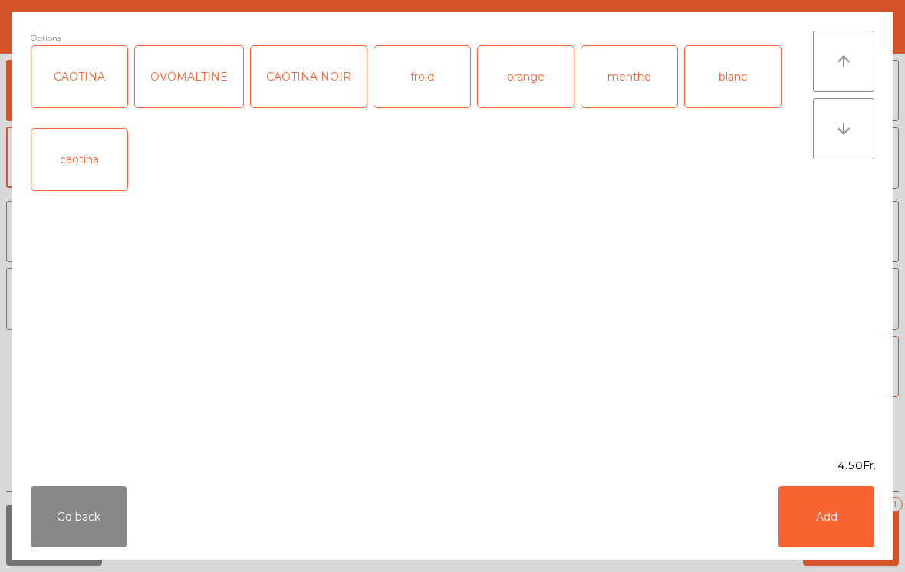
click at [845, 537] on button "Add" at bounding box center [826, 516] width 96 height 61
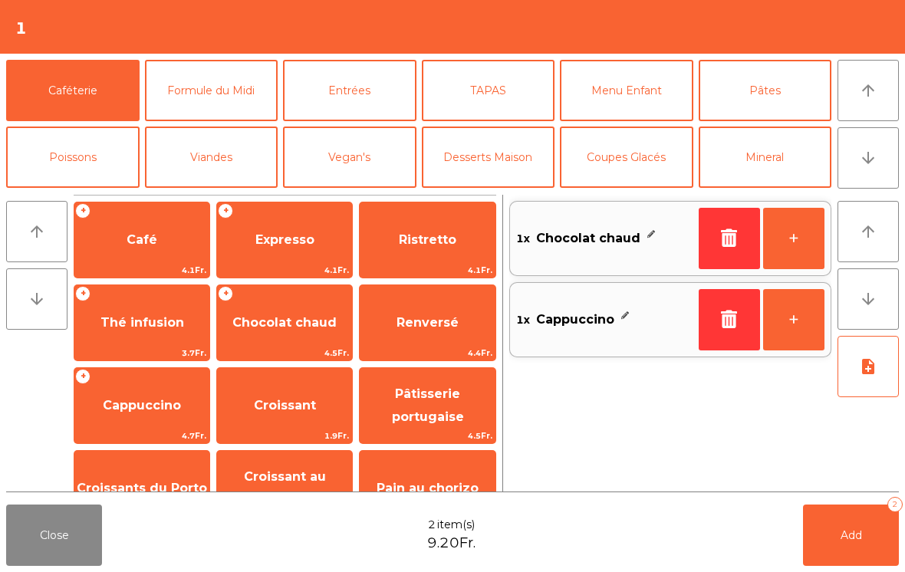
click at [795, 239] on button "+" at bounding box center [793, 238] width 61 height 61
click at [775, 154] on button "Mineral" at bounding box center [765, 157] width 133 height 61
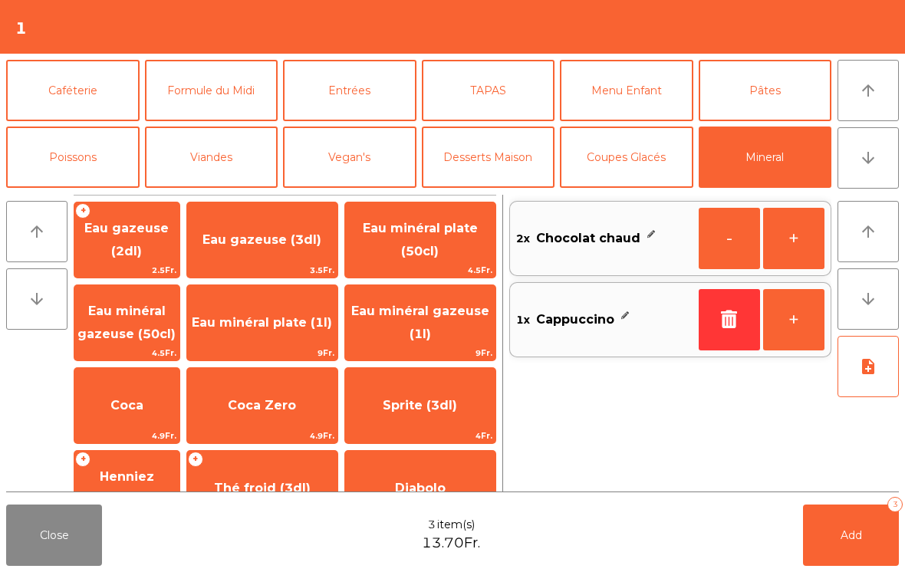
click at [151, 391] on span "Coca" at bounding box center [126, 405] width 105 height 41
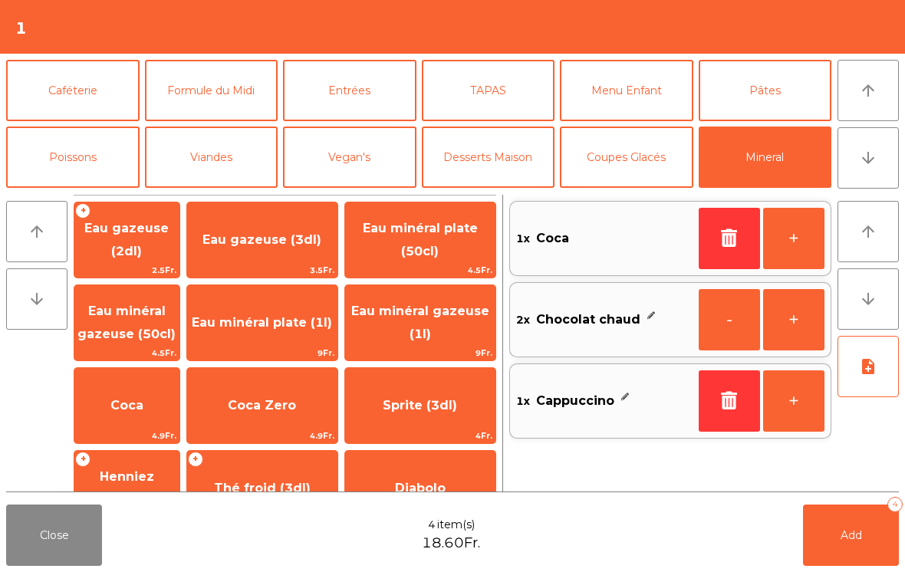
click at [854, 548] on button "Add 4" at bounding box center [851, 535] width 96 height 61
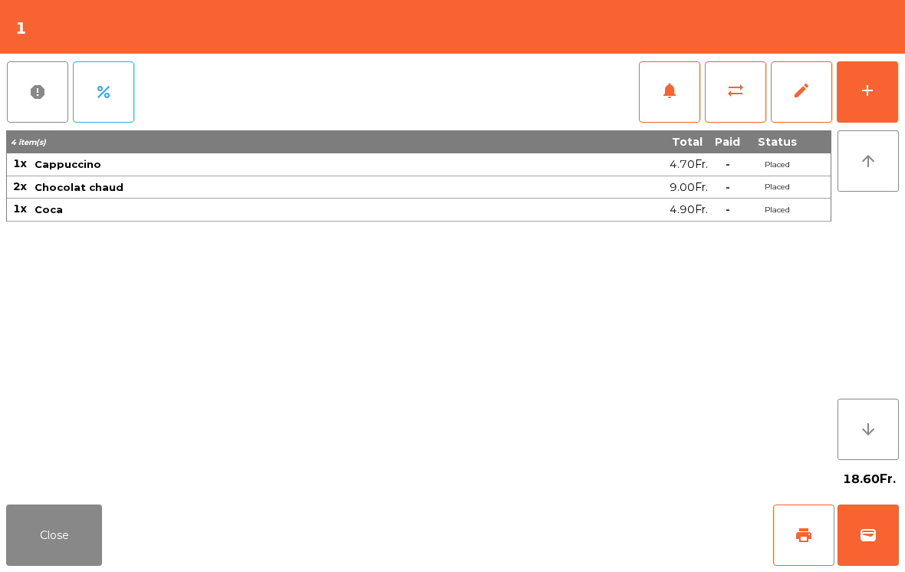
click at [54, 545] on button "Close" at bounding box center [54, 535] width 96 height 61
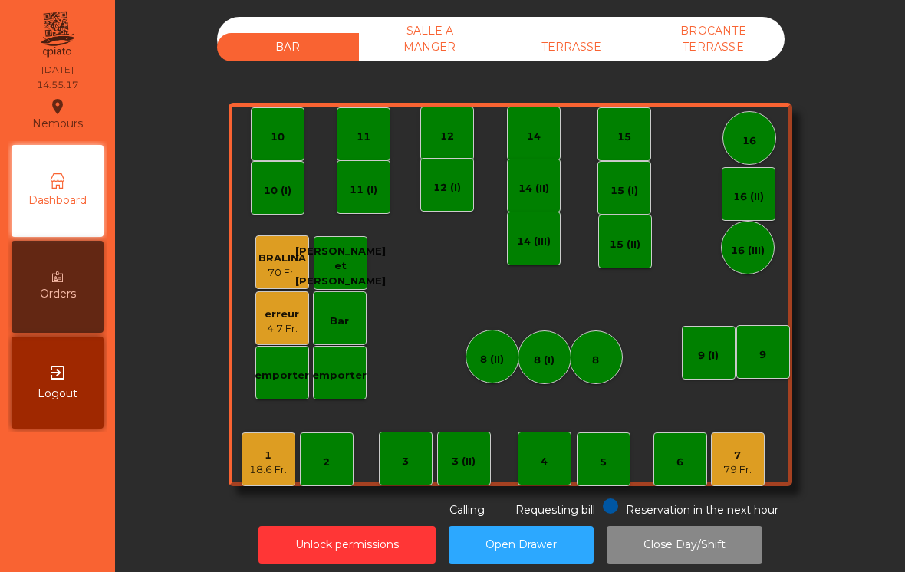
click at [544, 462] on div "4" at bounding box center [544, 461] width 7 height 15
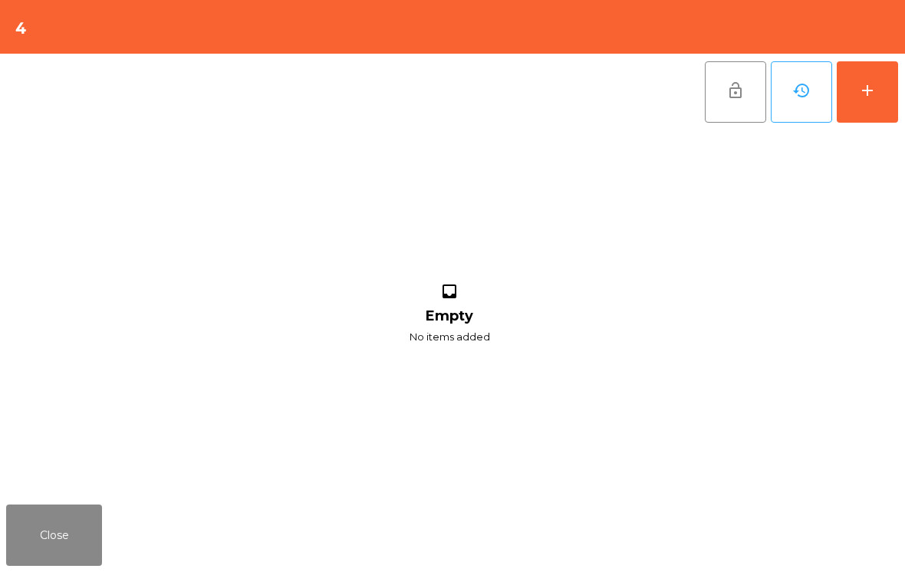
click at [870, 87] on div "add" at bounding box center [867, 90] width 18 height 18
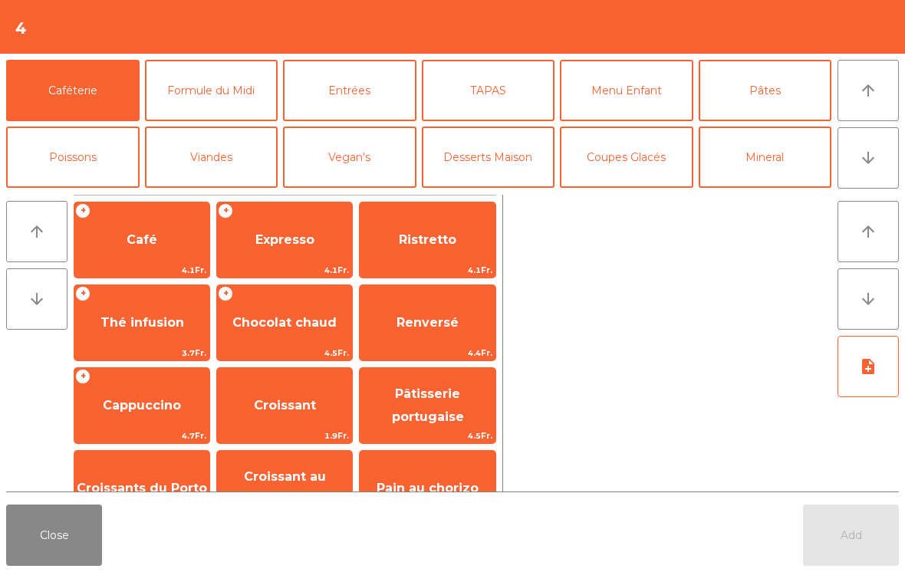
click at [300, 239] on span "Expresso" at bounding box center [284, 239] width 59 height 15
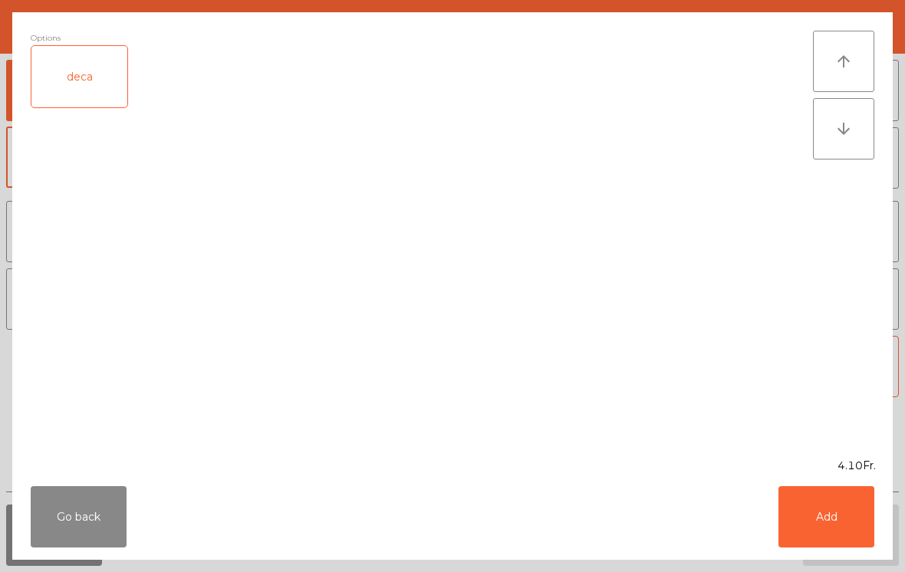
click at [854, 531] on button "Add" at bounding box center [826, 516] width 96 height 61
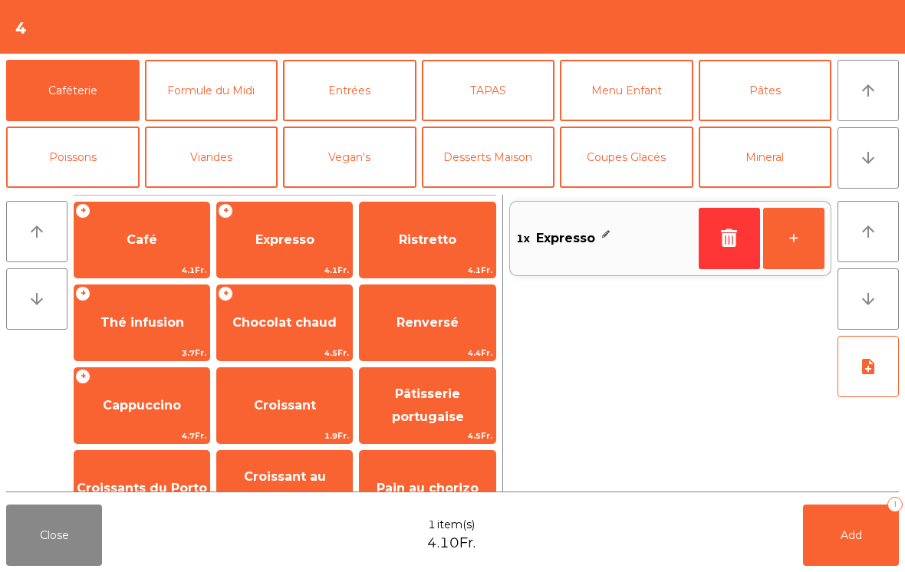
click at [137, 238] on span "Café" at bounding box center [142, 239] width 31 height 15
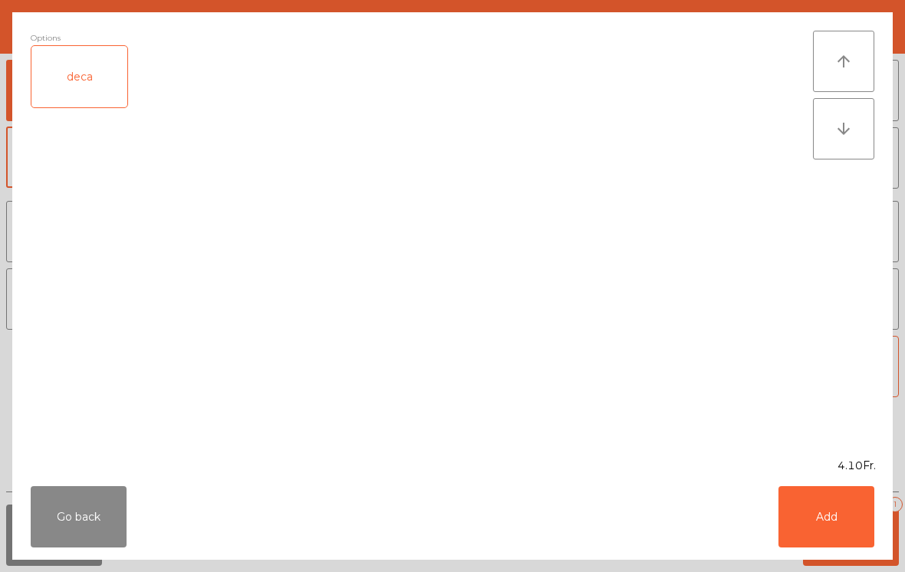
click at [847, 515] on button "Add" at bounding box center [826, 516] width 96 height 61
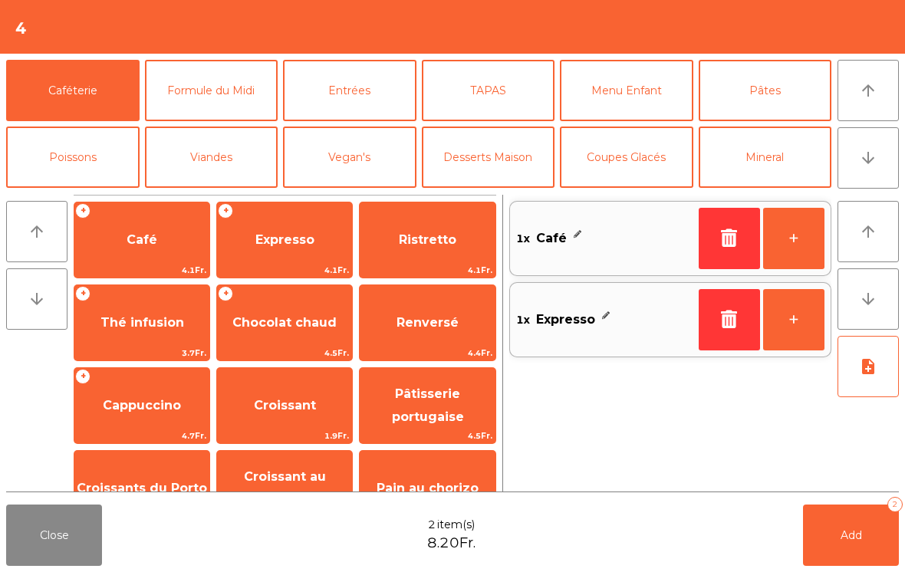
click at [853, 529] on span "Add" at bounding box center [851, 535] width 21 height 14
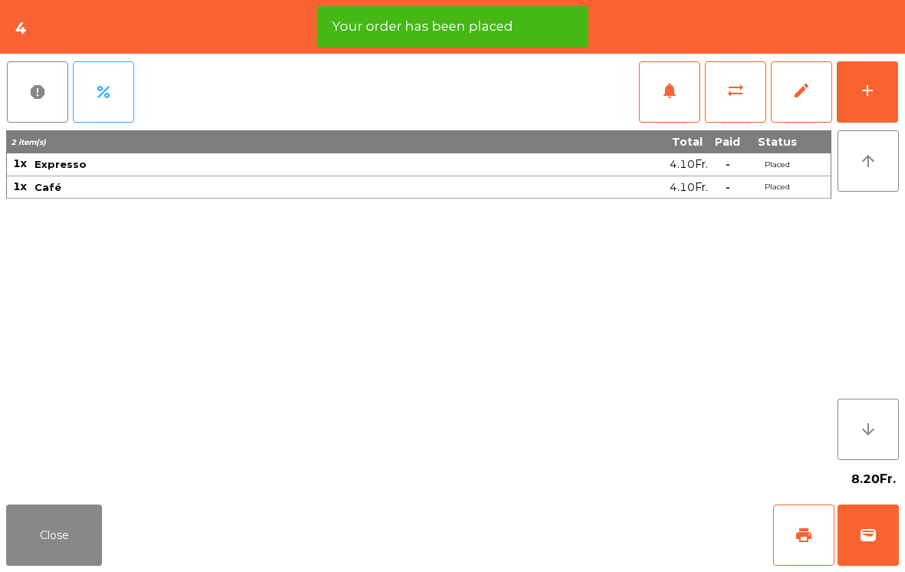
click at [41, 538] on button "Close" at bounding box center [54, 535] width 96 height 61
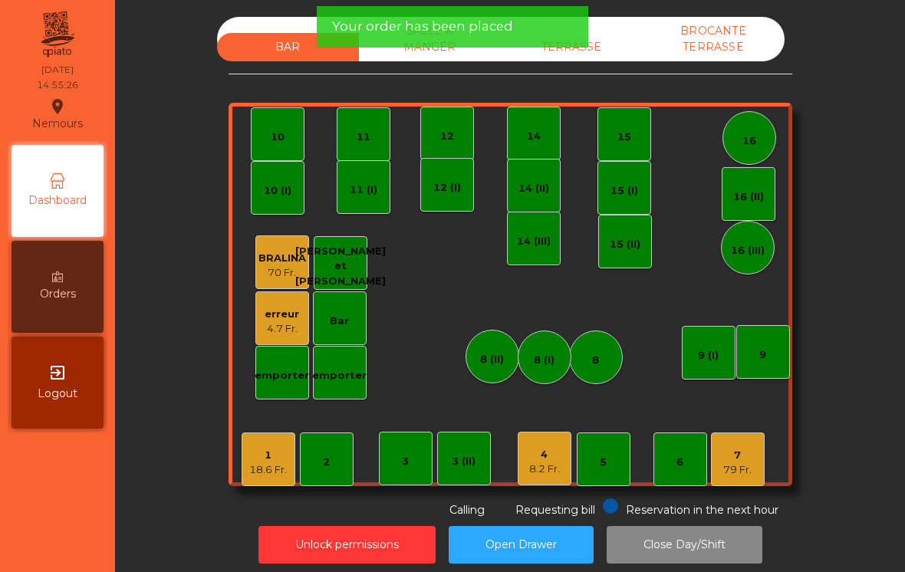
click at [743, 462] on div "79 Fr." at bounding box center [737, 469] width 28 height 15
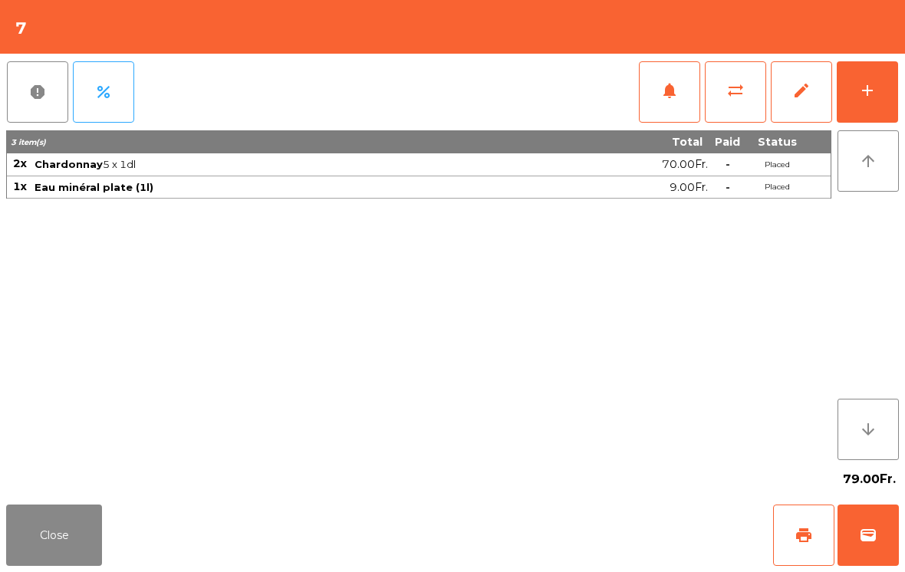
click at [888, 521] on button "wallet" at bounding box center [867, 535] width 61 height 61
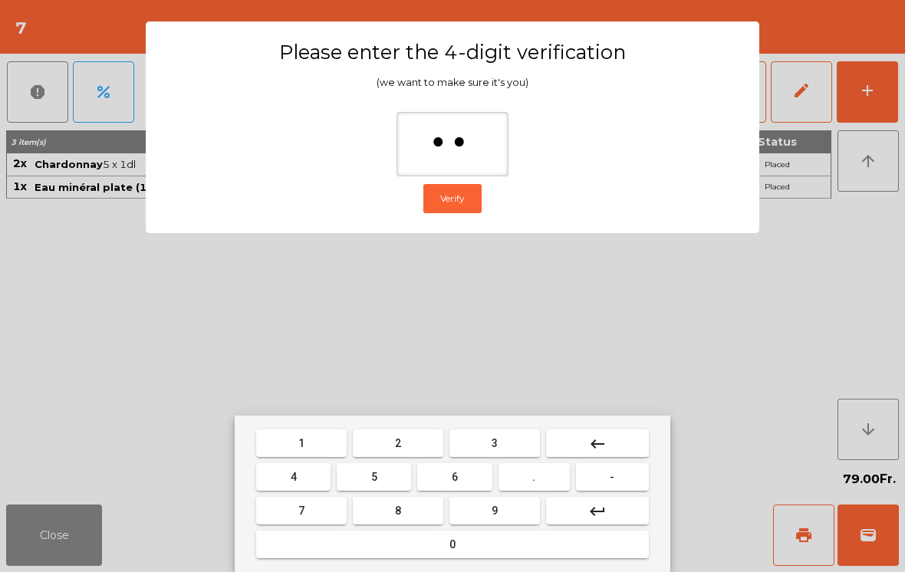
type input "***"
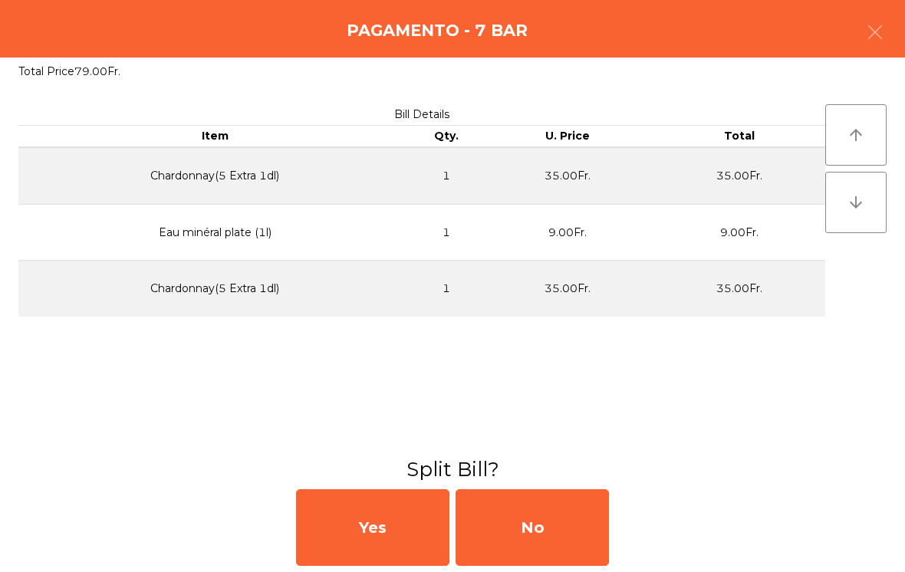
click at [556, 528] on div "No" at bounding box center [532, 527] width 153 height 77
click at [550, 518] on div "MB" at bounding box center [532, 527] width 153 height 77
click at [587, 516] on div "No" at bounding box center [532, 527] width 153 height 77
click at [558, 541] on div "No" at bounding box center [532, 527] width 153 height 77
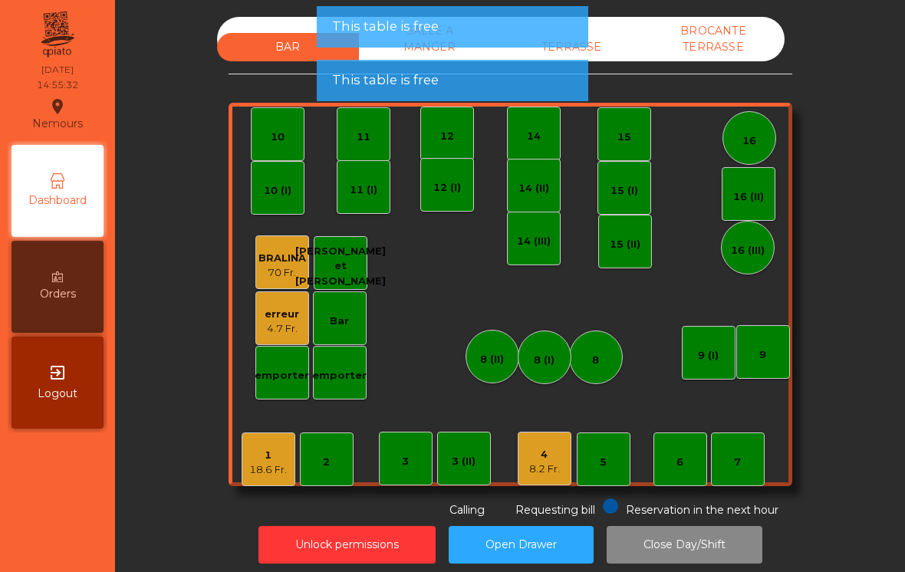
click at [564, 547] on button "Open Drawer" at bounding box center [521, 545] width 145 height 38
click at [603, 535] on div "Unlock permissions Open Drawer Close Day/Shift" at bounding box center [510, 544] width 748 height 53
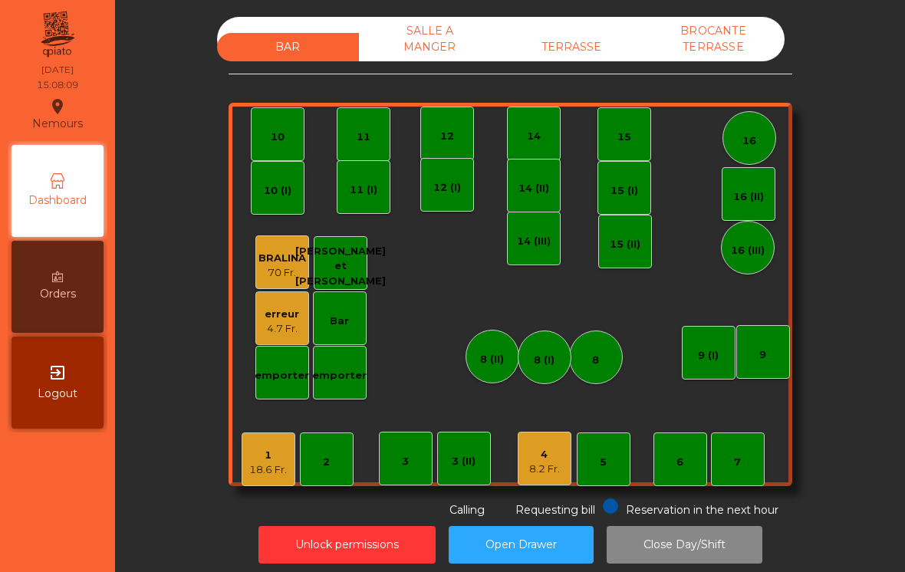
click at [748, 456] on div "7" at bounding box center [738, 460] width 54 height 54
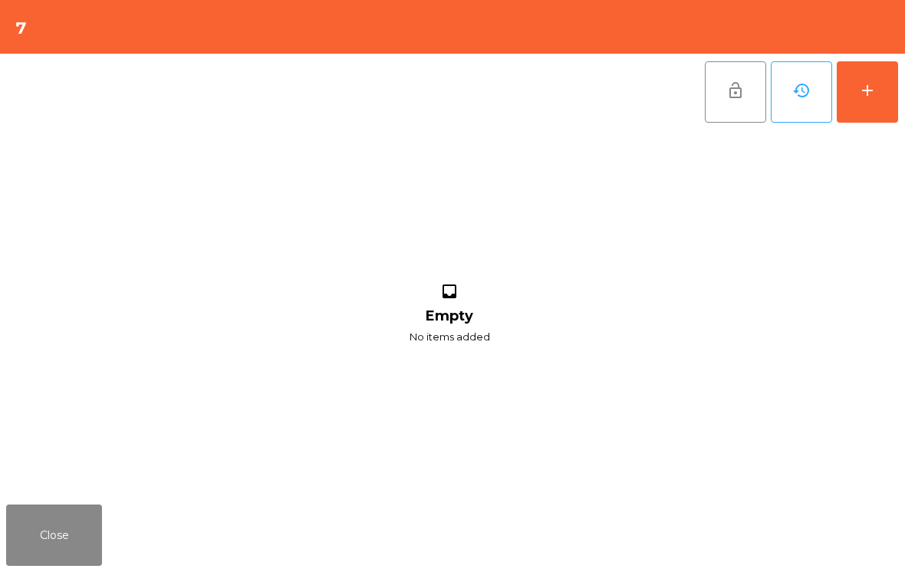
click at [876, 81] on button "add" at bounding box center [867, 91] width 61 height 61
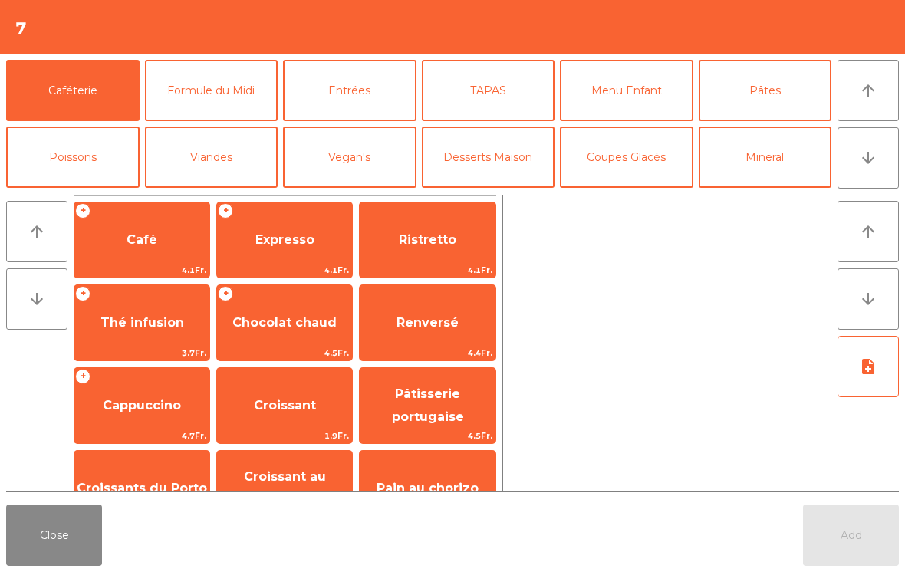
click at [161, 404] on span "Cappuccino" at bounding box center [142, 405] width 78 height 15
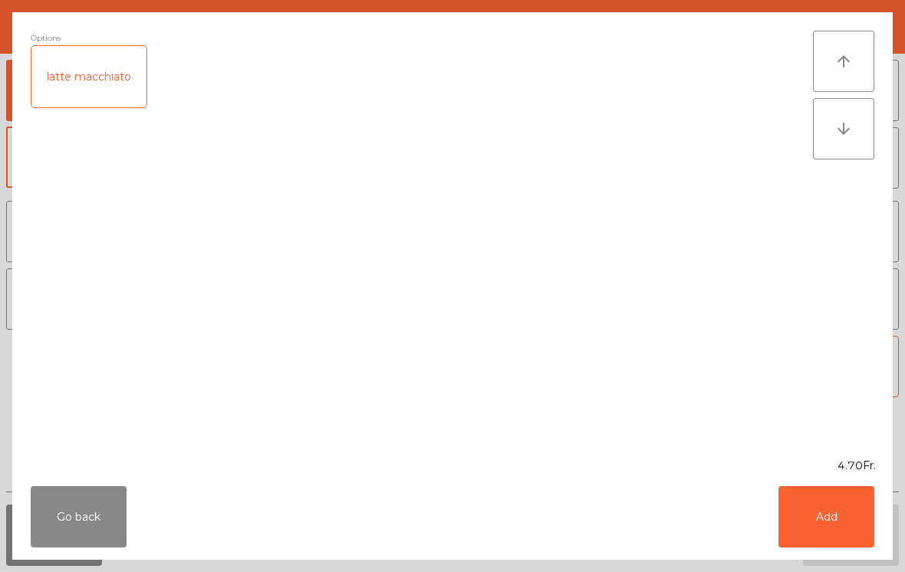
click at [844, 512] on button "Add" at bounding box center [826, 516] width 96 height 61
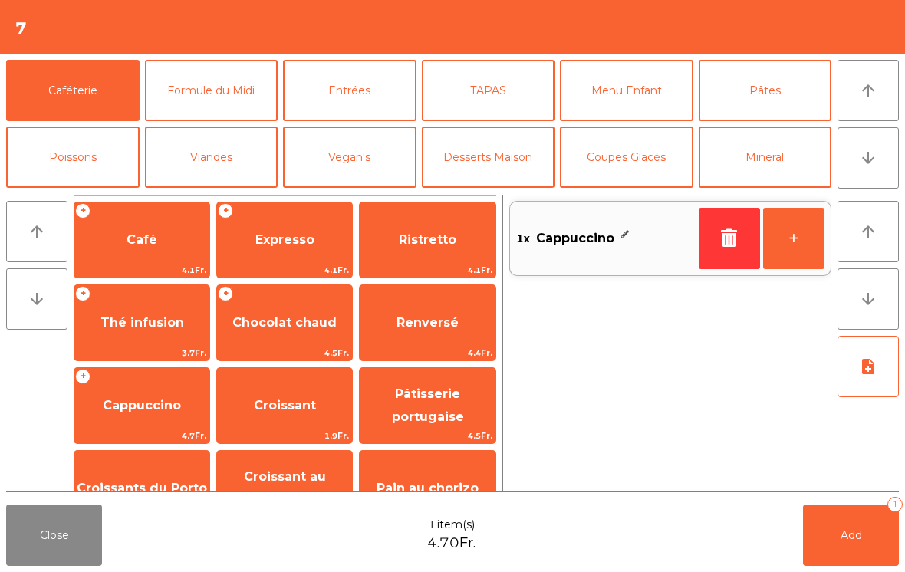
click at [779, 157] on button "Mineral" at bounding box center [765, 157] width 133 height 61
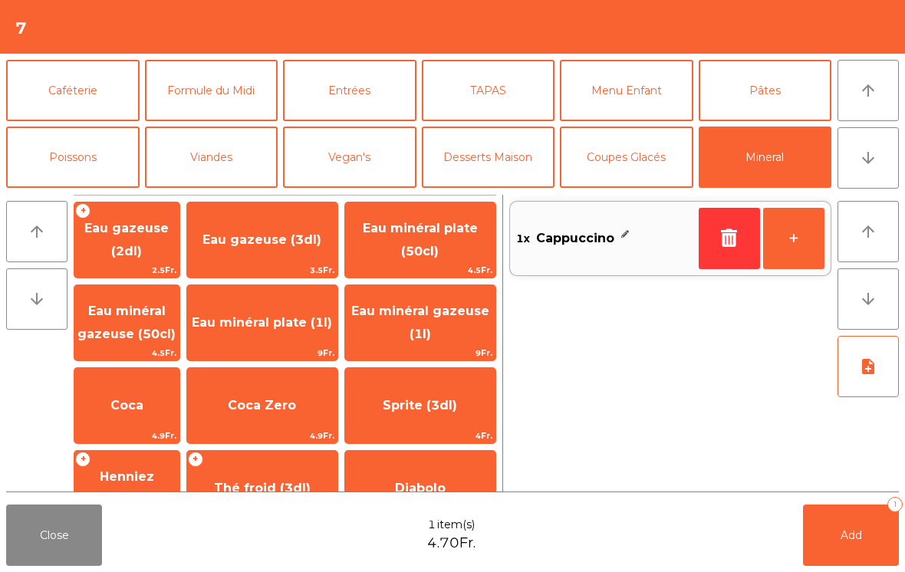
click at [302, 414] on span "Coca Zero" at bounding box center [262, 405] width 150 height 41
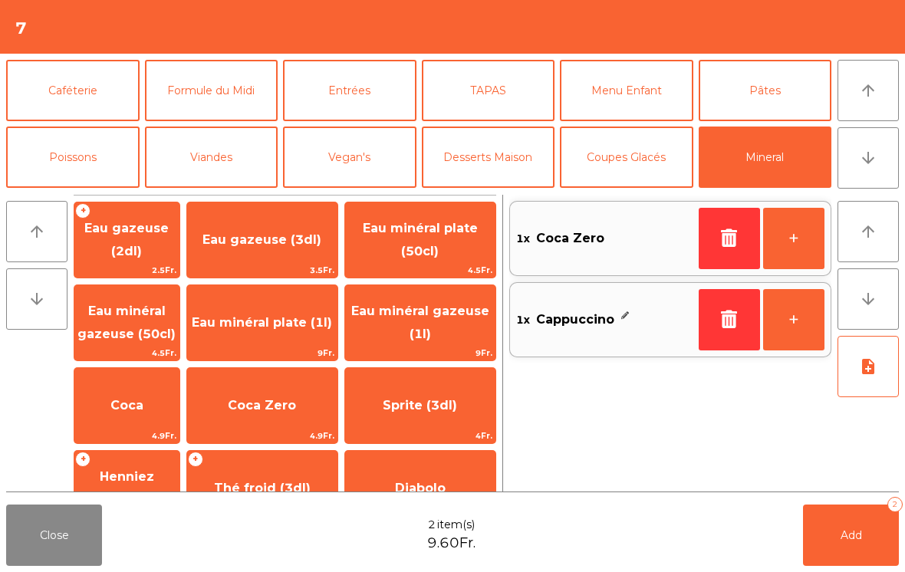
click at [852, 541] on span "Add" at bounding box center [851, 535] width 21 height 14
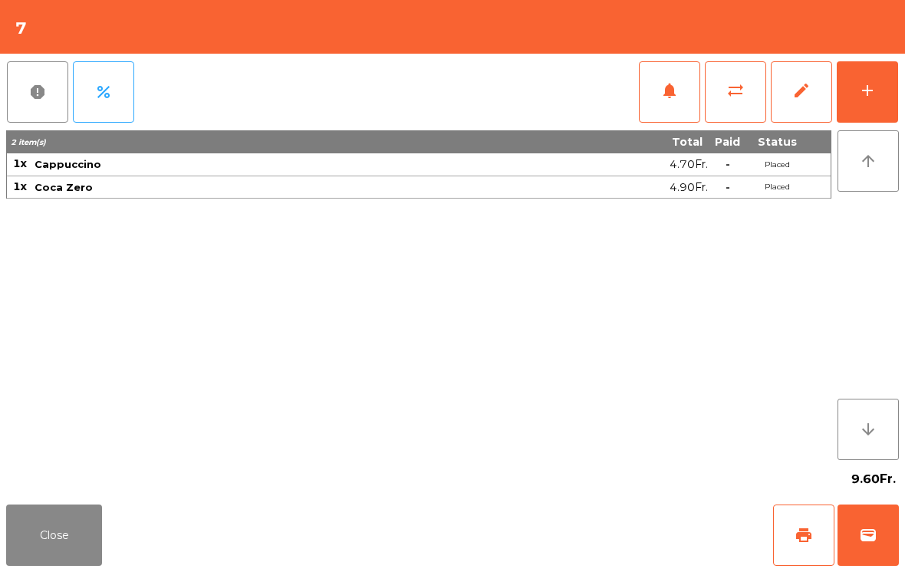
click at [68, 558] on button "Close" at bounding box center [54, 535] width 96 height 61
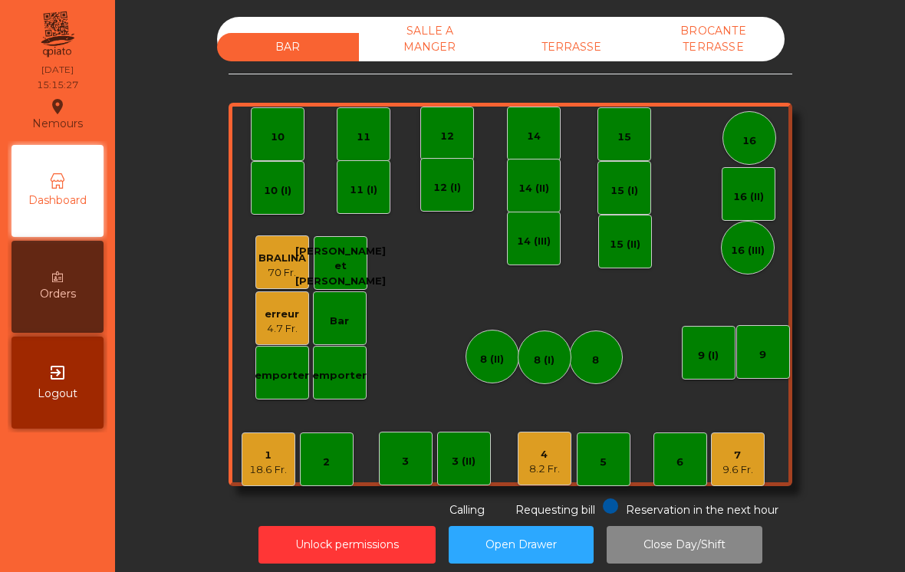
click at [272, 465] on div "18.6 Fr." at bounding box center [268, 469] width 38 height 15
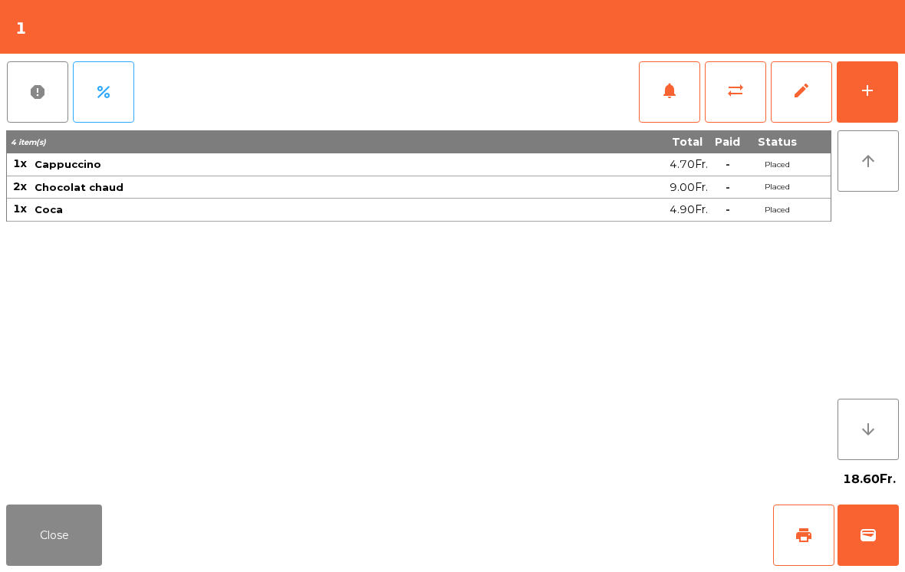
click at [732, 99] on span "sync_alt" at bounding box center [735, 90] width 18 height 18
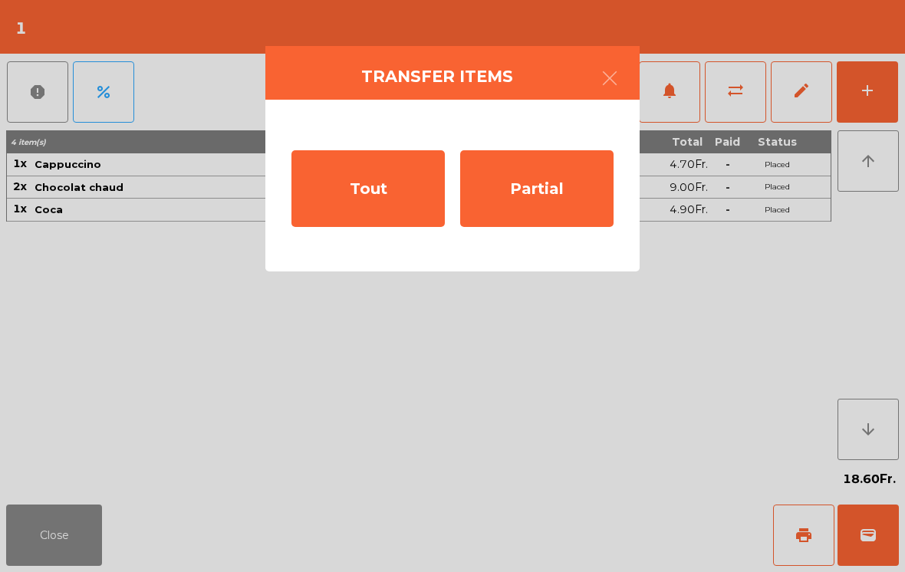
click at [536, 180] on div "Partial" at bounding box center [536, 188] width 153 height 77
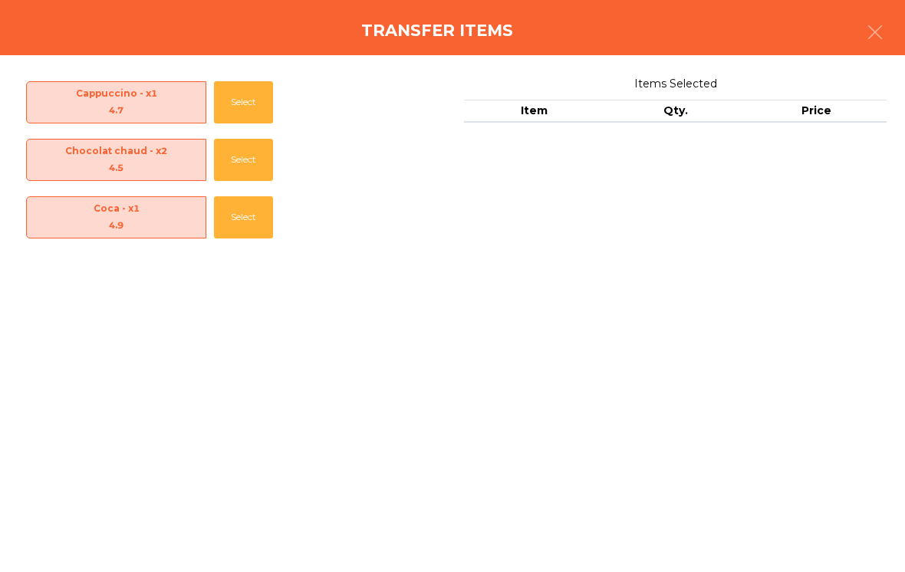
click at [235, 103] on button "Select" at bounding box center [243, 102] width 59 height 42
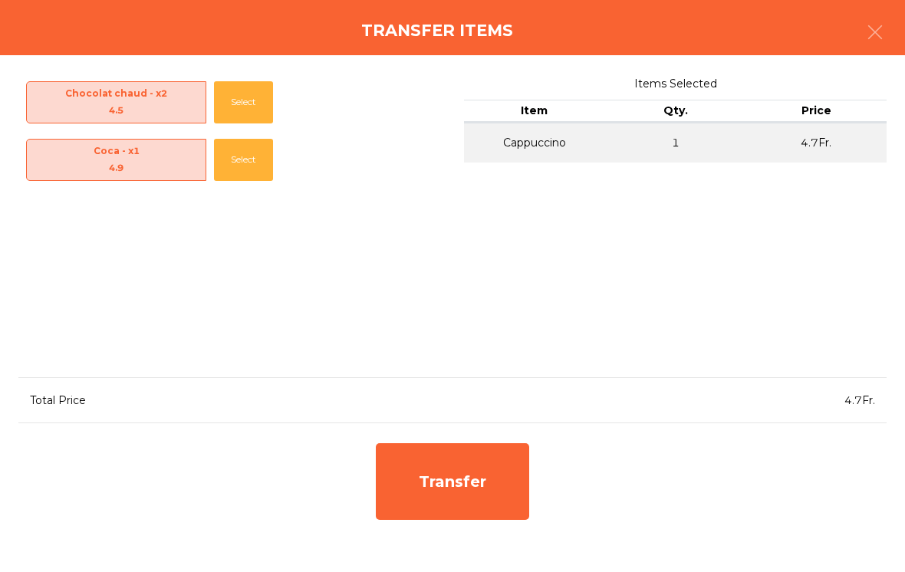
click at [467, 471] on div "Transfer" at bounding box center [452, 481] width 153 height 77
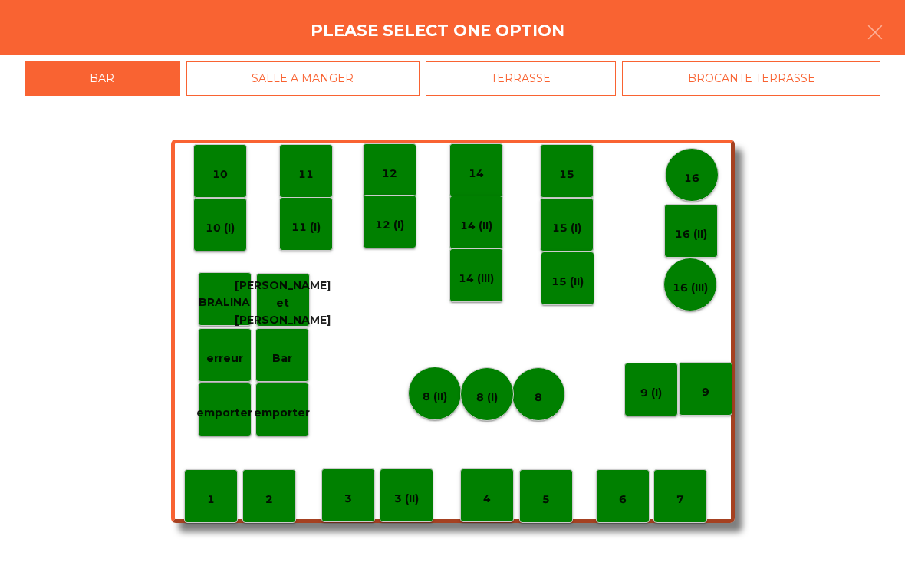
click at [348, 493] on p "3" at bounding box center [348, 499] width 8 height 18
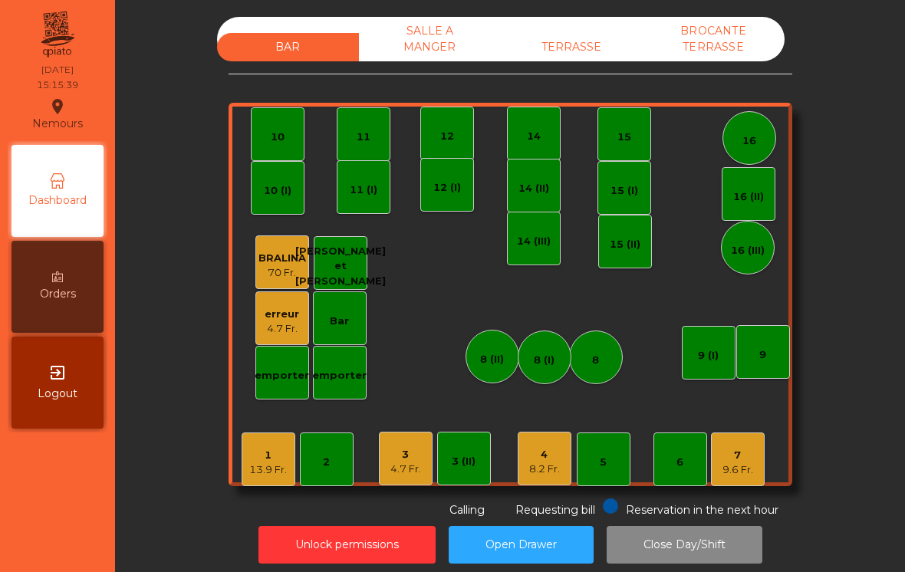
click at [438, 456] on div "3 (II)" at bounding box center [464, 459] width 54 height 54
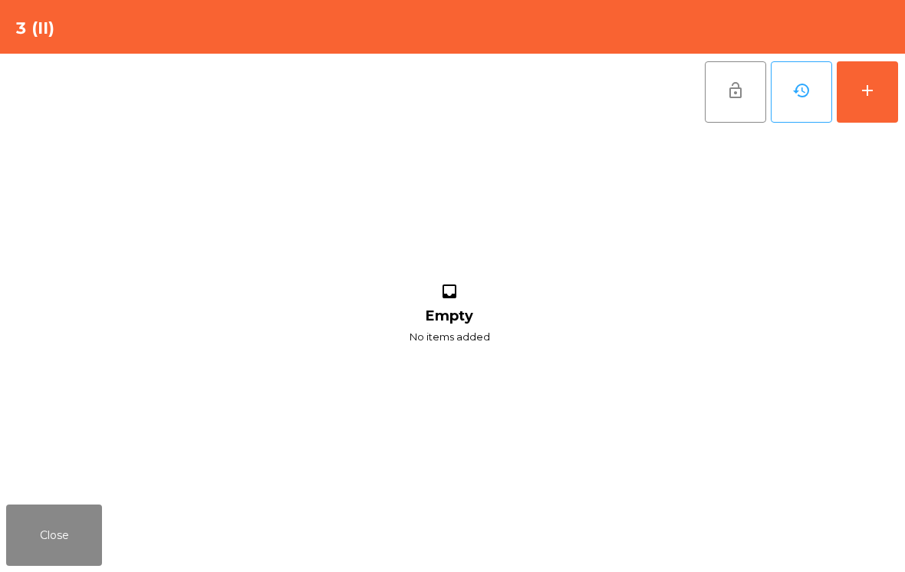
click at [52, 544] on button "Close" at bounding box center [54, 535] width 96 height 61
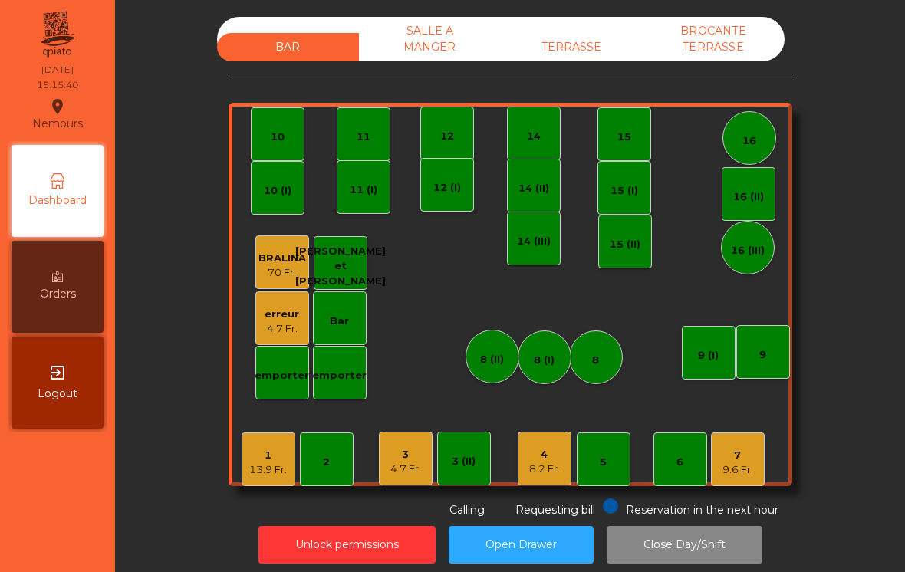
click at [413, 454] on div "3" at bounding box center [405, 454] width 31 height 15
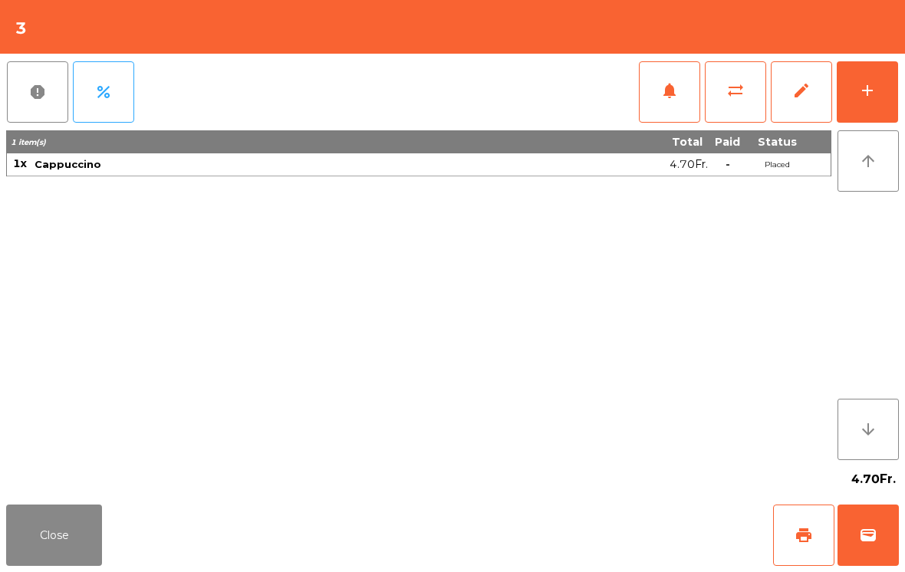
click at [868, 81] on div "add" at bounding box center [867, 90] width 18 height 18
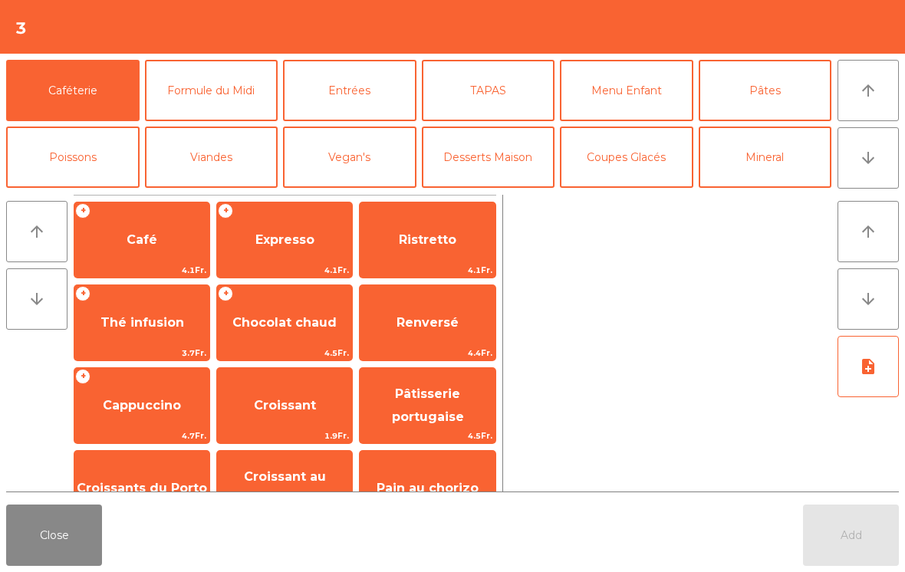
click at [69, 518] on button "Close" at bounding box center [54, 535] width 96 height 61
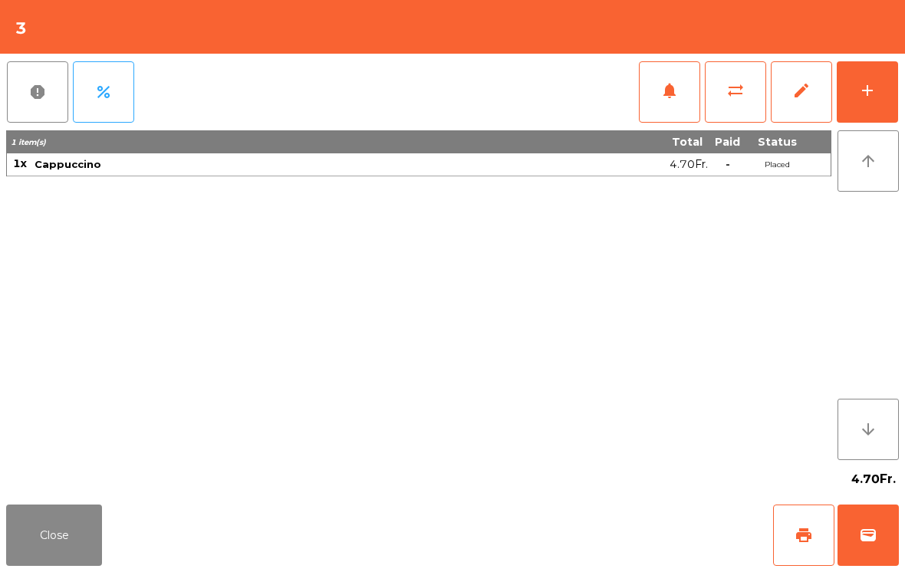
click at [798, 544] on button "print" at bounding box center [803, 535] width 61 height 61
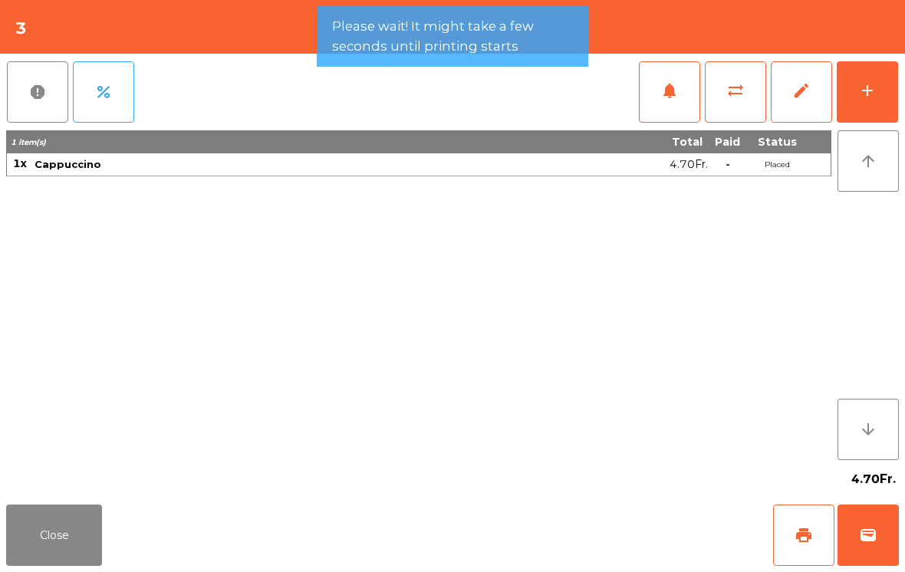
click at [877, 540] on button "wallet" at bounding box center [867, 535] width 61 height 61
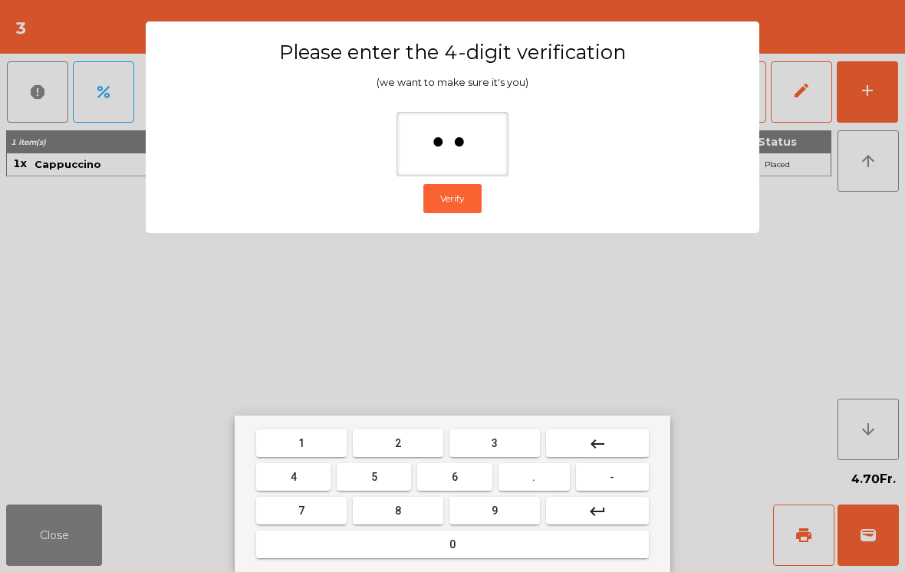
type input "***"
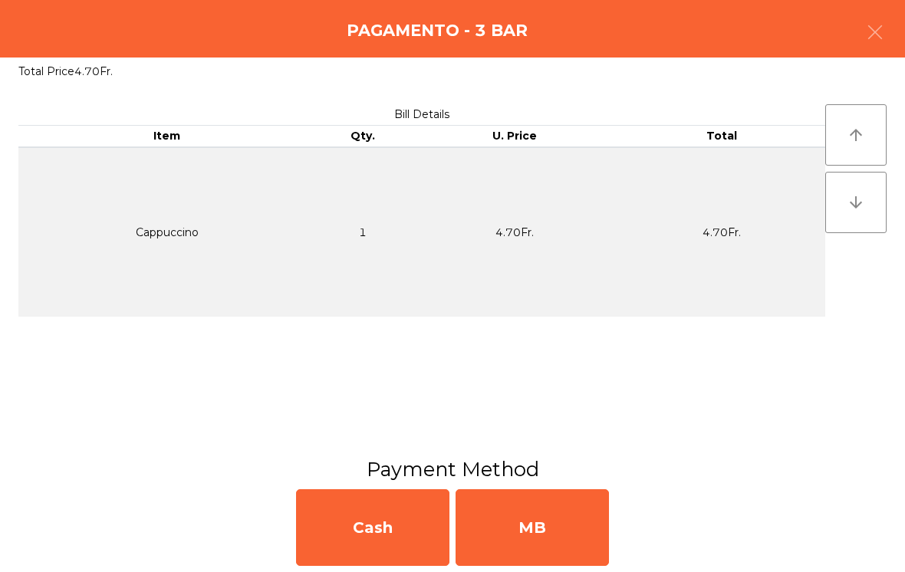
click at [538, 515] on div "MB" at bounding box center [532, 527] width 153 height 77
click at [520, 533] on div "No" at bounding box center [532, 527] width 153 height 77
click at [519, 533] on div "No" at bounding box center [532, 527] width 153 height 77
click at [517, 525] on div "Unlock permissions Open Drawer Close Day/Shift" at bounding box center [510, 544] width 748 height 53
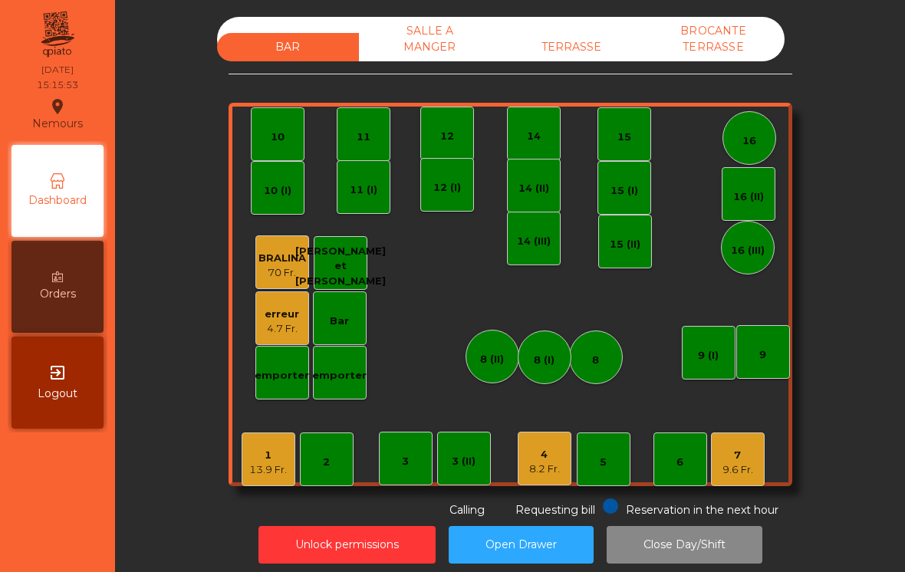
click at [264, 454] on div "1" at bounding box center [268, 455] width 38 height 15
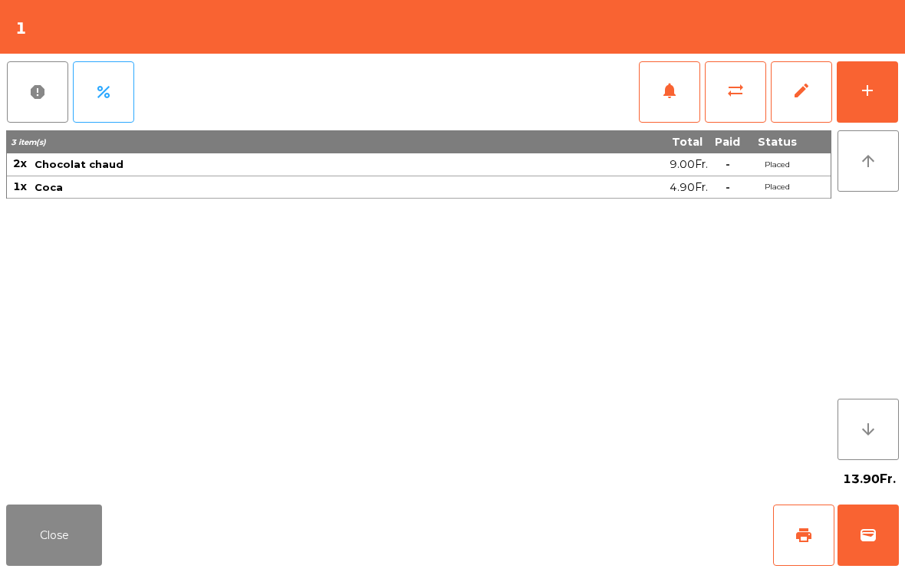
click at [73, 525] on button "Close" at bounding box center [54, 535] width 96 height 61
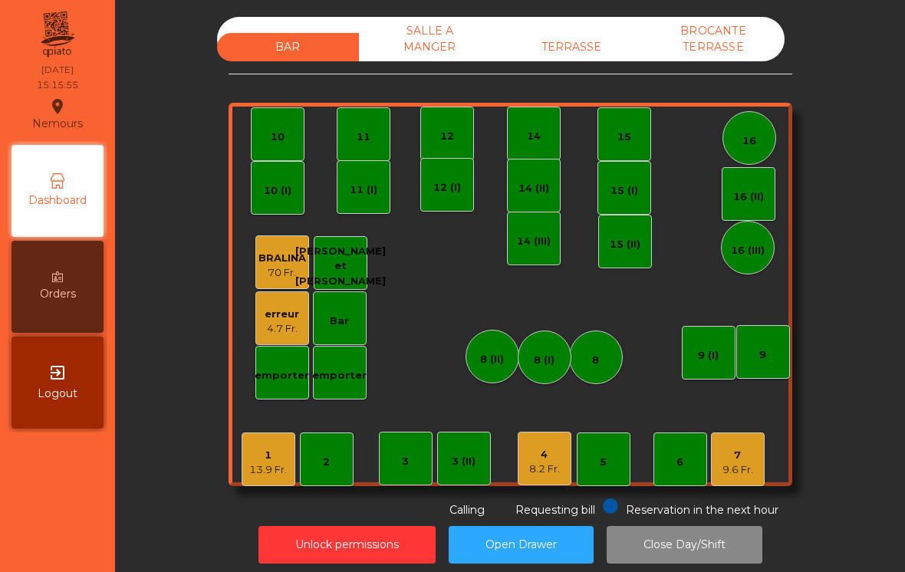
click at [274, 449] on div "1" at bounding box center [268, 455] width 38 height 15
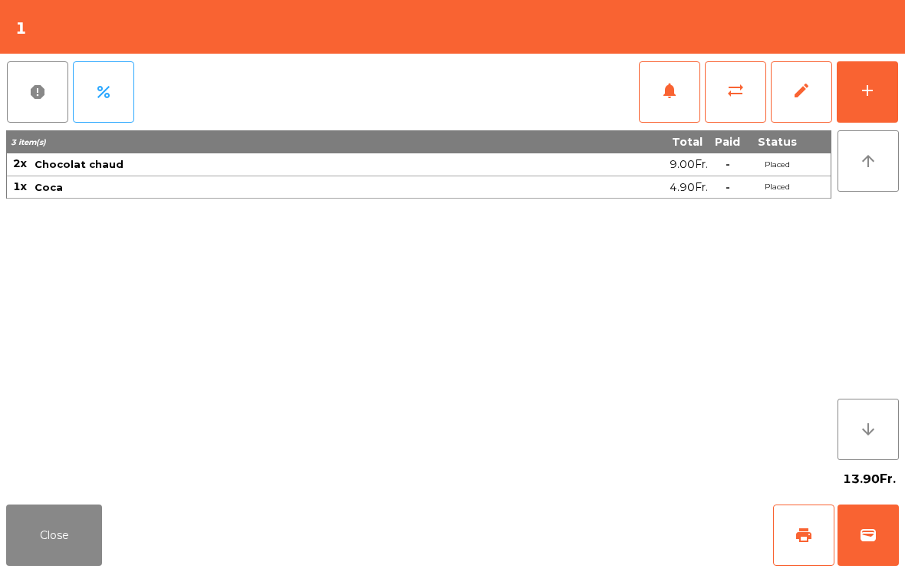
click at [739, 90] on span "sync_alt" at bounding box center [735, 90] width 18 height 18
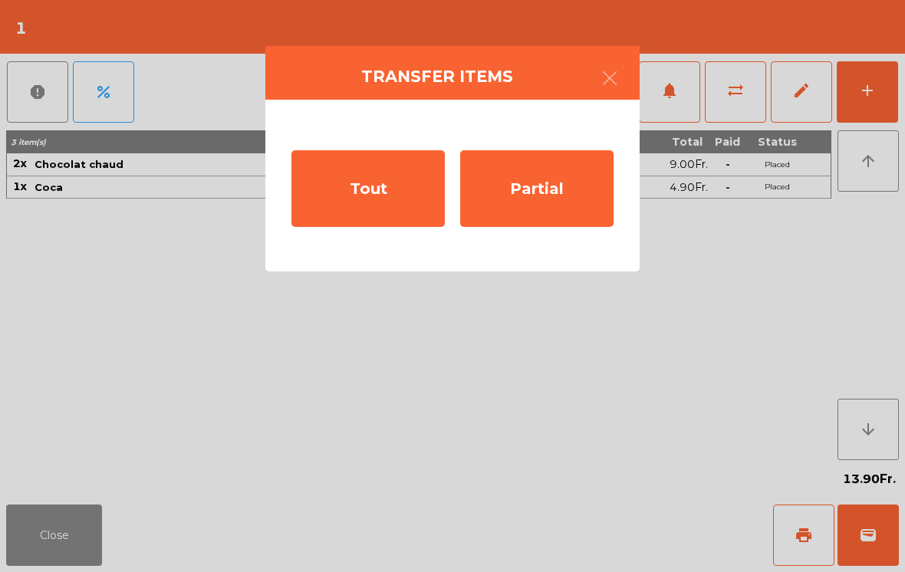
click at [520, 176] on div "Partial" at bounding box center [536, 188] width 153 height 77
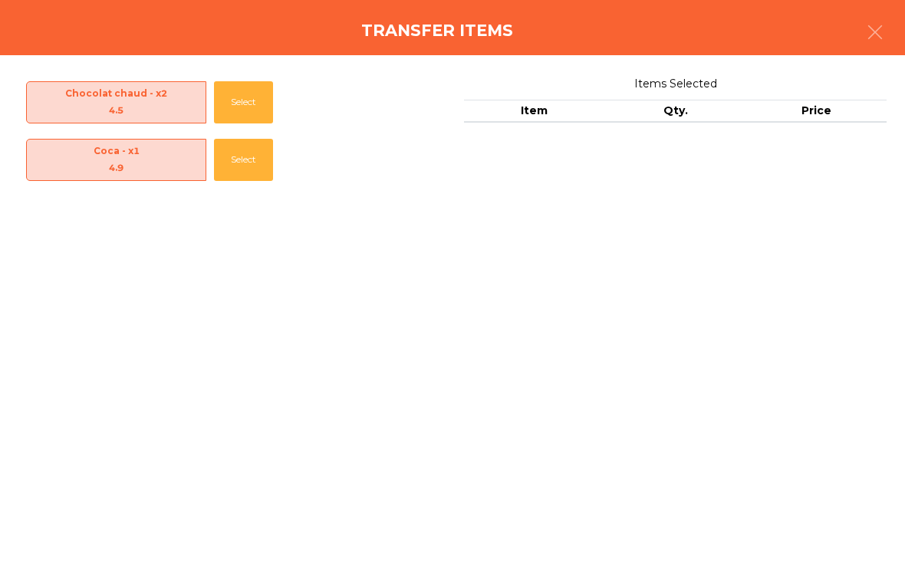
click at [235, 102] on button "Select" at bounding box center [243, 102] width 59 height 42
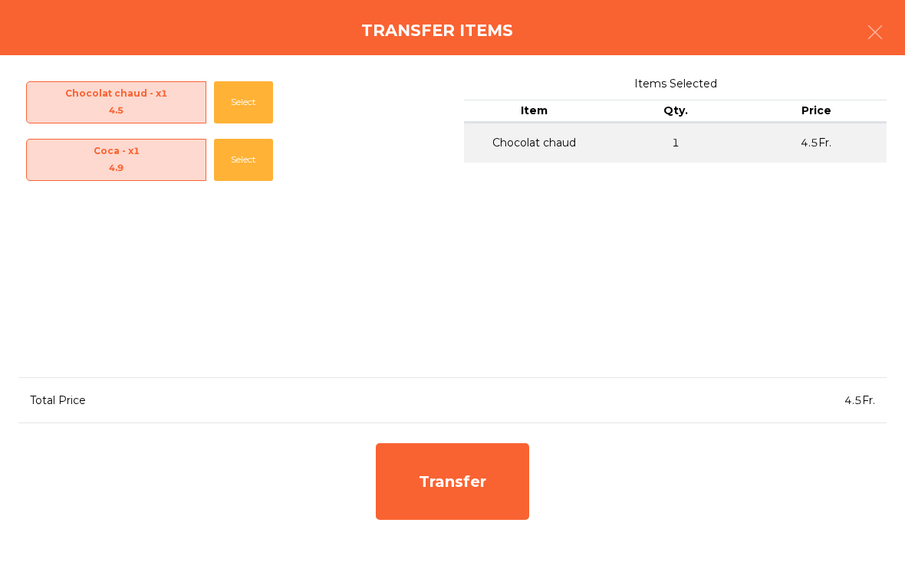
click at [449, 476] on div "Transfer" at bounding box center [452, 481] width 153 height 77
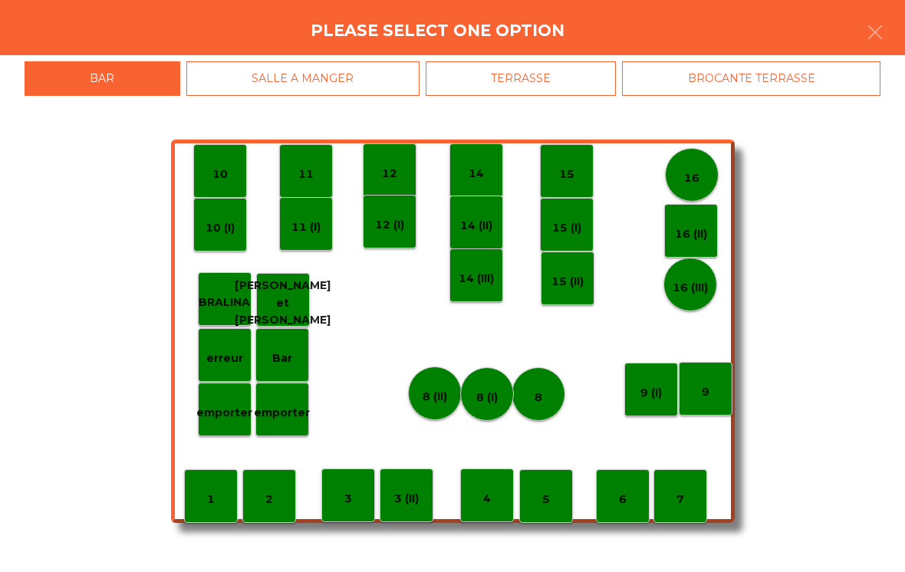
click at [348, 492] on p "3" at bounding box center [348, 499] width 8 height 18
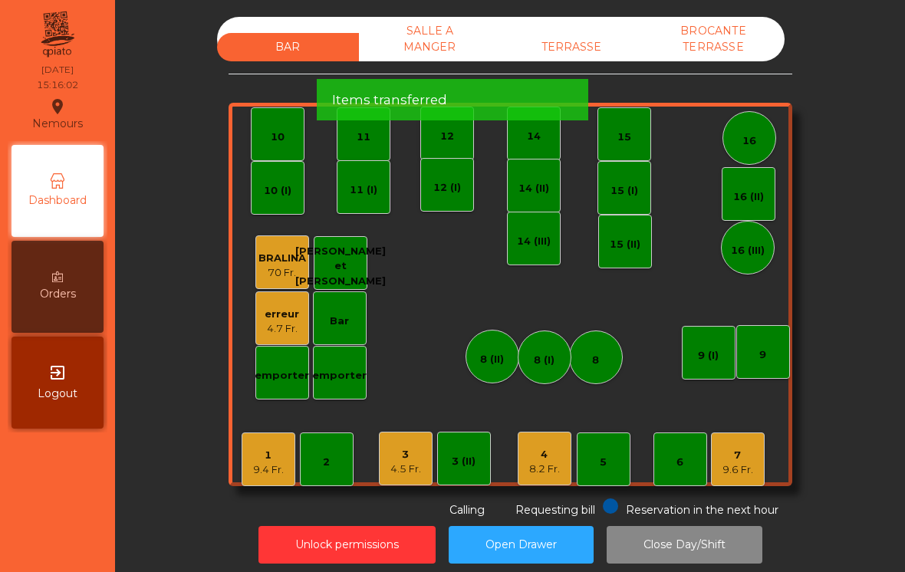
click at [400, 455] on div "3" at bounding box center [405, 454] width 31 height 15
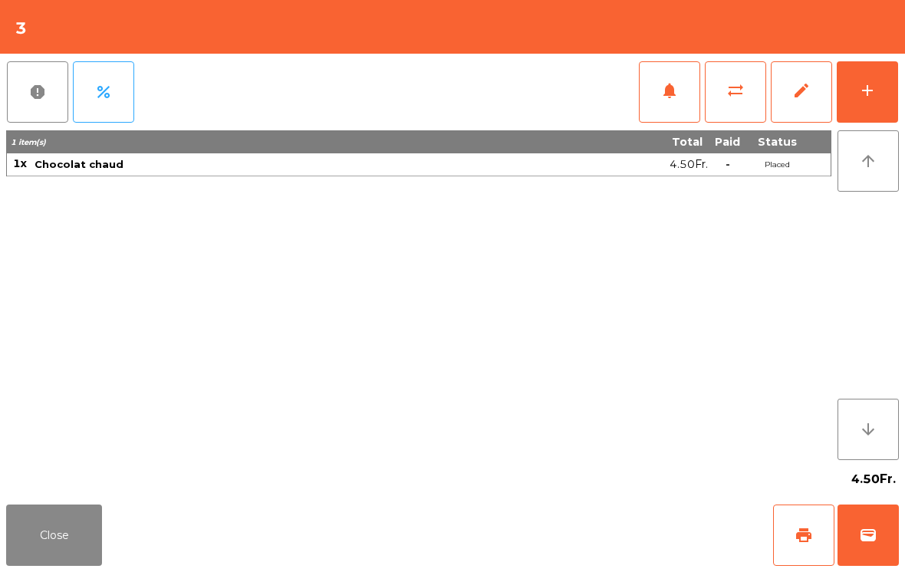
click at [811, 531] on span "print" at bounding box center [804, 535] width 18 height 18
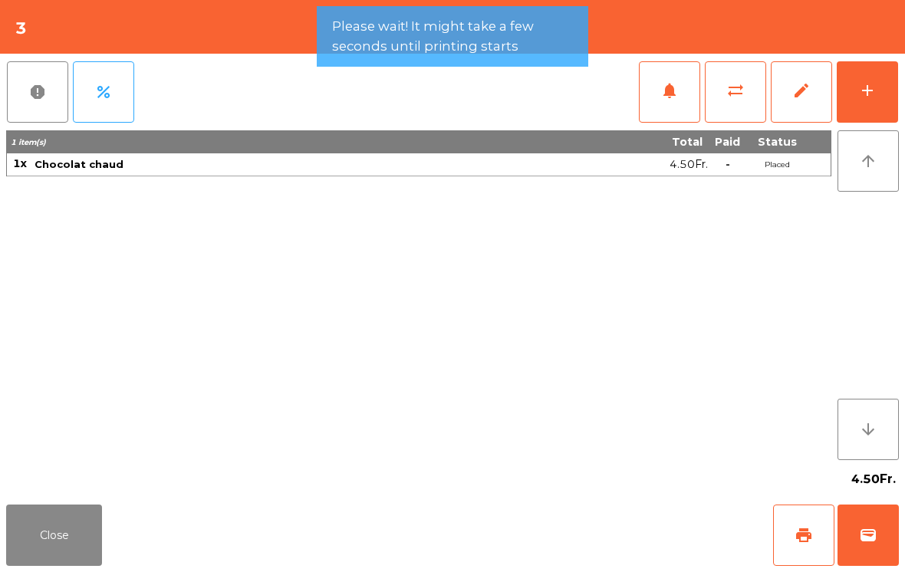
click at [875, 522] on button "wallet" at bounding box center [867, 535] width 61 height 61
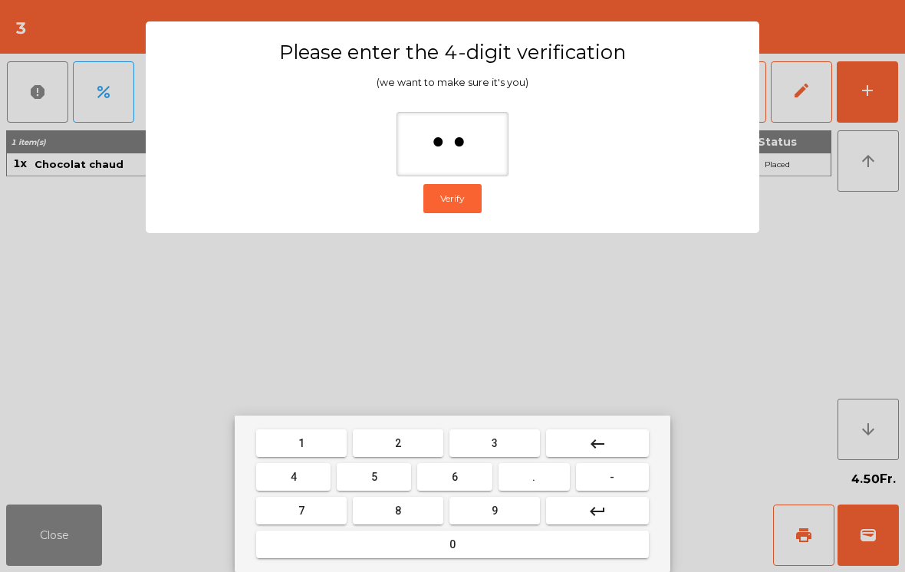
type input "***"
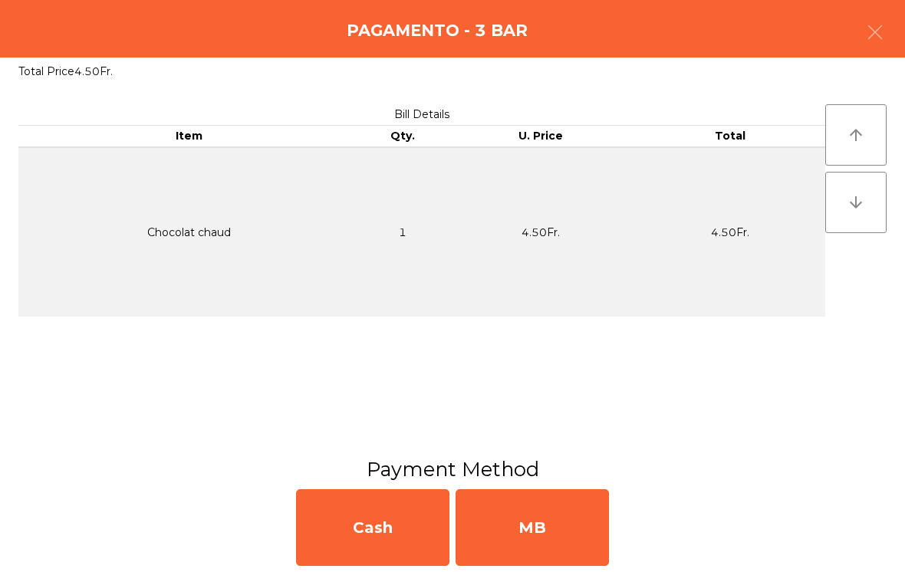
click at [554, 523] on div "MB" at bounding box center [532, 527] width 153 height 77
click at [541, 518] on div "No" at bounding box center [532, 527] width 153 height 77
click at [550, 497] on div "No" at bounding box center [532, 527] width 153 height 77
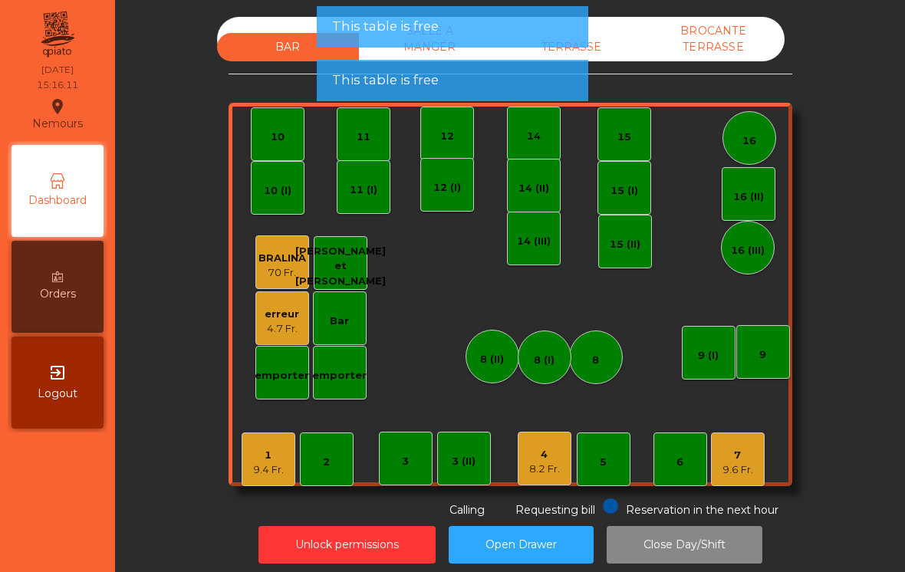
click at [270, 453] on div "1" at bounding box center [268, 455] width 31 height 15
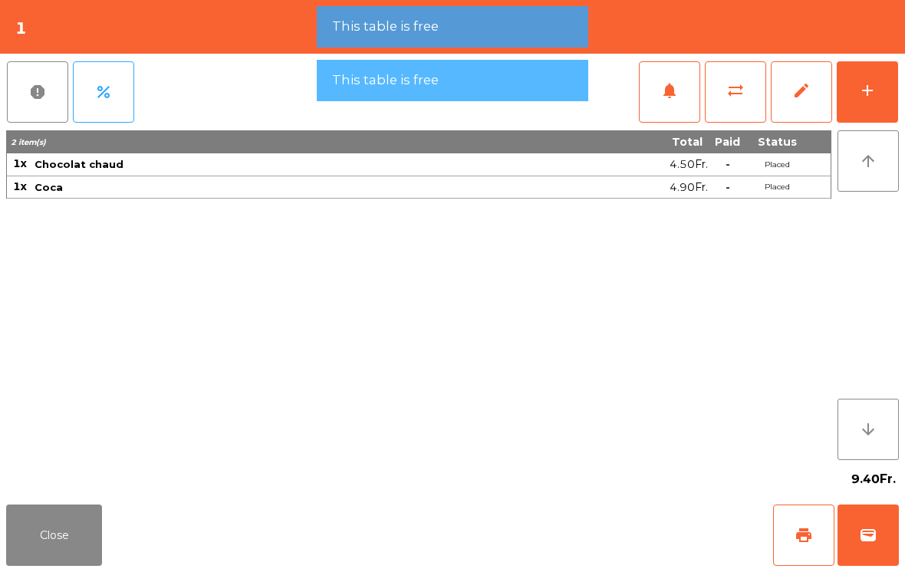
click at [884, 93] on button "add" at bounding box center [867, 91] width 61 height 61
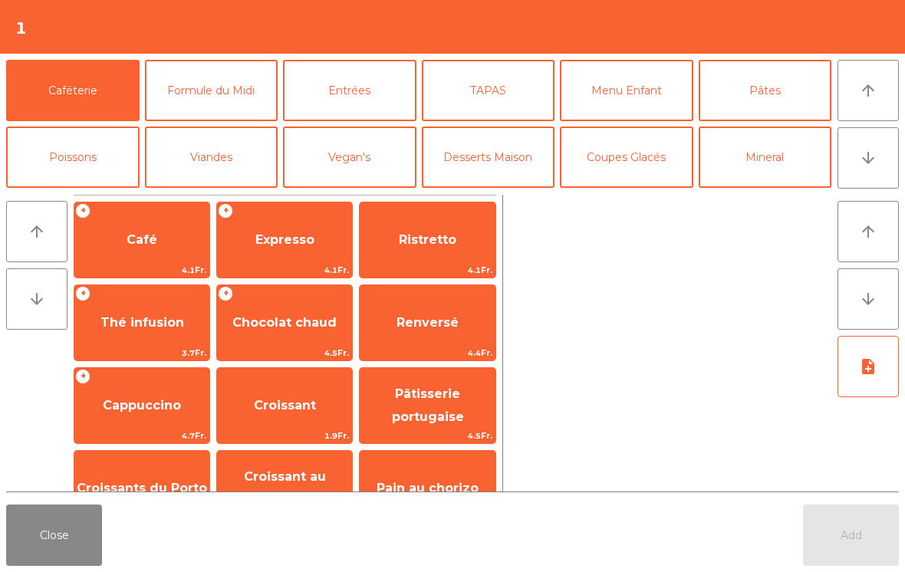
click at [68, 526] on button "Close" at bounding box center [54, 535] width 96 height 61
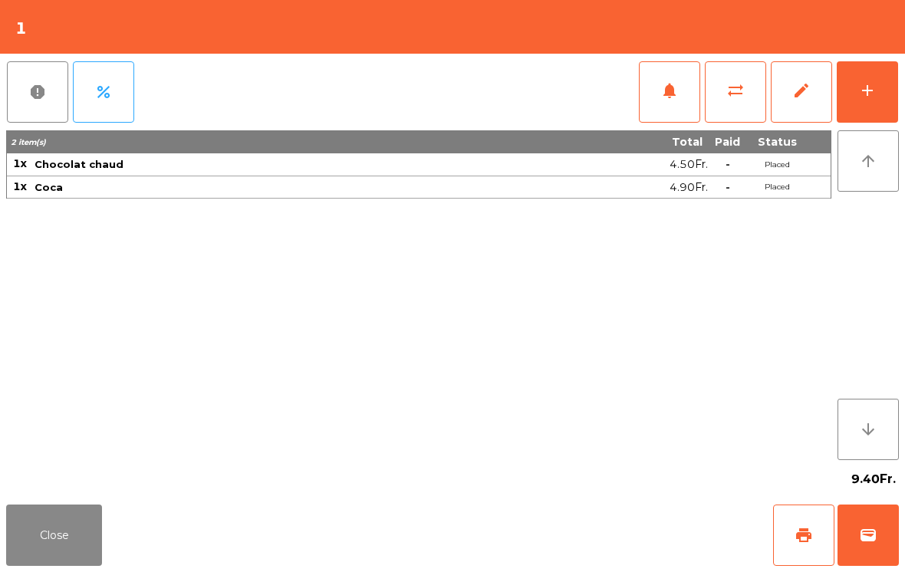
click at [731, 109] on button "sync_alt" at bounding box center [735, 91] width 61 height 61
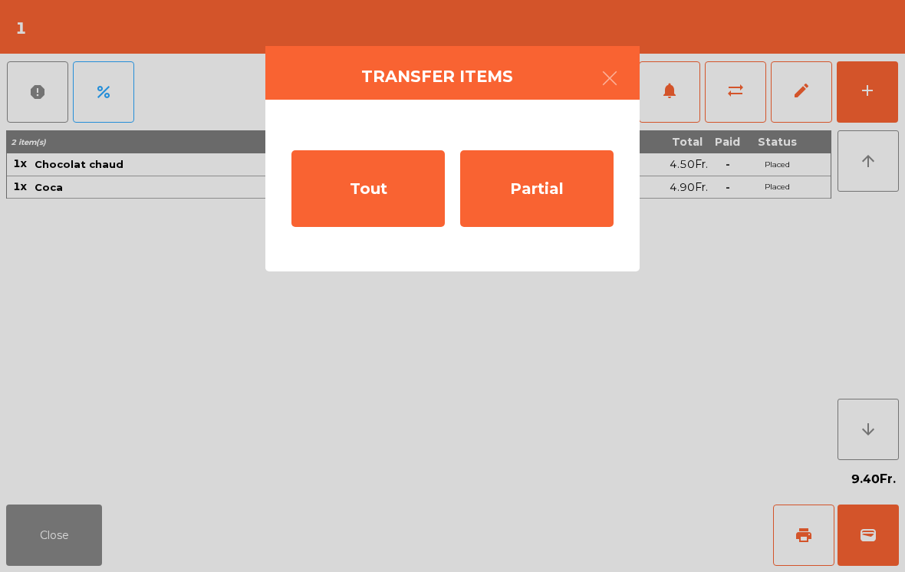
click at [528, 187] on div "Partial" at bounding box center [536, 188] width 153 height 77
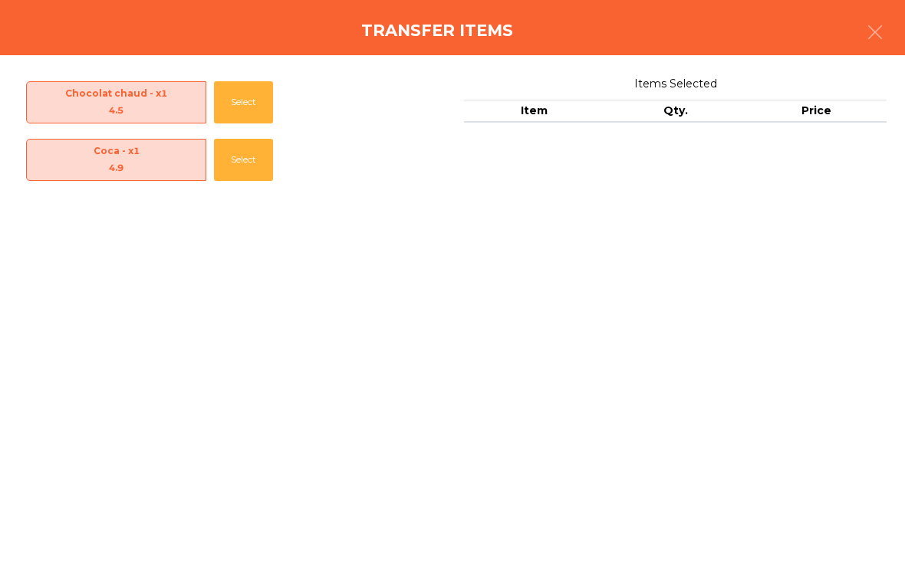
click at [237, 97] on button "Select" at bounding box center [243, 102] width 59 height 42
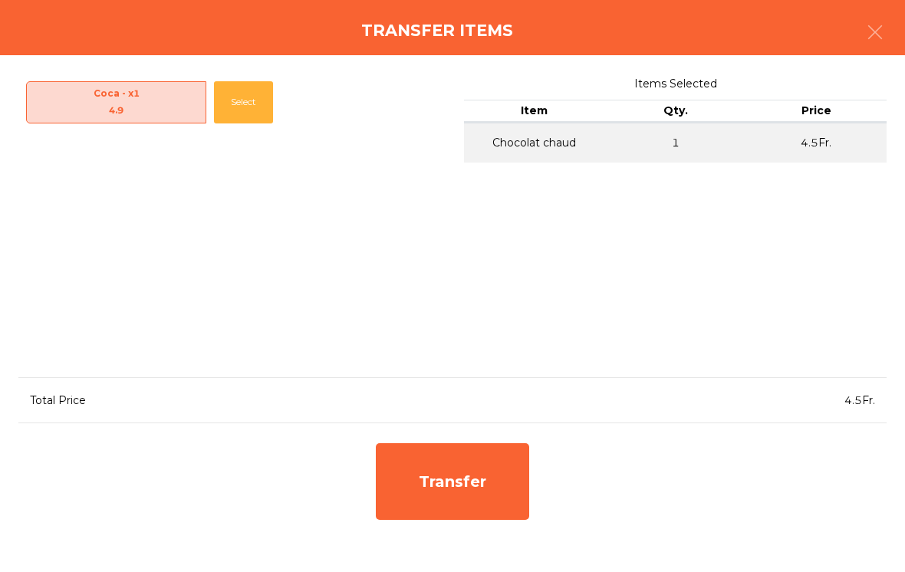
click at [485, 477] on div "Transfer" at bounding box center [452, 481] width 153 height 77
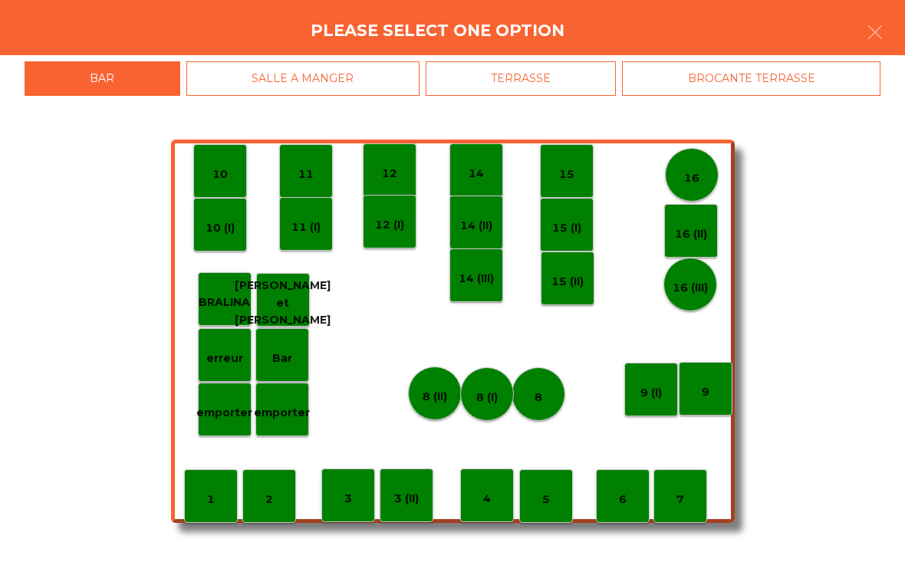
click at [346, 501] on p "3" at bounding box center [348, 499] width 8 height 18
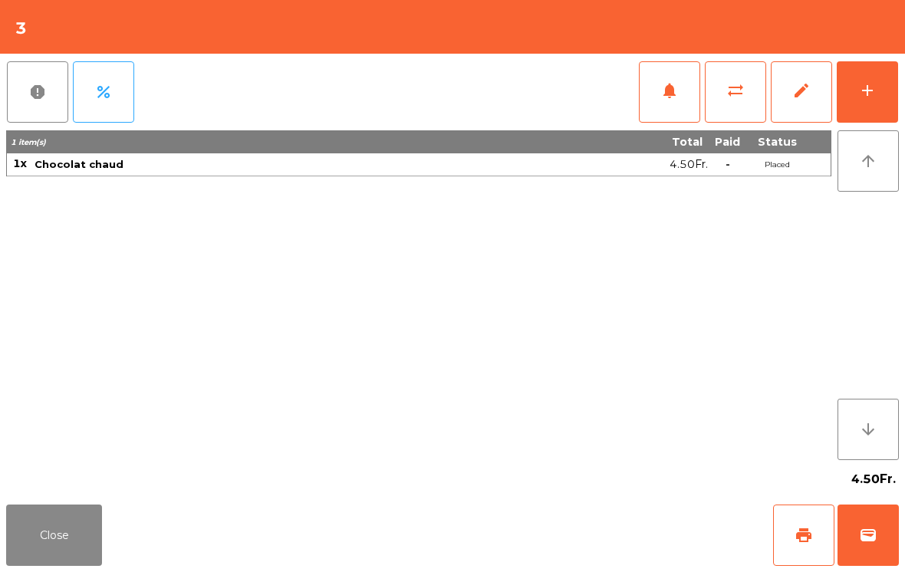
click at [805, 534] on span "print" at bounding box center [804, 535] width 18 height 18
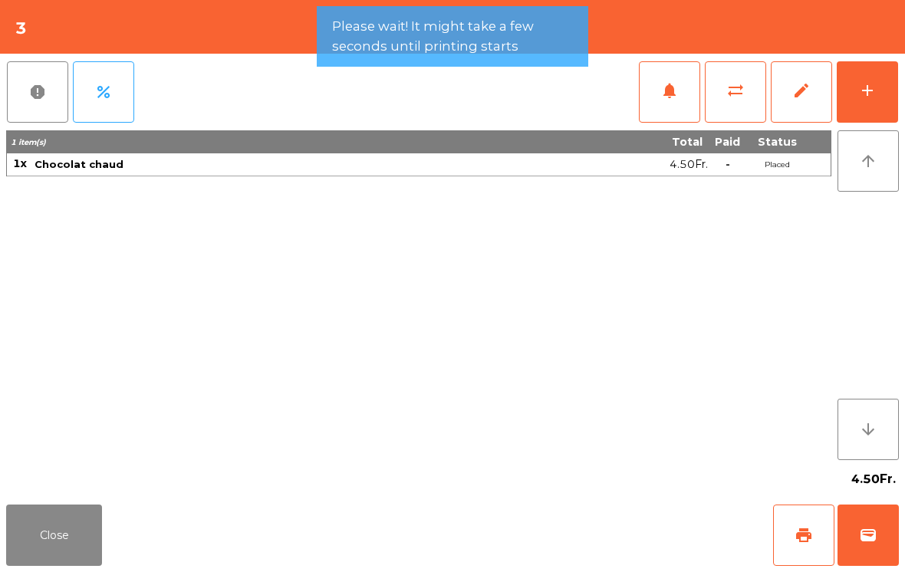
click at [858, 520] on button "wallet" at bounding box center [867, 535] width 61 height 61
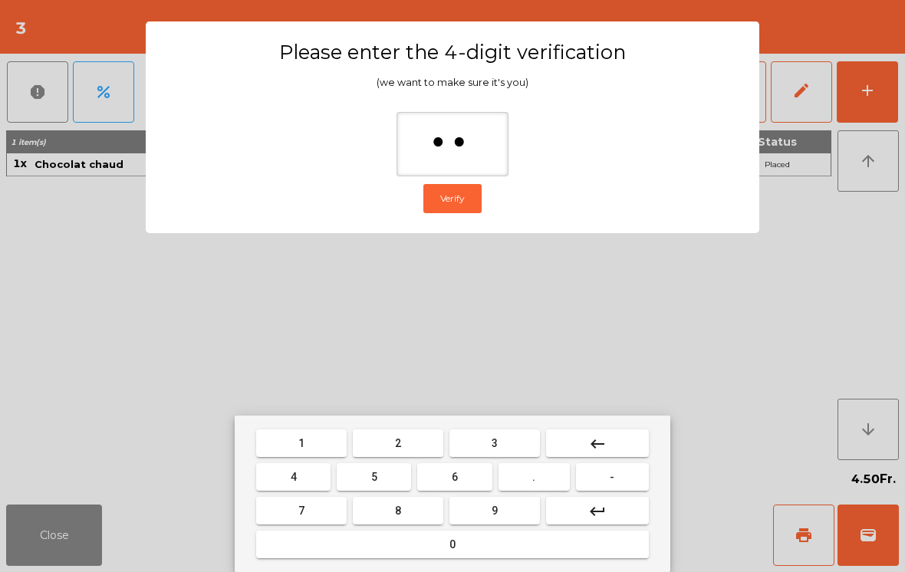
type input "***"
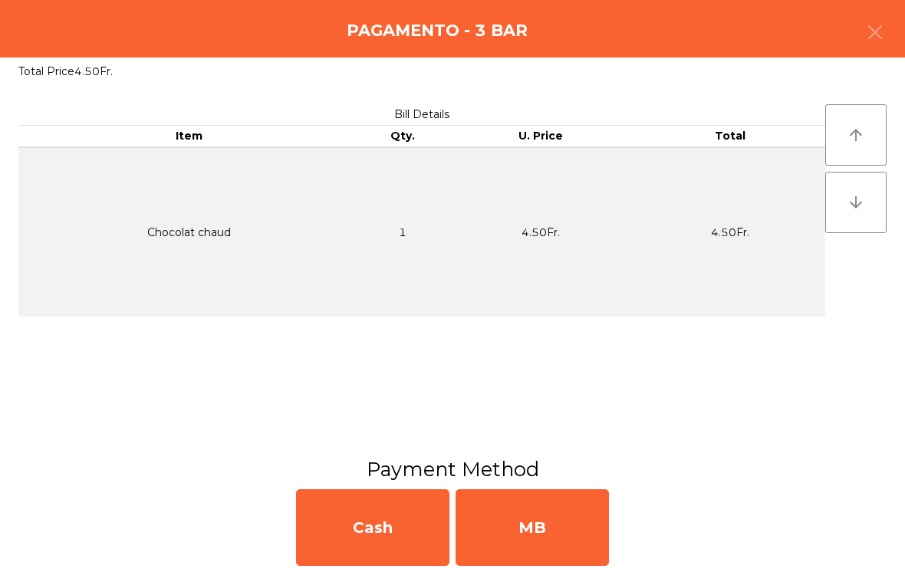
click at [510, 538] on div "MB" at bounding box center [532, 527] width 153 height 77
click at [543, 535] on div "No" at bounding box center [532, 527] width 153 height 77
click at [515, 512] on div "No" at bounding box center [532, 527] width 153 height 77
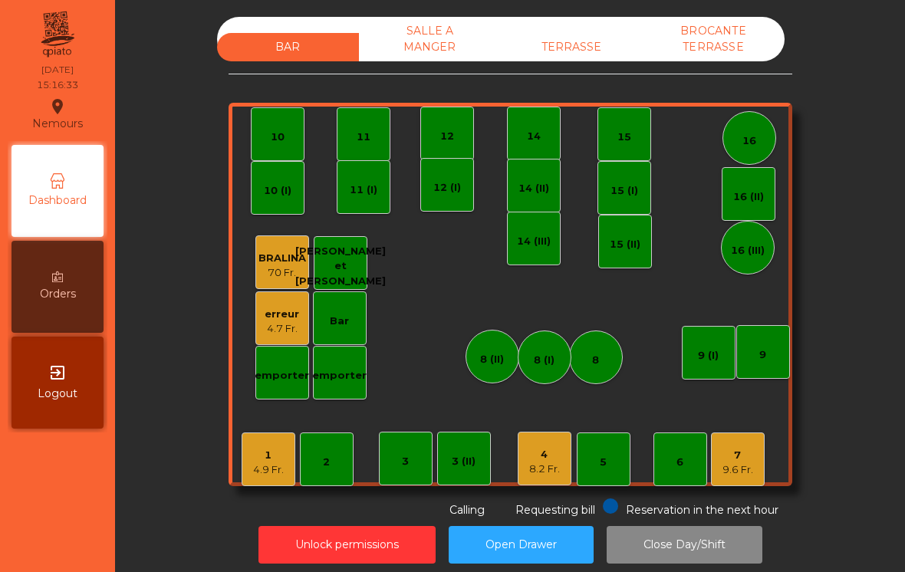
click at [270, 452] on div "1" at bounding box center [268, 455] width 31 height 15
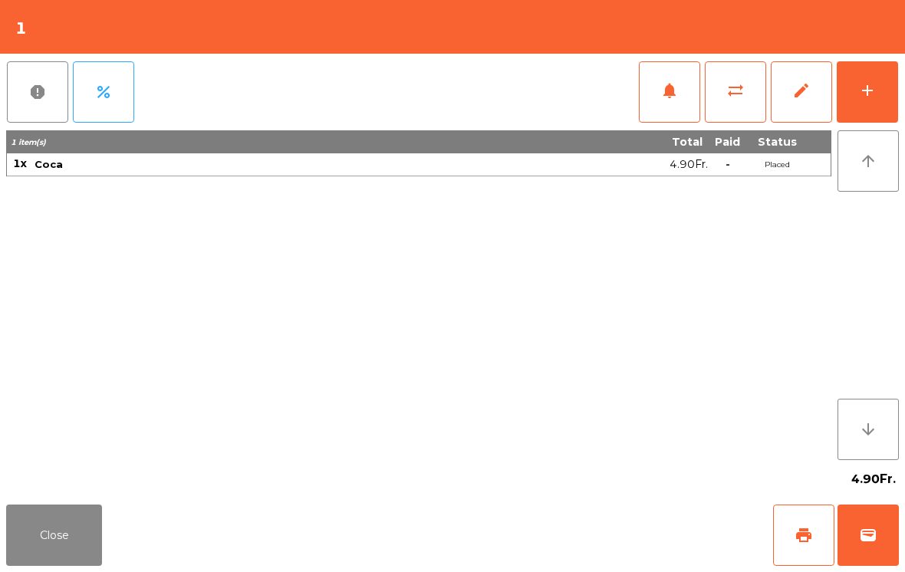
click at [879, 533] on button "wallet" at bounding box center [867, 535] width 61 height 61
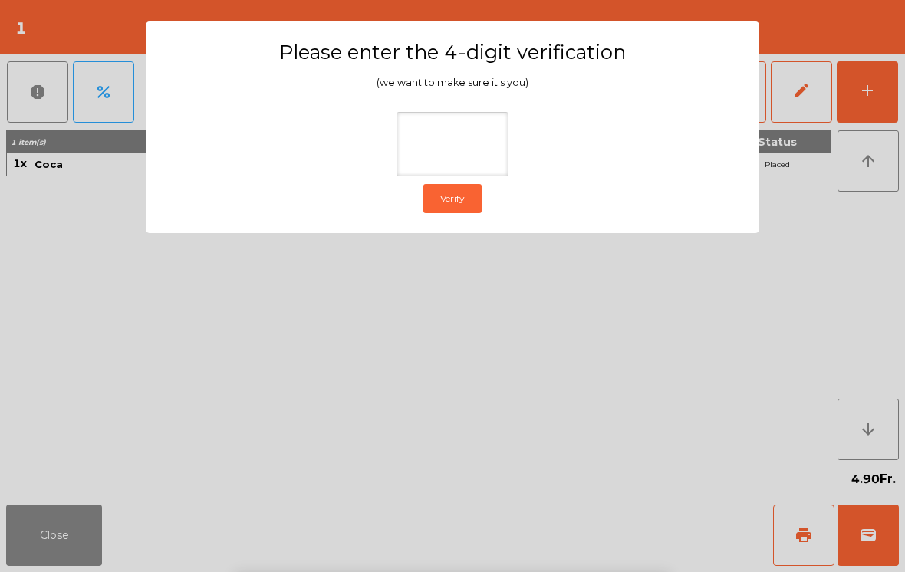
click at [782, 164] on ngb-modal-window "Please enter the 4-digit verification (we want to make sure it's you) Verify" at bounding box center [453, 286] width 860 height 572
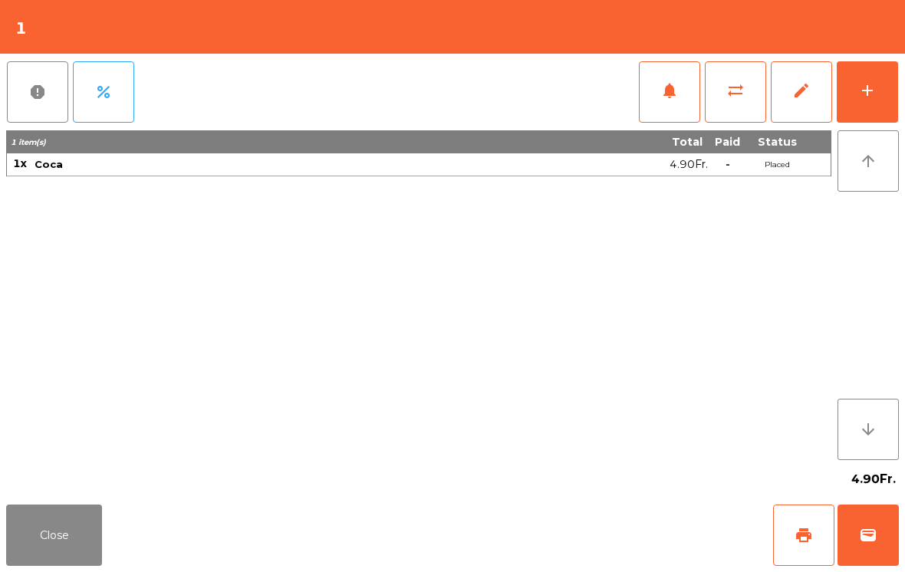
click at [803, 533] on span "print" at bounding box center [804, 535] width 18 height 18
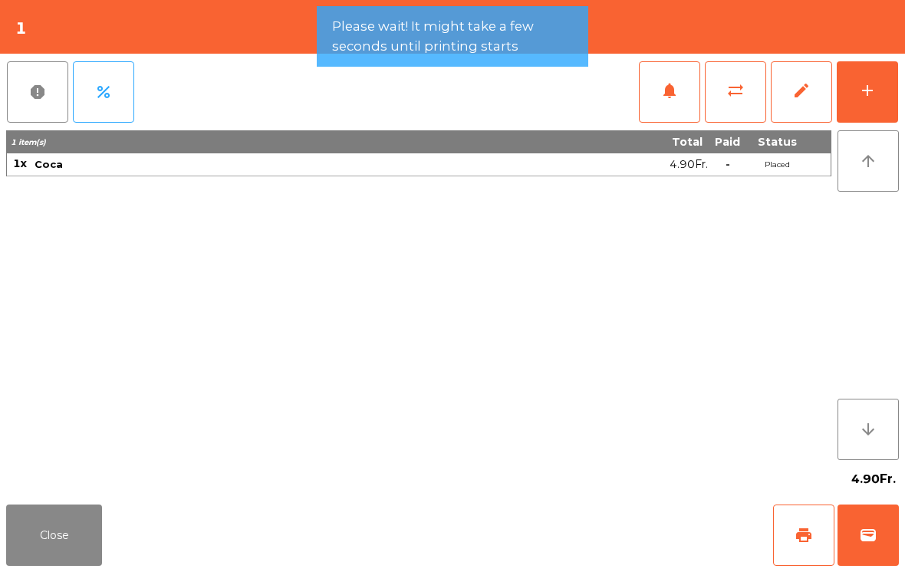
click at [886, 546] on button "wallet" at bounding box center [867, 535] width 61 height 61
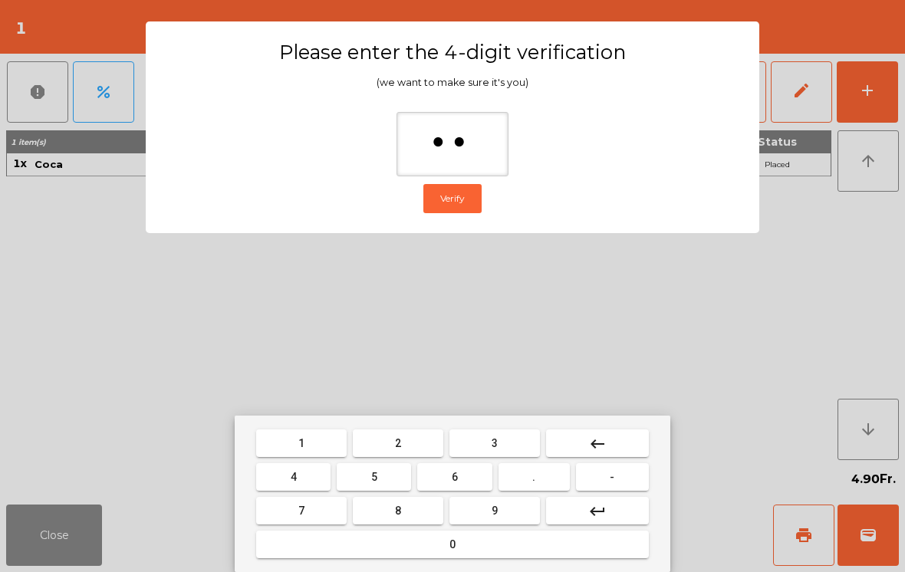
type input "***"
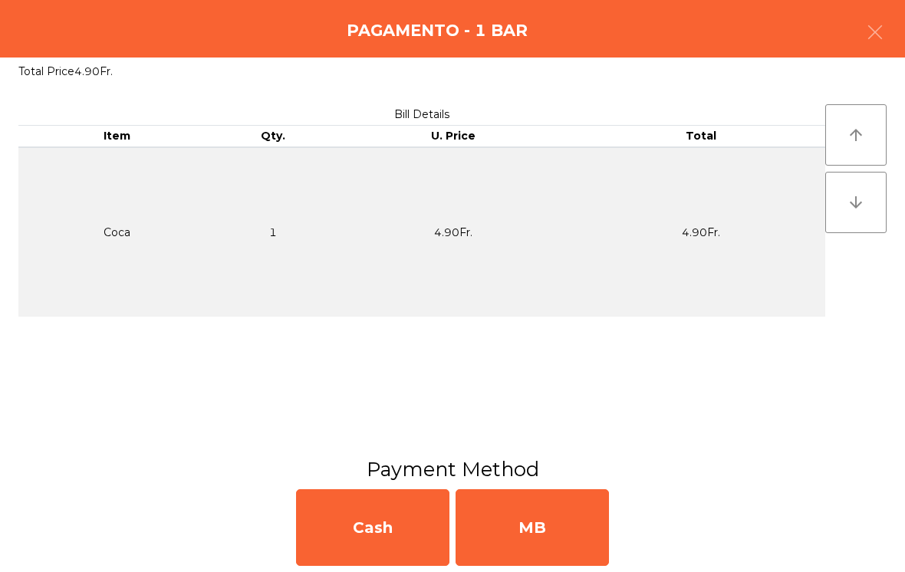
click at [535, 516] on div "MB" at bounding box center [532, 527] width 153 height 77
click at [541, 529] on div "No" at bounding box center [532, 527] width 153 height 77
click at [542, 530] on div "No" at bounding box center [532, 527] width 153 height 77
click at [554, 519] on div "No" at bounding box center [532, 527] width 153 height 77
click at [551, 518] on div "Requesting bill" at bounding box center [543, 508] width 103 height 20
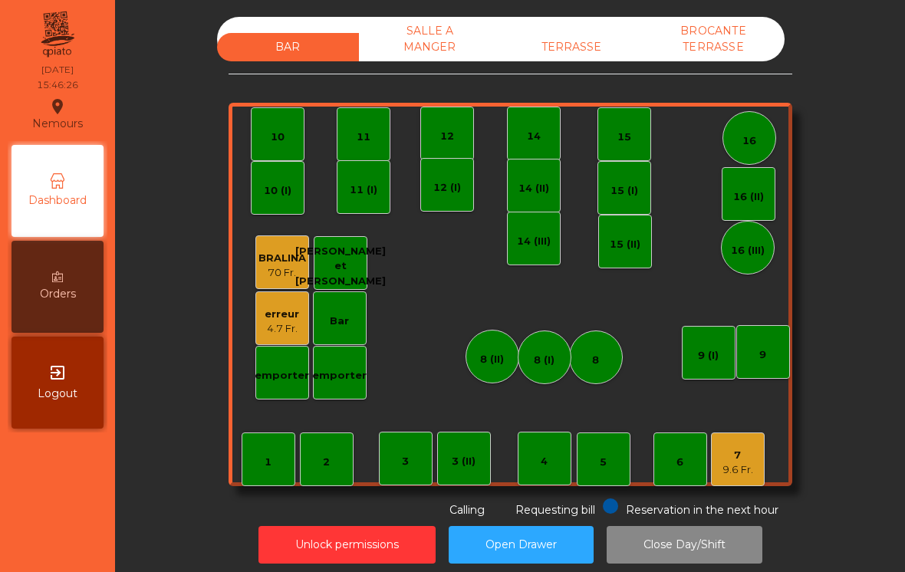
click at [749, 466] on div "9.6 Fr." at bounding box center [737, 469] width 31 height 15
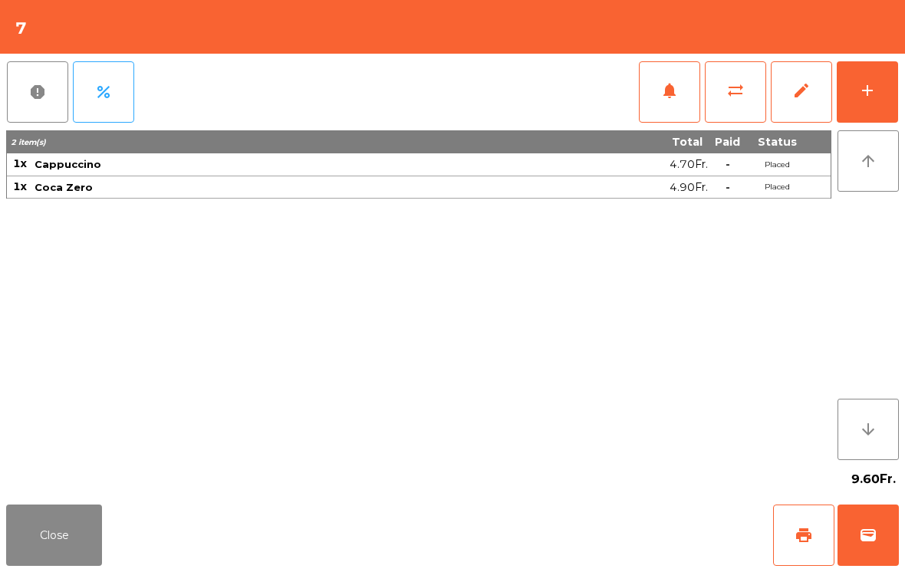
click at [805, 542] on span "print" at bounding box center [804, 535] width 18 height 18
click at [872, 541] on span "wallet" at bounding box center [868, 535] width 18 height 18
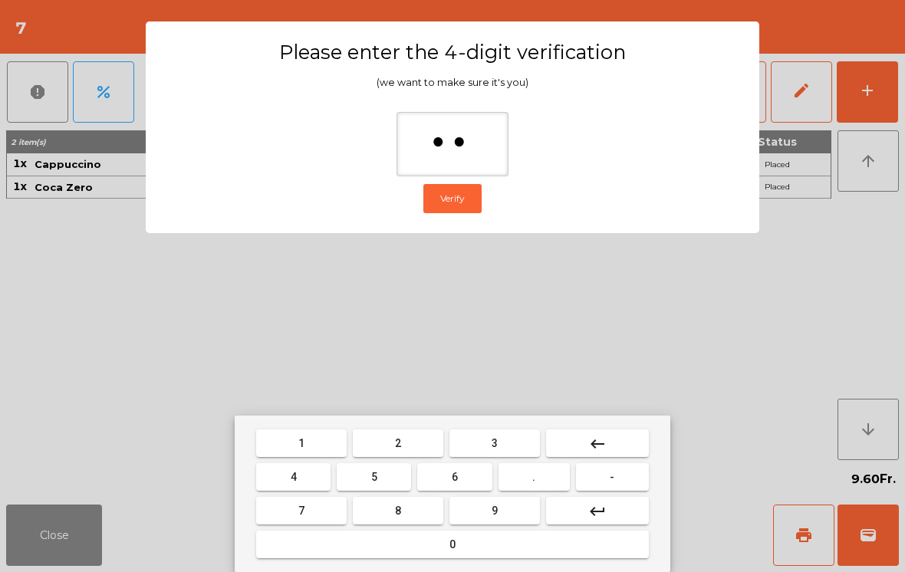
type input "***"
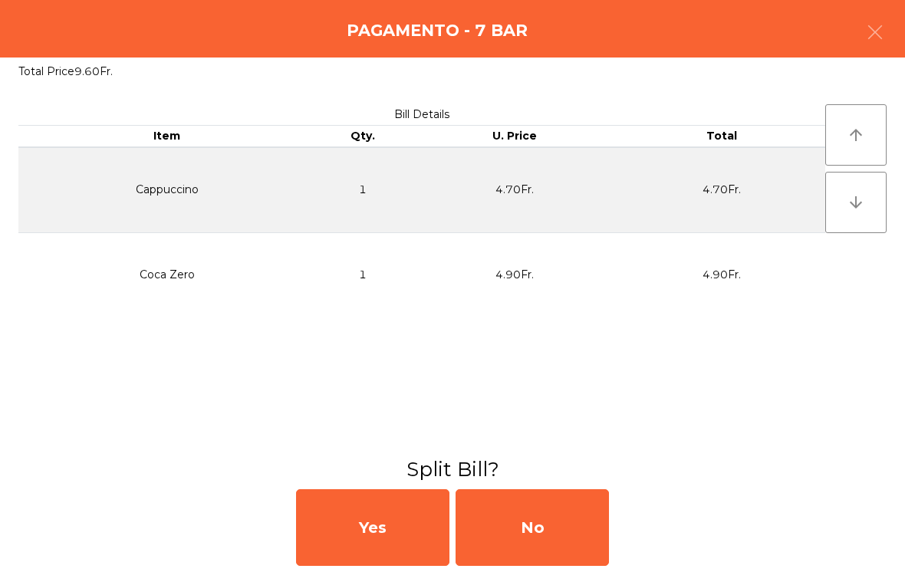
click at [531, 534] on div "No" at bounding box center [532, 527] width 153 height 77
click at [529, 531] on div "MB" at bounding box center [532, 527] width 153 height 77
click at [538, 532] on div "No" at bounding box center [532, 527] width 153 height 77
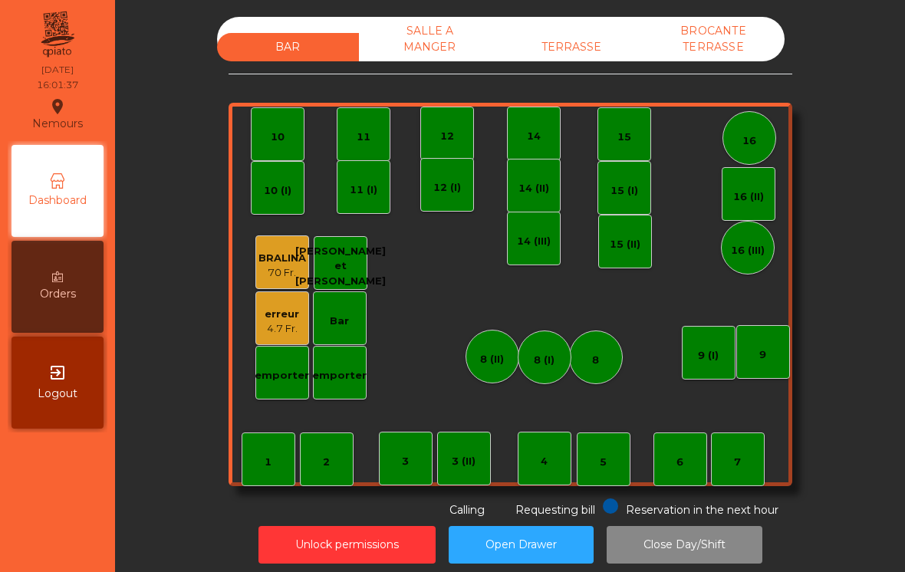
click at [585, 25] on div "BAR SALLE A MANGER TERRASSE BROCANTE TERRASSE" at bounding box center [501, 39] width 568 height 44
click at [578, 25] on div "BAR SALLE A MANGER TERRASSE BROCANTE TERRASSE" at bounding box center [501, 39] width 568 height 44
click at [562, 42] on div "TERRASSE" at bounding box center [572, 47] width 142 height 28
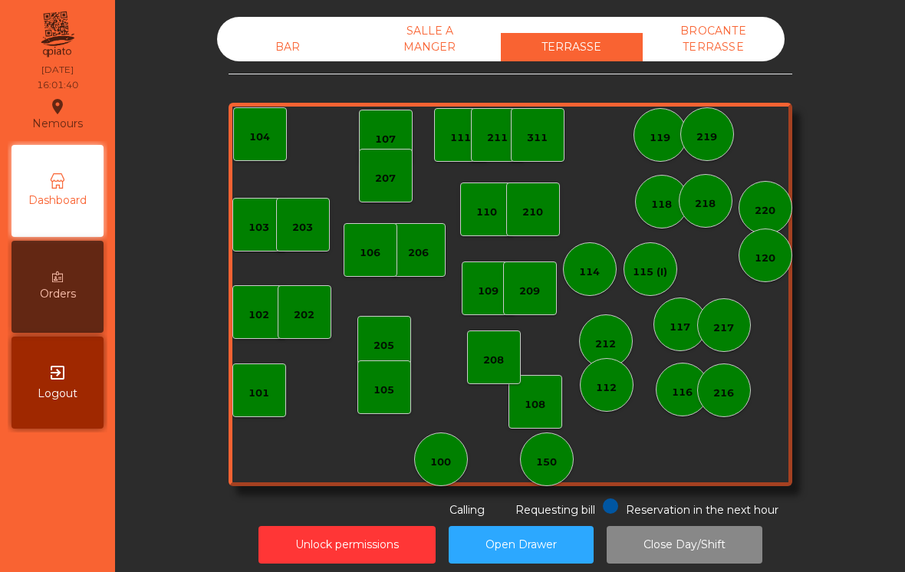
click at [422, 252] on div "206" at bounding box center [418, 252] width 21 height 15
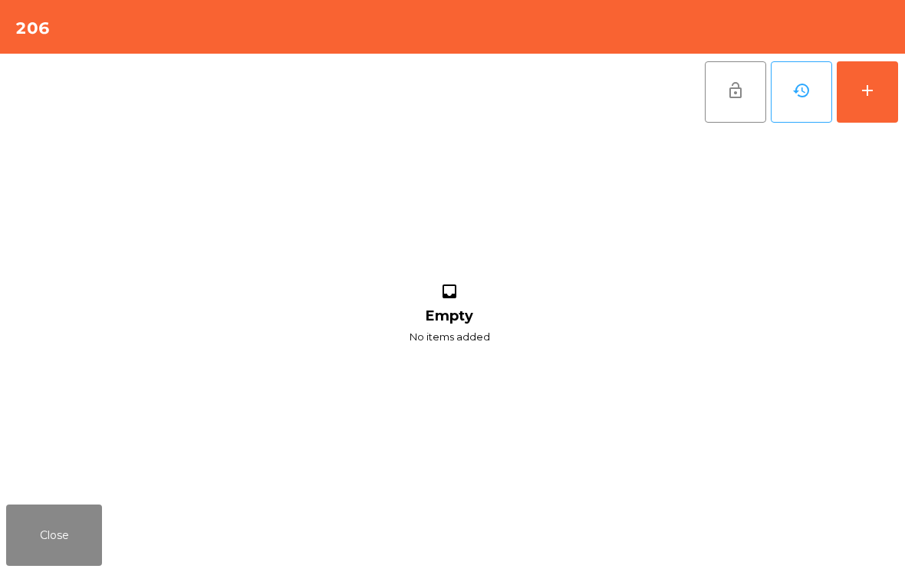
click at [881, 106] on button "add" at bounding box center [867, 91] width 61 height 61
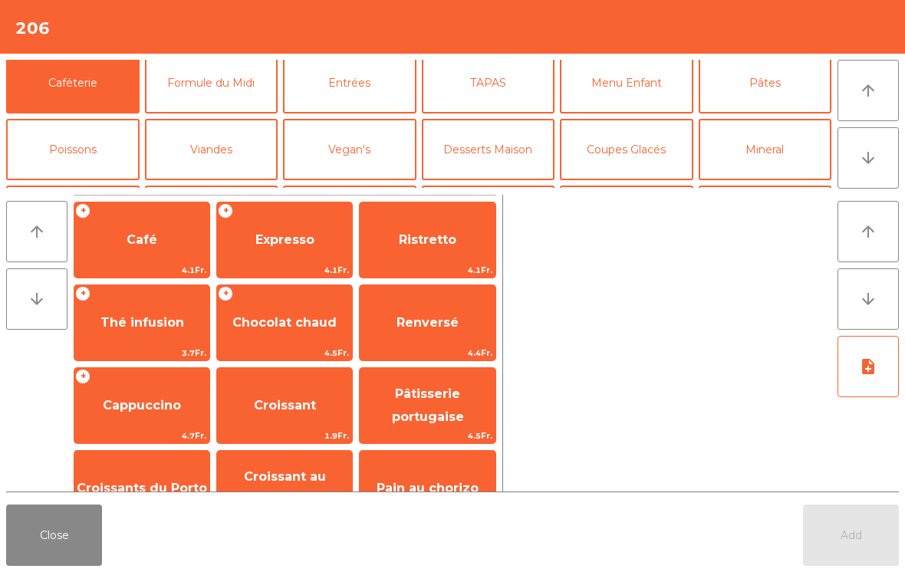
scroll to position [100, 0]
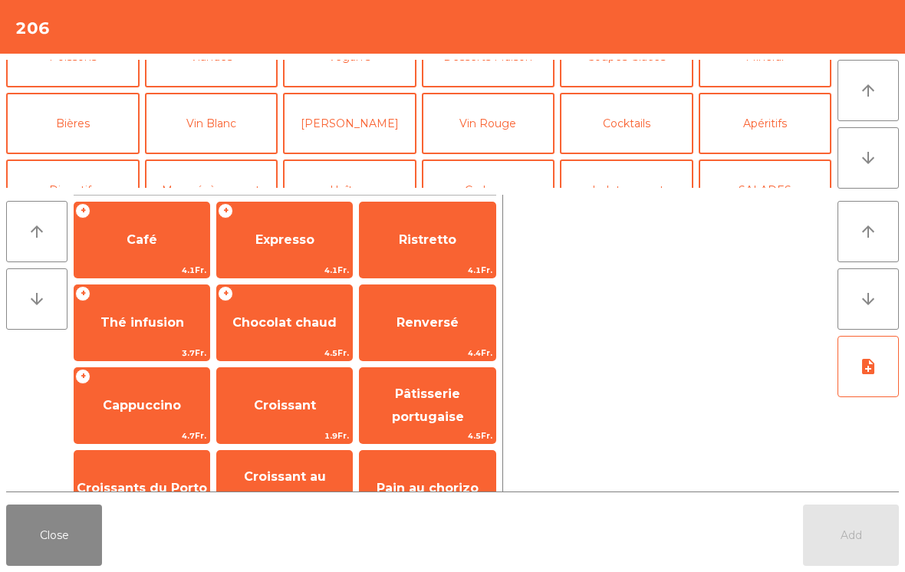
click at [759, 125] on button "Apéritifs" at bounding box center [765, 123] width 133 height 61
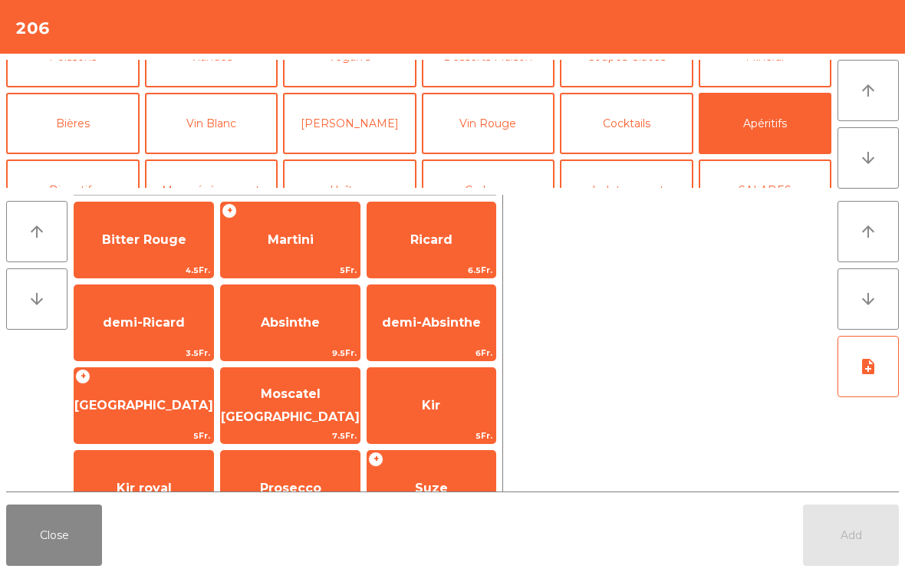
click at [617, 122] on button "Cocktails" at bounding box center [626, 123] width 133 height 61
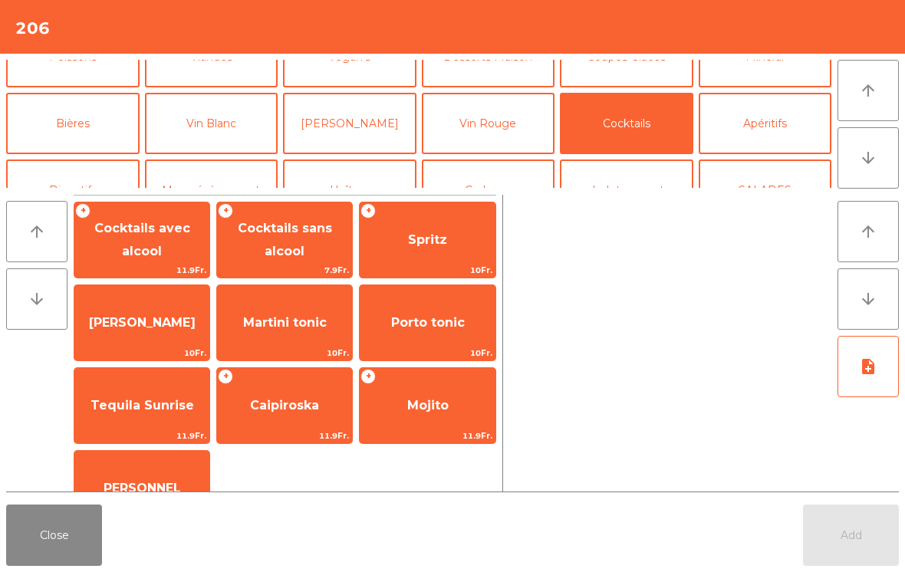
click at [432, 247] on span "Spritz" at bounding box center [427, 239] width 39 height 15
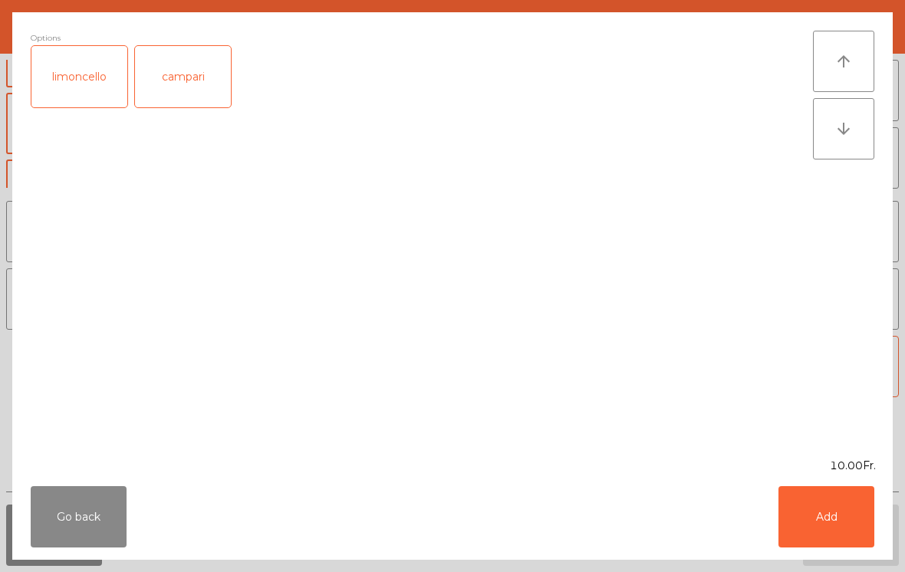
click at [840, 533] on button "Add" at bounding box center [826, 516] width 96 height 61
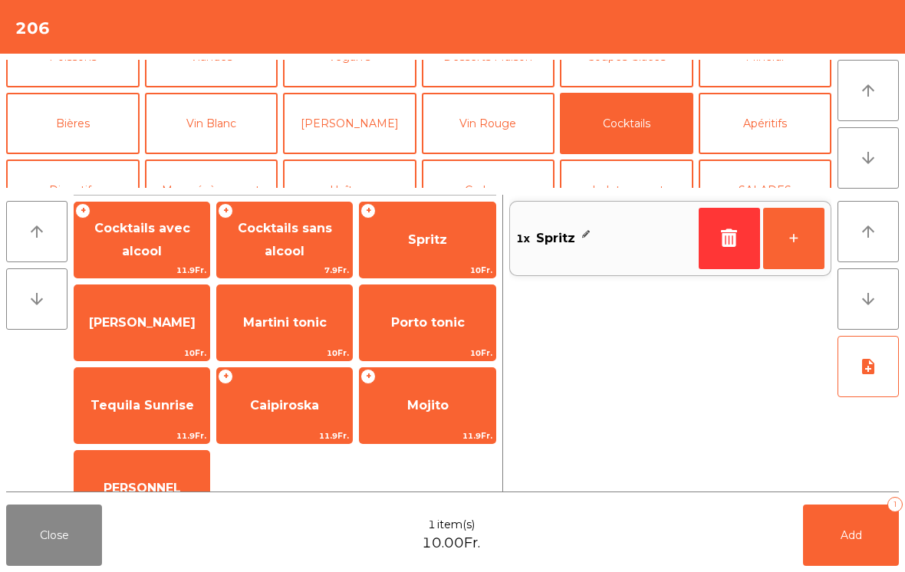
click at [790, 228] on button "+" at bounding box center [793, 238] width 61 height 61
click at [811, 246] on button "+" at bounding box center [793, 238] width 61 height 61
click at [861, 540] on span "Add" at bounding box center [851, 535] width 21 height 14
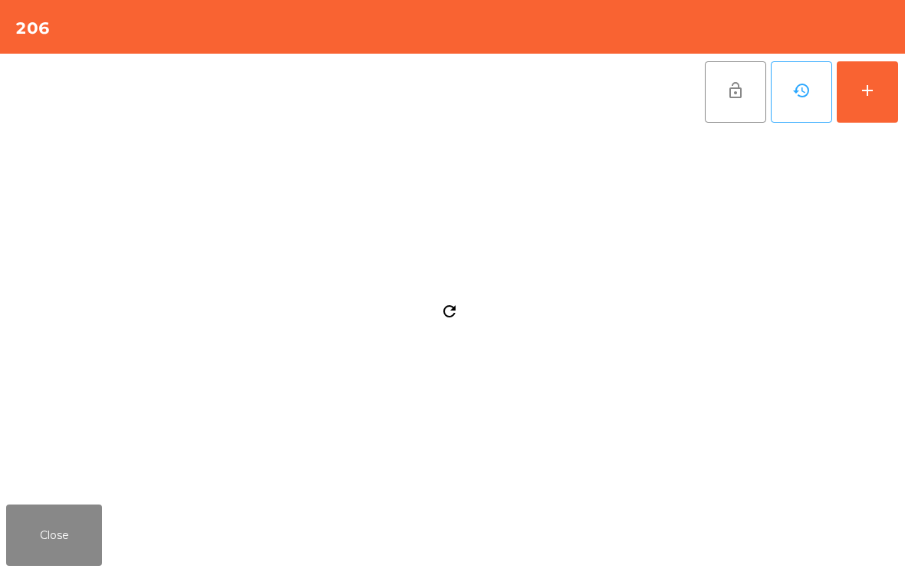
click at [870, 96] on div "add" at bounding box center [867, 90] width 18 height 18
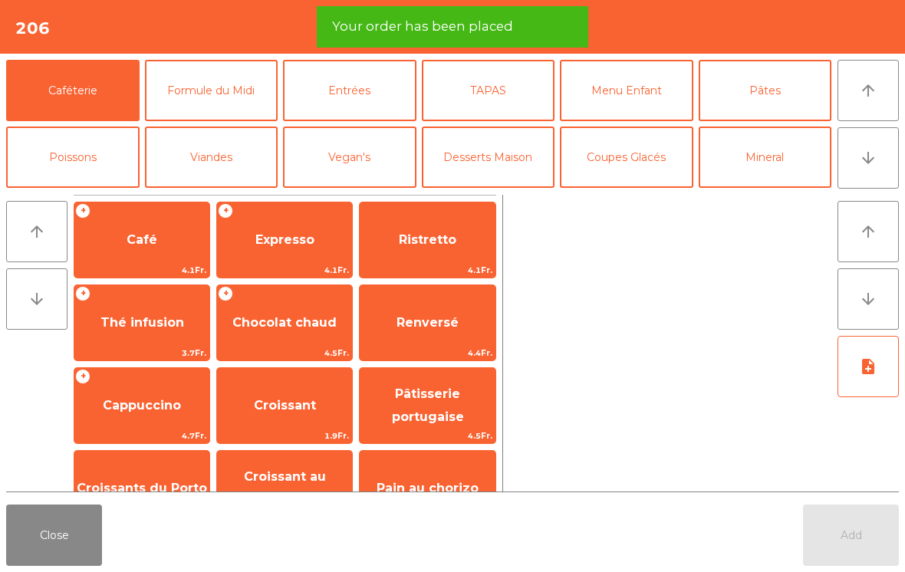
click at [150, 414] on span "Cappuccino" at bounding box center [141, 405] width 135 height 41
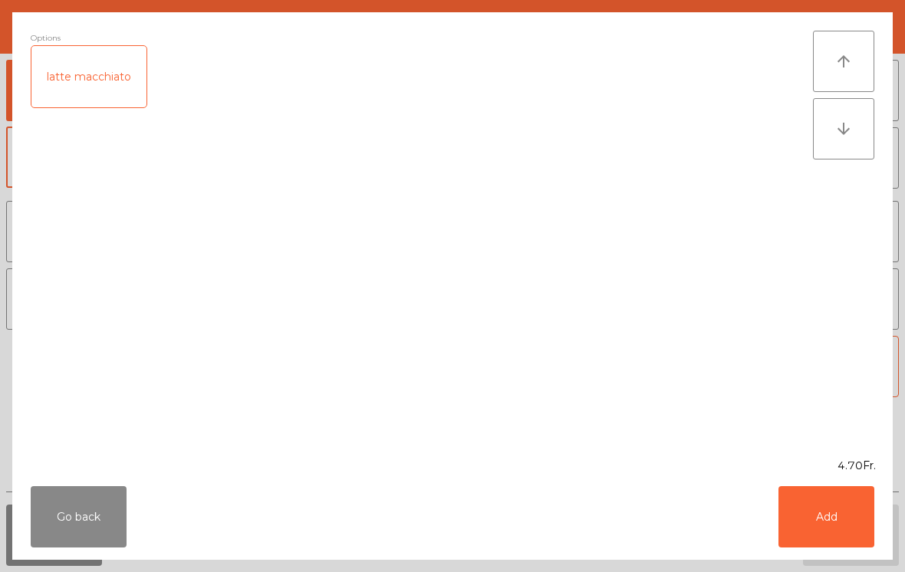
click at [837, 521] on button "Add" at bounding box center [826, 516] width 96 height 61
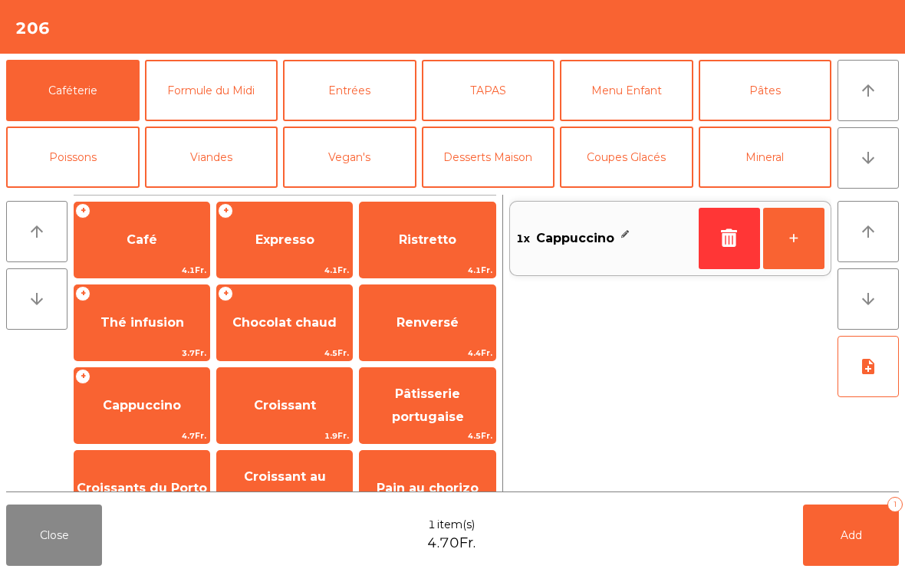
click at [860, 527] on button "Add 1" at bounding box center [851, 535] width 96 height 61
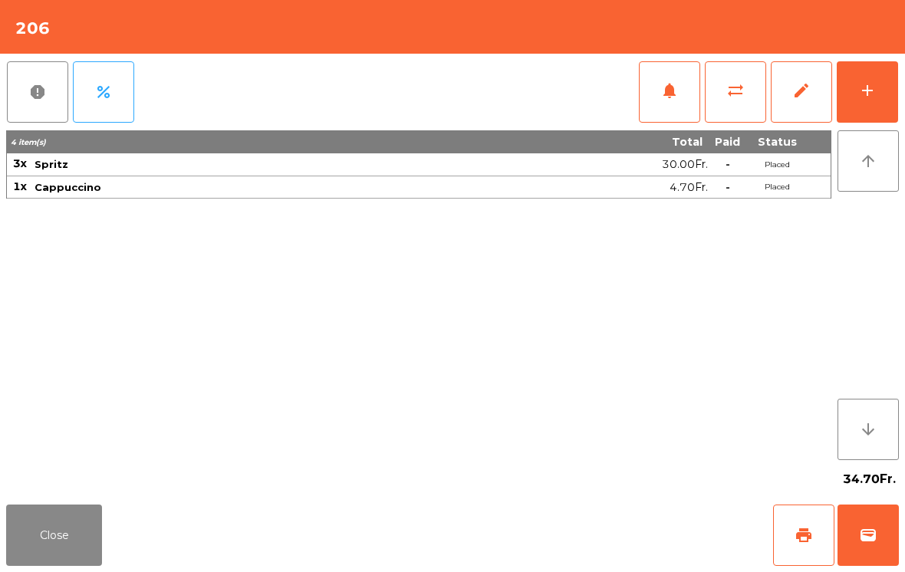
click at [51, 538] on button "Close" at bounding box center [54, 535] width 96 height 61
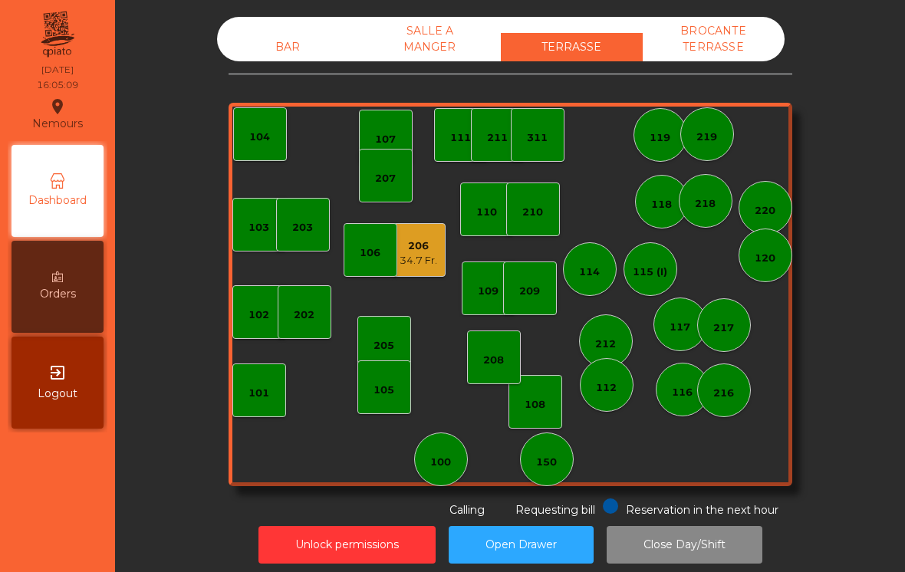
scroll to position [-2, 0]
click at [271, 35] on div "BAR" at bounding box center [288, 47] width 142 height 28
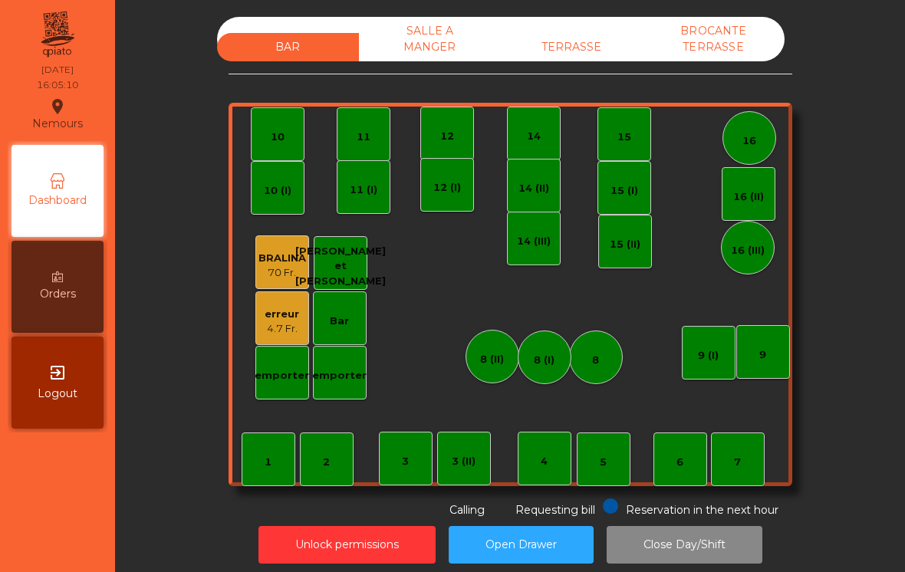
scroll to position [0, 0]
click at [541, 129] on div "14" at bounding box center [534, 136] width 14 height 15
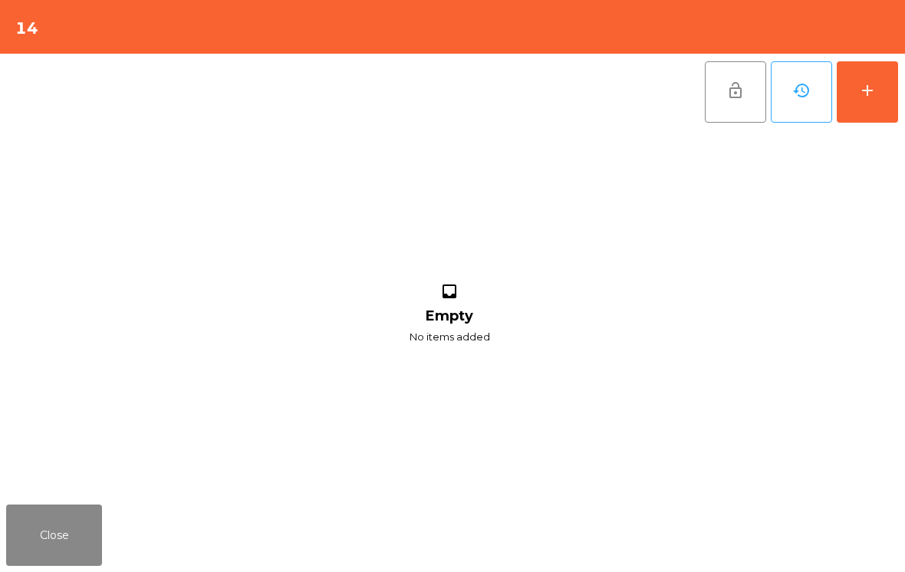
click at [878, 98] on button "add" at bounding box center [867, 91] width 61 height 61
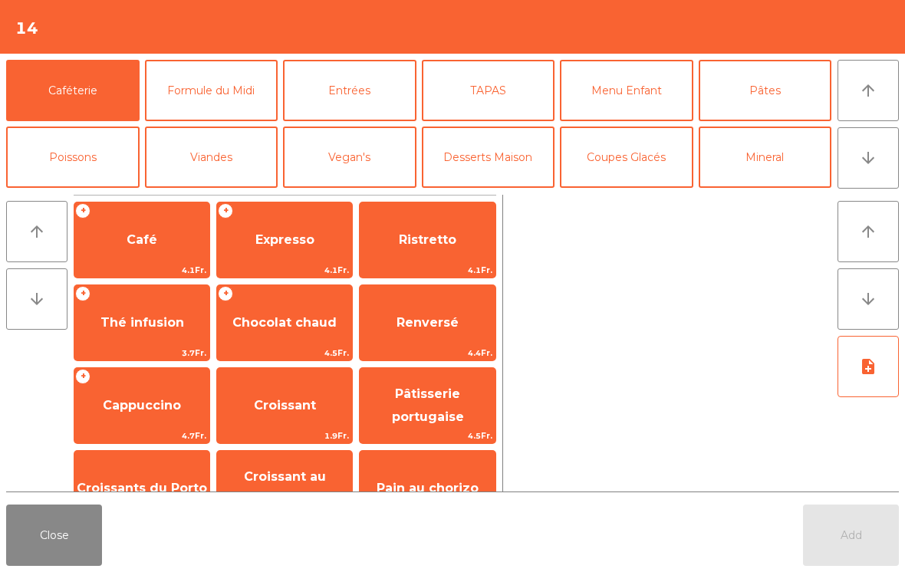
click at [151, 400] on span "Cappuccino" at bounding box center [142, 405] width 78 height 15
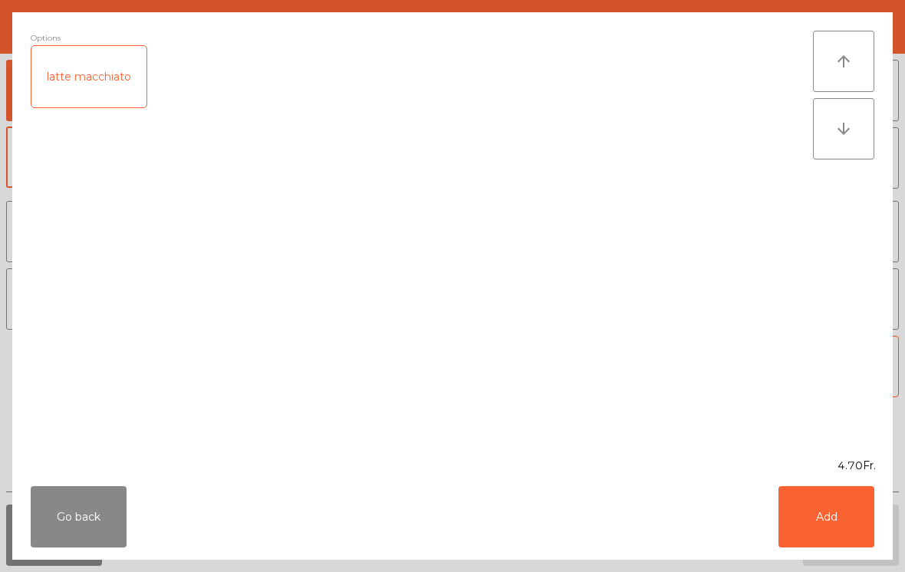
click at [68, 504] on button "Go back" at bounding box center [79, 516] width 96 height 61
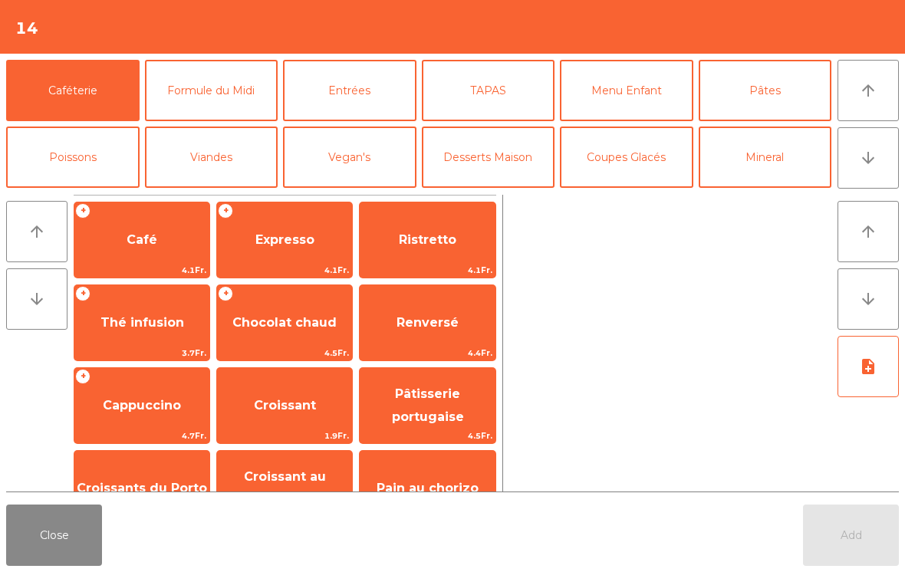
click at [771, 146] on button "Mineral" at bounding box center [765, 157] width 133 height 61
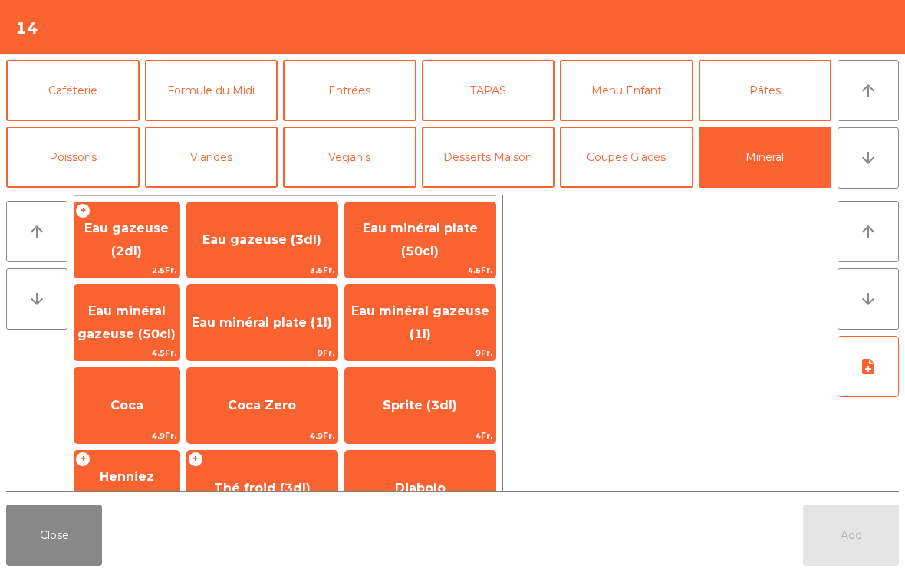
click at [155, 241] on span "Eau gazeuse (2dl)" at bounding box center [126, 240] width 84 height 38
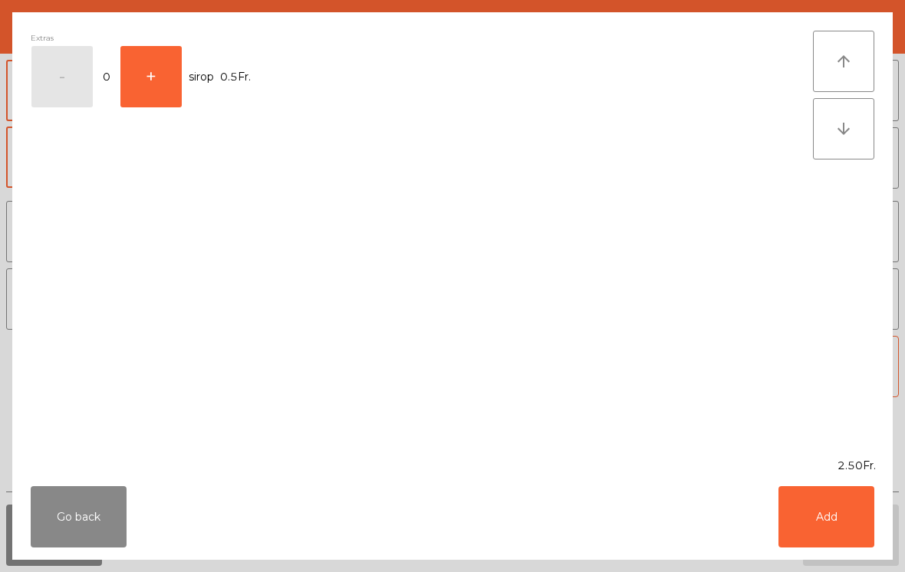
click at [841, 526] on button "Add" at bounding box center [826, 516] width 96 height 61
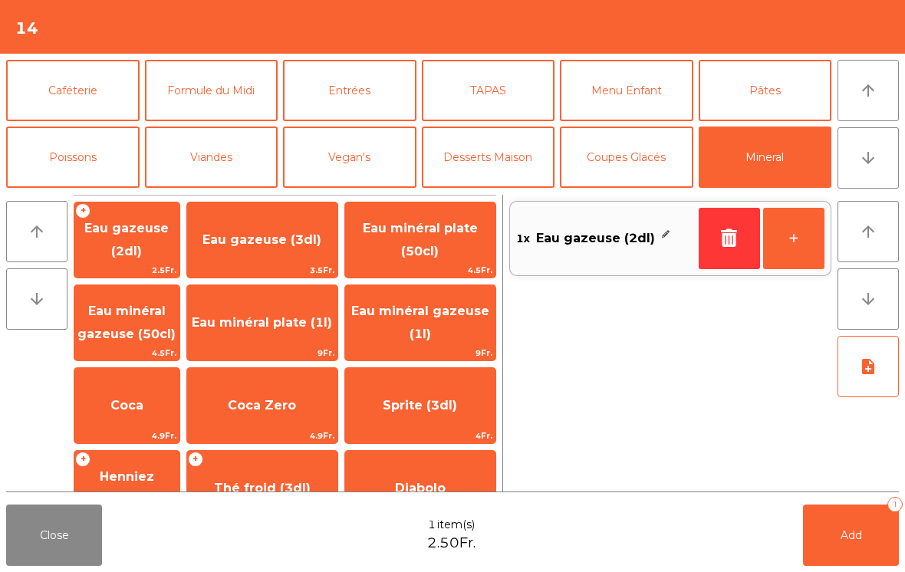
scroll to position [193, 0]
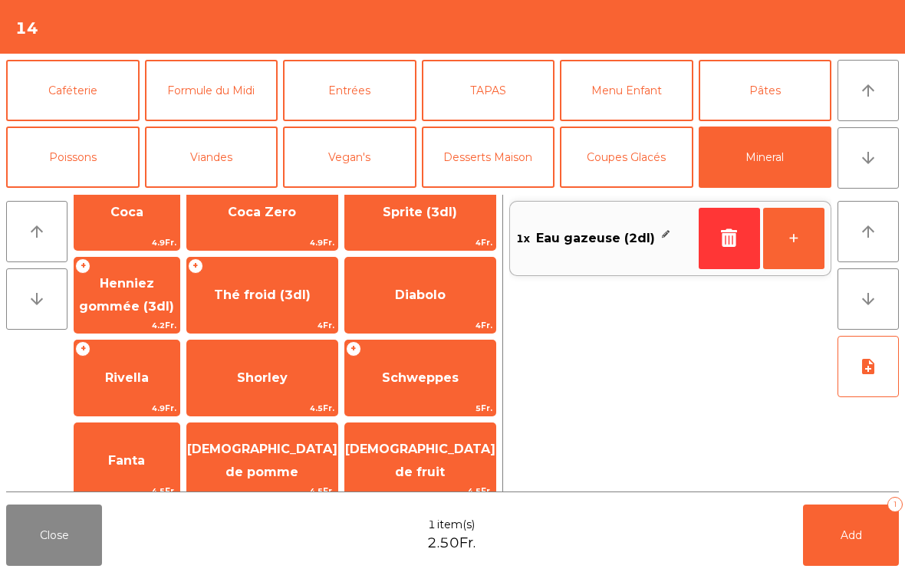
click at [439, 472] on span "[DEMOGRAPHIC_DATA] de fruit" at bounding box center [420, 461] width 150 height 65
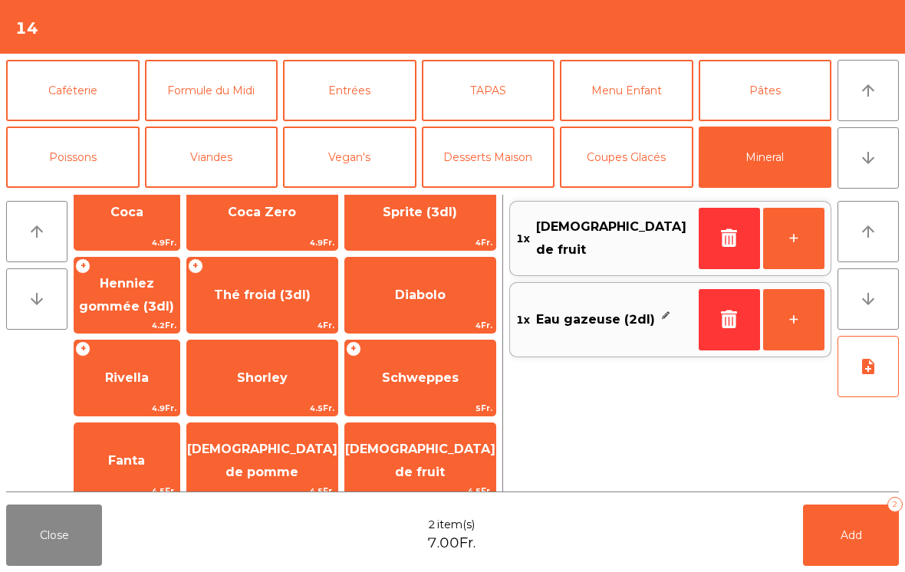
scroll to position [-2, 0]
click at [63, 87] on button "Caféterie" at bounding box center [72, 90] width 133 height 61
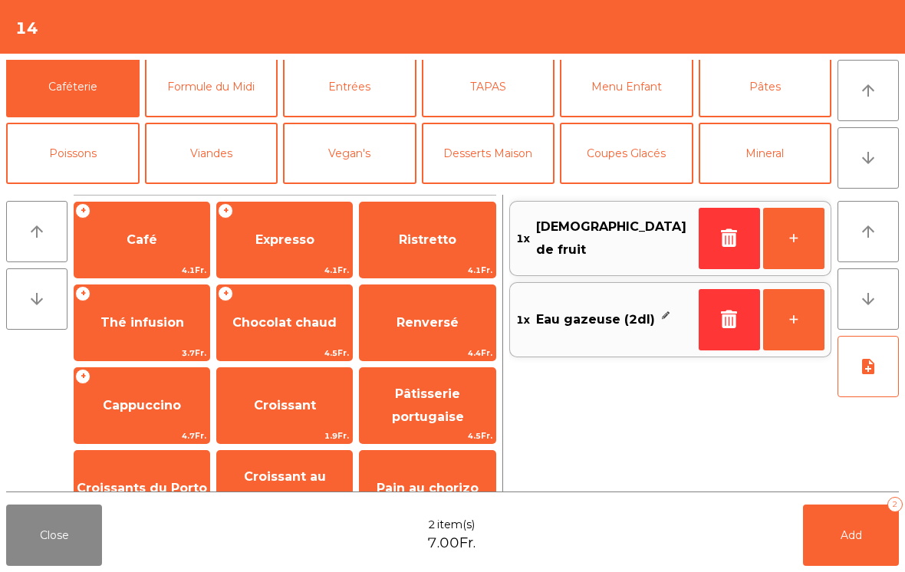
scroll to position [0, 0]
click at [308, 314] on span "Chocolat chaud" at bounding box center [284, 322] width 135 height 41
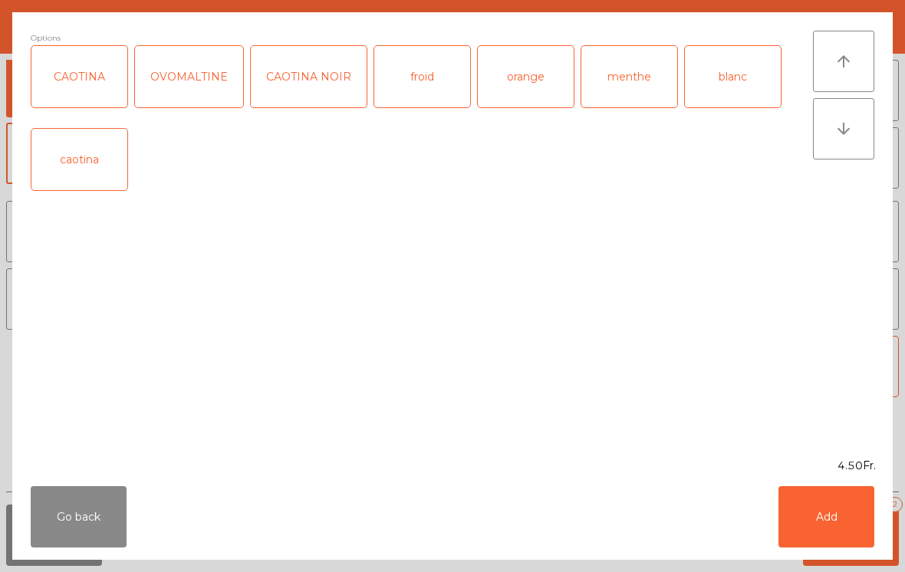
click at [78, 68] on div "CAOTINA" at bounding box center [79, 76] width 96 height 61
click at [850, 533] on button "Add" at bounding box center [826, 516] width 96 height 61
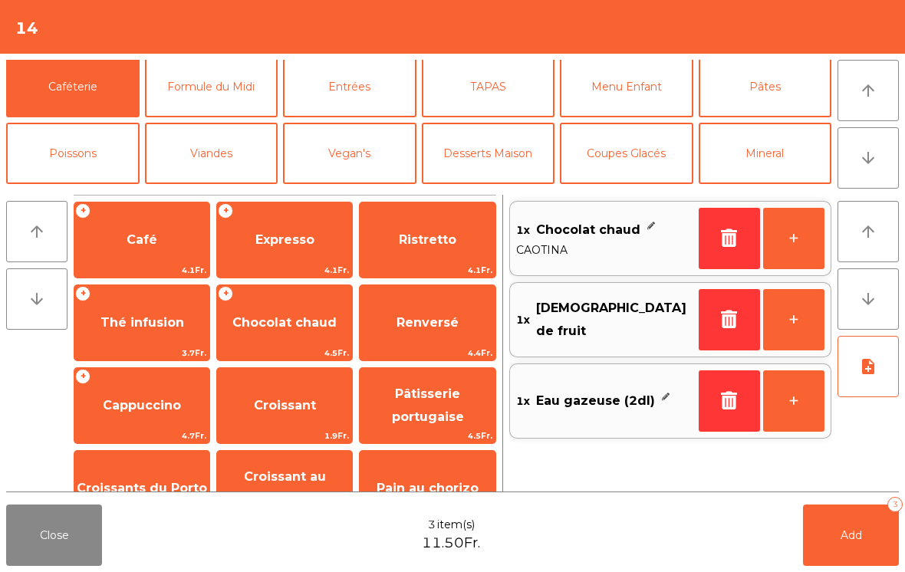
click at [870, 548] on button "Add 3" at bounding box center [851, 535] width 96 height 61
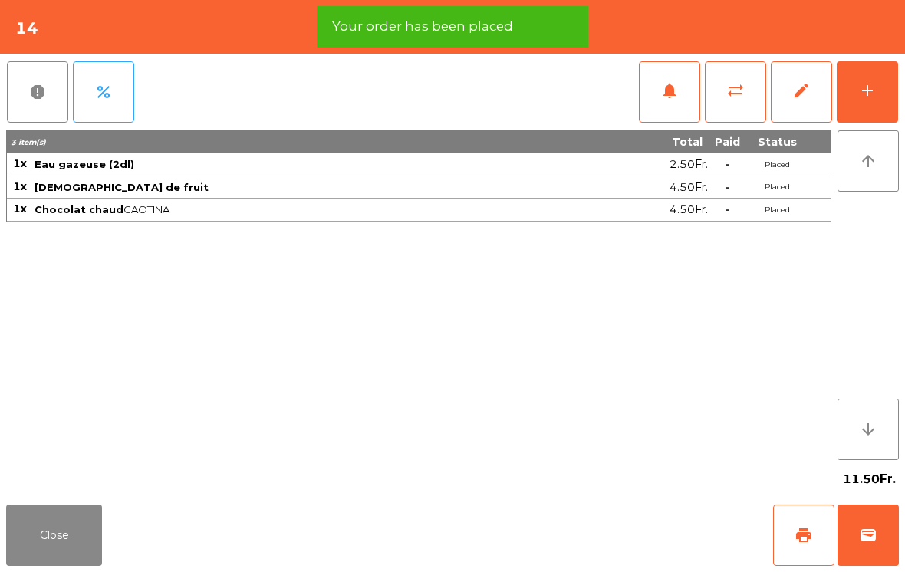
click at [62, 551] on button "Close" at bounding box center [54, 535] width 96 height 61
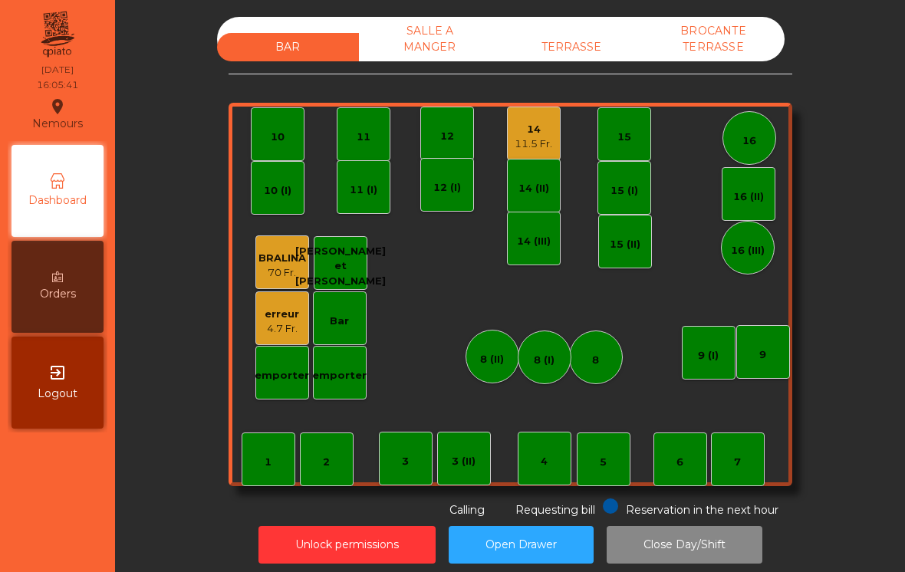
click at [595, 453] on div "5" at bounding box center [604, 460] width 54 height 54
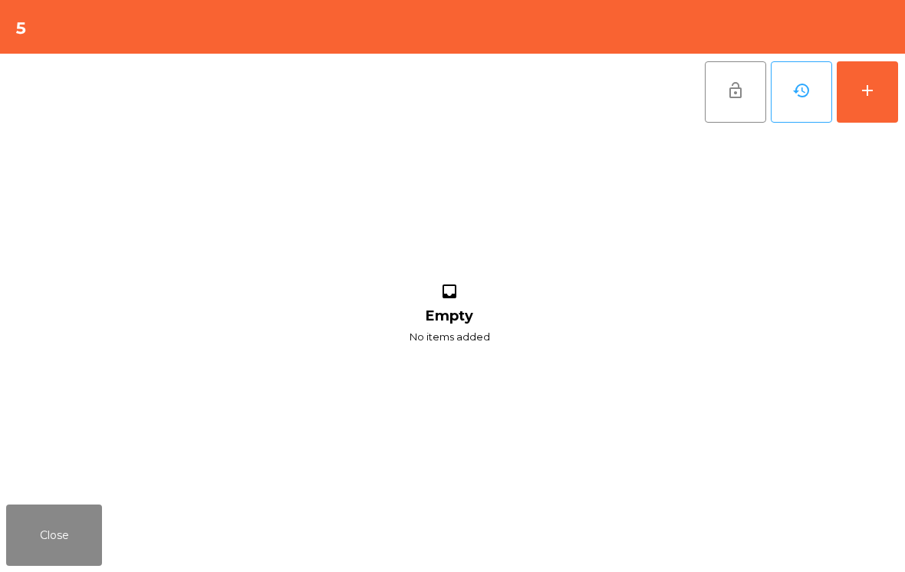
click at [860, 107] on button "add" at bounding box center [867, 91] width 61 height 61
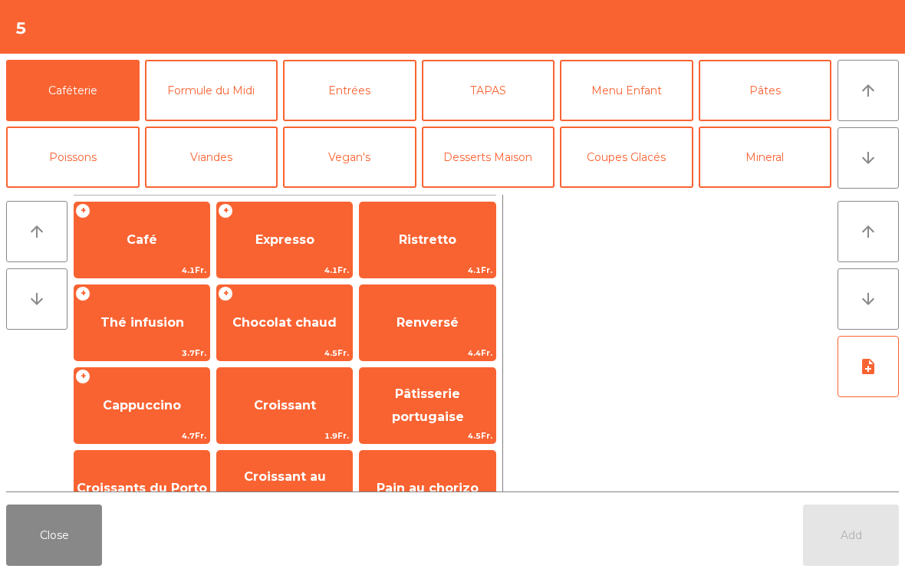
click at [152, 421] on span "Cappuccino" at bounding box center [141, 405] width 135 height 41
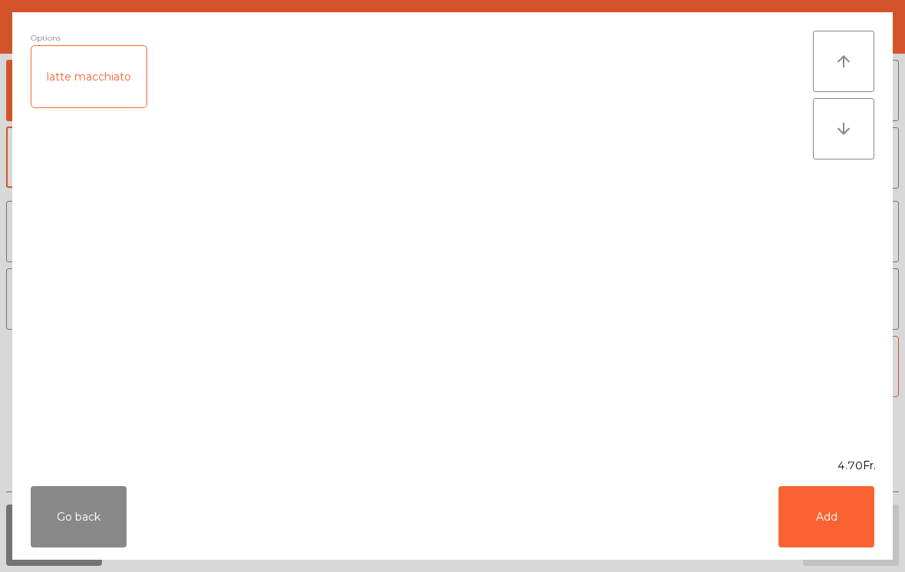
click at [834, 523] on button "Add" at bounding box center [826, 516] width 96 height 61
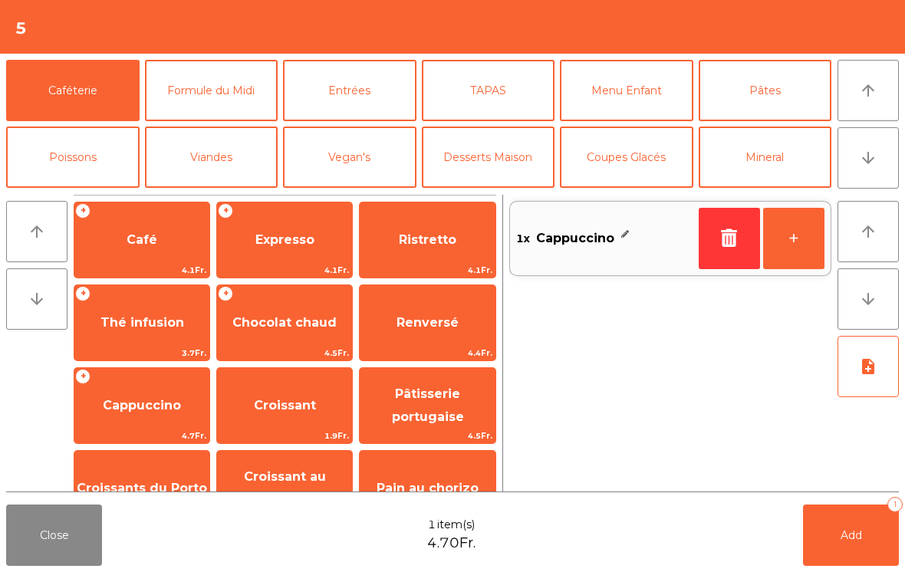
click at [788, 243] on button "+" at bounding box center [793, 238] width 61 height 61
click at [162, 413] on span "Cappuccino" at bounding box center [141, 405] width 135 height 41
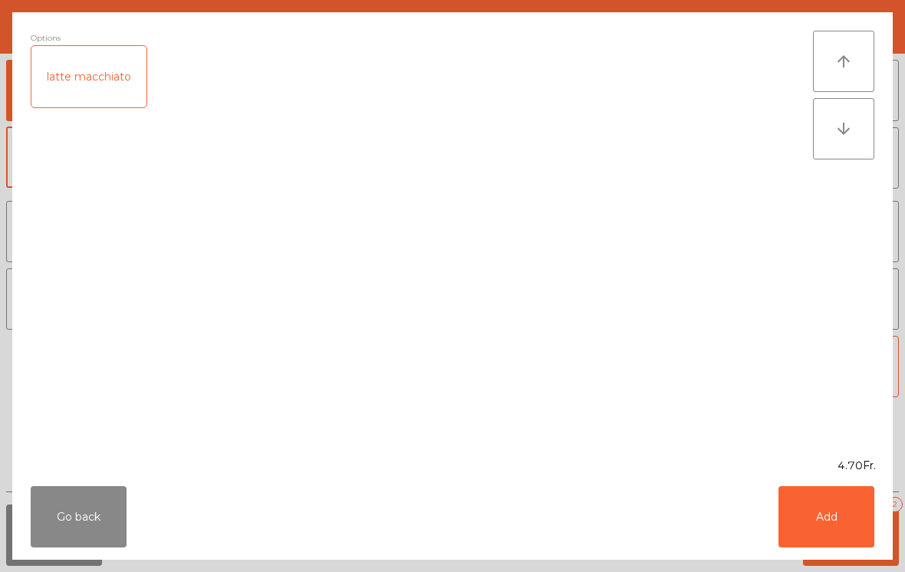
click at [90, 78] on div "latte macchiato" at bounding box center [88, 76] width 115 height 61
click at [838, 520] on button "Add" at bounding box center [826, 516] width 96 height 61
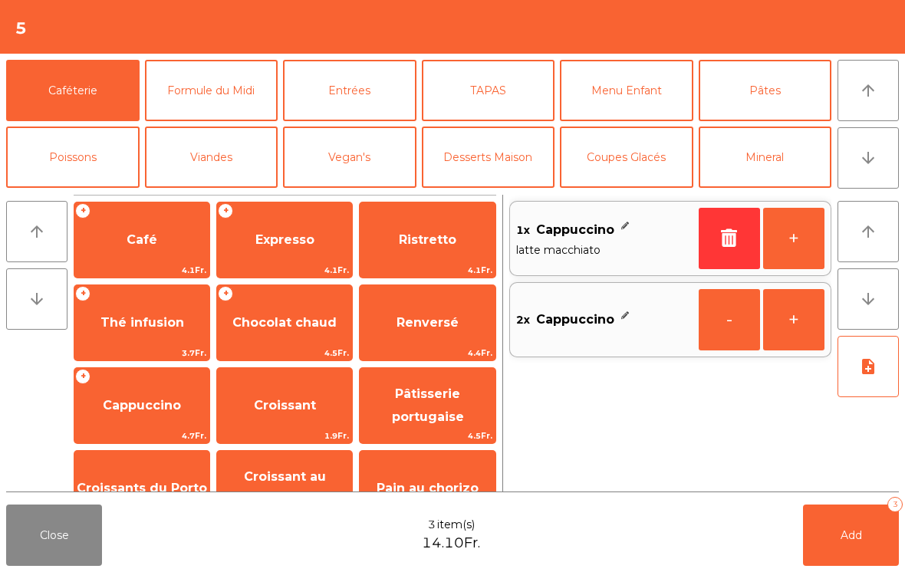
click at [782, 238] on button "+" at bounding box center [793, 238] width 61 height 61
click at [862, 538] on button "Add 4" at bounding box center [851, 535] width 96 height 61
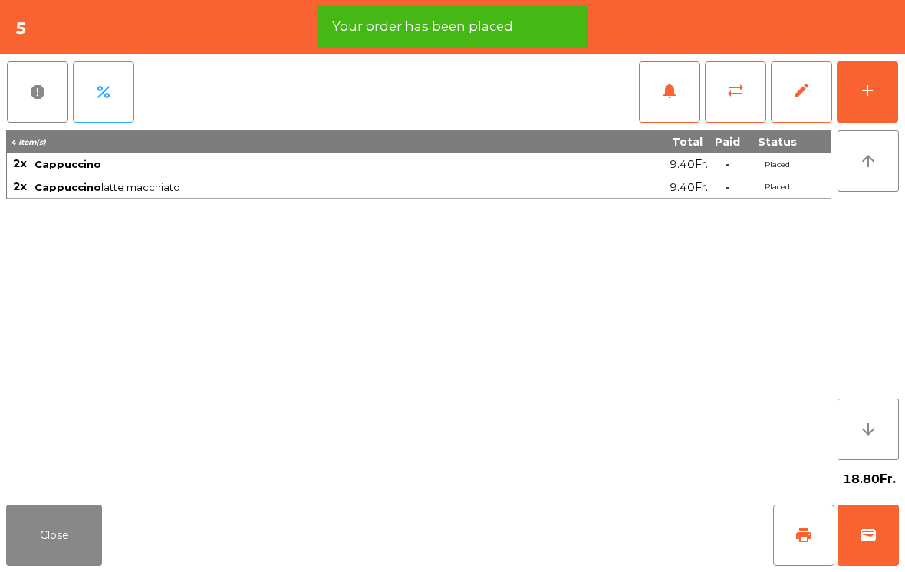
click at [44, 522] on button "Close" at bounding box center [54, 535] width 96 height 61
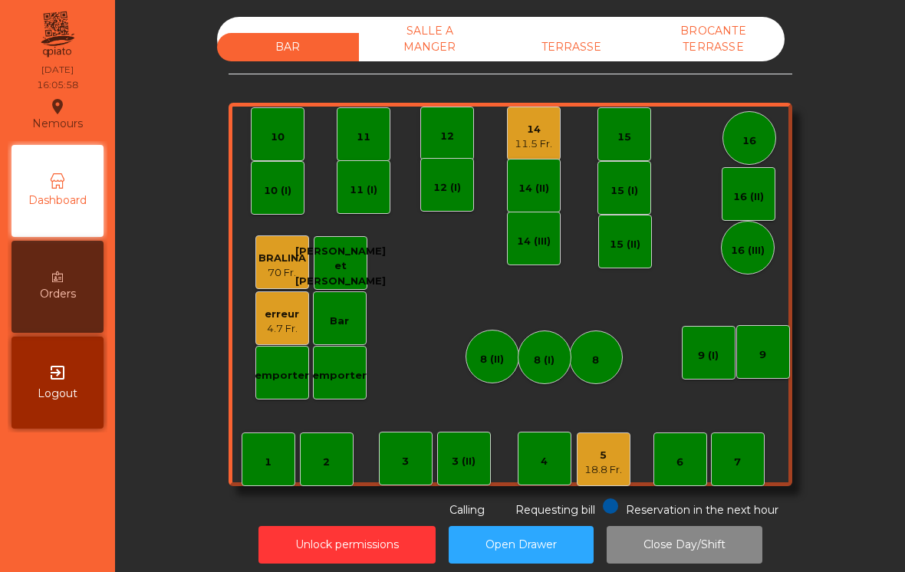
click at [412, 449] on div "3" at bounding box center [406, 459] width 54 height 54
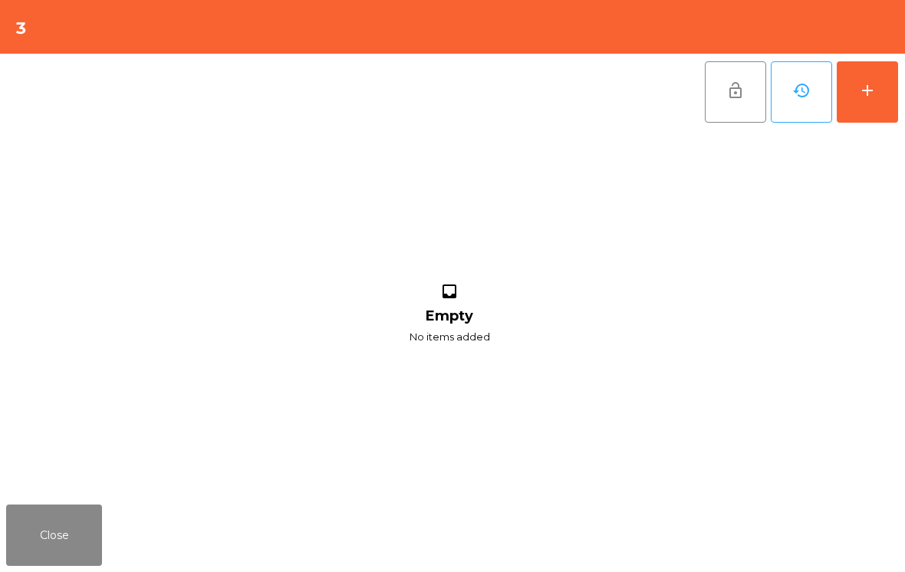
click at [864, 100] on button "add" at bounding box center [867, 91] width 61 height 61
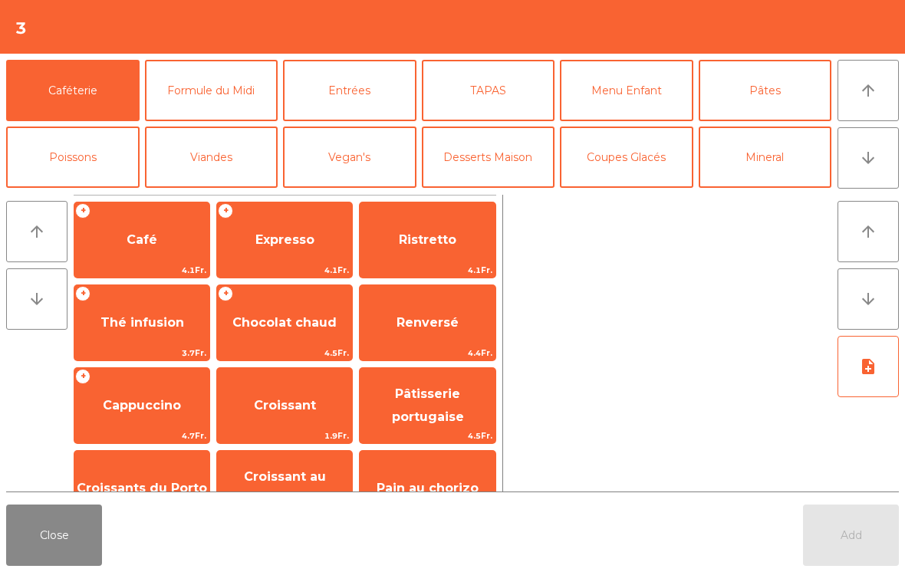
click at [866, 92] on icon "arrow_upward" at bounding box center [868, 90] width 18 height 18
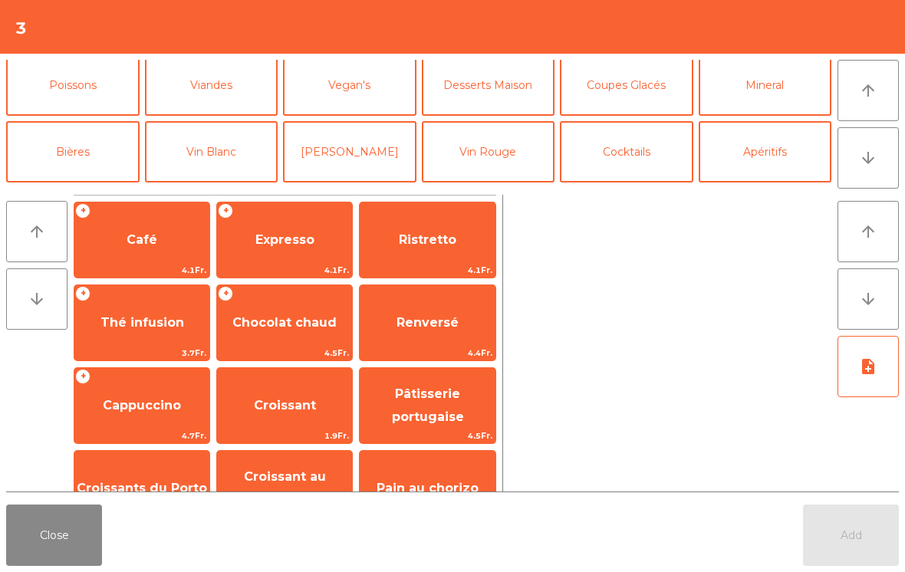
click at [83, 160] on button "Bières" at bounding box center [72, 151] width 133 height 61
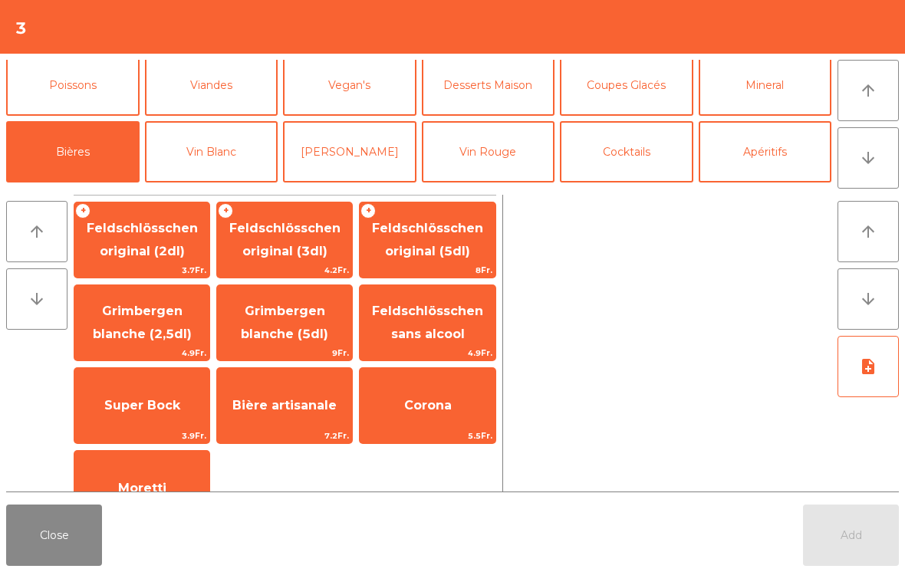
click at [278, 242] on span "Feldschlösschen original (3dl)" at bounding box center [284, 240] width 135 height 65
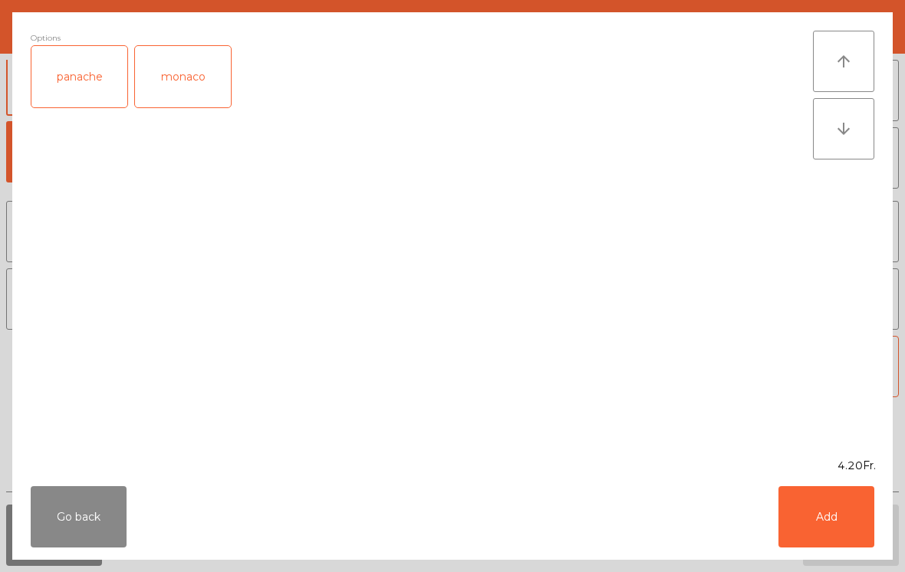
click at [834, 509] on button "Add" at bounding box center [826, 516] width 96 height 61
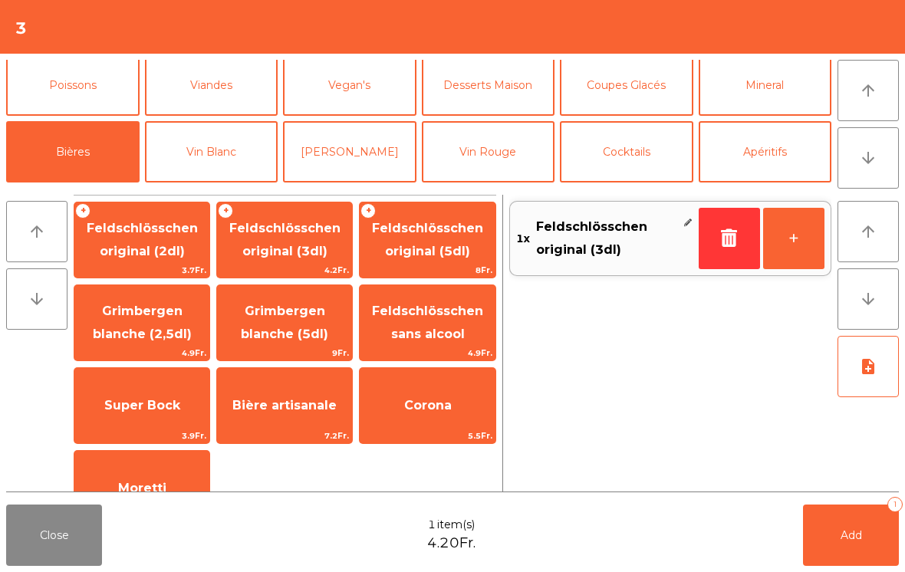
click at [859, 533] on span "Add" at bounding box center [851, 535] width 21 height 14
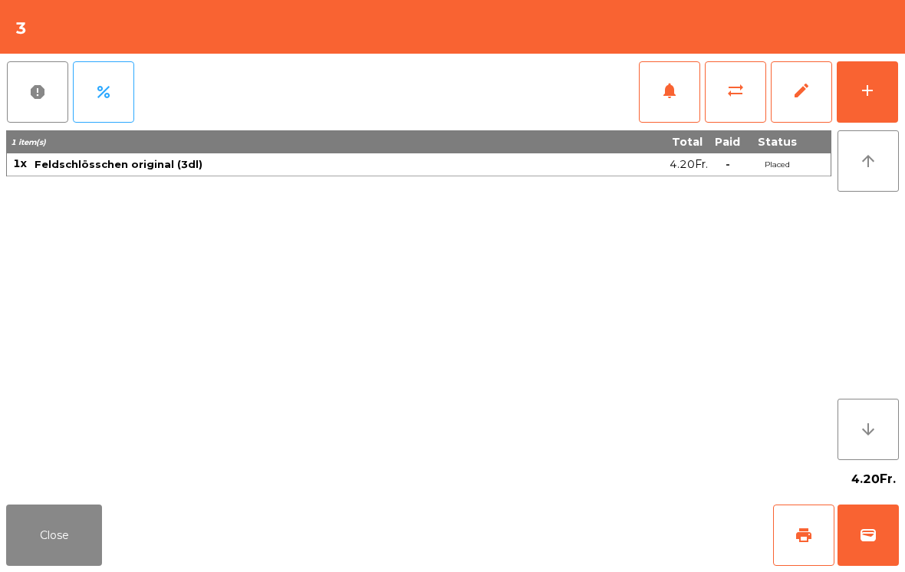
click at [44, 550] on button "Close" at bounding box center [54, 535] width 96 height 61
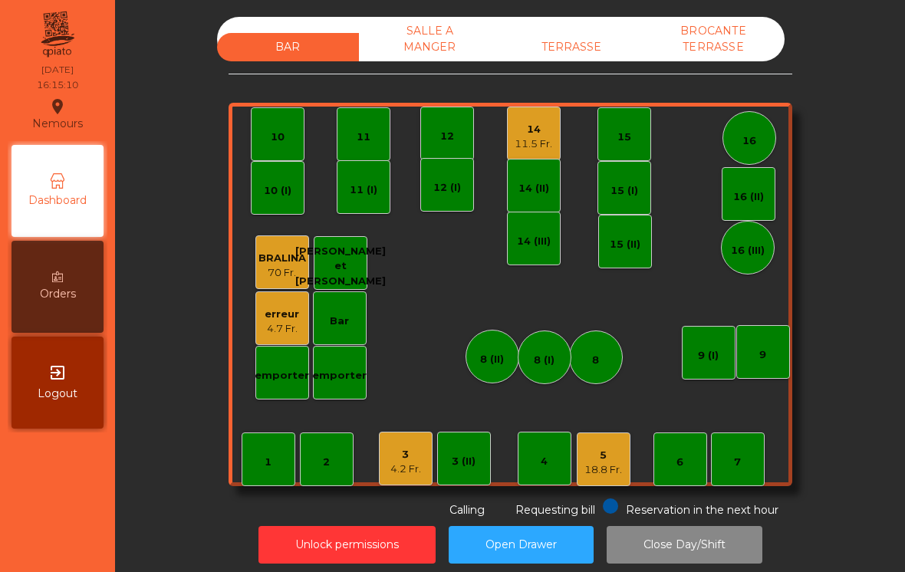
click at [444, 30] on div "SALLE A MANGER" at bounding box center [430, 39] width 142 height 44
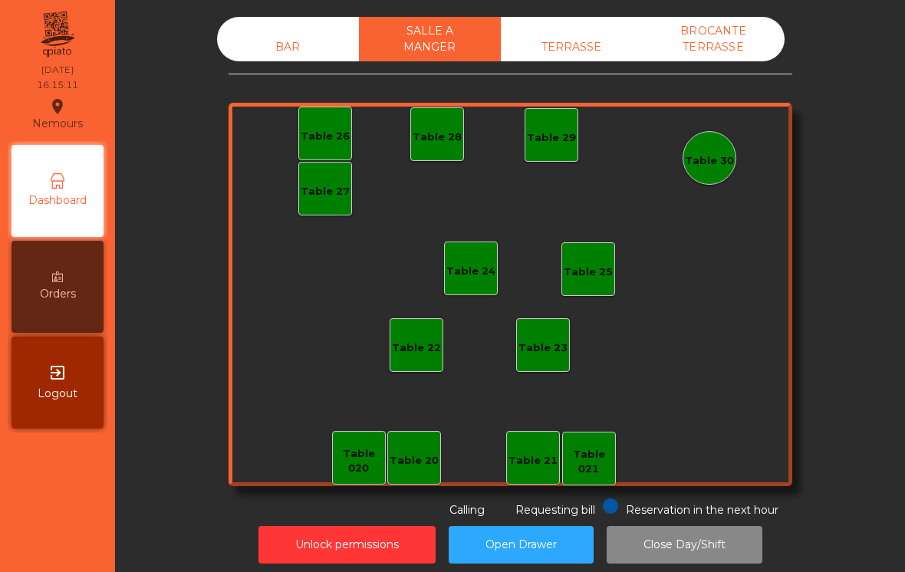
click at [561, 41] on div "TERRASSE" at bounding box center [572, 47] width 142 height 28
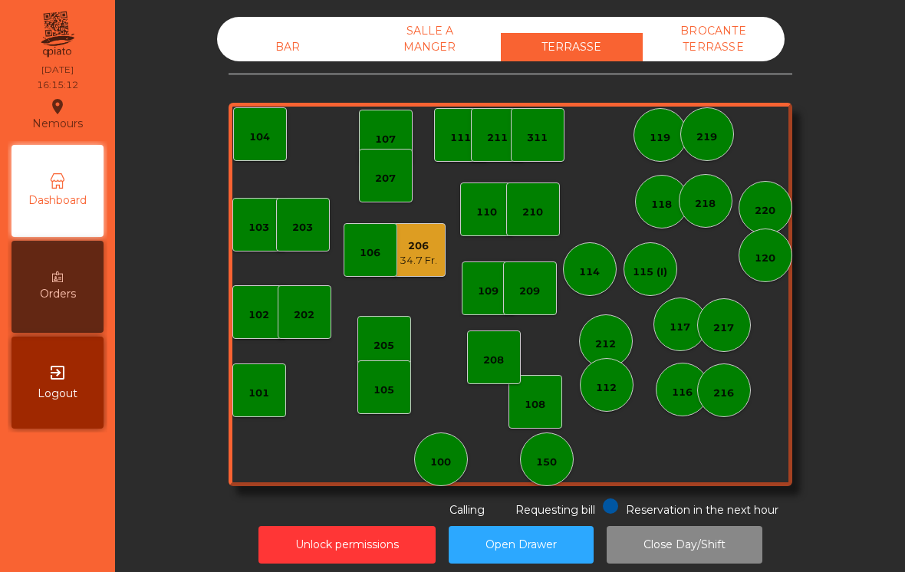
click at [400, 259] on div "34.7 Fr." at bounding box center [419, 260] width 38 height 15
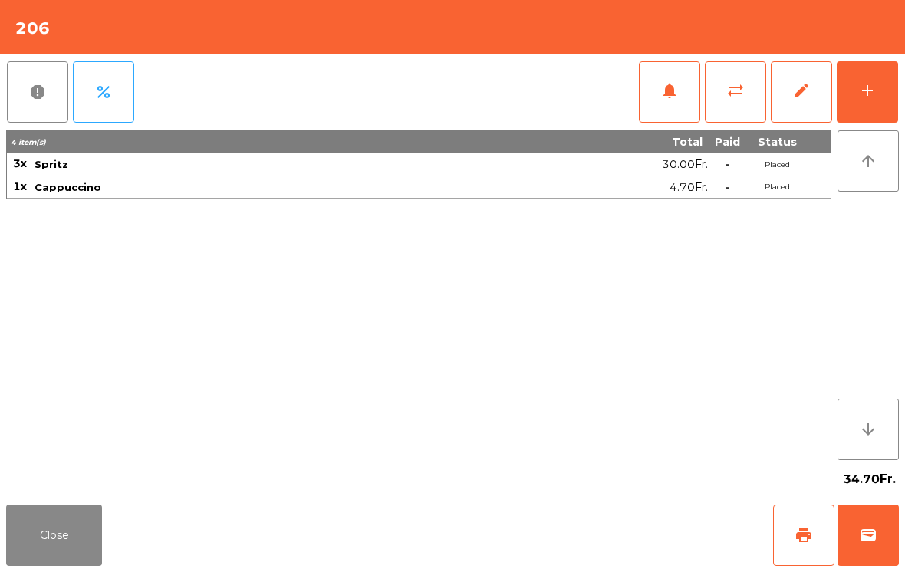
click at [795, 546] on button "print" at bounding box center [803, 535] width 61 height 61
click at [88, 526] on button "Close" at bounding box center [54, 535] width 96 height 61
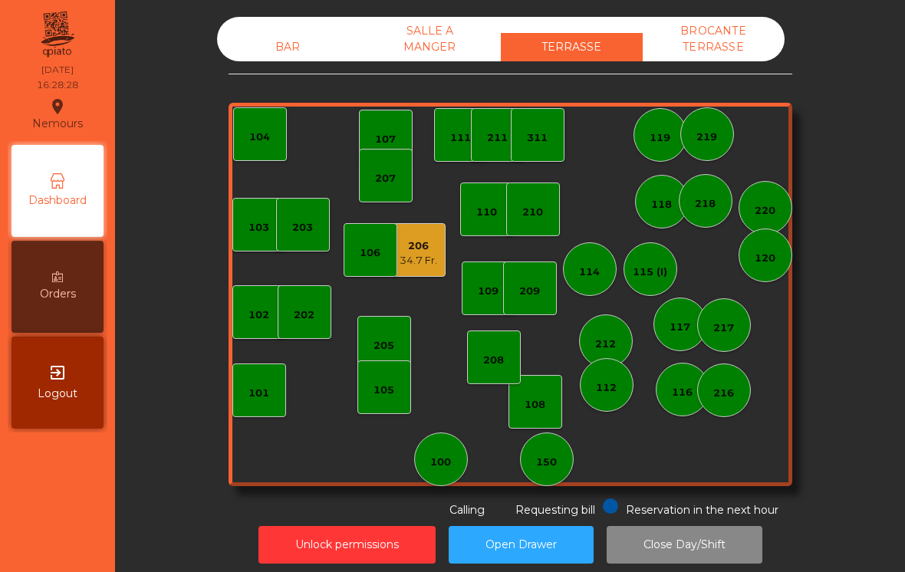
click at [376, 377] on div "105" at bounding box center [383, 387] width 21 height 21
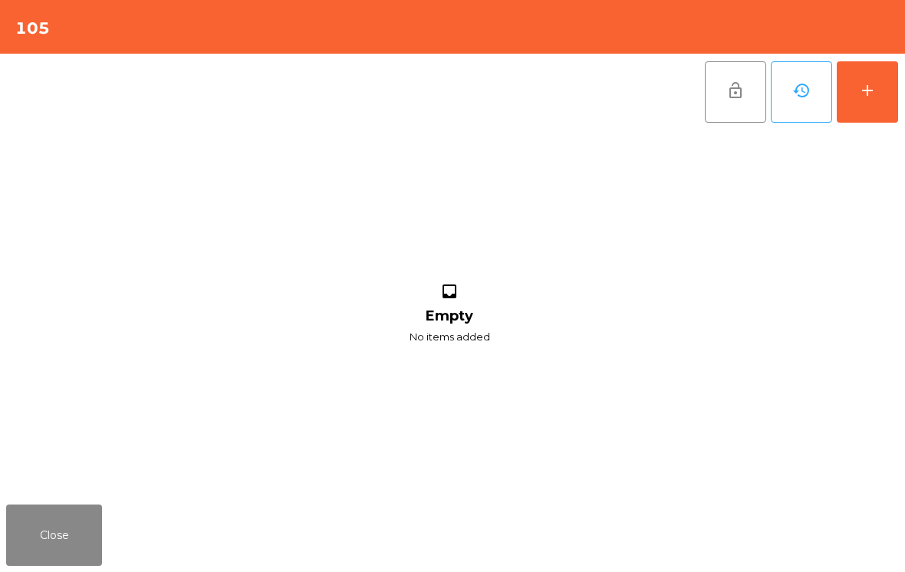
click at [870, 88] on div "add" at bounding box center [867, 90] width 18 height 18
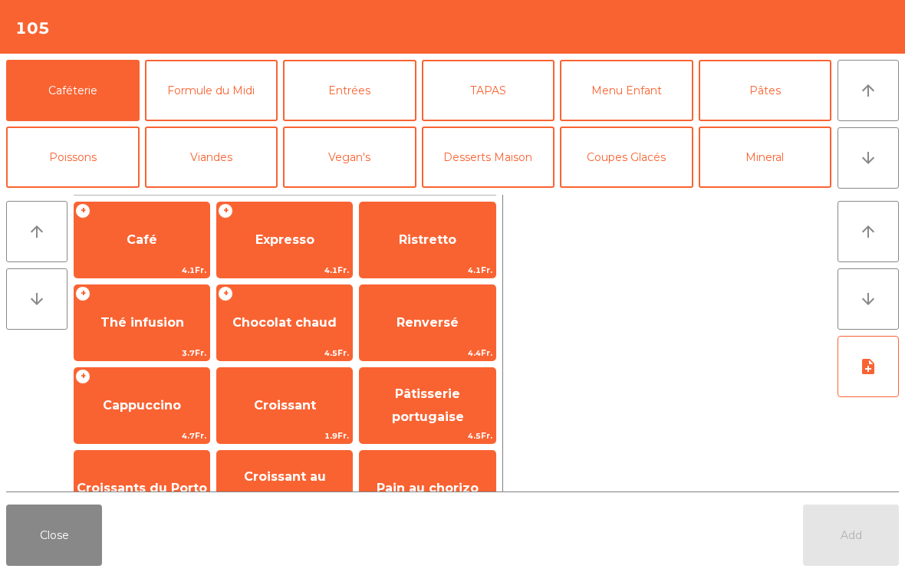
click at [151, 245] on span "Café" at bounding box center [142, 239] width 31 height 15
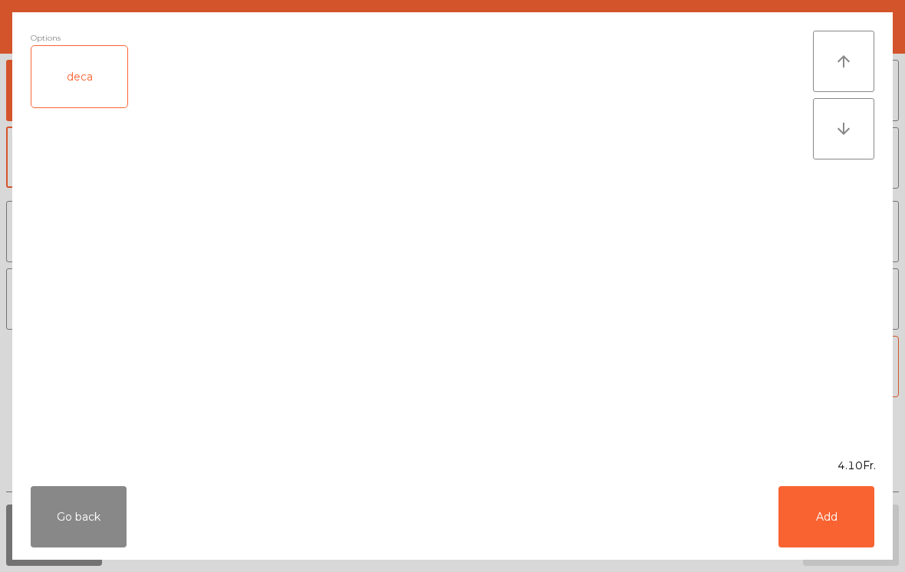
click at [289, 241] on div "Options deca" at bounding box center [422, 235] width 782 height 409
click at [821, 529] on button "Add" at bounding box center [826, 516] width 96 height 61
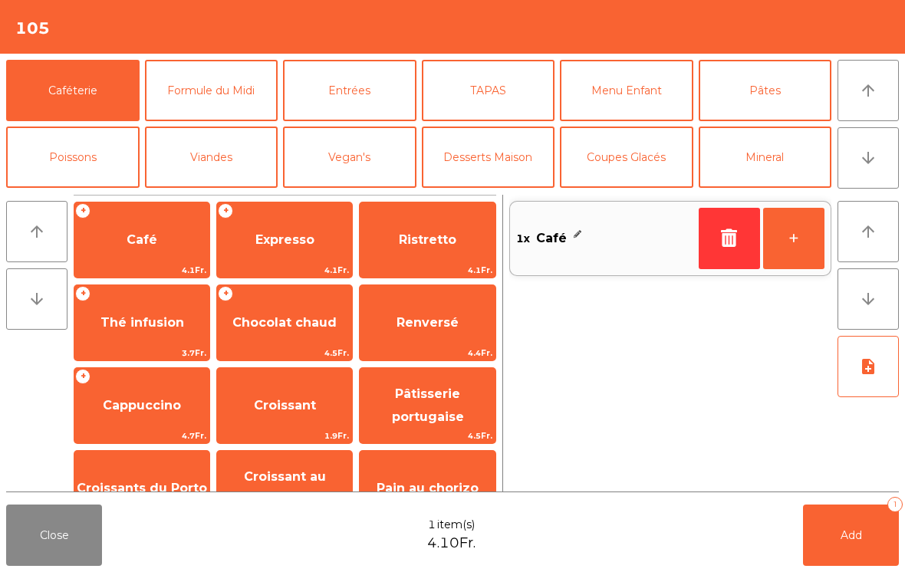
click at [867, 535] on button "Add 1" at bounding box center [851, 535] width 96 height 61
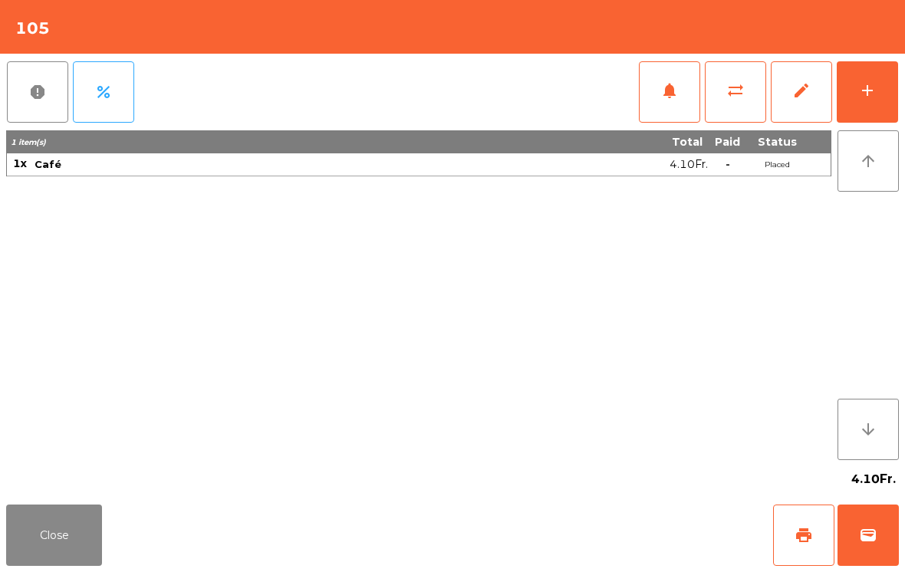
click at [42, 513] on button "Close" at bounding box center [54, 535] width 96 height 61
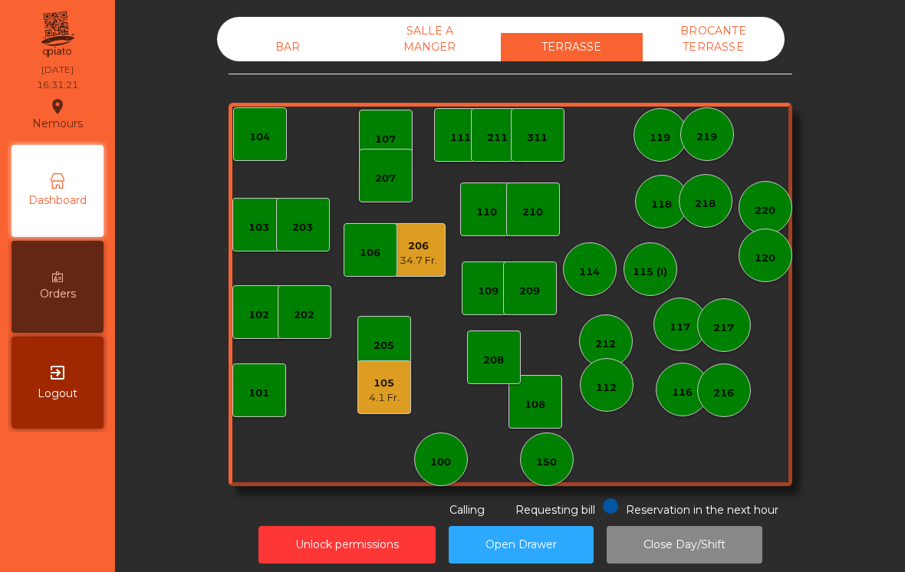
click at [396, 393] on div "4.1 Fr." at bounding box center [384, 397] width 31 height 15
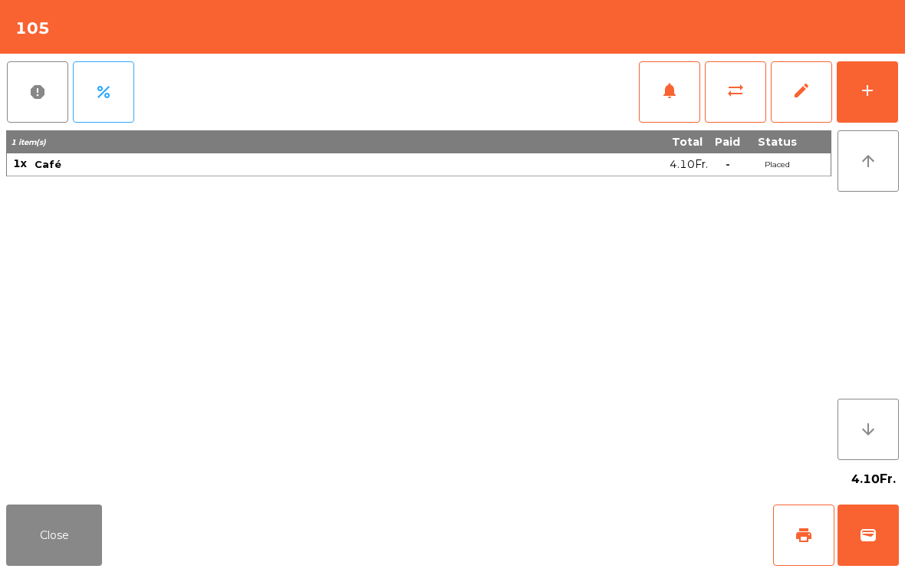
click at [876, 92] on div "add" at bounding box center [867, 90] width 18 height 18
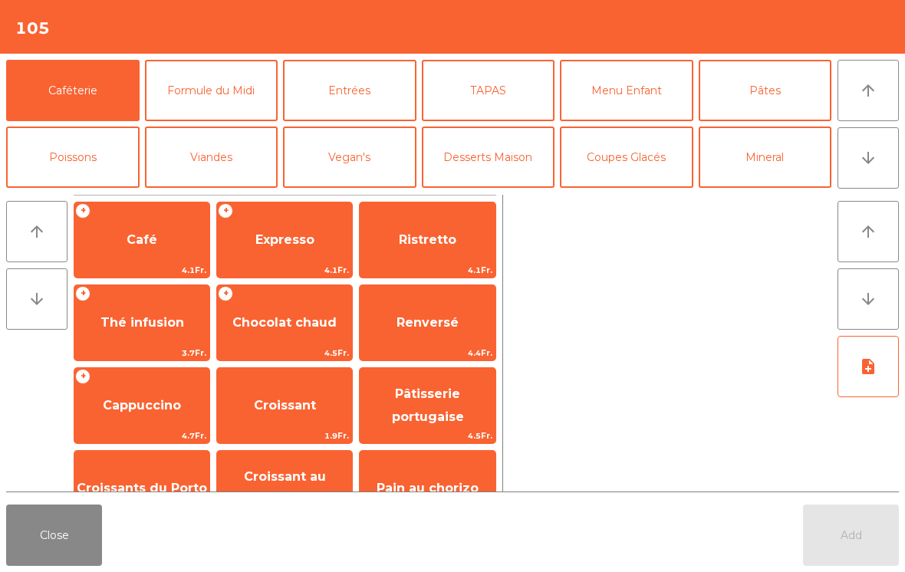
click at [265, 236] on span "Expresso" at bounding box center [284, 239] width 59 height 15
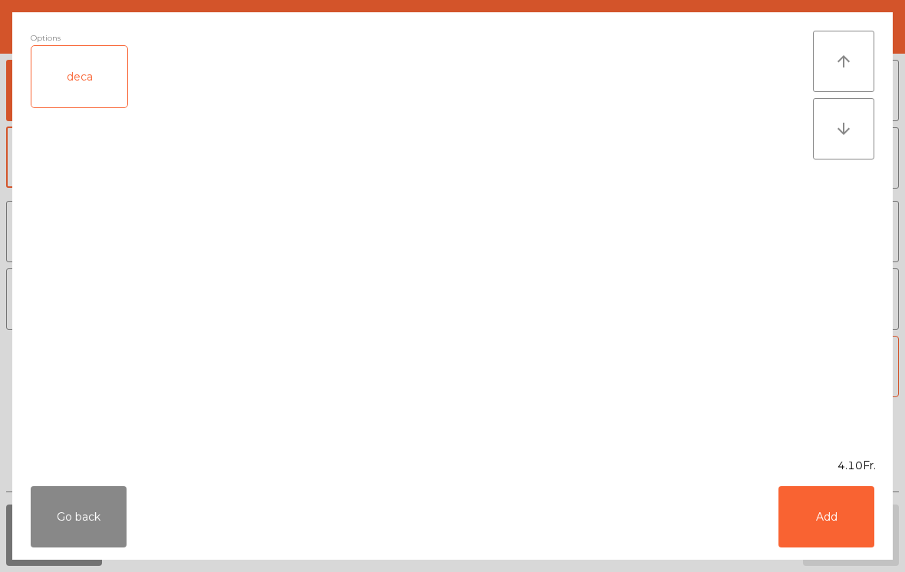
click at [818, 514] on button "Add" at bounding box center [826, 516] width 96 height 61
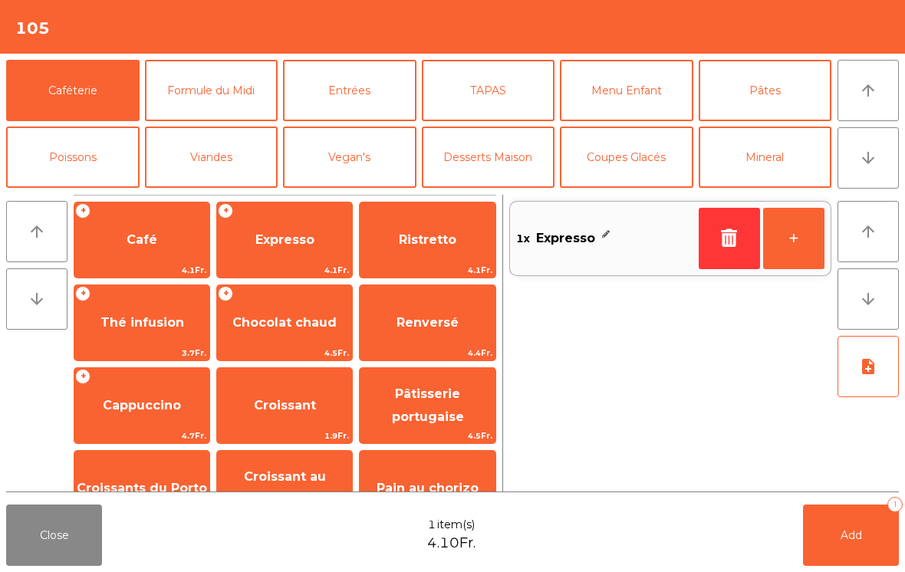
click at [850, 548] on button "Add 1" at bounding box center [851, 535] width 96 height 61
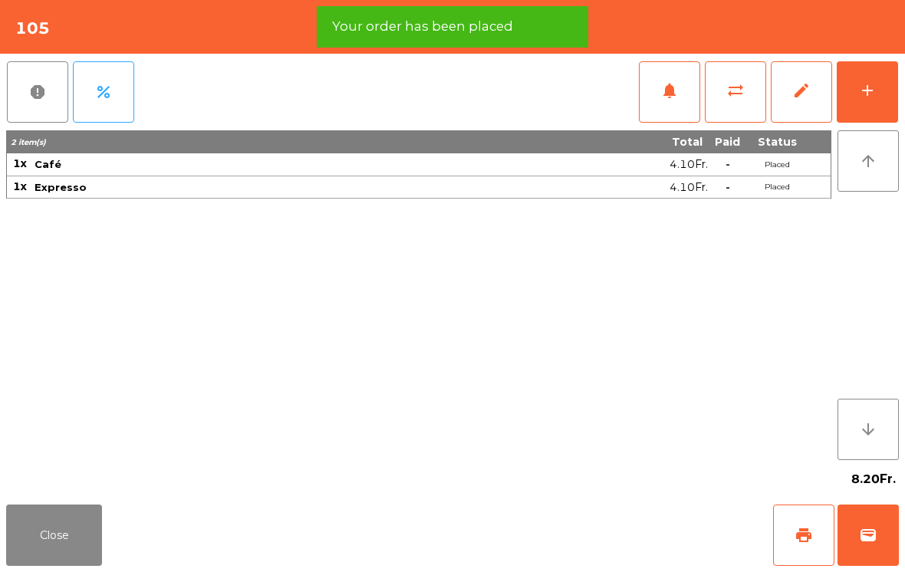
click at [814, 544] on button "print" at bounding box center [803, 535] width 61 height 61
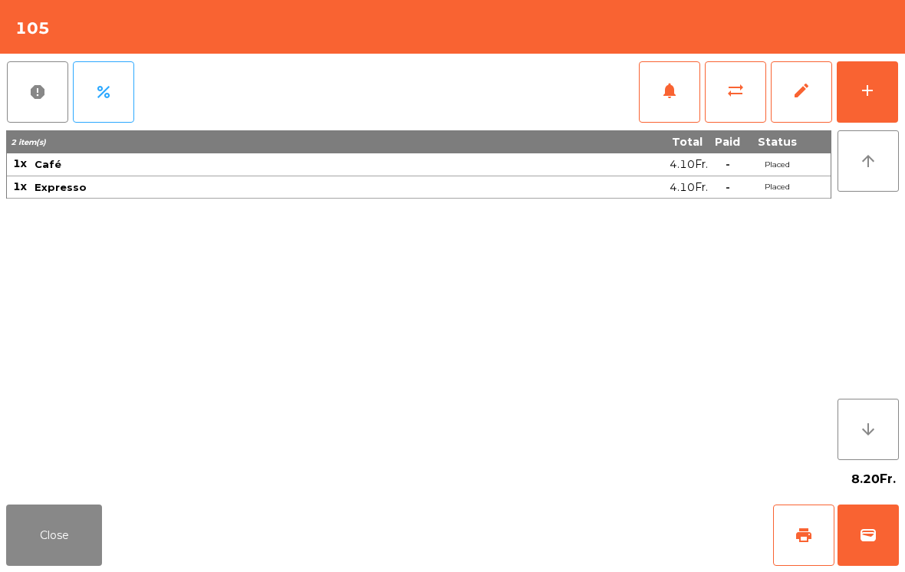
click at [81, 560] on button "Close" at bounding box center [54, 535] width 96 height 61
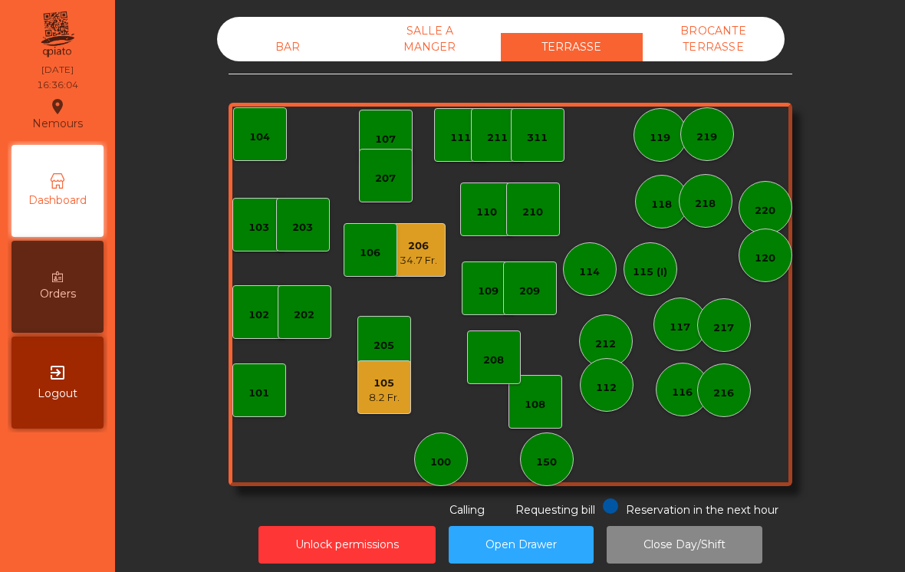
click at [289, 38] on div "BAR" at bounding box center [288, 47] width 142 height 28
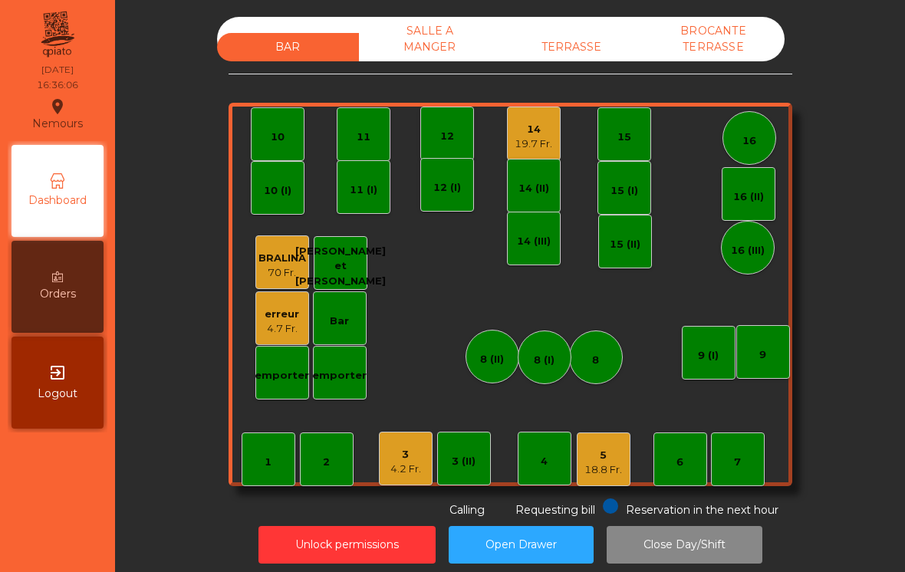
click at [608, 466] on div "18.8 Fr." at bounding box center [603, 469] width 38 height 15
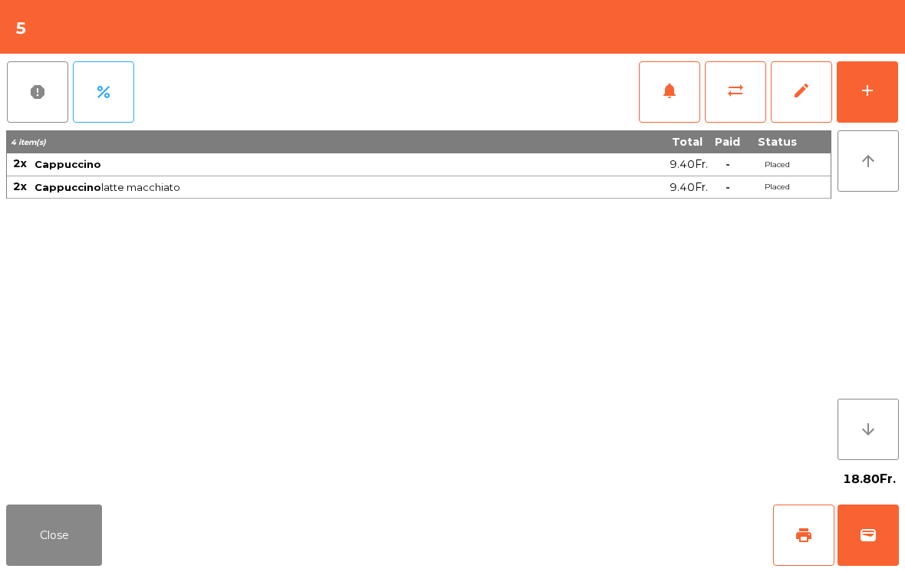
click at [883, 94] on button "add" at bounding box center [867, 91] width 61 height 61
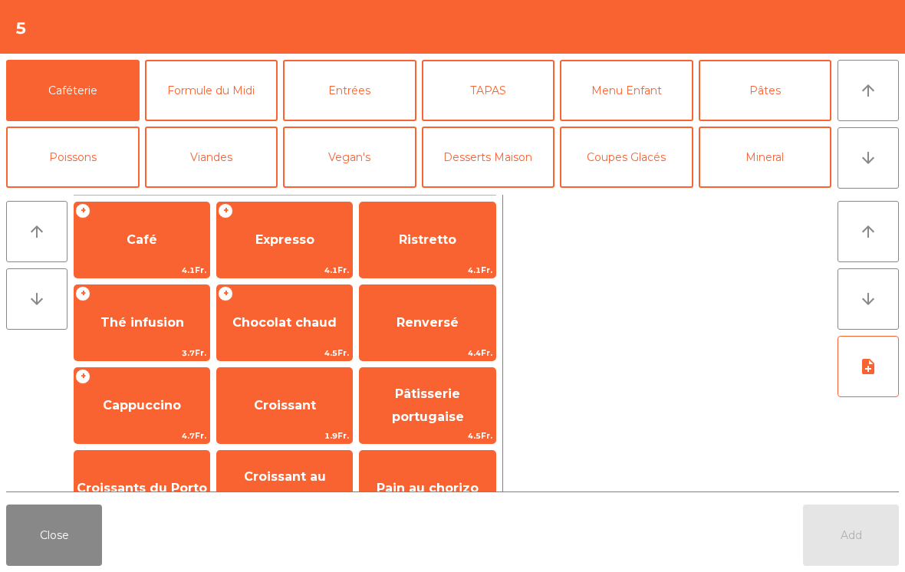
click at [642, 150] on button "Coupes Glacés" at bounding box center [626, 157] width 133 height 61
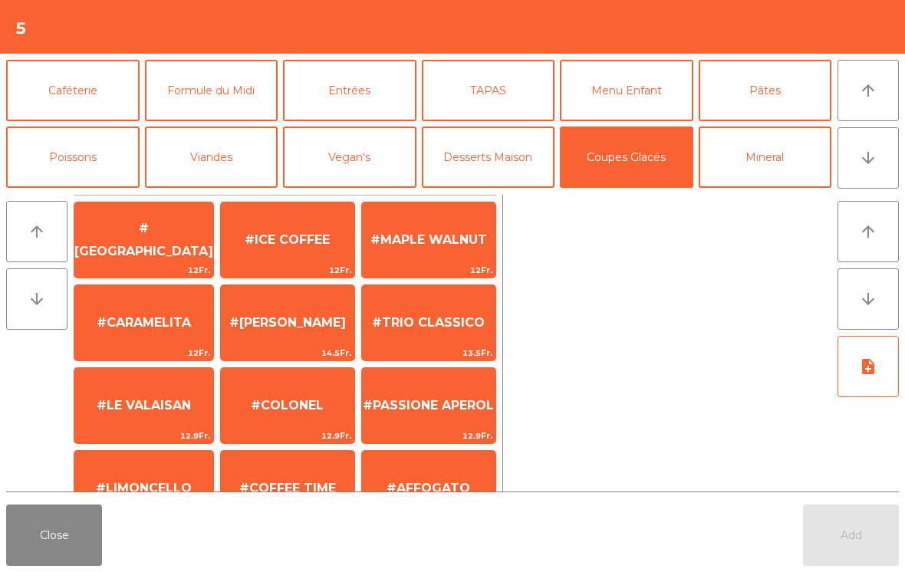
scroll to position [232, 0]
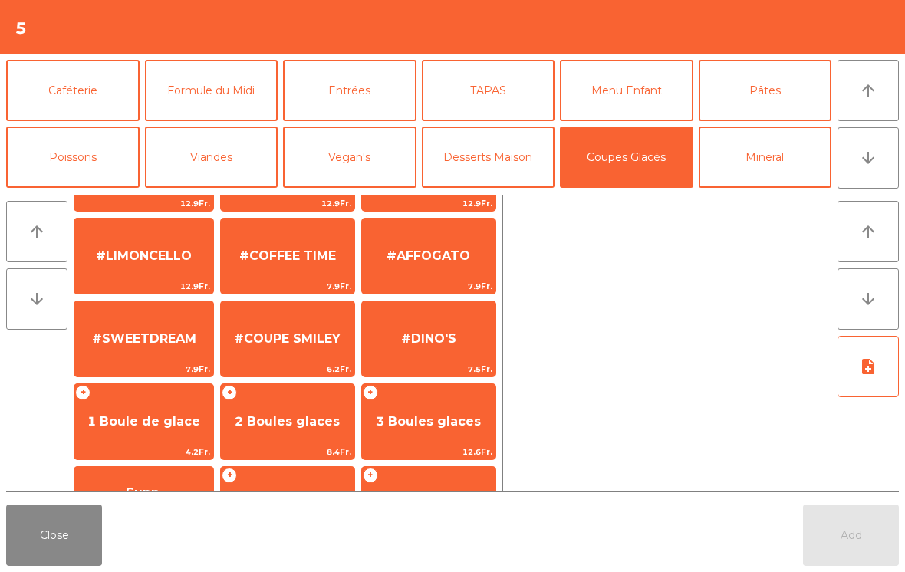
click at [311, 401] on span "2 Boules glaces" at bounding box center [287, 421] width 133 height 41
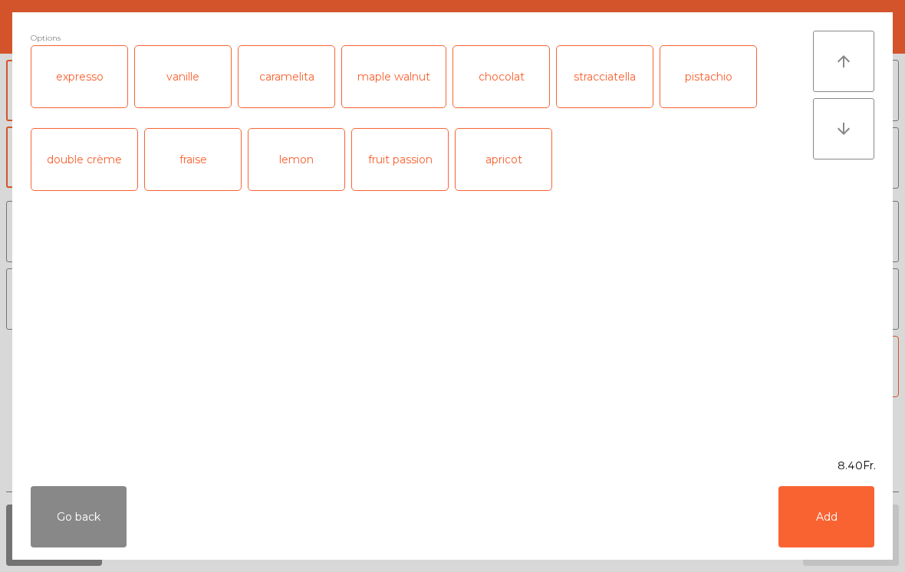
scroll to position [290, 0]
click at [293, 169] on div "lemon" at bounding box center [296, 159] width 96 height 61
click at [399, 153] on div "fruit passion" at bounding box center [400, 159] width 96 height 61
click at [827, 521] on button "Add" at bounding box center [826, 516] width 96 height 61
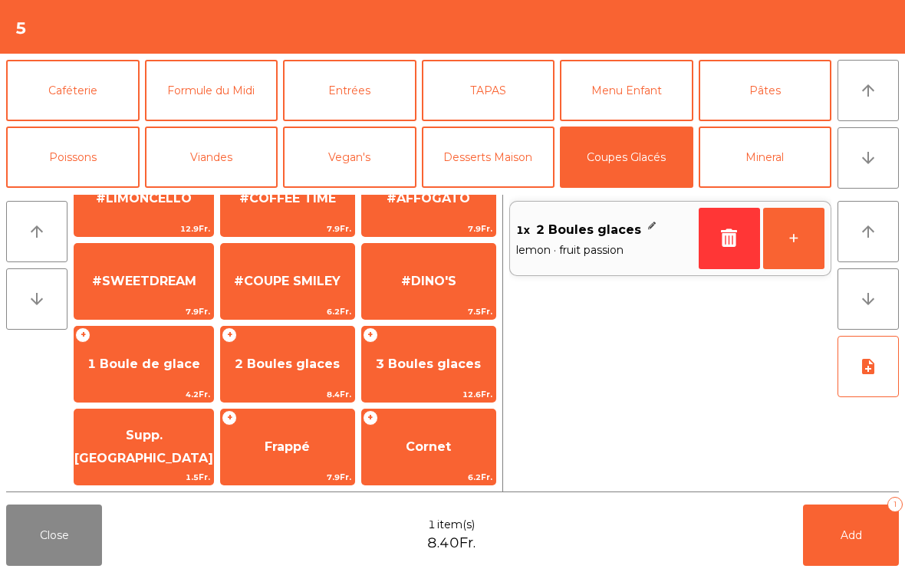
click at [161, 454] on span "Supp. [GEOGRAPHIC_DATA]" at bounding box center [143, 447] width 139 height 38
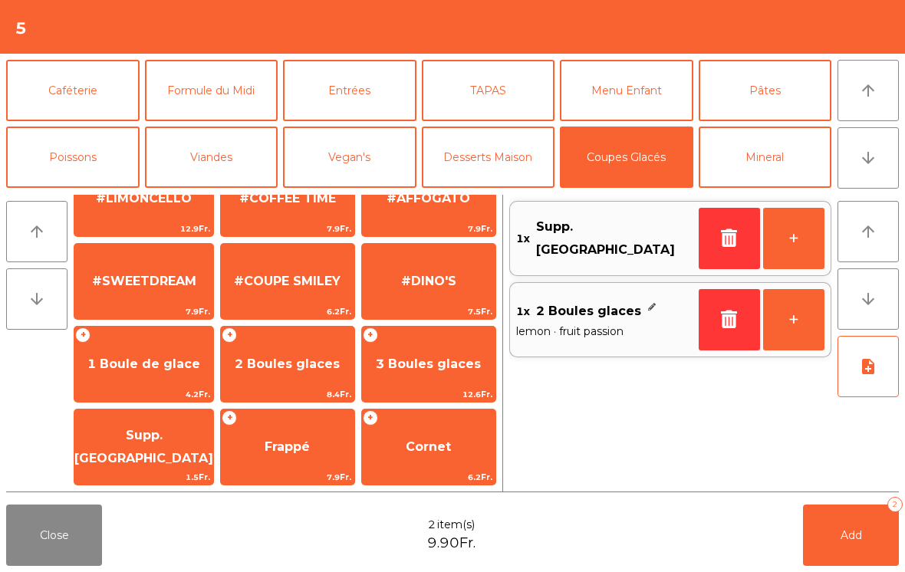
click at [154, 354] on span "1 Boule de glace" at bounding box center [143, 364] width 139 height 41
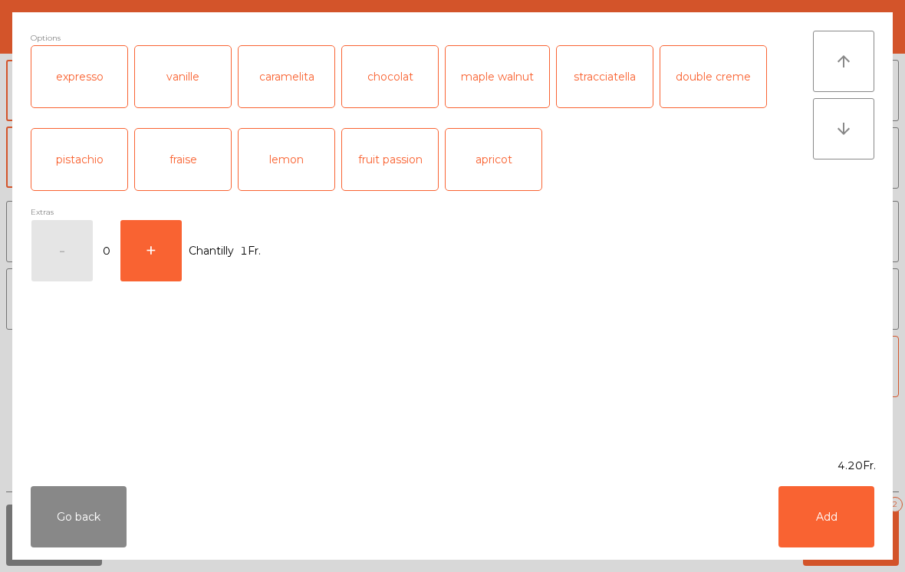
click at [304, 77] on div "caramelita" at bounding box center [287, 76] width 96 height 61
click at [821, 522] on button "Add" at bounding box center [826, 516] width 96 height 61
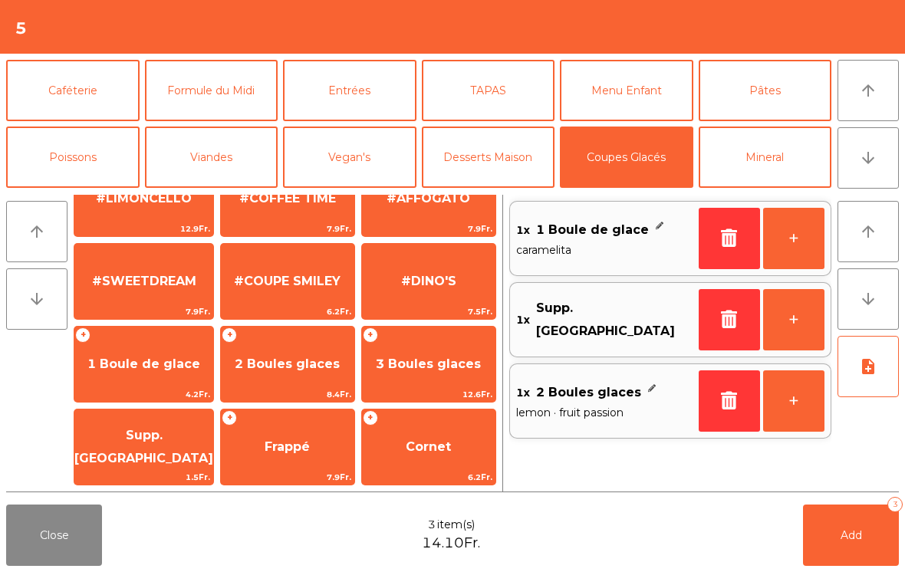
click at [141, 444] on span "Supp. [GEOGRAPHIC_DATA]" at bounding box center [143, 447] width 139 height 38
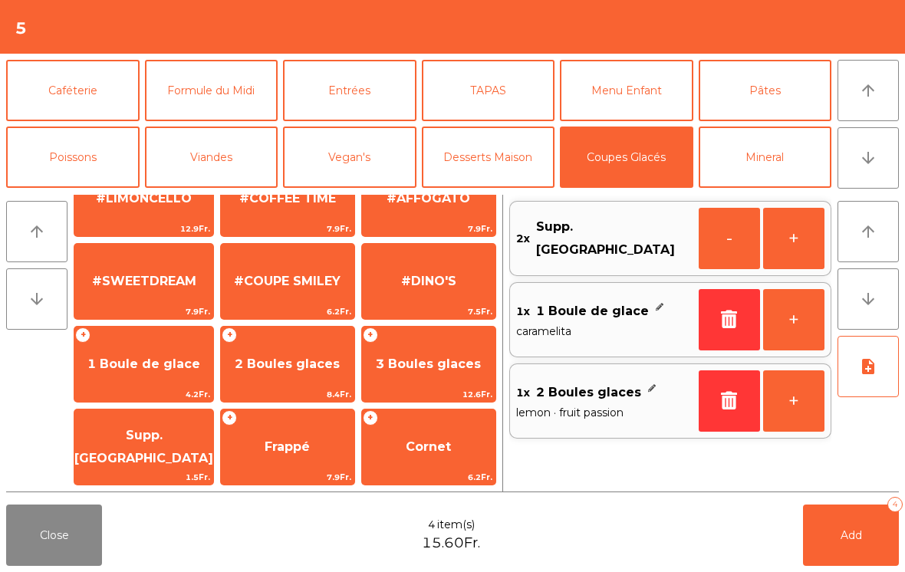
click at [791, 317] on button "+" at bounding box center [793, 319] width 61 height 61
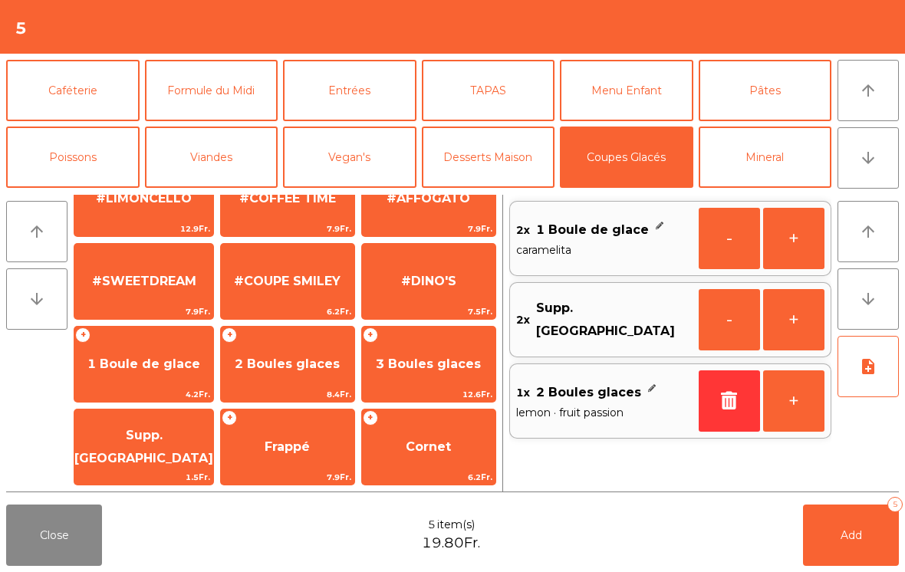
click at [791, 323] on button "+" at bounding box center [793, 319] width 61 height 61
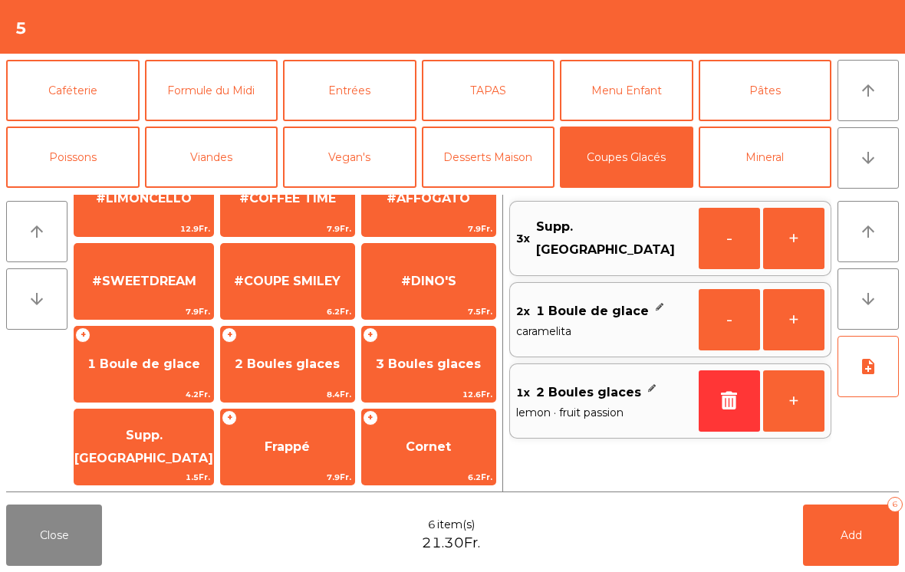
click at [154, 367] on span "1 Boule de glace" at bounding box center [143, 364] width 113 height 15
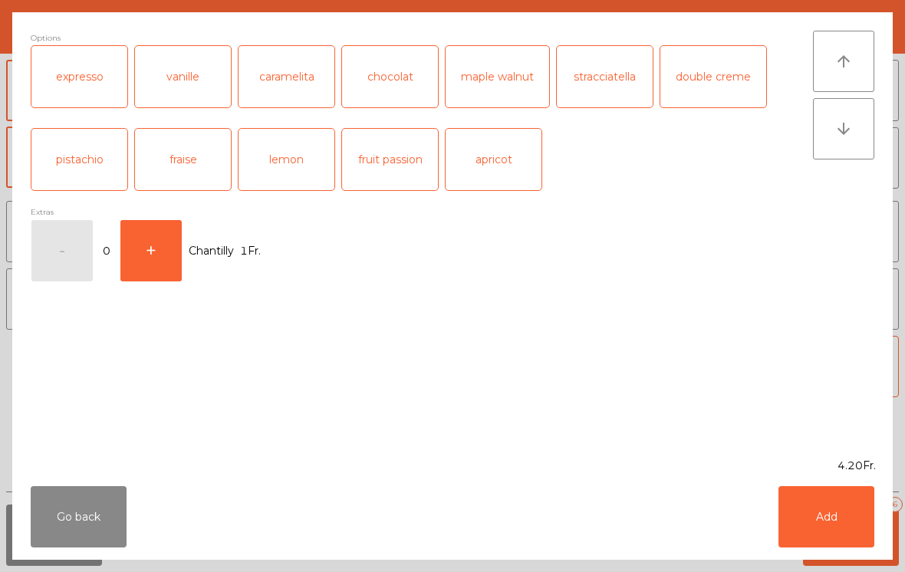
click at [77, 70] on div "expresso" at bounding box center [79, 76] width 96 height 61
click at [836, 519] on button "Add" at bounding box center [826, 516] width 96 height 61
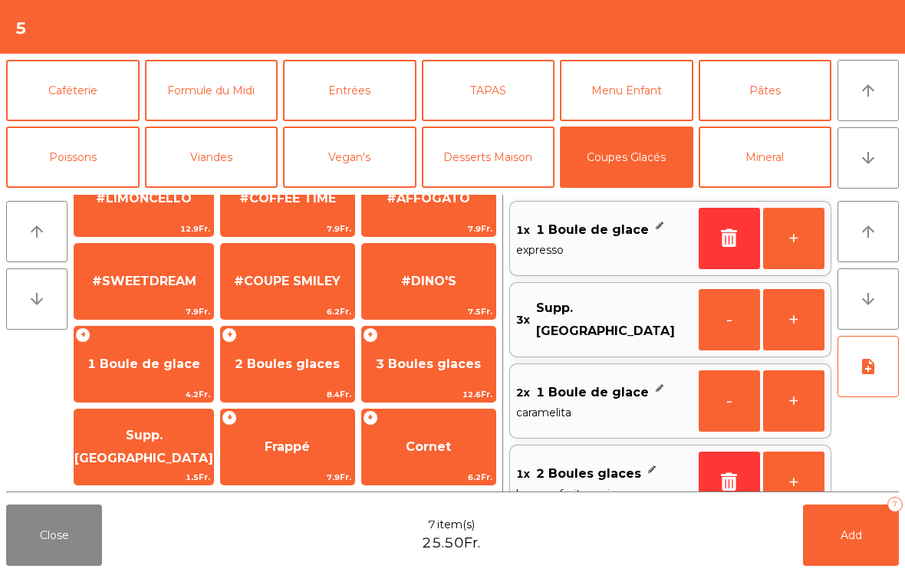
click at [785, 329] on button "+" at bounding box center [793, 319] width 61 height 61
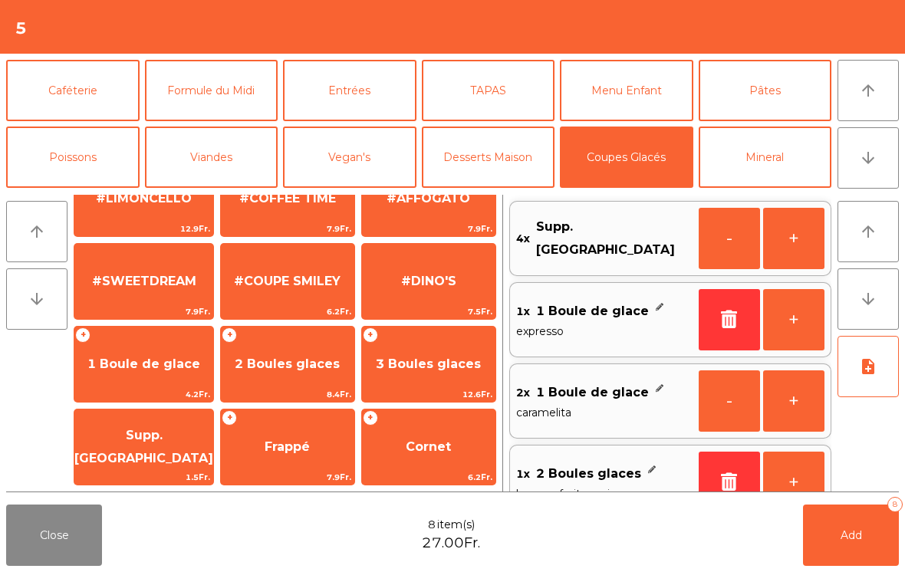
scroll to position [6, 0]
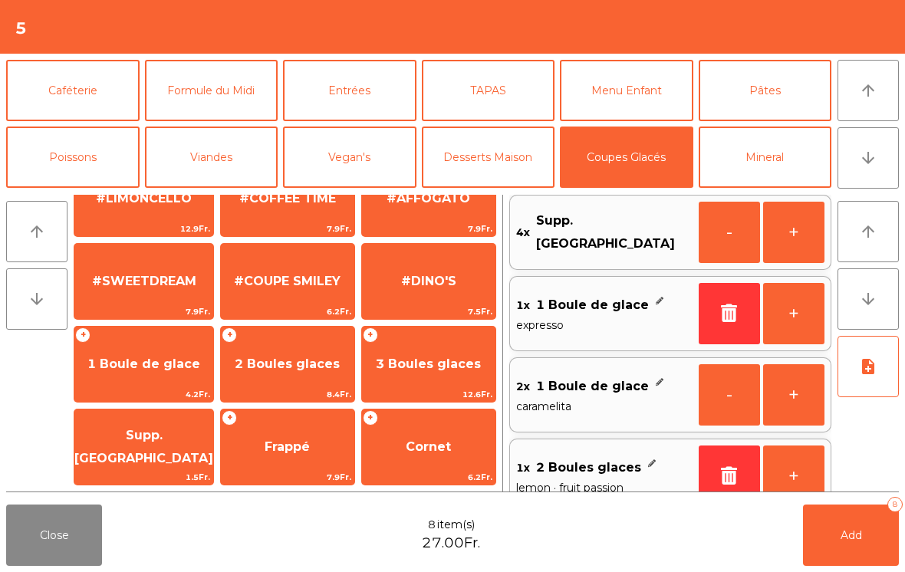
click at [845, 533] on span "Add" at bounding box center [851, 535] width 21 height 14
